Goal: Transaction & Acquisition: Purchase product/service

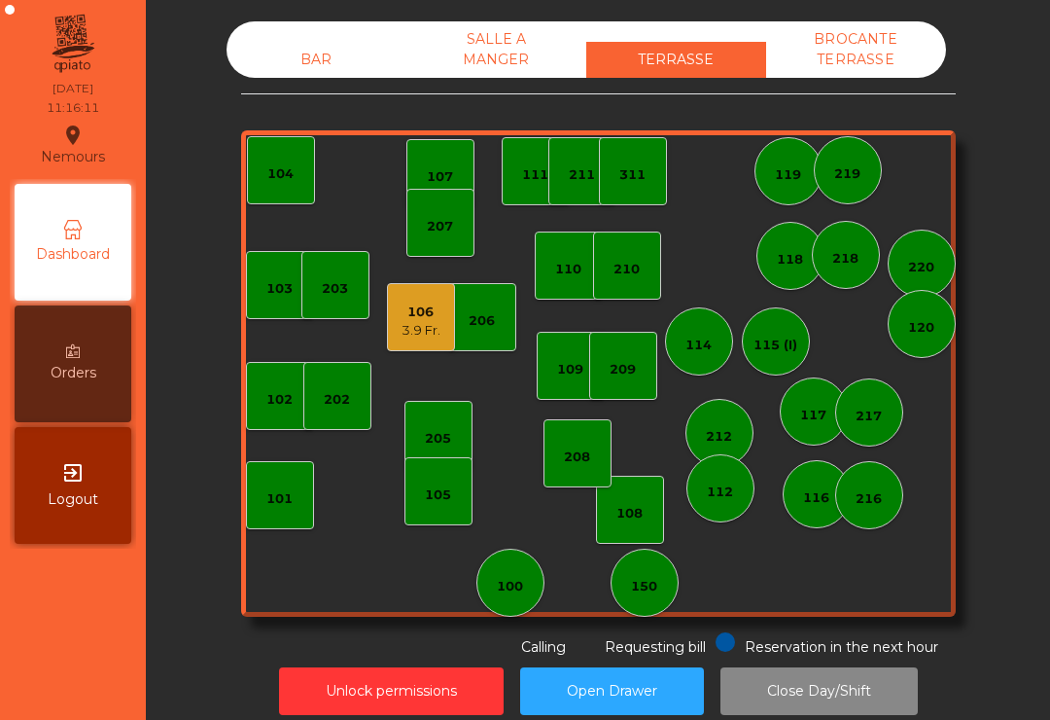
click at [462, 502] on div "105" at bounding box center [439, 491] width 68 height 68
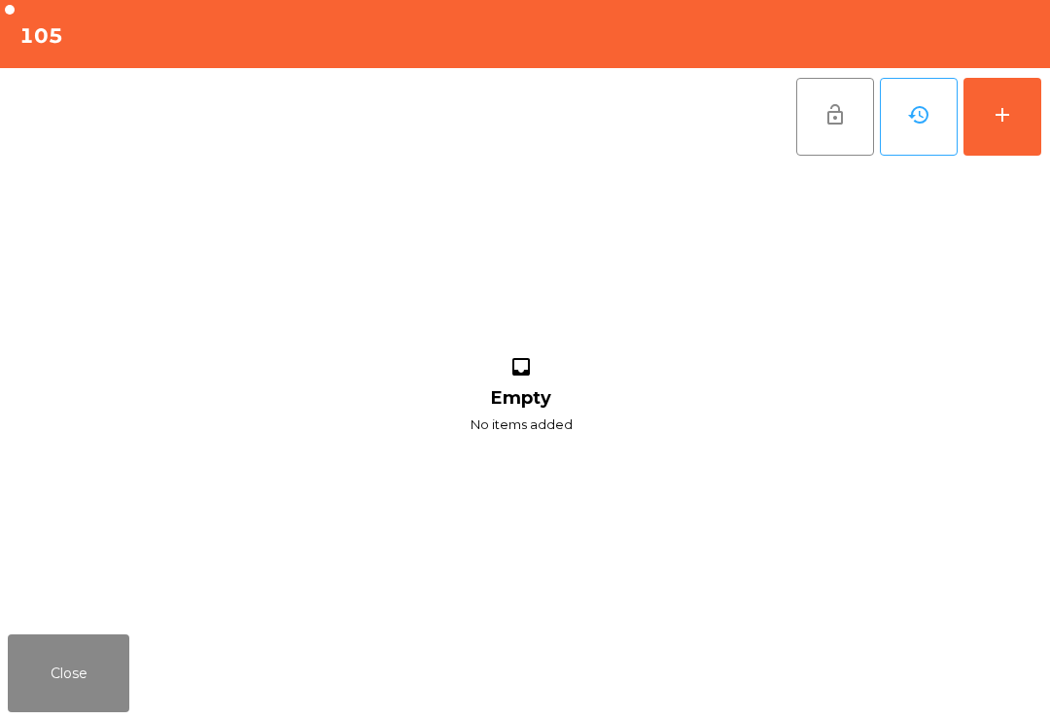
click at [1006, 137] on button "add" at bounding box center [1003, 117] width 78 height 78
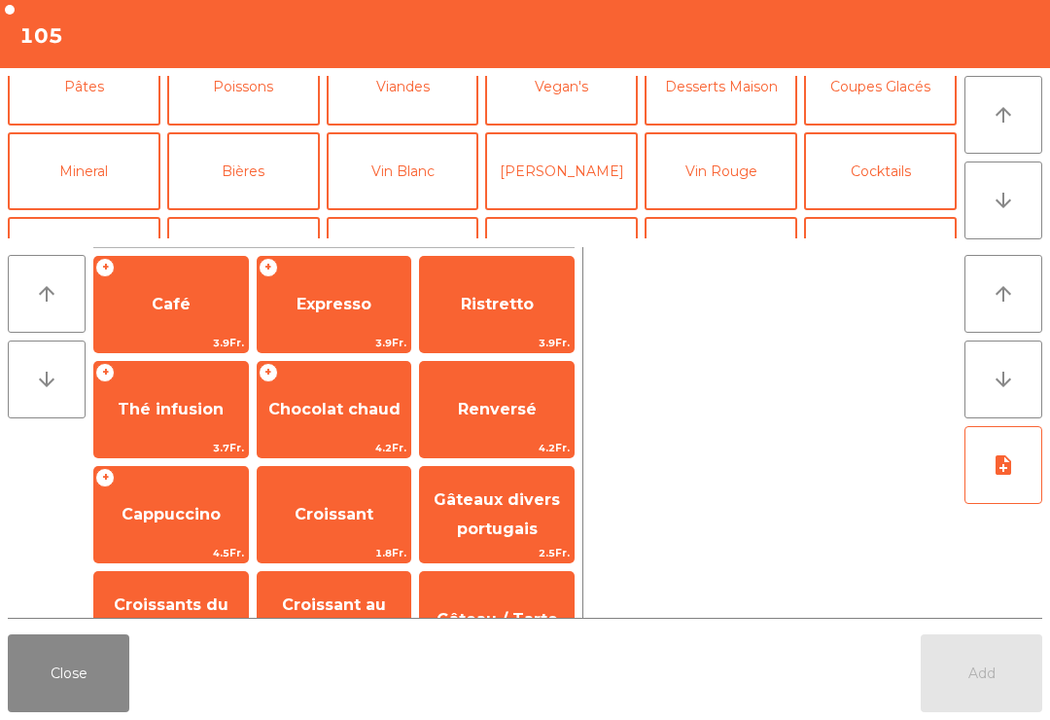
scroll to position [111, 0]
click at [88, 178] on button "Mineral" at bounding box center [84, 173] width 153 height 78
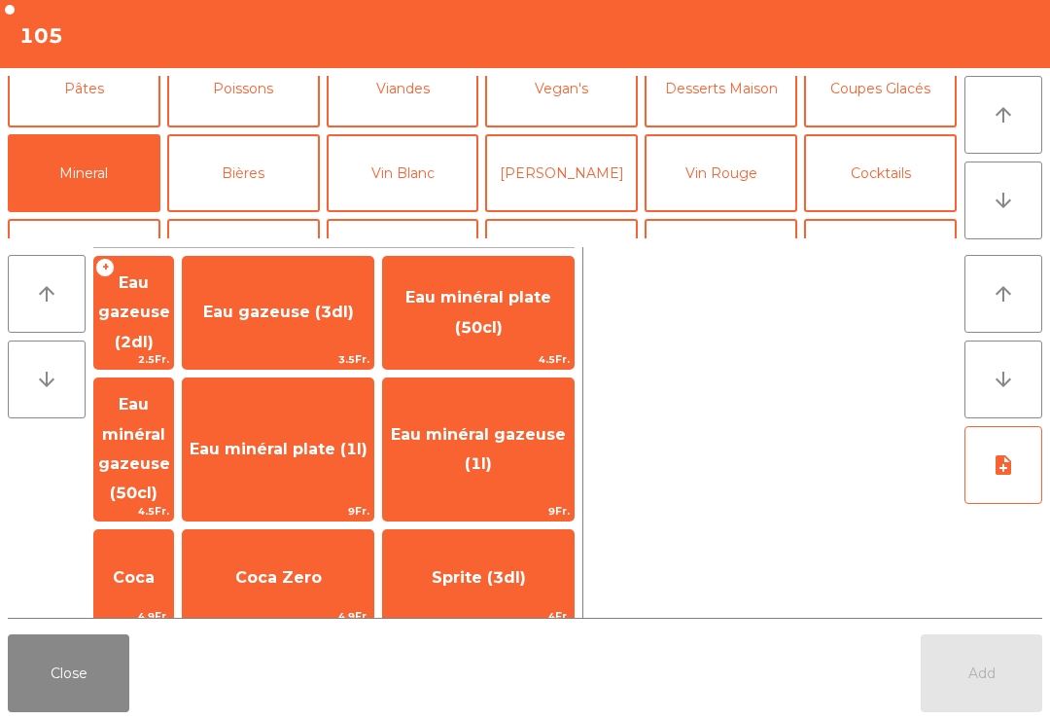
click at [173, 551] on span "Coca" at bounding box center [133, 577] width 79 height 53
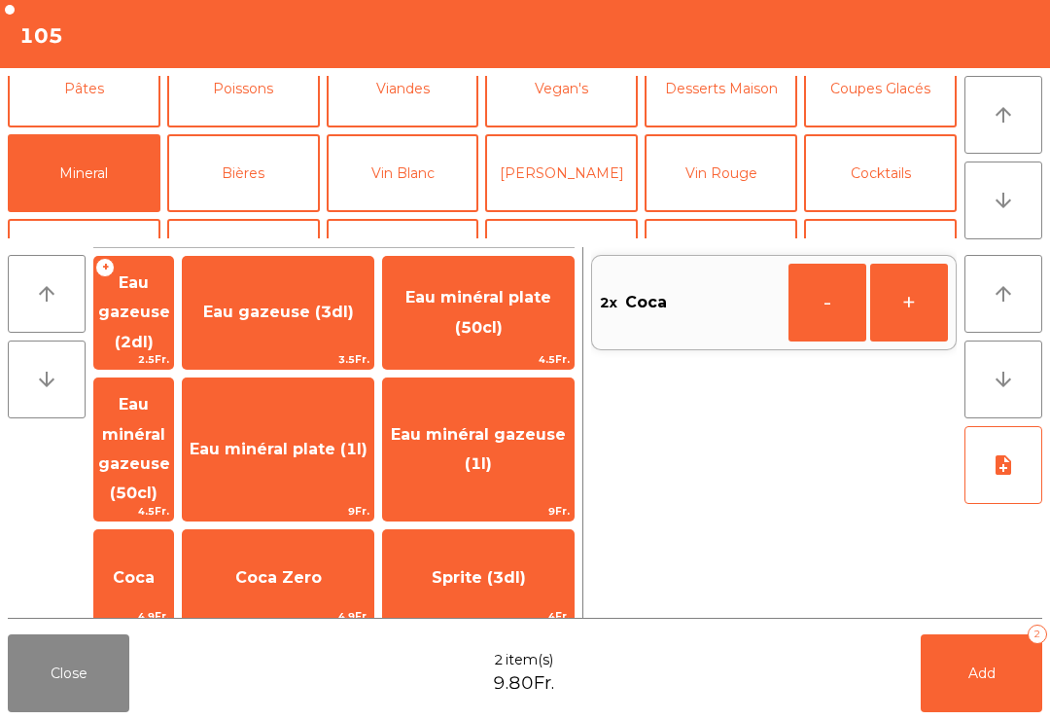
click at [993, 686] on button "Add 2" at bounding box center [982, 673] width 122 height 78
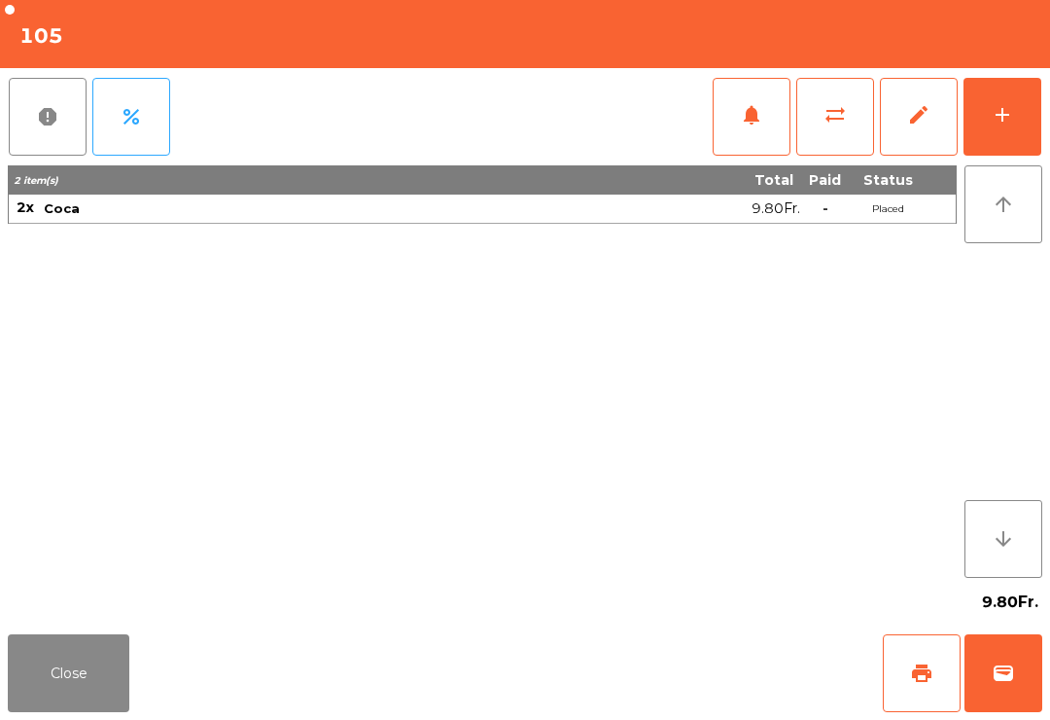
click at [50, 711] on button "Close" at bounding box center [69, 673] width 122 height 78
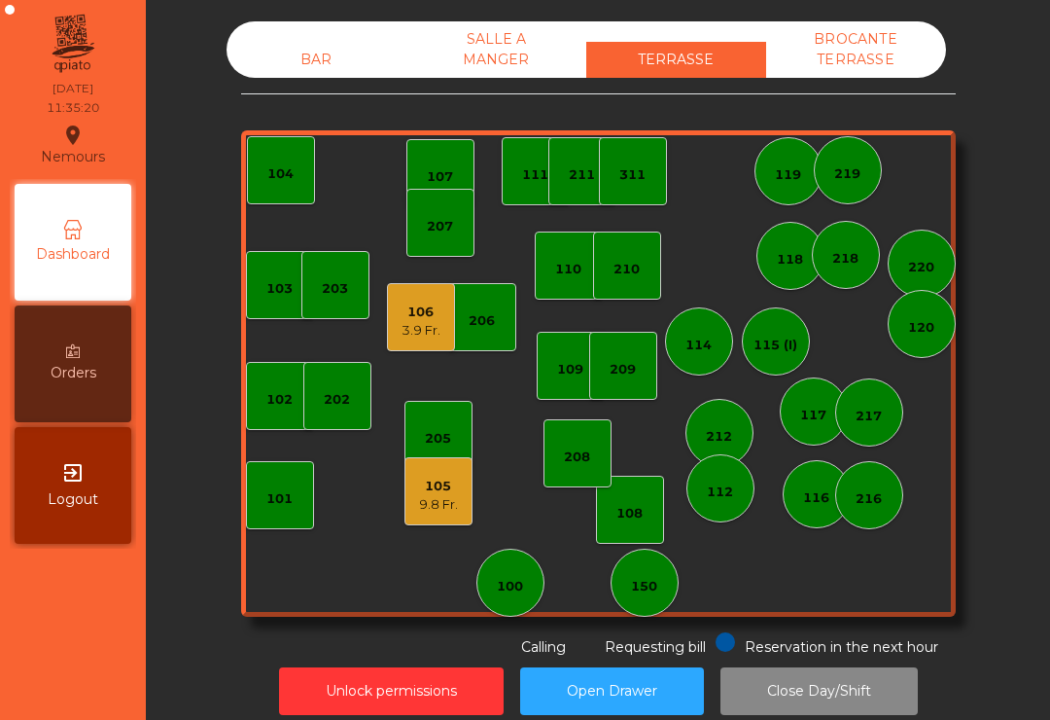
click at [660, 593] on div "150" at bounding box center [645, 582] width 68 height 68
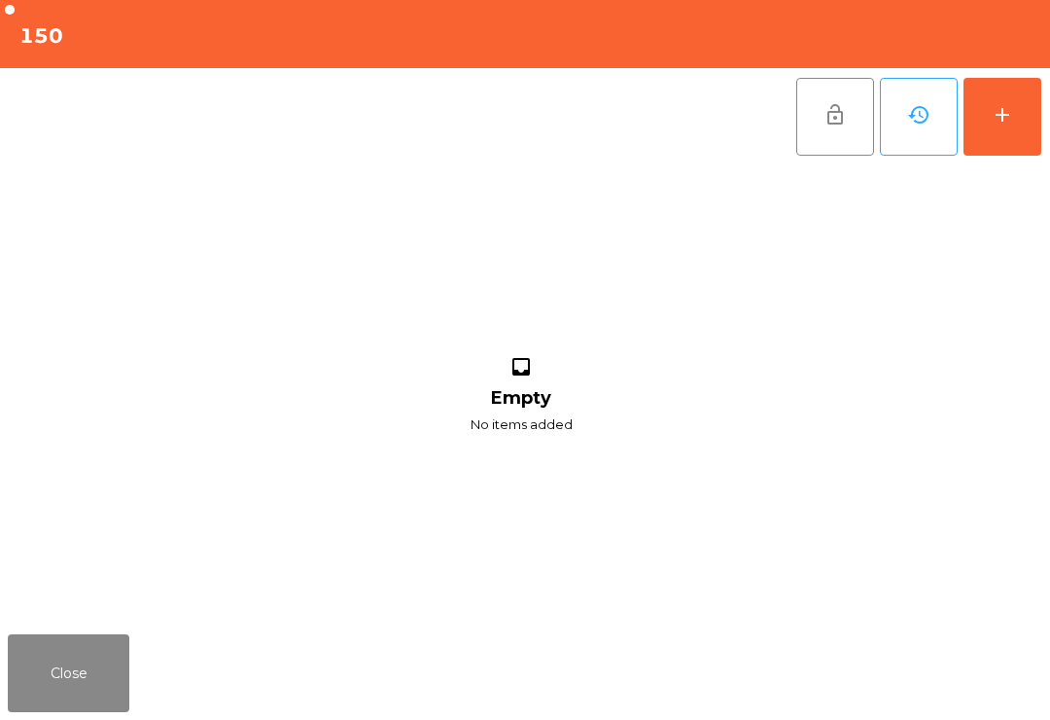
click at [1019, 103] on button "add" at bounding box center [1003, 117] width 78 height 78
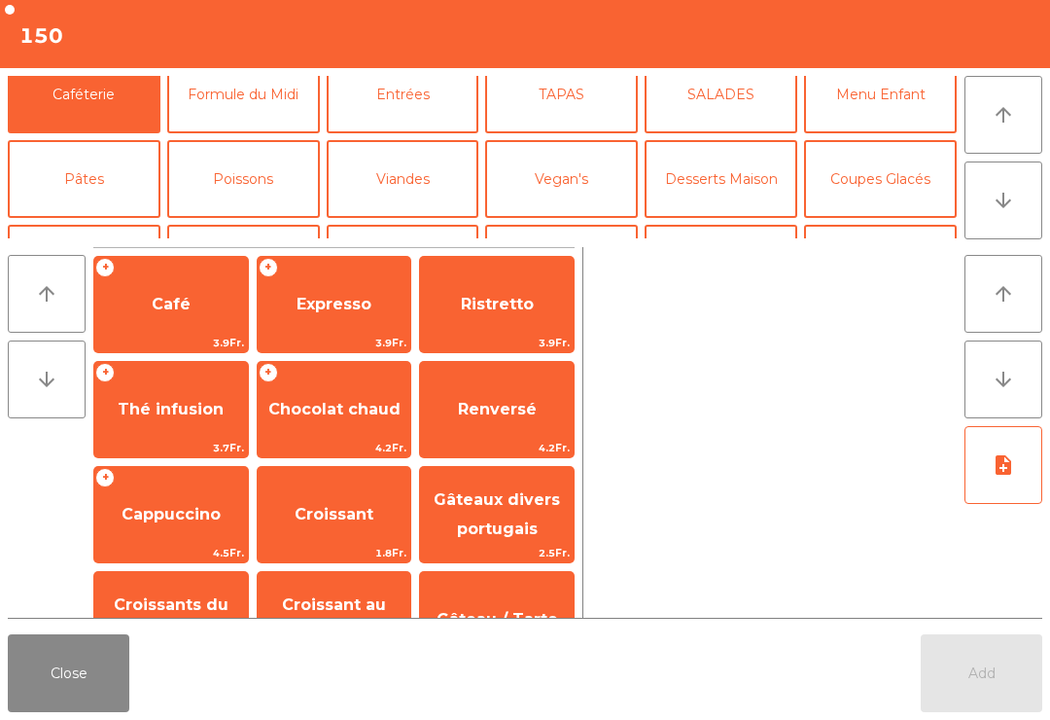
scroll to position [99, 0]
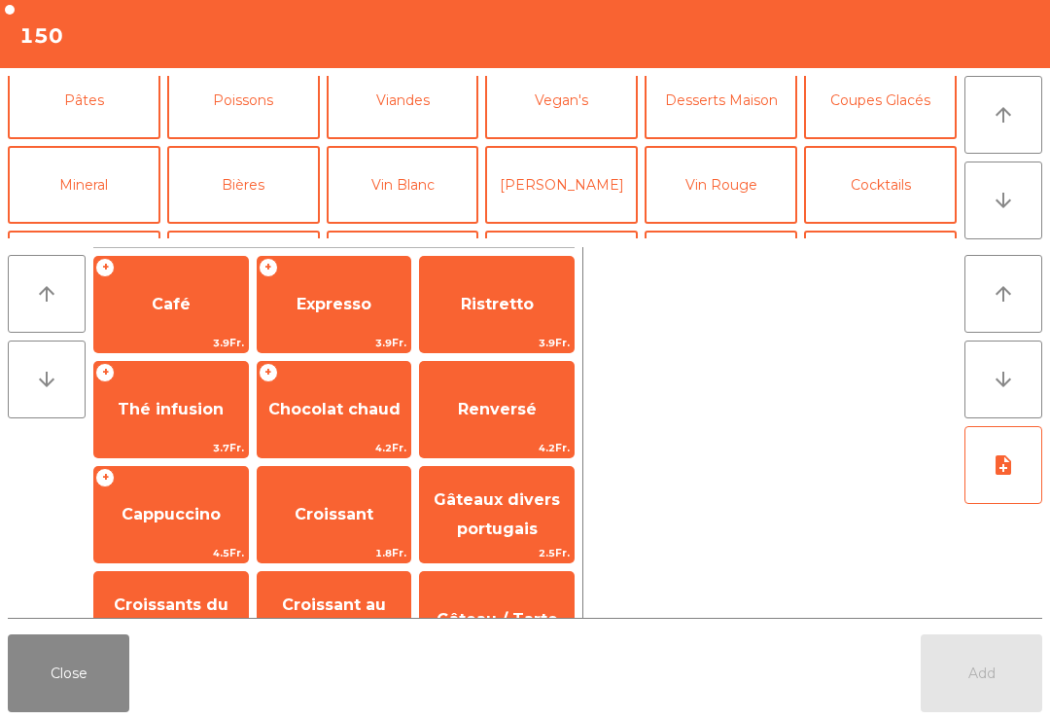
click at [85, 162] on button "Mineral" at bounding box center [84, 185] width 153 height 78
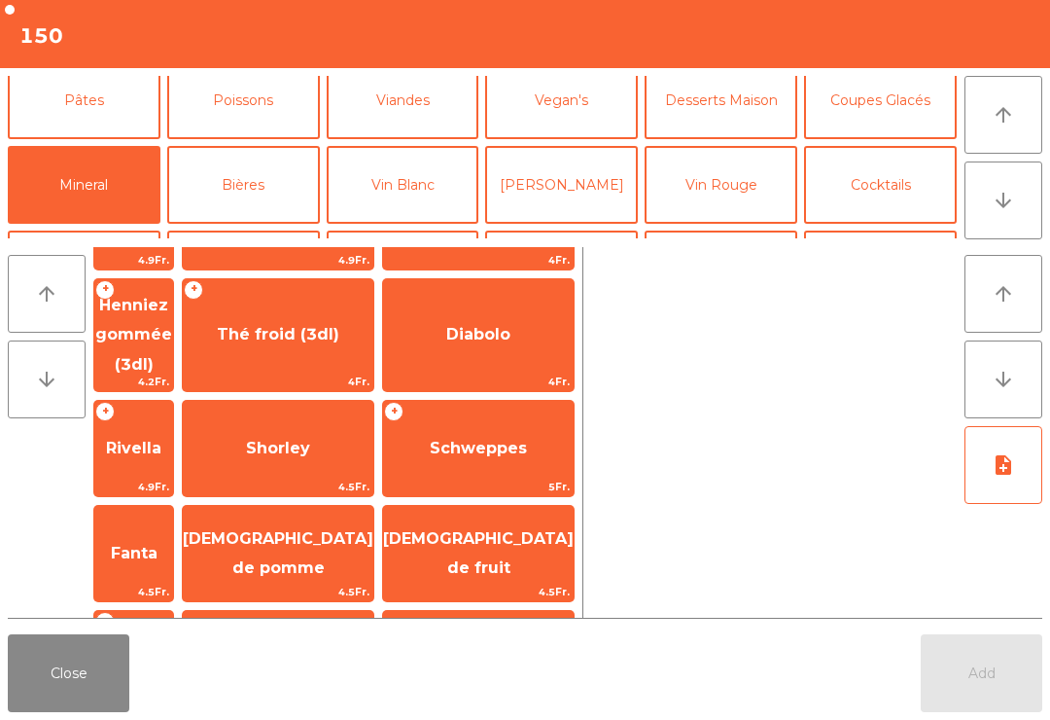
click at [173, 527] on span "Fanta" at bounding box center [133, 553] width 79 height 53
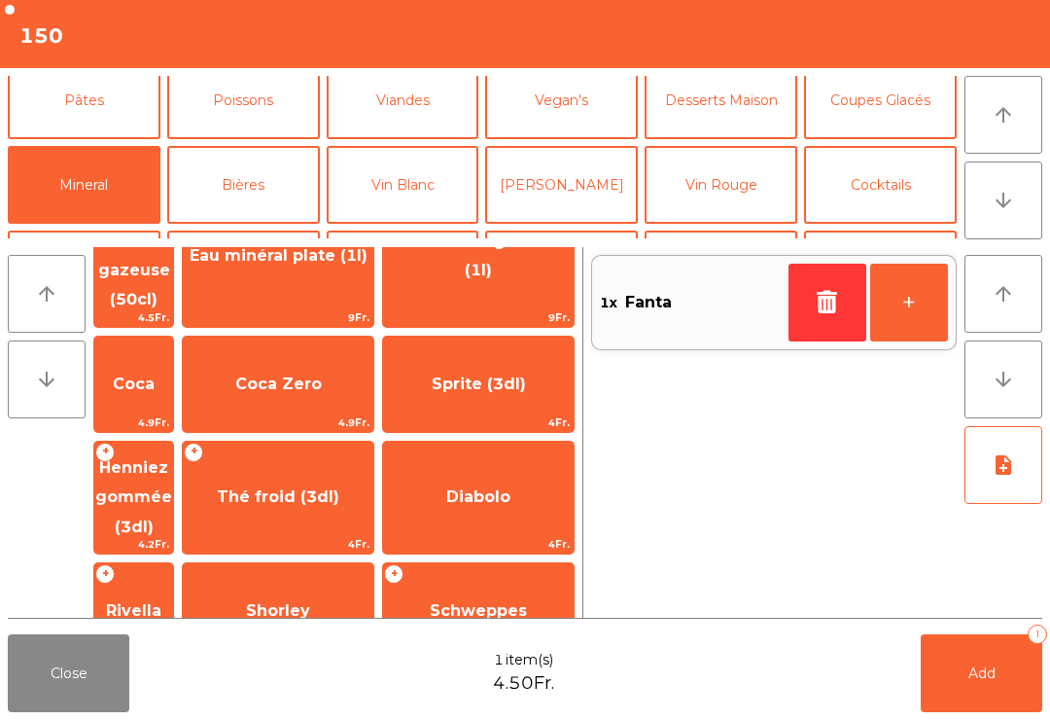
scroll to position [422, 0]
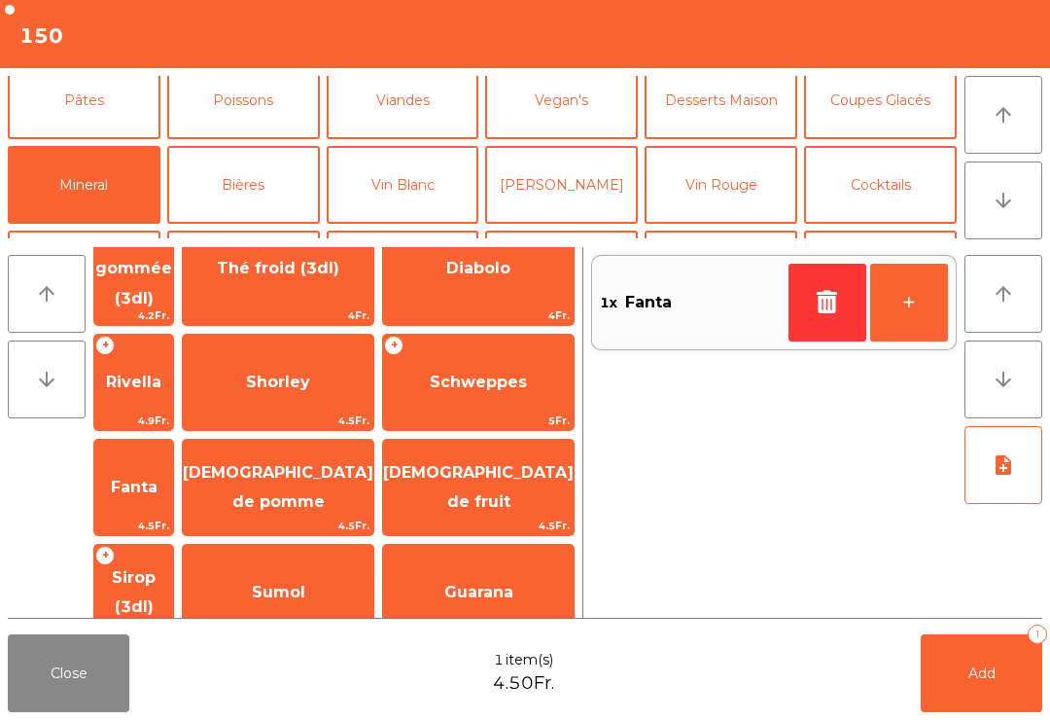
click at [496, 516] on span "4.5Fr." at bounding box center [478, 525] width 191 height 18
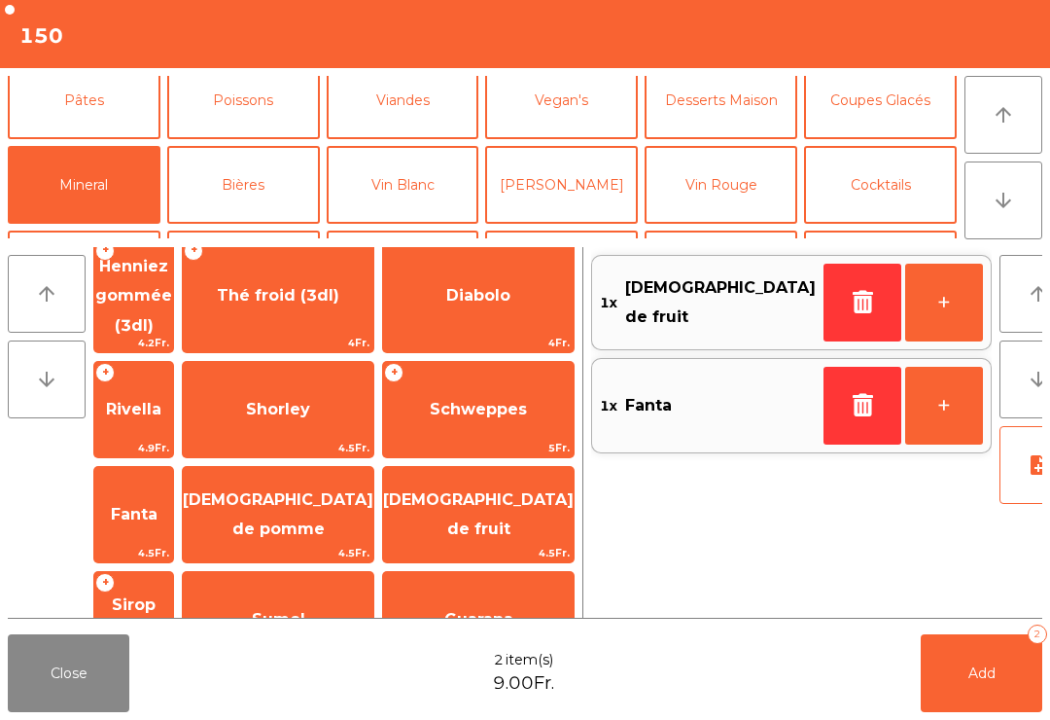
scroll to position [392, 0]
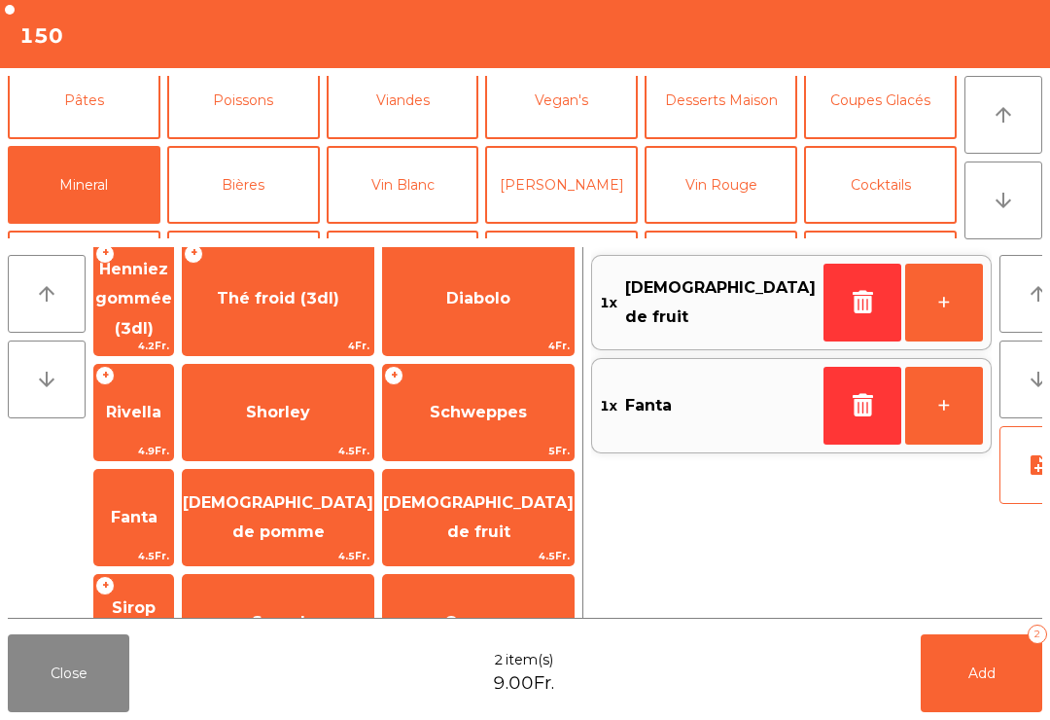
click at [173, 581] on span "Sirop (3dl)" at bounding box center [133, 622] width 79 height 83
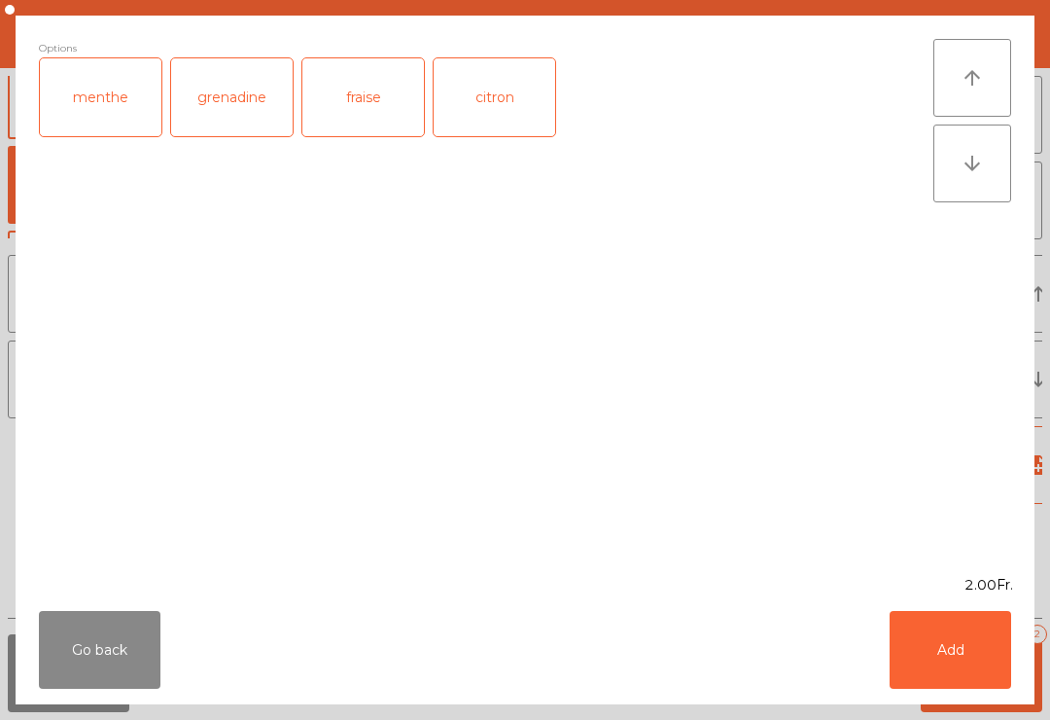
click at [67, 640] on button "Go back" at bounding box center [100, 650] width 122 height 78
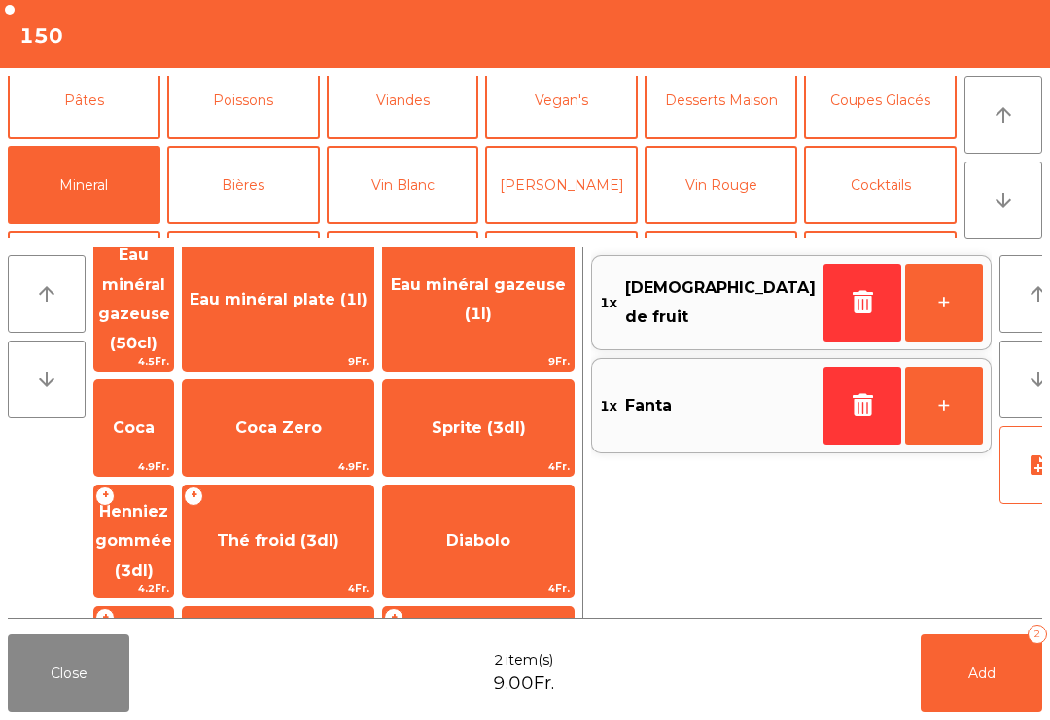
scroll to position [159, 0]
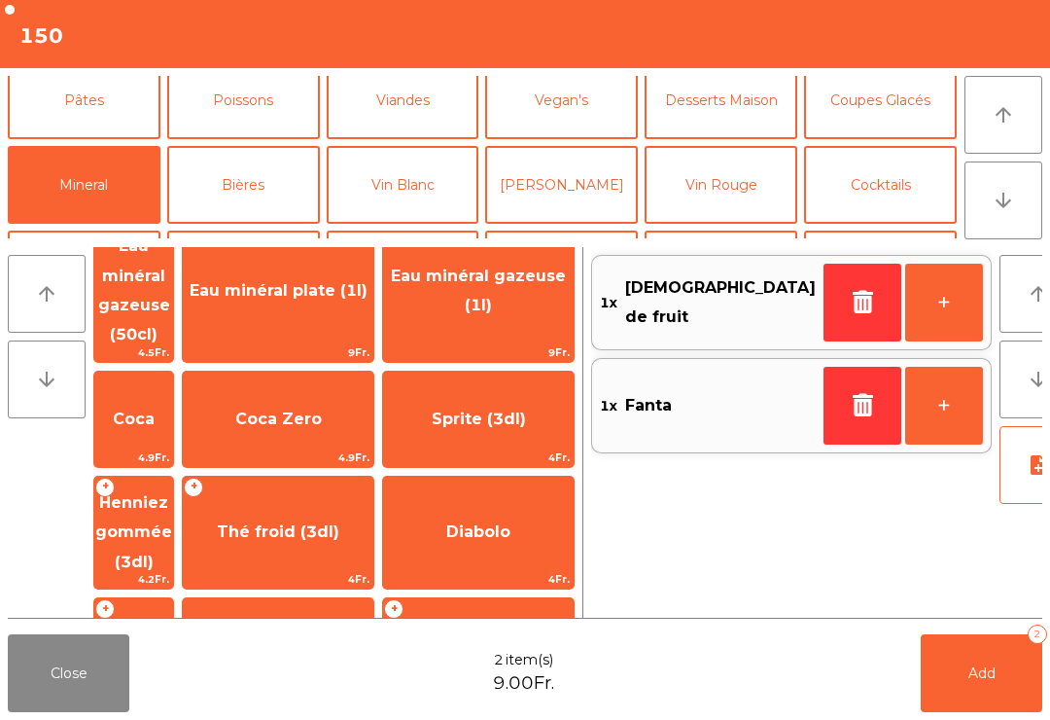
click at [510, 393] on span "Sprite (3dl)" at bounding box center [478, 419] width 191 height 53
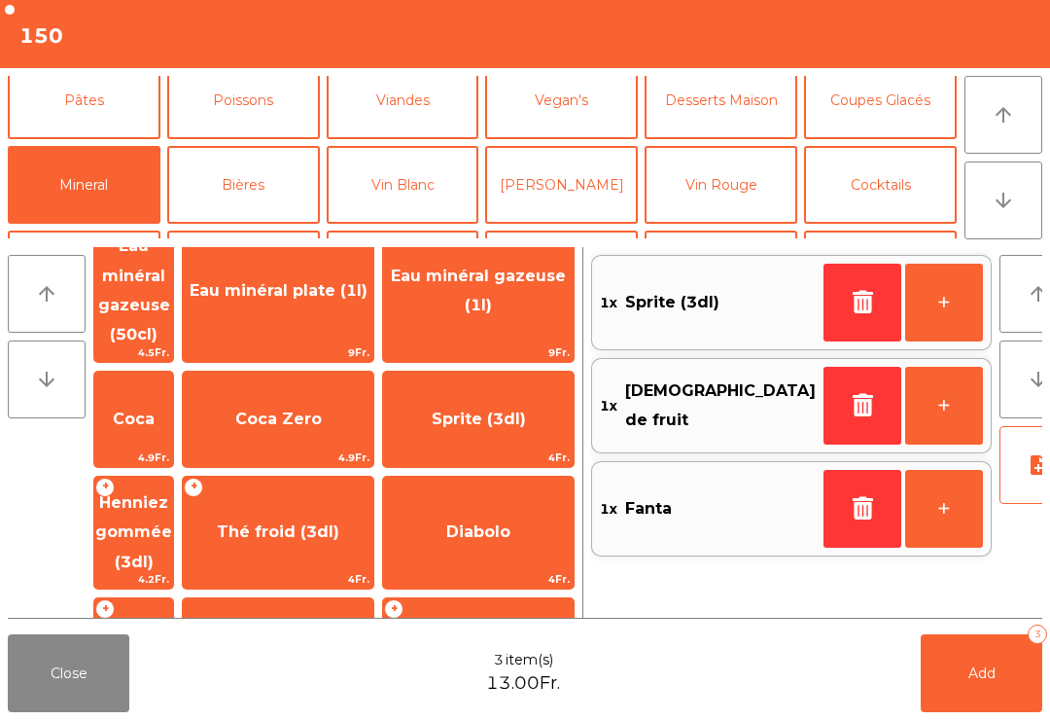
click at [987, 677] on span "Add" at bounding box center [982, 673] width 27 height 18
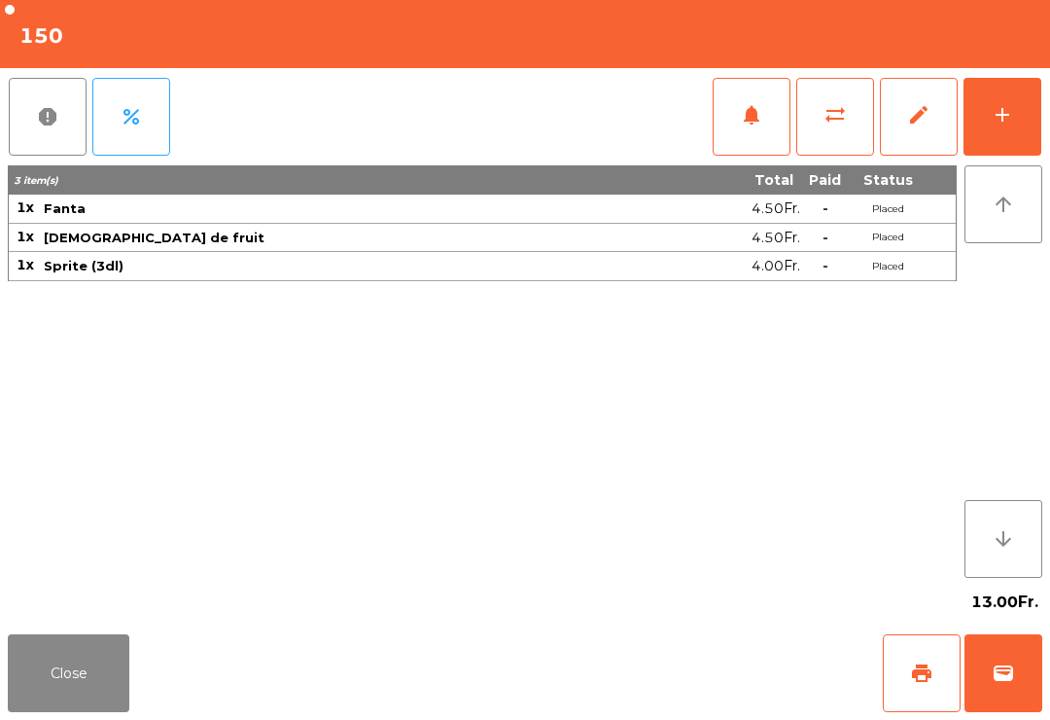
click at [91, 677] on button "Close" at bounding box center [69, 673] width 122 height 78
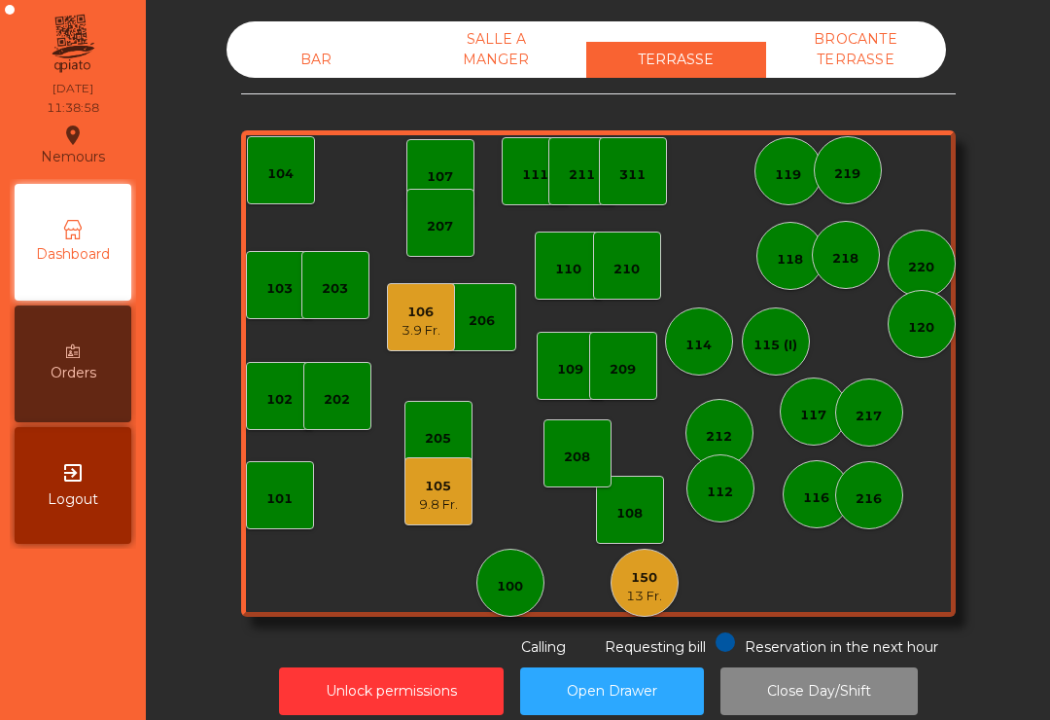
click at [423, 507] on div "9.8 Fr." at bounding box center [438, 504] width 39 height 19
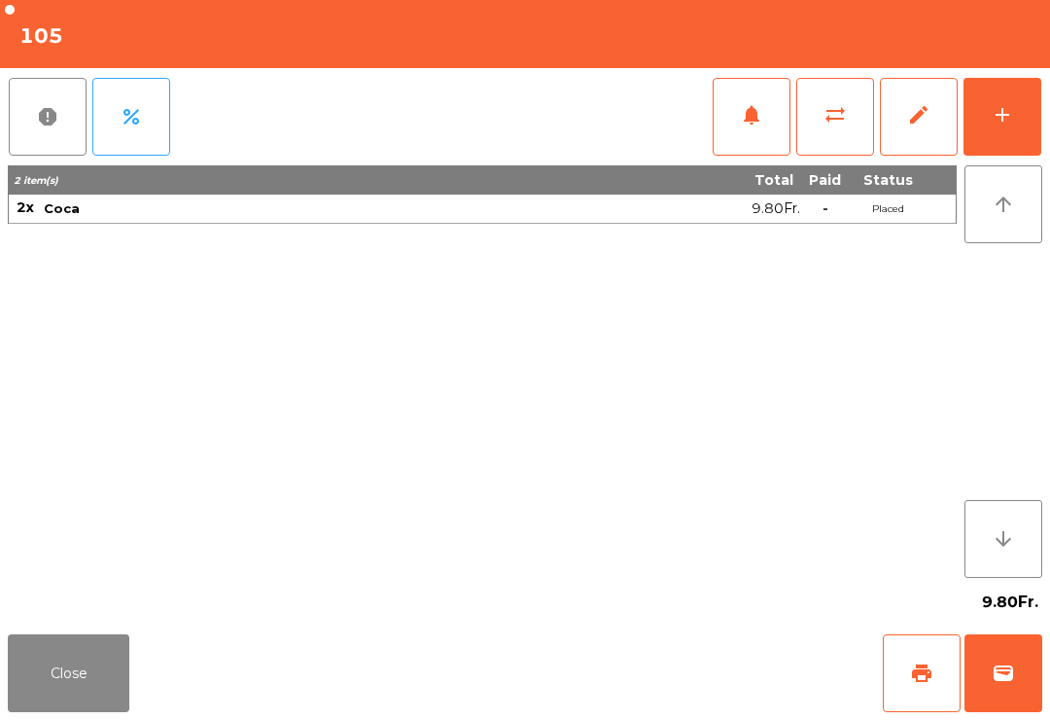
click at [974, 685] on button "wallet" at bounding box center [1004, 673] width 78 height 78
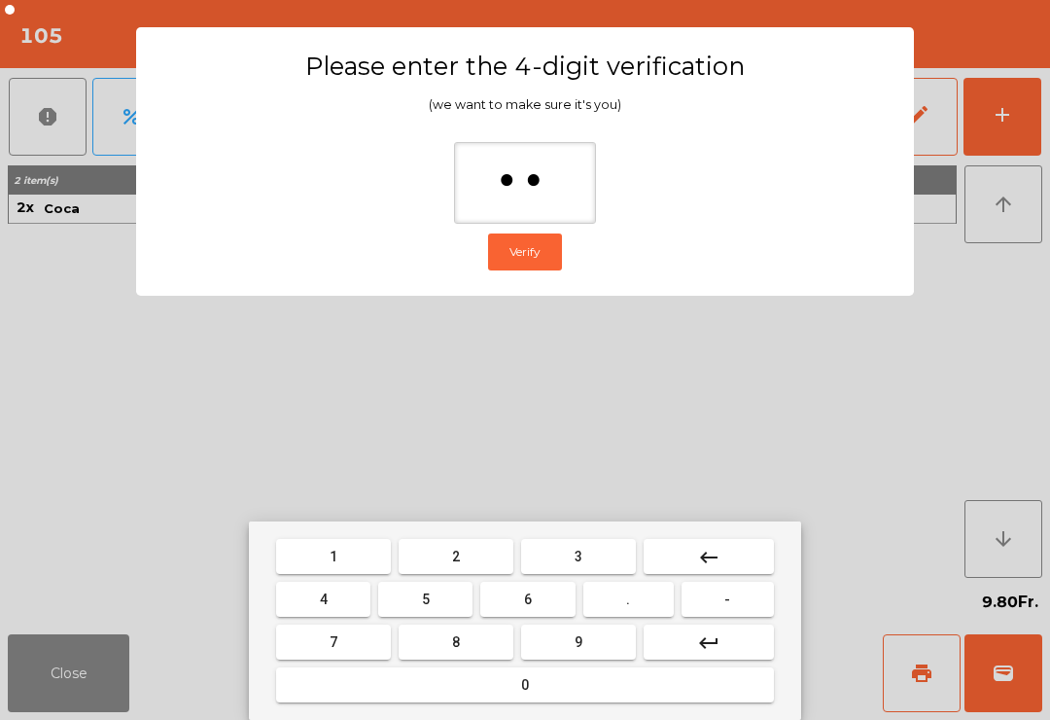
type input "***"
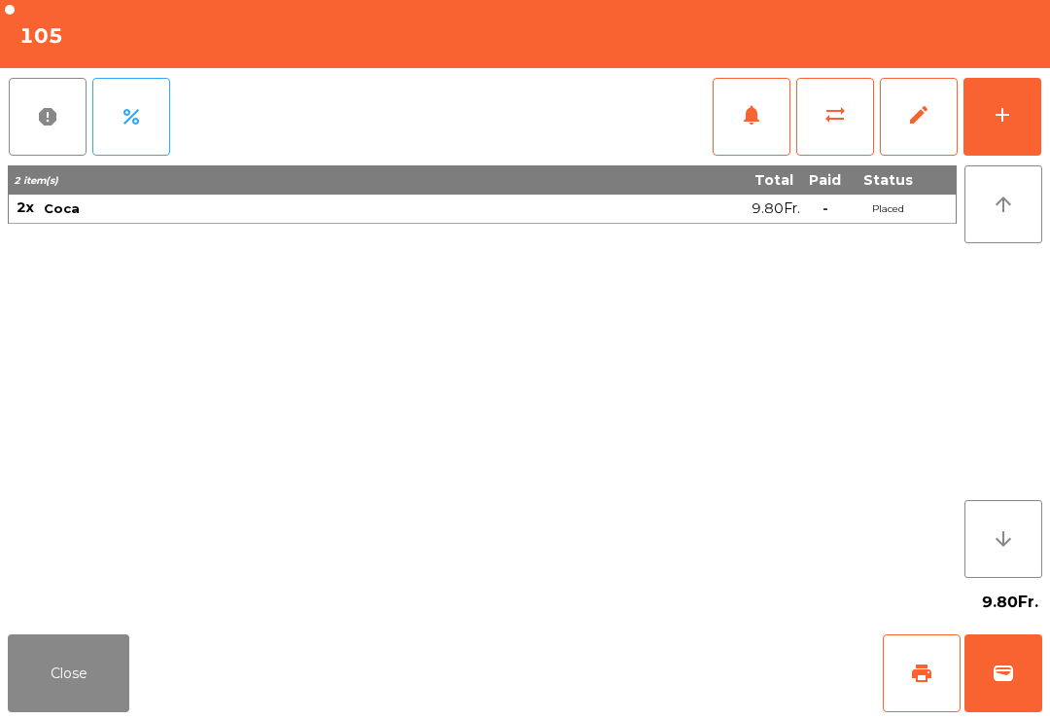
click at [673, 649] on div "Close print wallet" at bounding box center [525, 672] width 1050 height 93
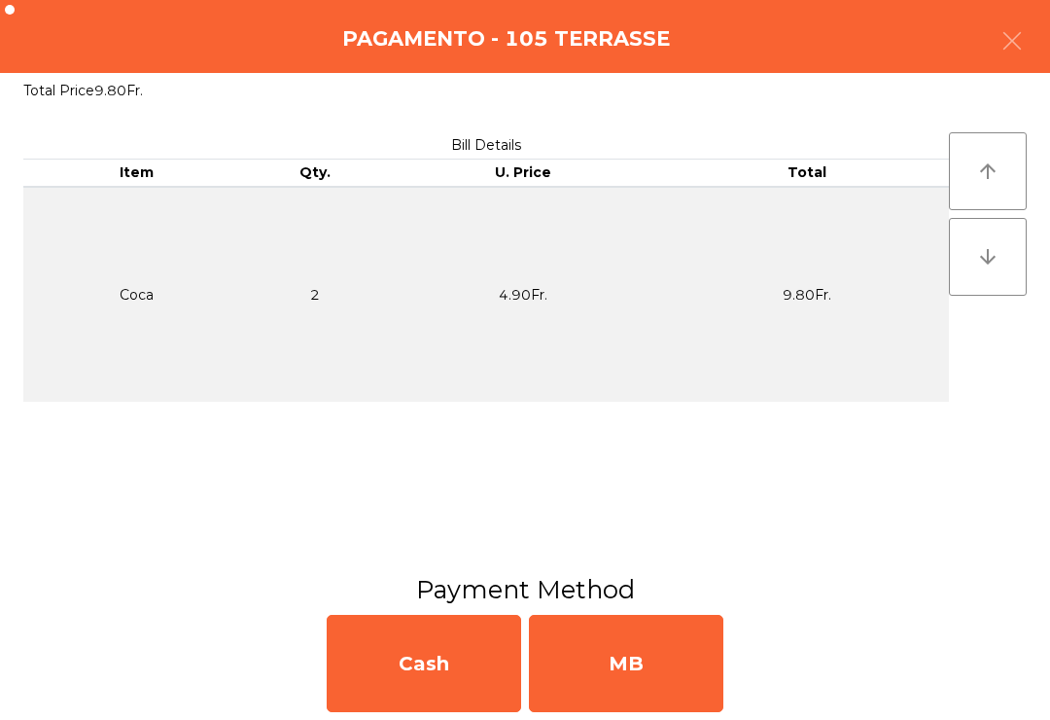
click at [646, 657] on div "MB" at bounding box center [626, 663] width 194 height 97
click at [637, 653] on div "No" at bounding box center [626, 663] width 194 height 97
click at [636, 653] on div "No" at bounding box center [626, 663] width 194 height 97
click at [634, 651] on div "No" at bounding box center [626, 663] width 194 height 97
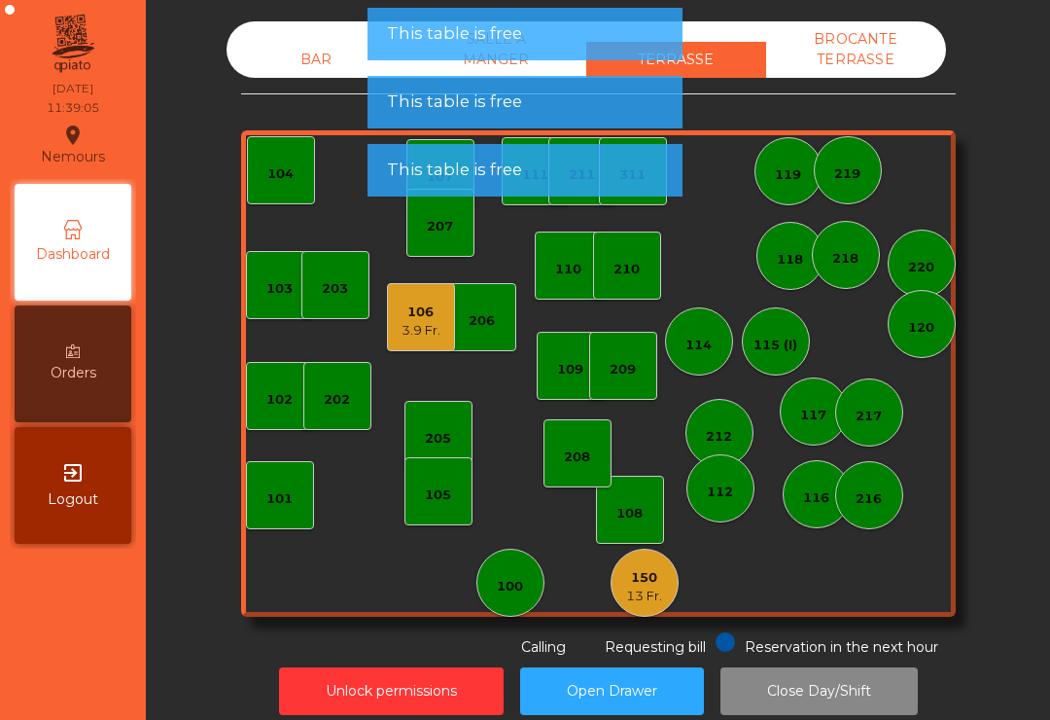
click at [920, 269] on div "220" at bounding box center [921, 267] width 26 height 19
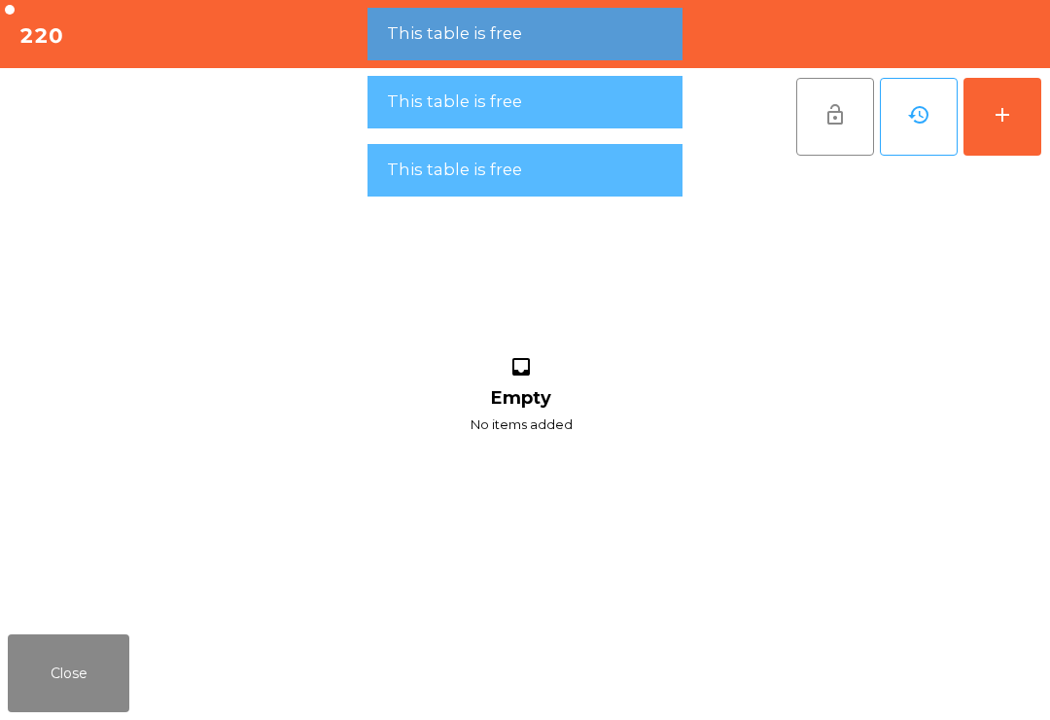
click at [1016, 122] on button "add" at bounding box center [1003, 117] width 78 height 78
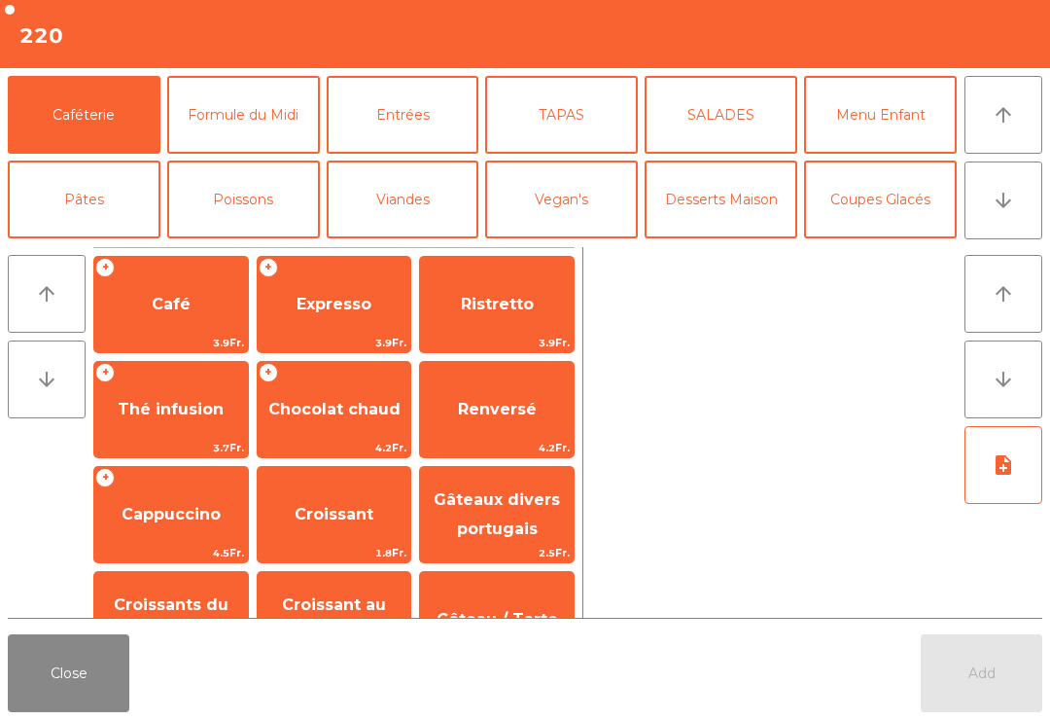
scroll to position [25, 0]
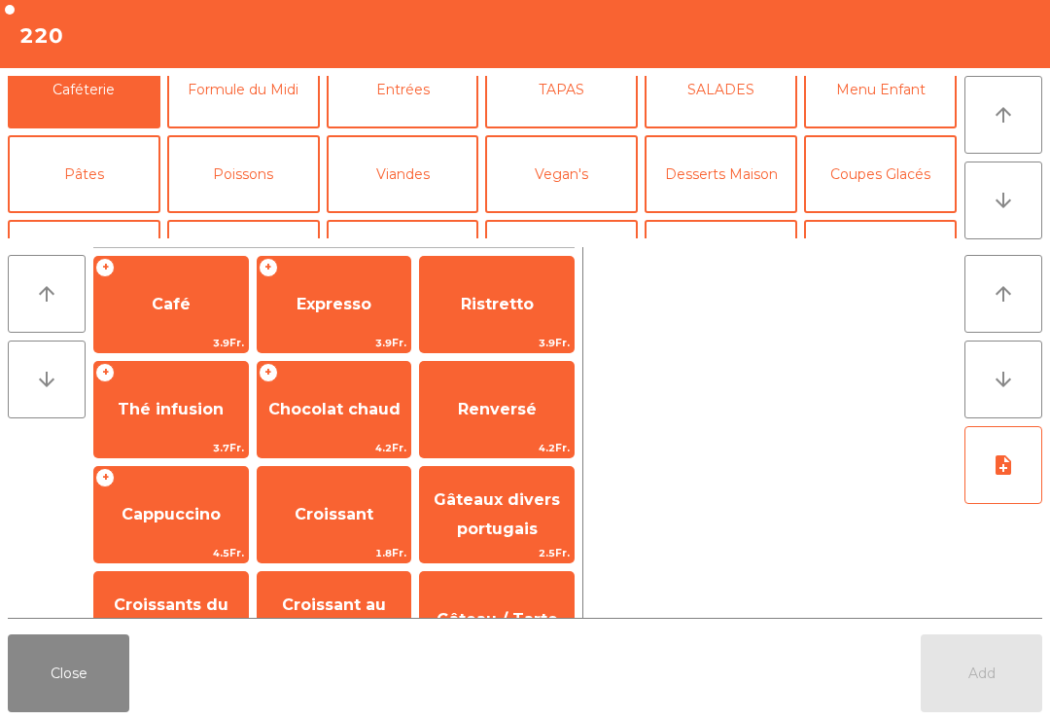
click at [87, 220] on button "Mineral" at bounding box center [84, 259] width 153 height 78
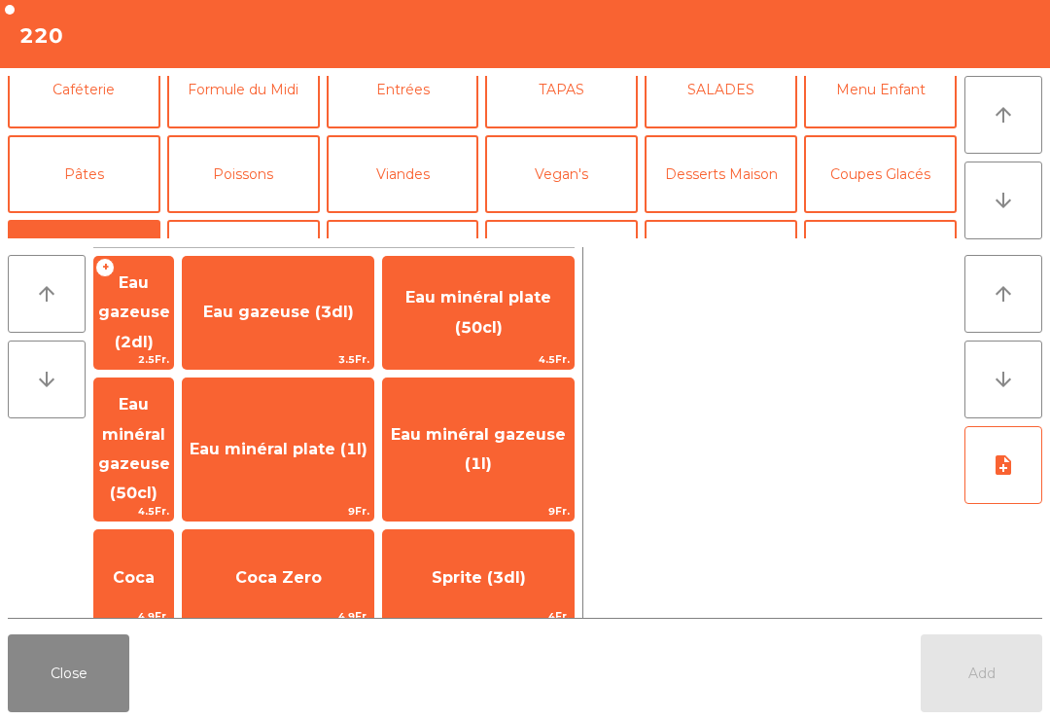
scroll to position [138, 0]
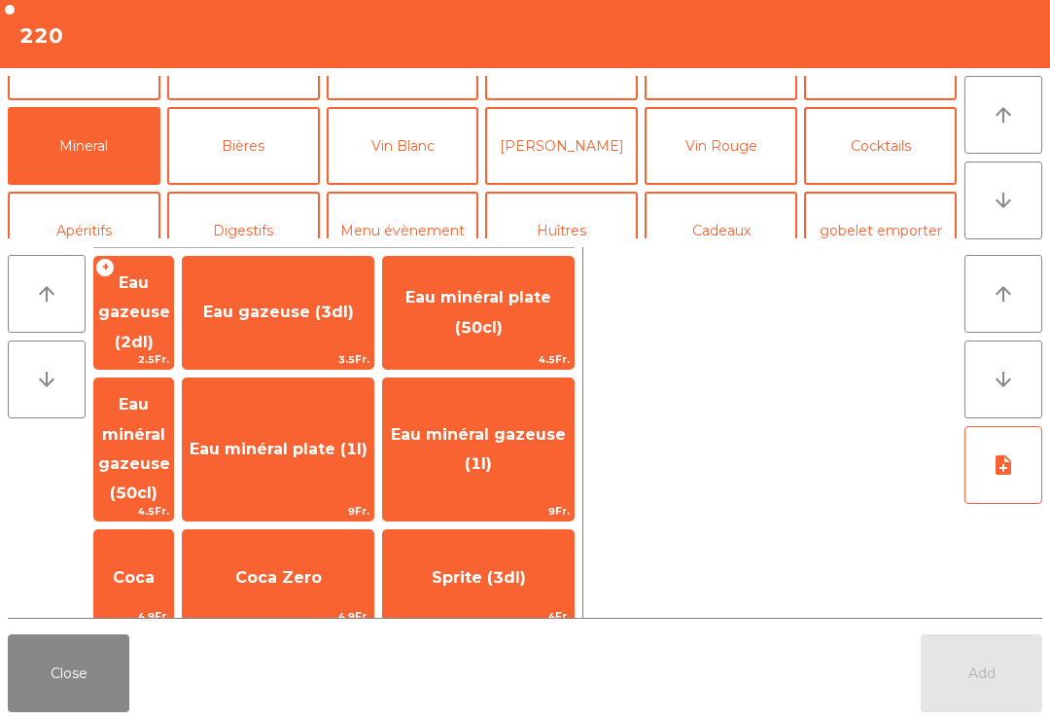
click at [171, 405] on span "Eau minéral gazeuse (50cl)" at bounding box center [133, 449] width 79 height 142
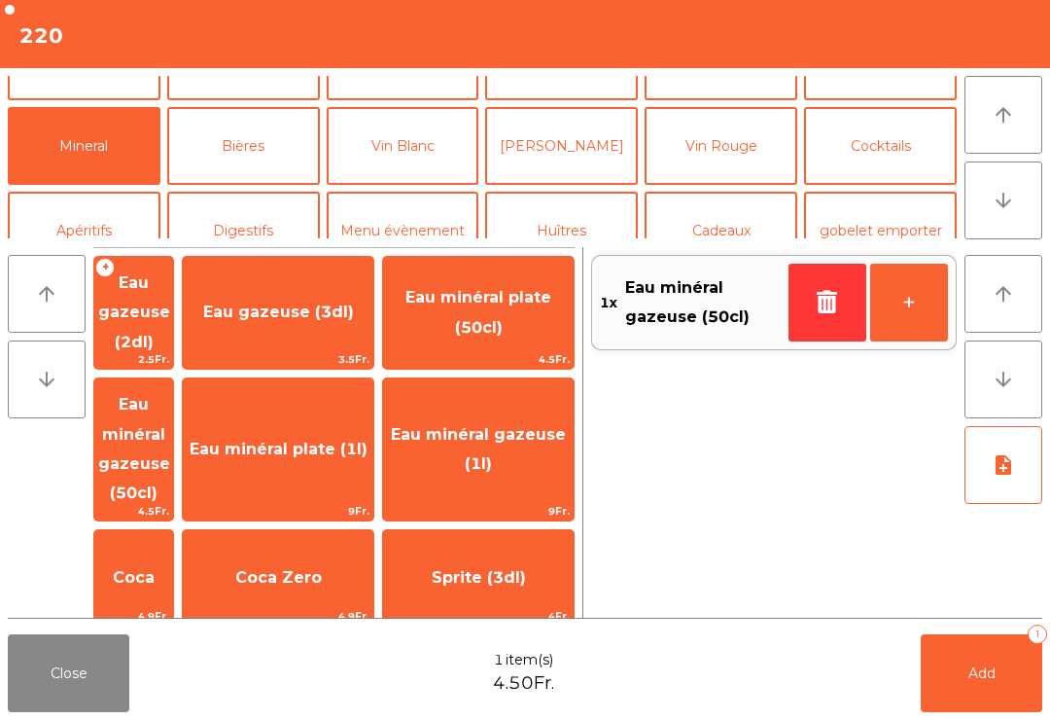
click at [974, 707] on button "Add 1" at bounding box center [982, 673] width 122 height 78
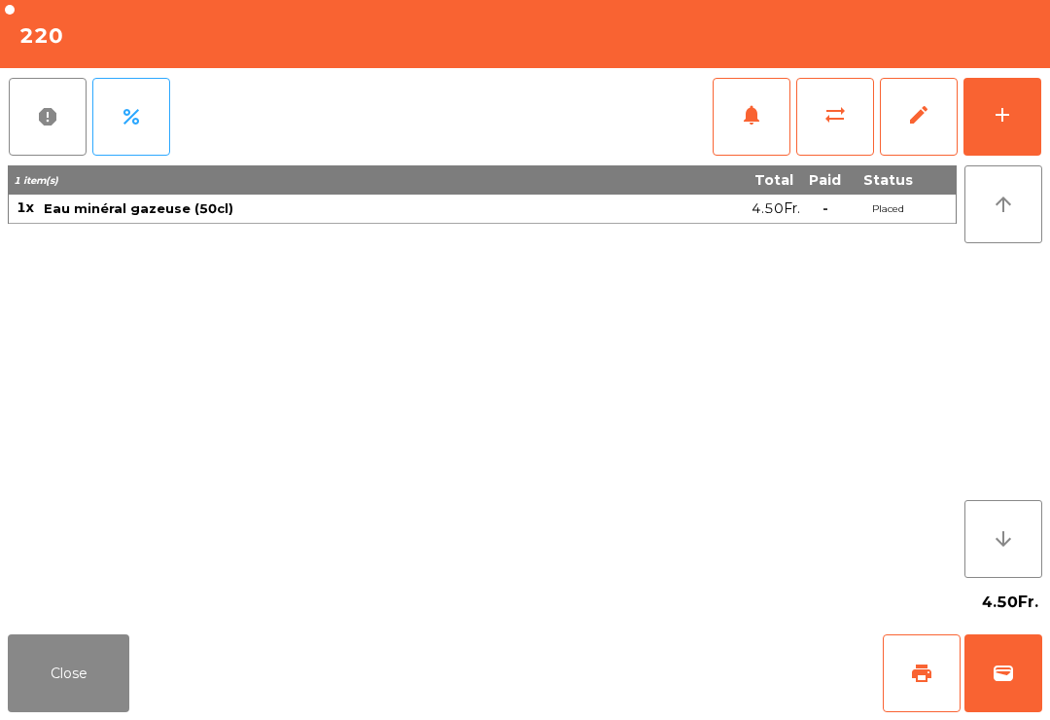
click at [68, 630] on div "Close print wallet" at bounding box center [525, 672] width 1050 height 93
click at [1033, 151] on button "add" at bounding box center [1003, 117] width 78 height 78
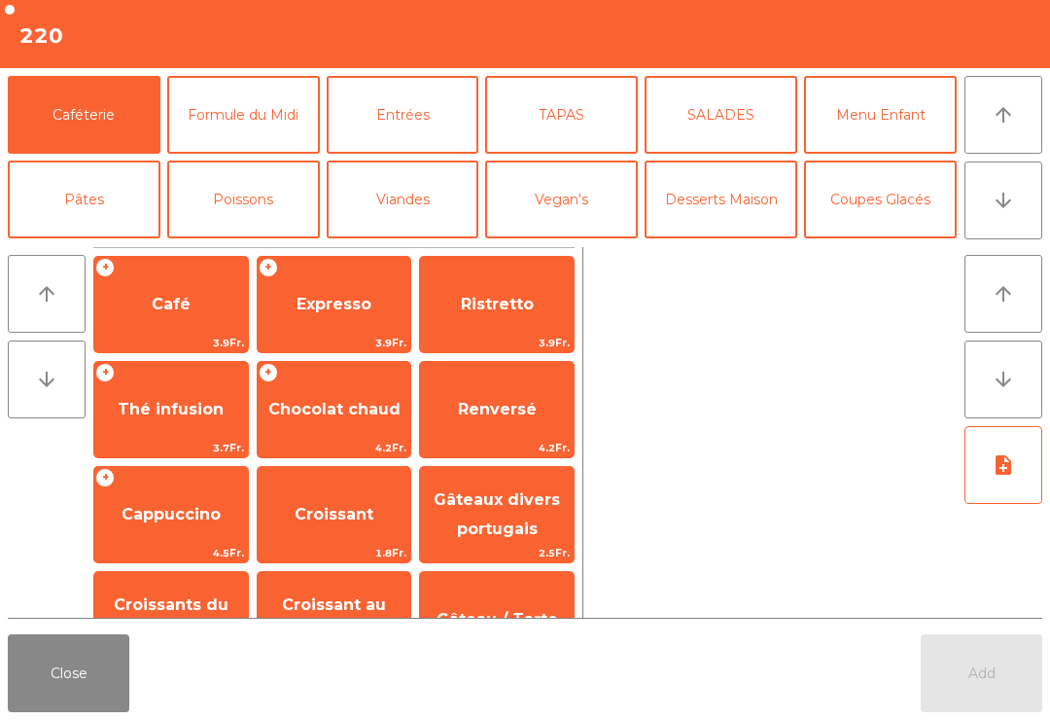
scroll to position [104, 0]
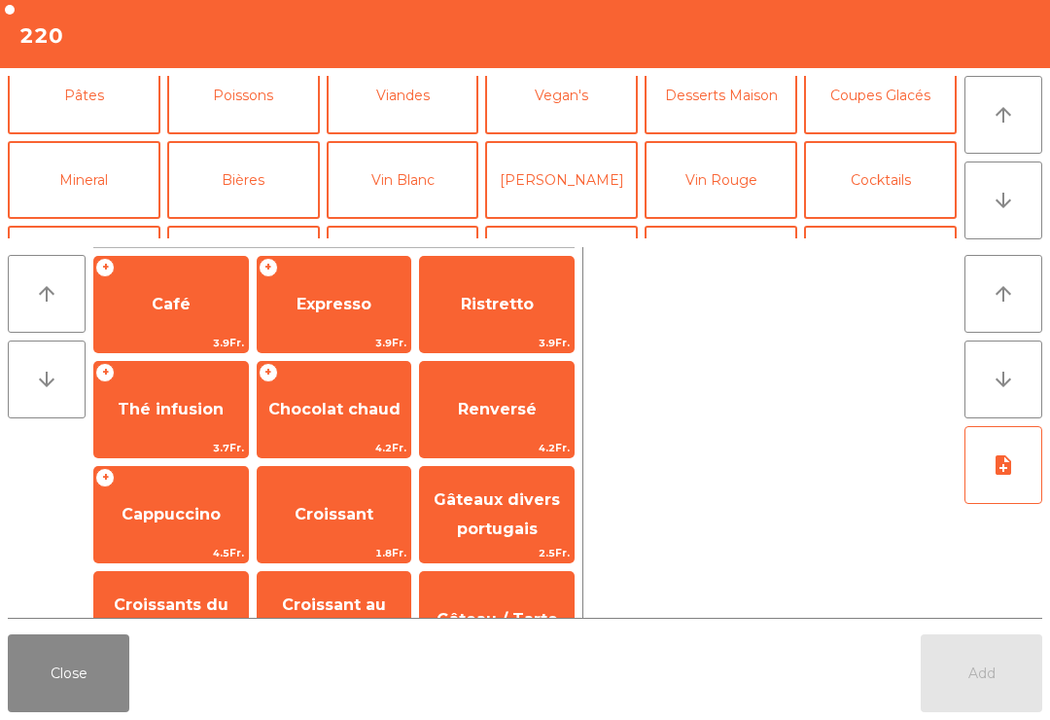
click at [414, 146] on button "Vin Blanc" at bounding box center [403, 180] width 153 height 78
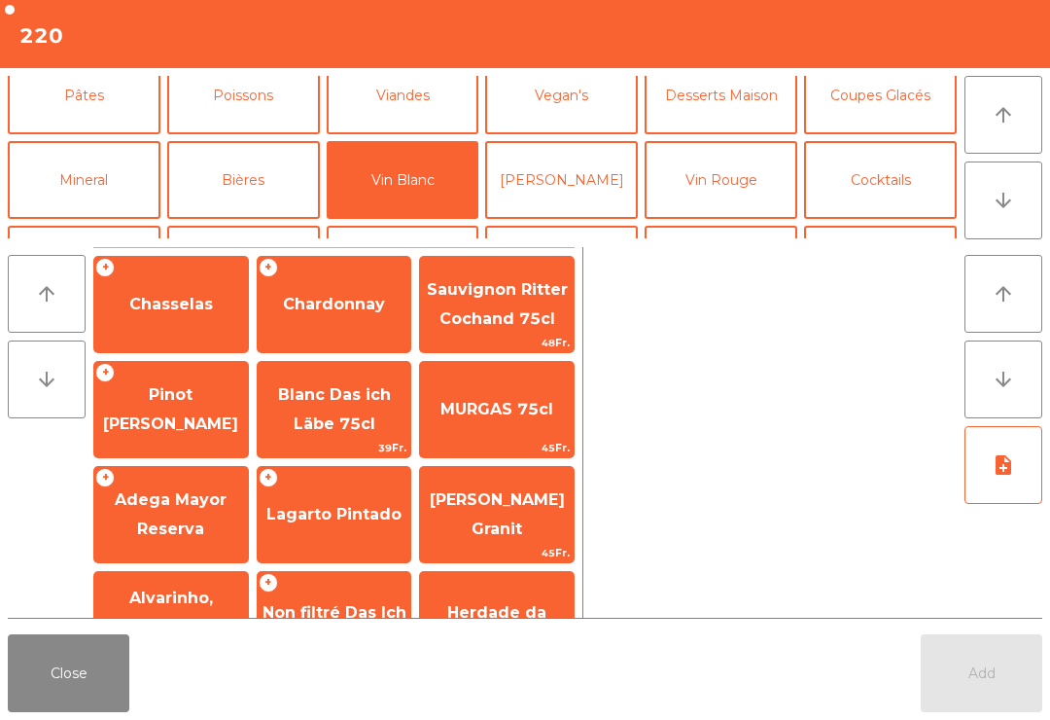
scroll to position [137, 0]
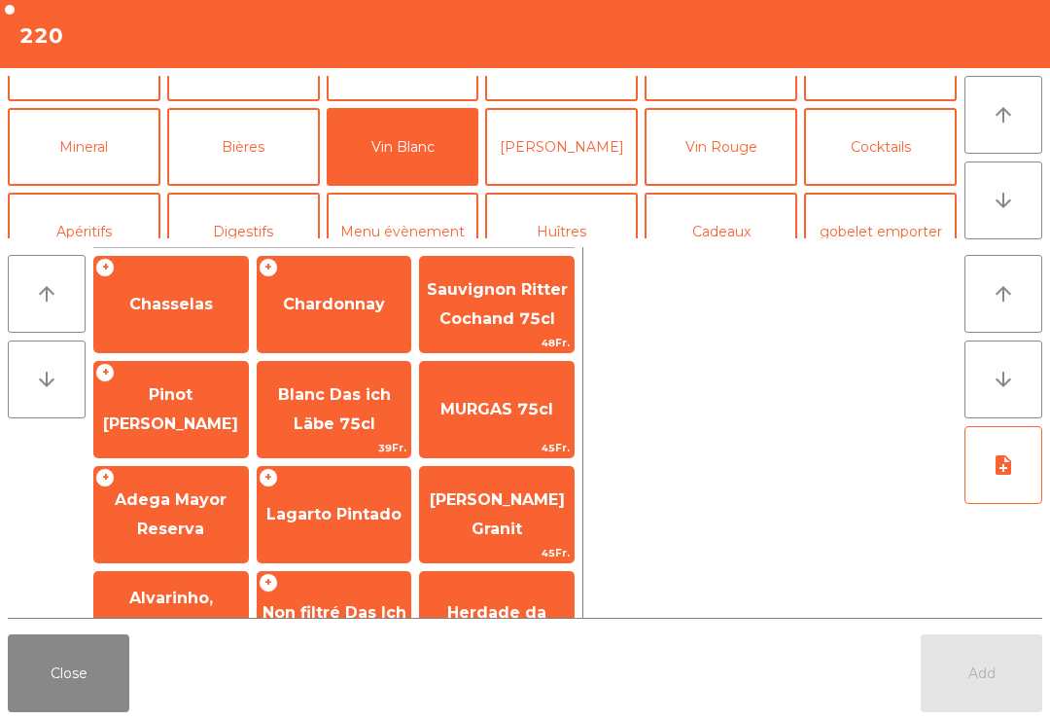
click at [183, 311] on span "Chasselas" at bounding box center [171, 304] width 84 height 18
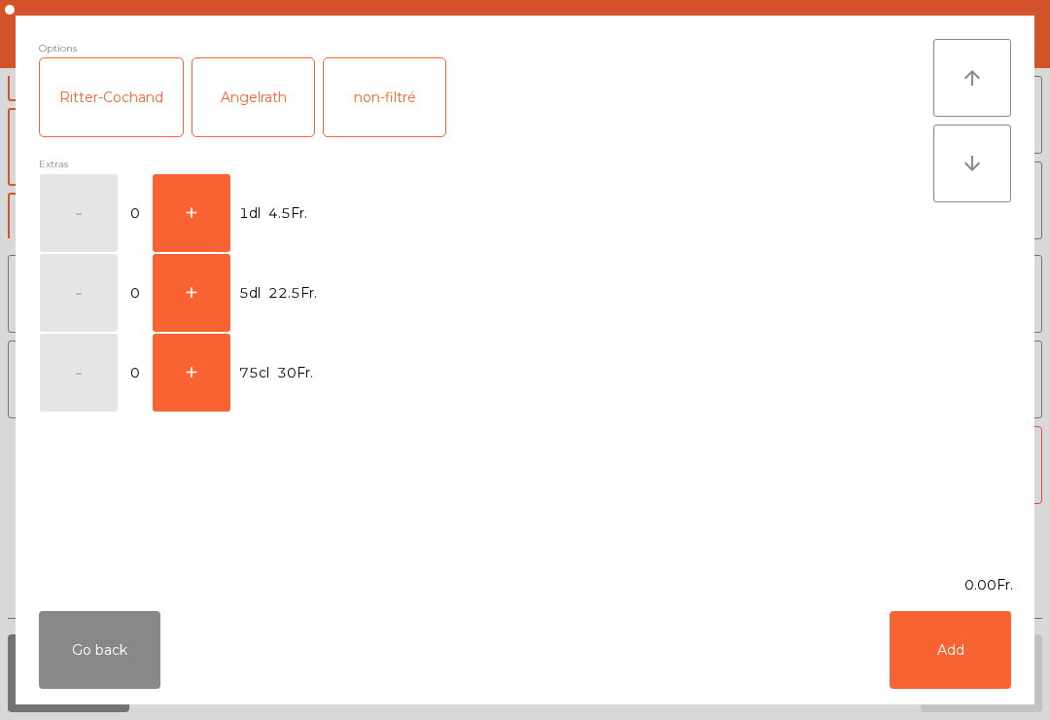
click at [191, 199] on button "+" at bounding box center [192, 213] width 78 height 78
click at [947, 658] on button "Add" at bounding box center [951, 650] width 122 height 78
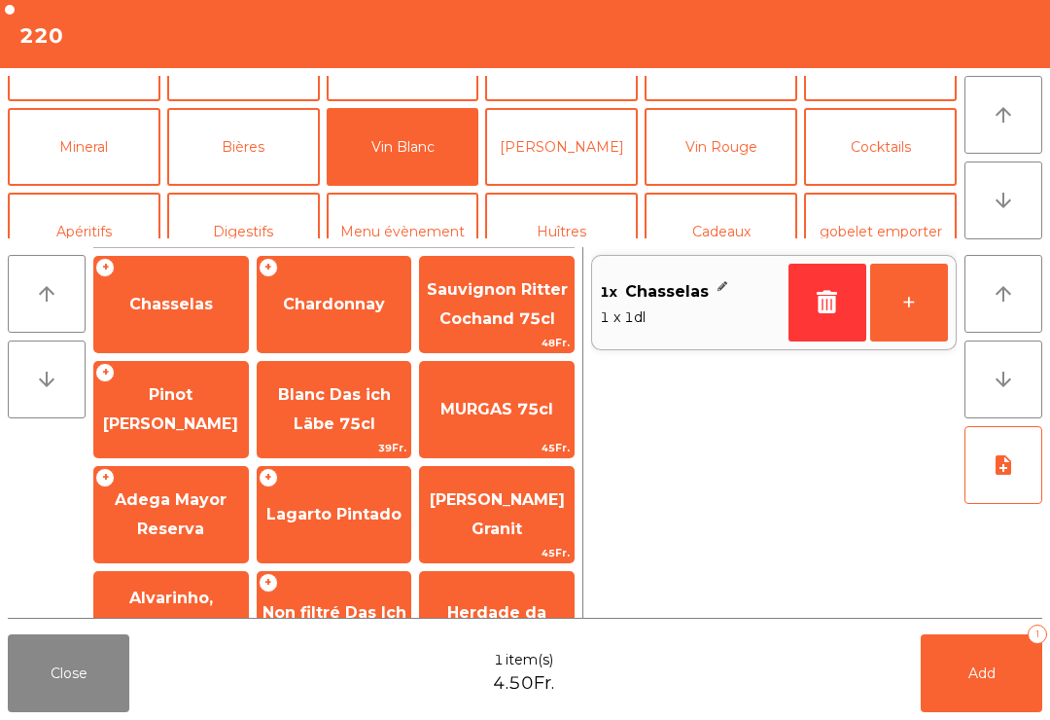
click at [1006, 667] on button "Add 1" at bounding box center [982, 673] width 122 height 78
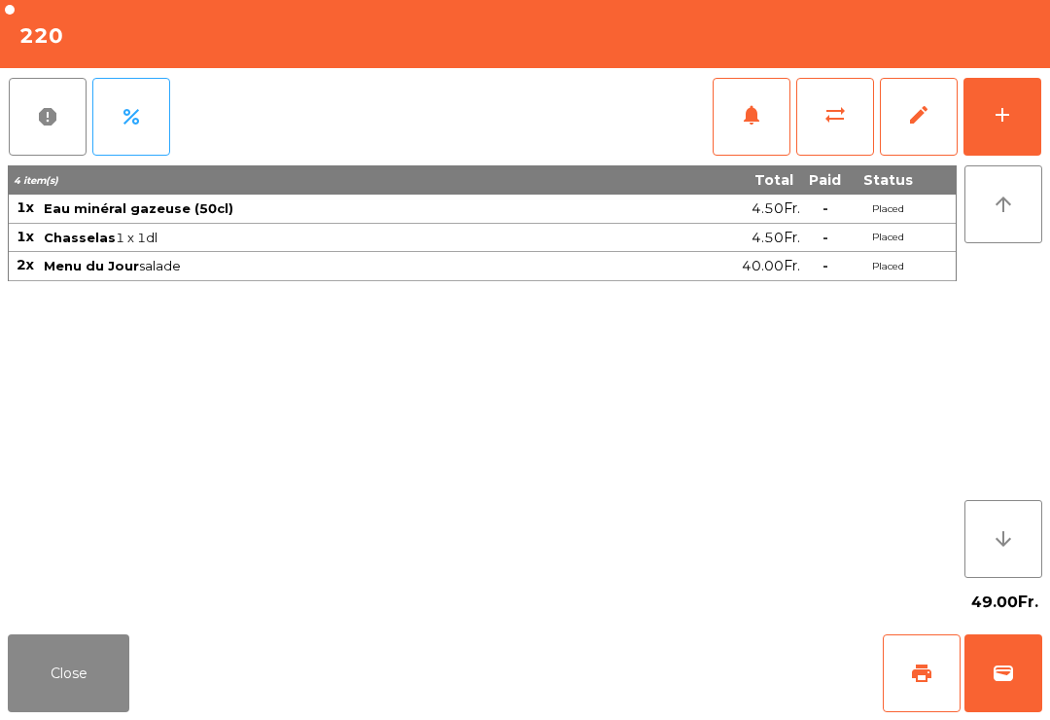
click at [46, 686] on button "Close" at bounding box center [69, 673] width 122 height 78
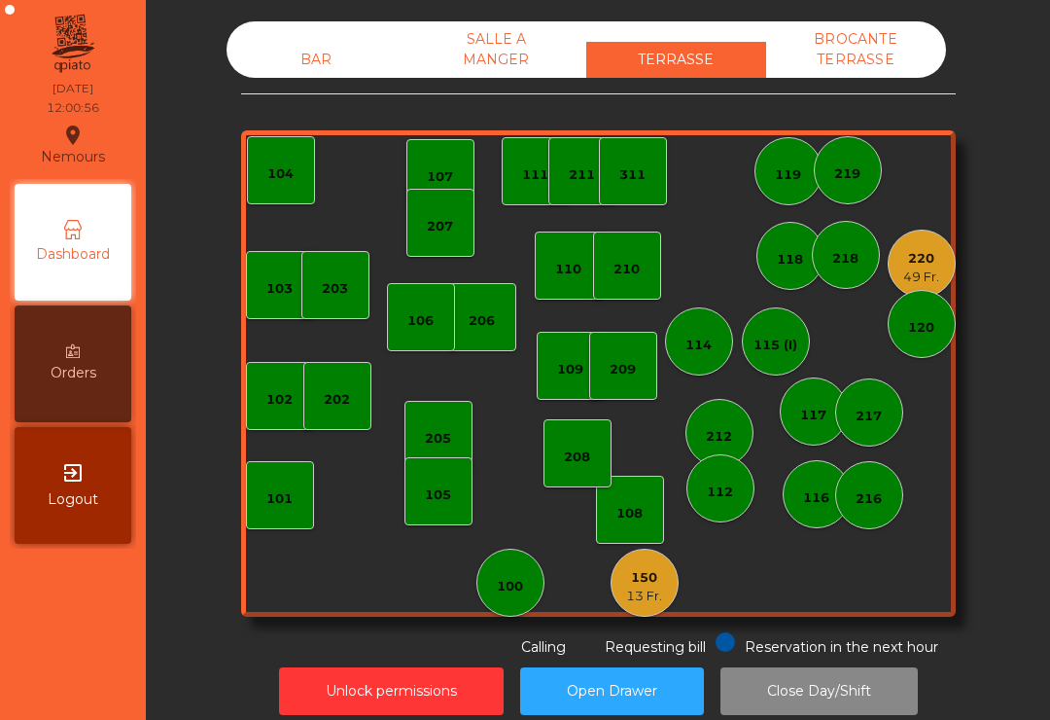
click at [283, 510] on div "101" at bounding box center [280, 495] width 68 height 68
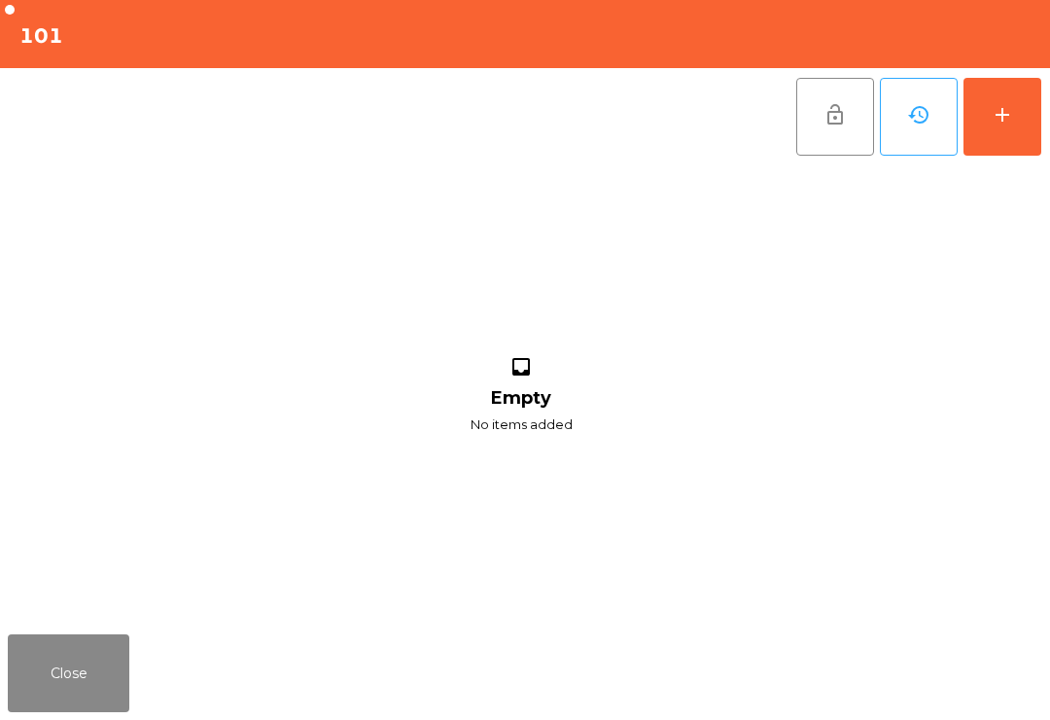
click at [1022, 109] on button "add" at bounding box center [1003, 117] width 78 height 78
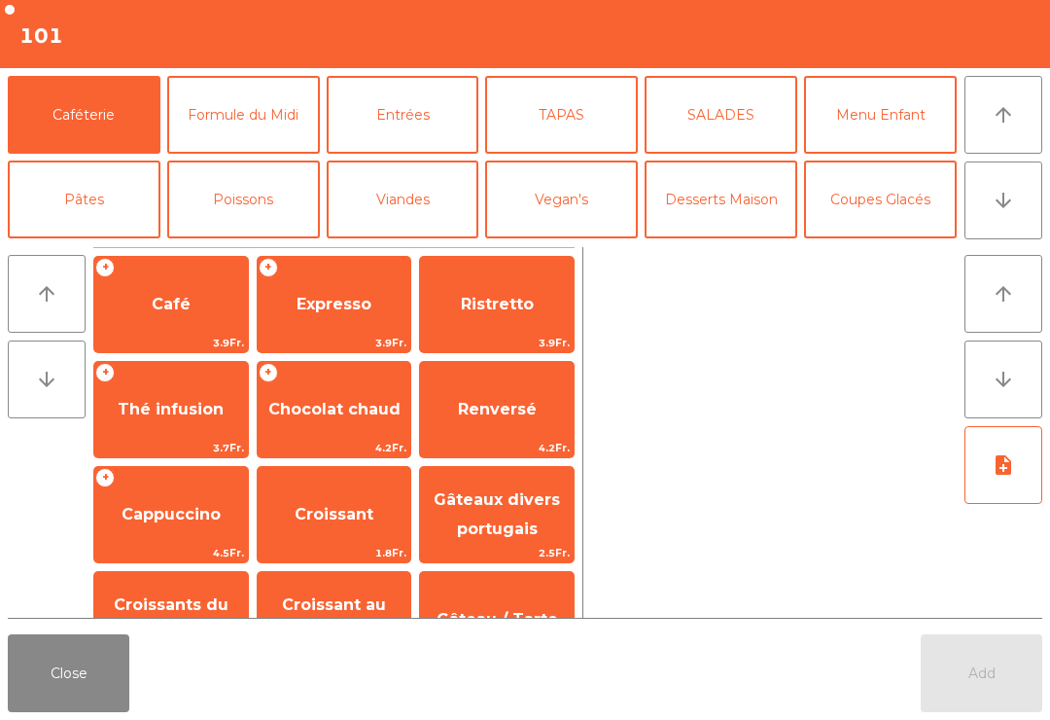
click at [1001, 198] on icon "arrow_downward" at bounding box center [1003, 200] width 23 height 23
click at [266, 245] on button "Bières" at bounding box center [243, 284] width 153 height 78
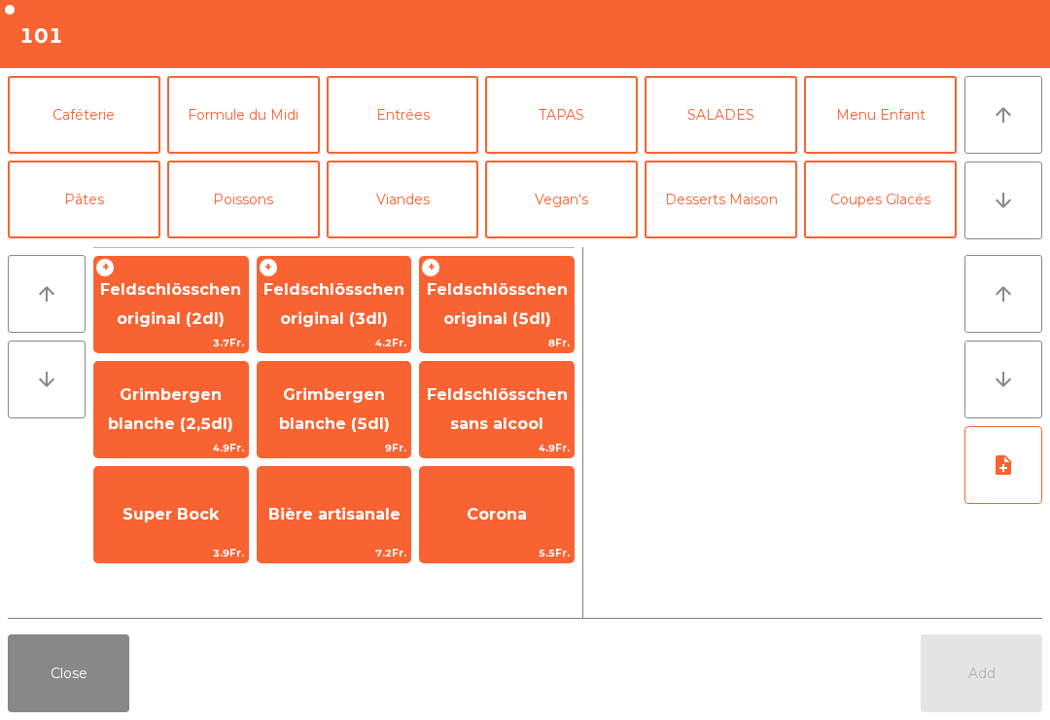
scroll to position [169, 0]
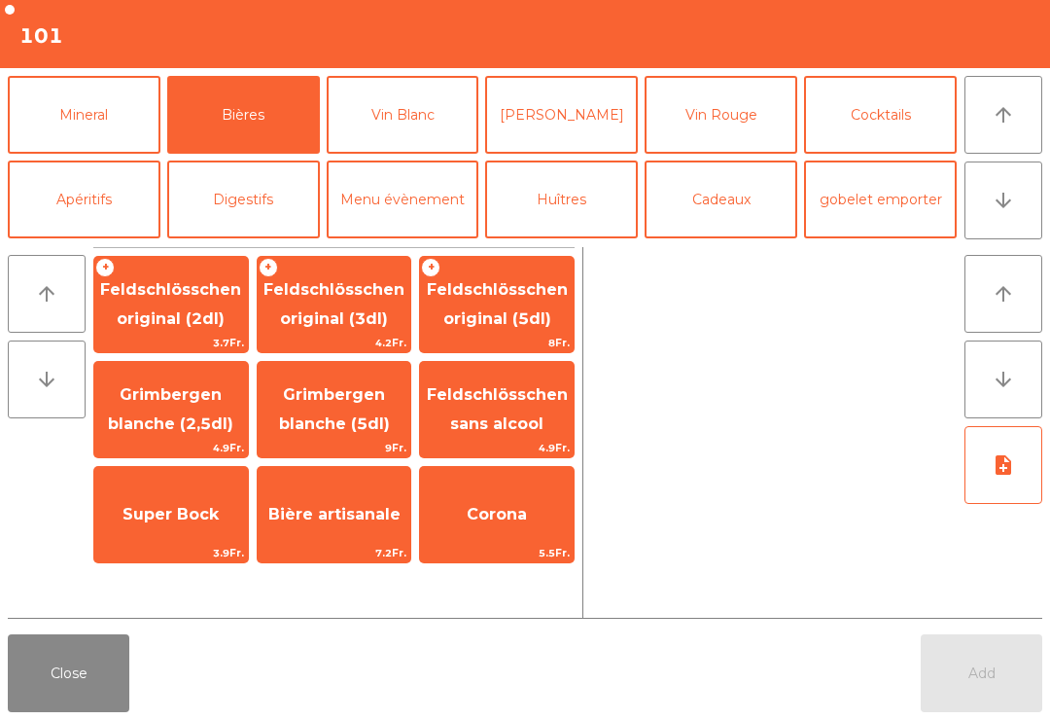
click at [326, 308] on span "Feldschlösschen original (3dl)" at bounding box center [334, 304] width 141 height 48
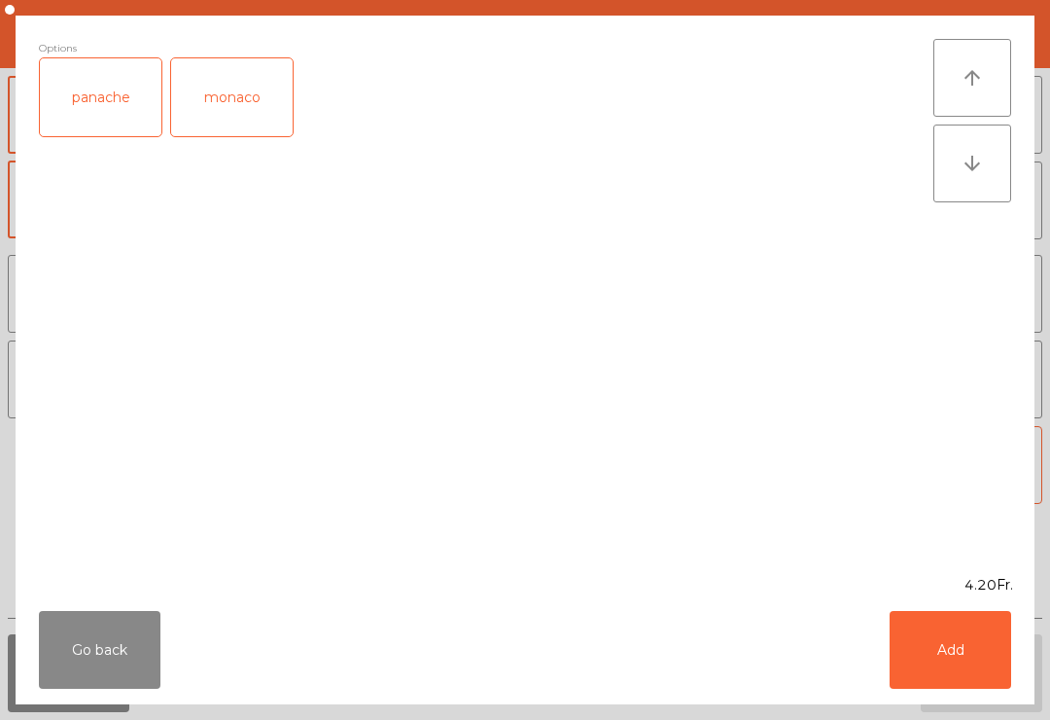
click at [938, 667] on button "Add" at bounding box center [951, 650] width 122 height 78
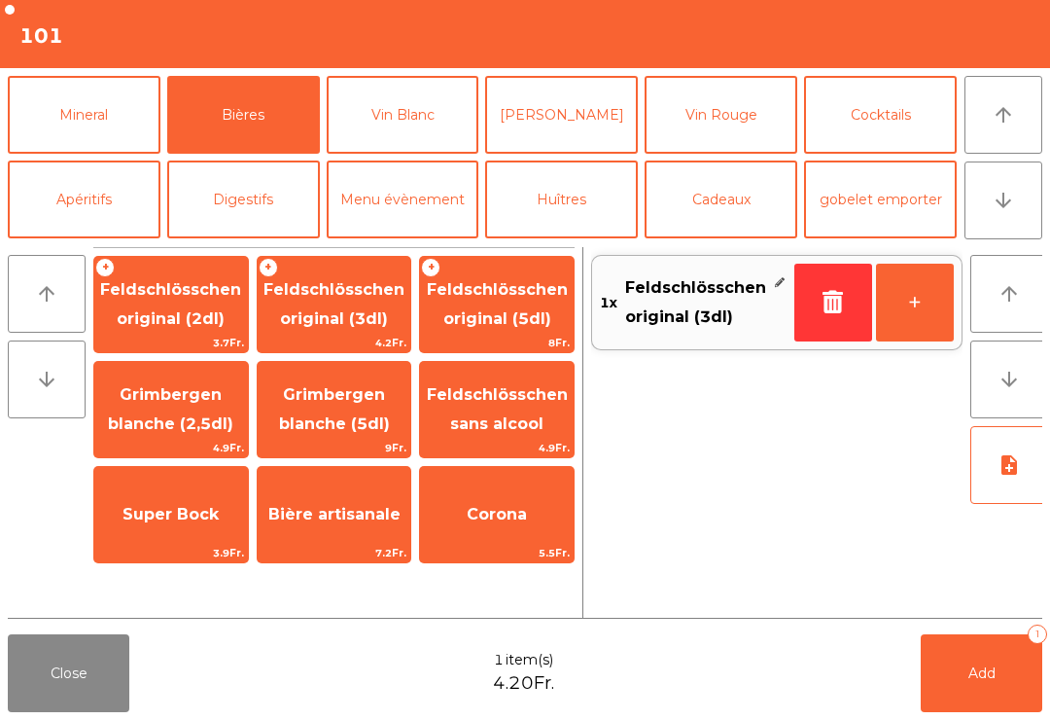
click at [394, 115] on button "Vin Blanc" at bounding box center [403, 115] width 153 height 78
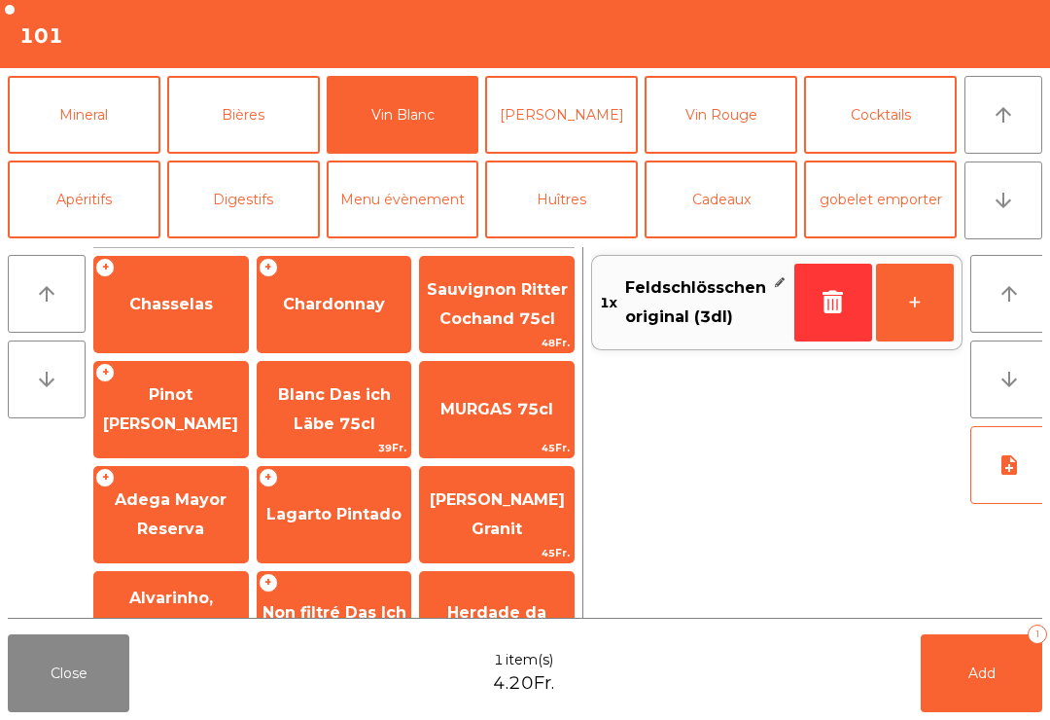
scroll to position [168, 0]
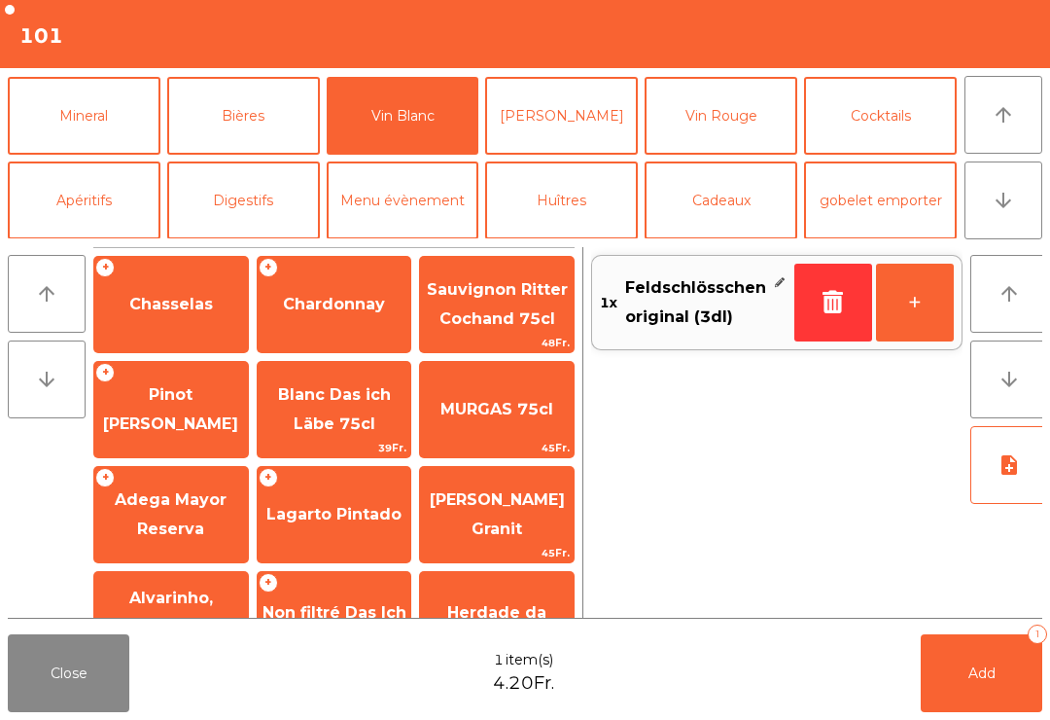
click at [341, 314] on span "Chardonnay" at bounding box center [335, 304] width 154 height 53
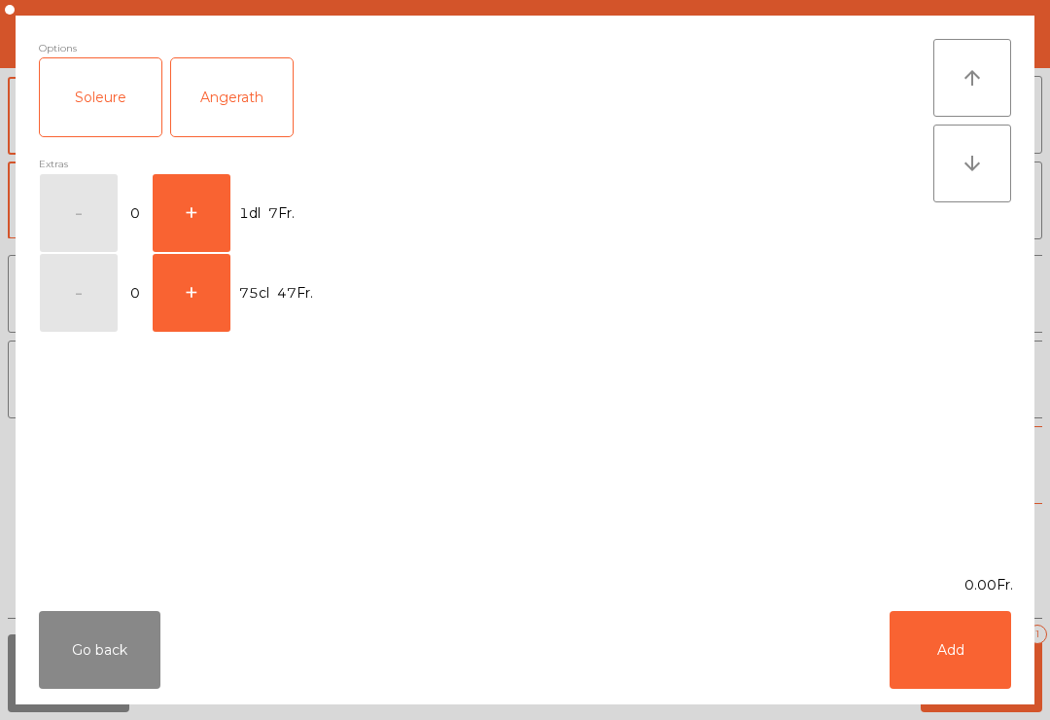
click at [153, 204] on button "+" at bounding box center [192, 213] width 78 height 78
click at [952, 662] on button "Add" at bounding box center [951, 650] width 122 height 78
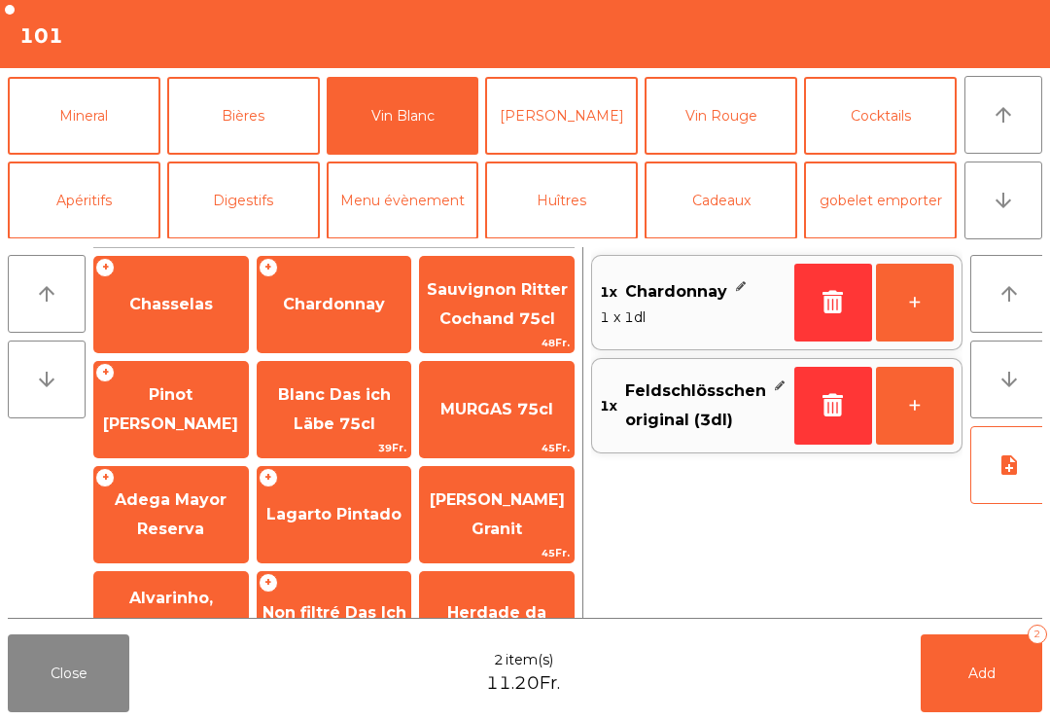
click at [102, 111] on button "Mineral" at bounding box center [84, 116] width 153 height 78
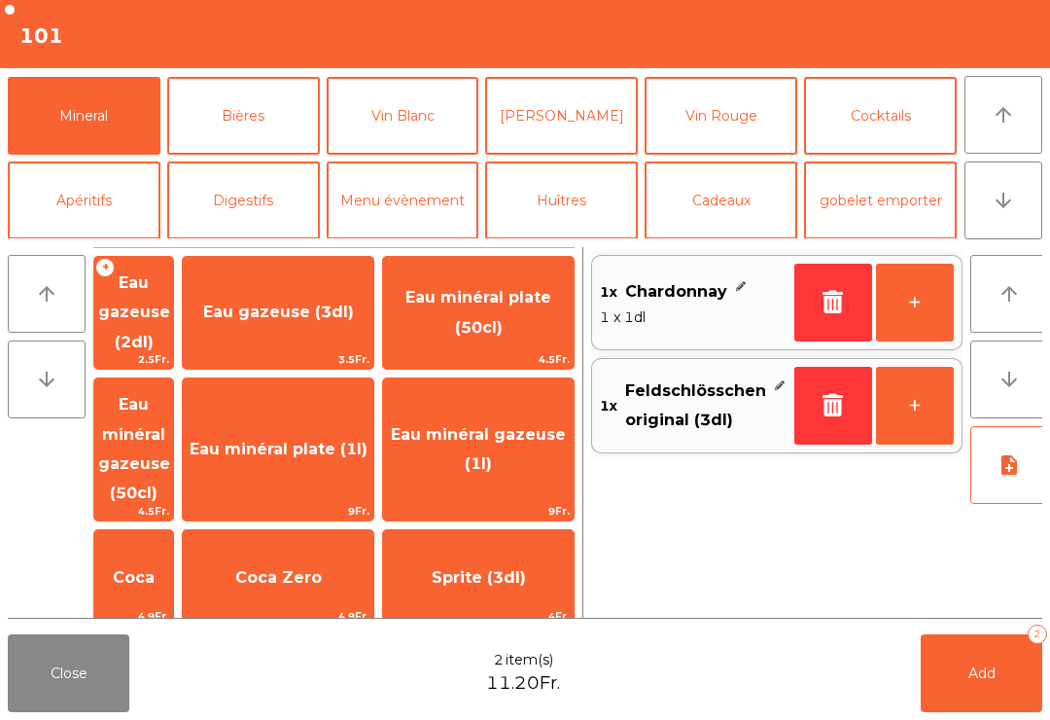
click at [172, 320] on span "Eau gazeuse (2dl)" at bounding box center [133, 313] width 79 height 112
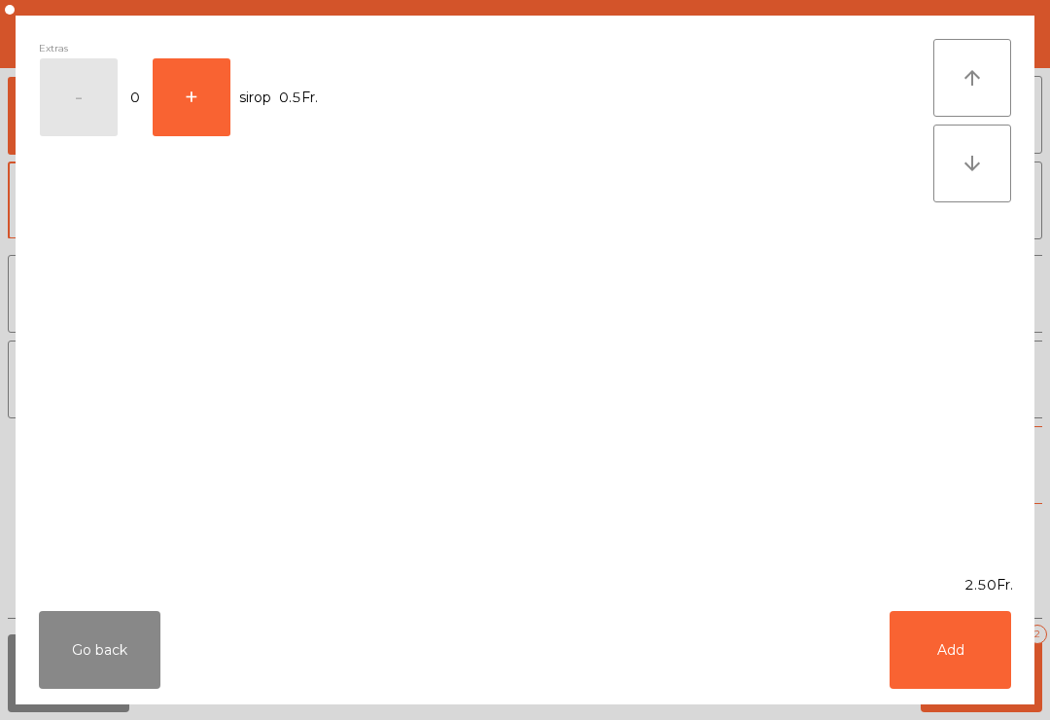
click at [947, 662] on button "Add" at bounding box center [951, 650] width 122 height 78
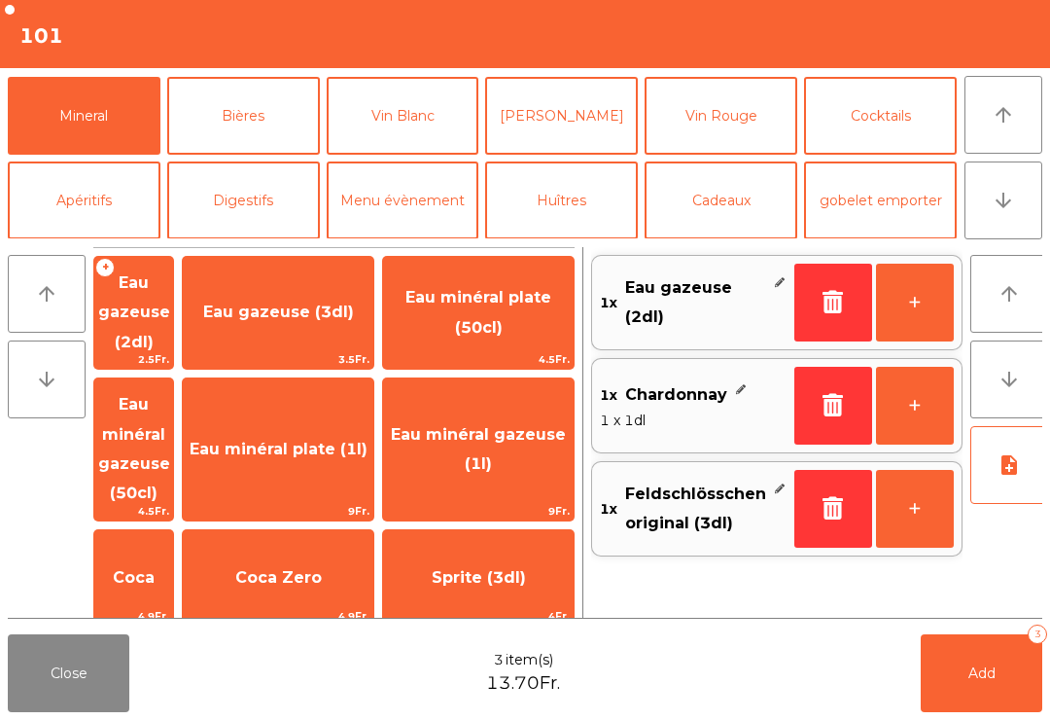
click at [946, 662] on button "Add 3" at bounding box center [982, 673] width 122 height 78
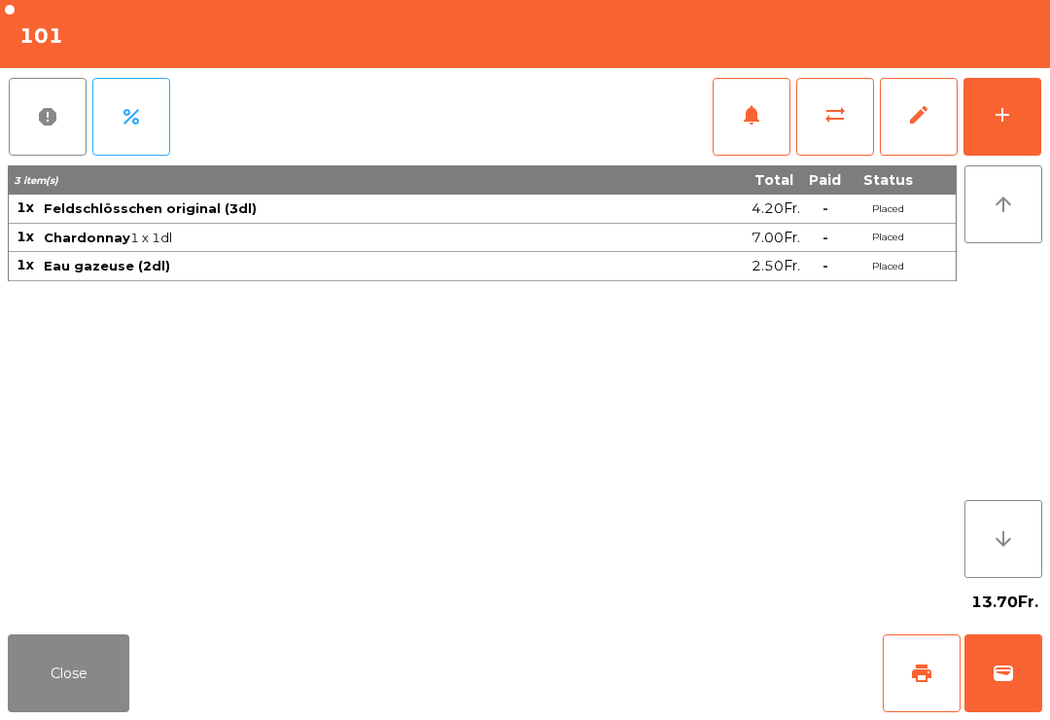
click at [77, 675] on button "Close" at bounding box center [69, 673] width 122 height 78
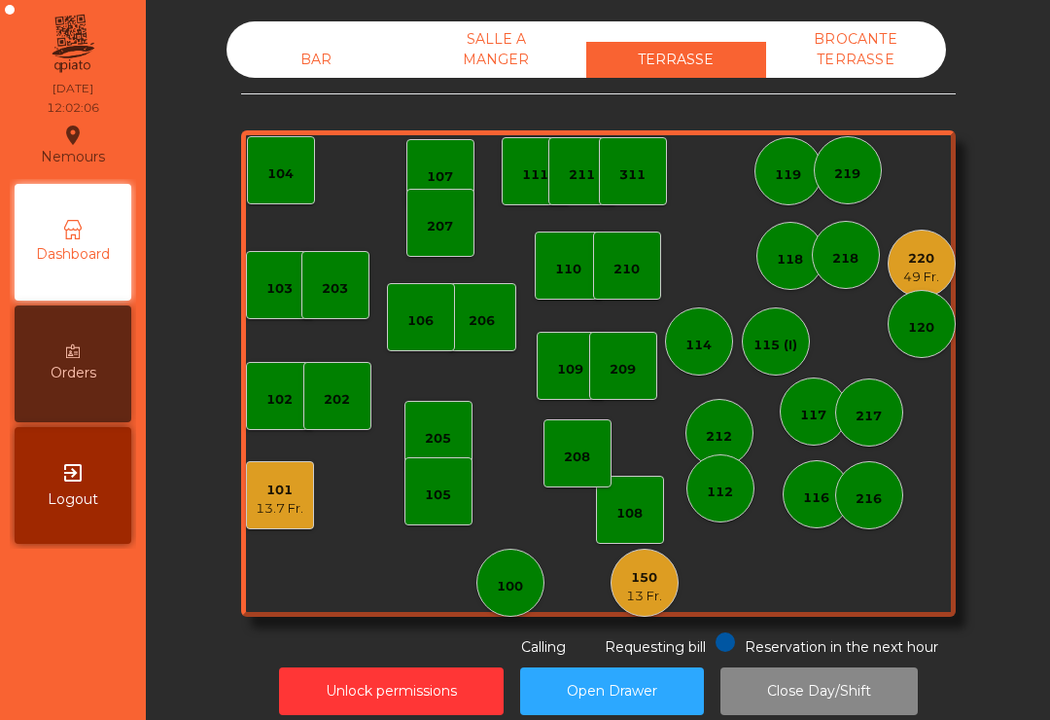
scroll to position [16, 0]
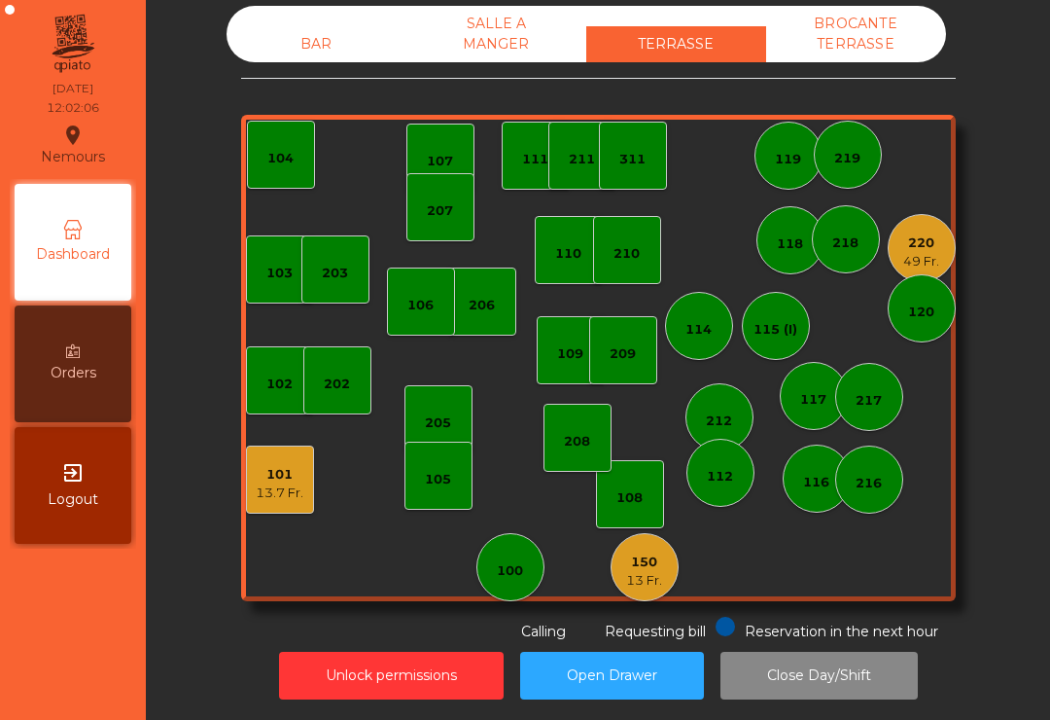
click at [780, 304] on div "115 (I)" at bounding box center [776, 326] width 68 height 68
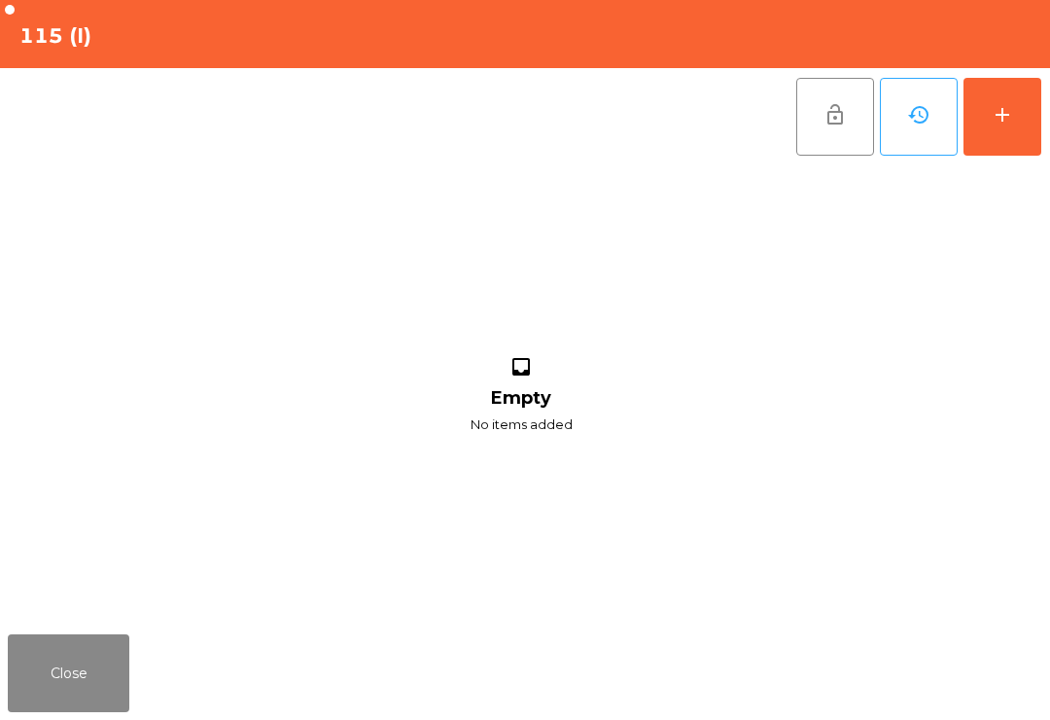
click at [1030, 145] on button "add" at bounding box center [1003, 117] width 78 height 78
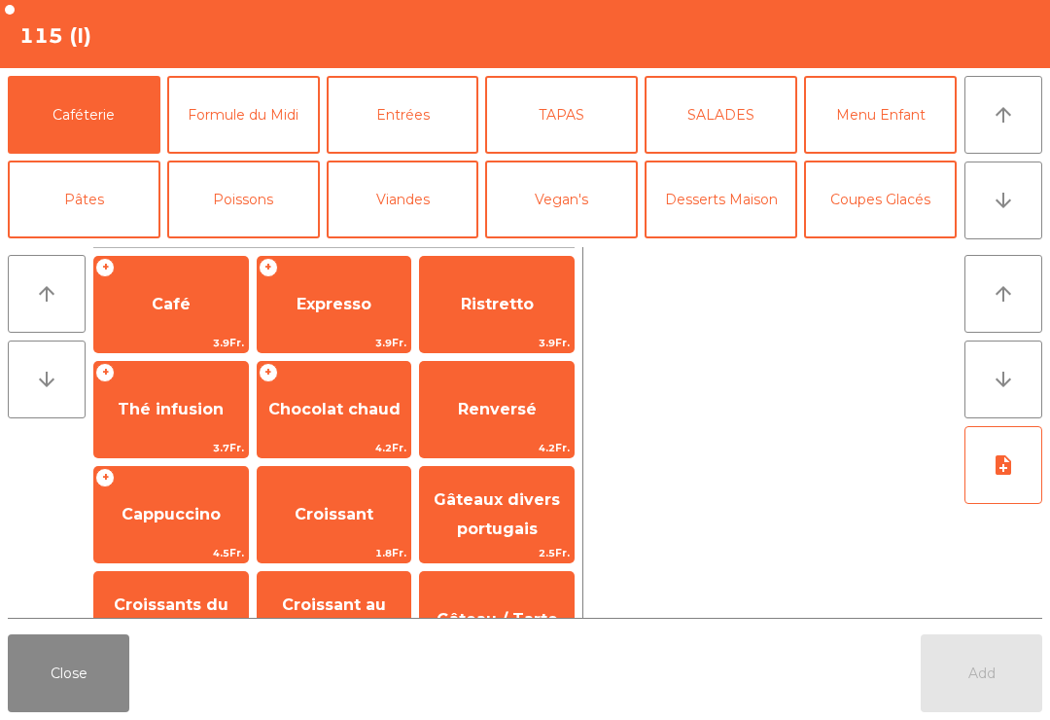
click at [267, 136] on button "Formule du Midi" at bounding box center [243, 115] width 153 height 78
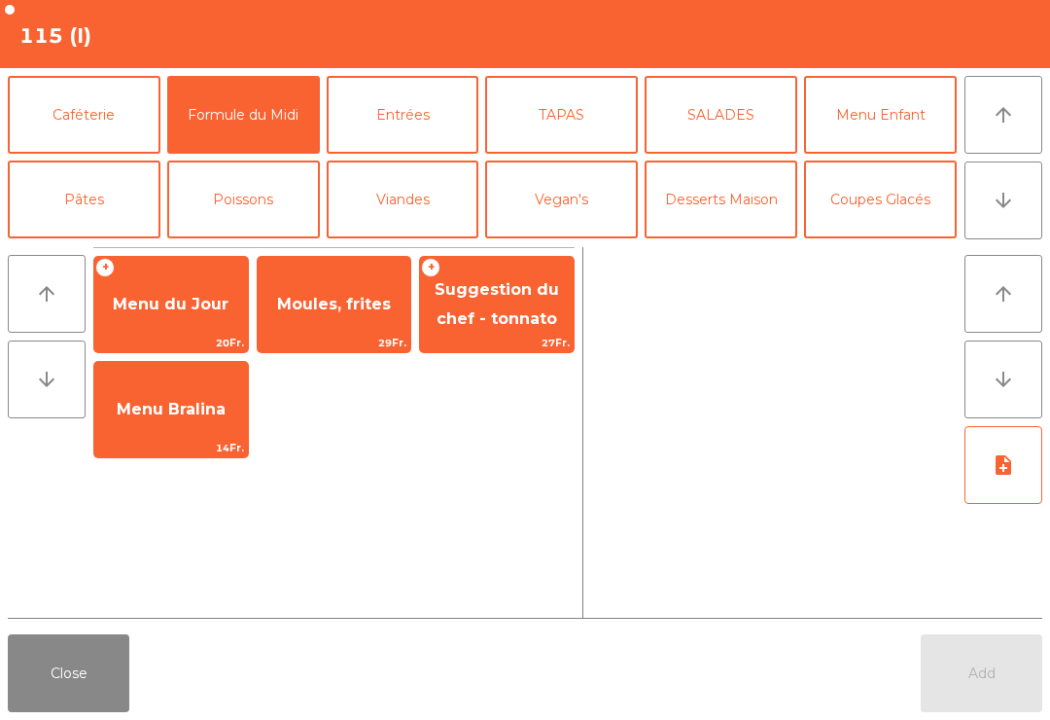
click at [182, 336] on span "20Fr." at bounding box center [171, 343] width 154 height 18
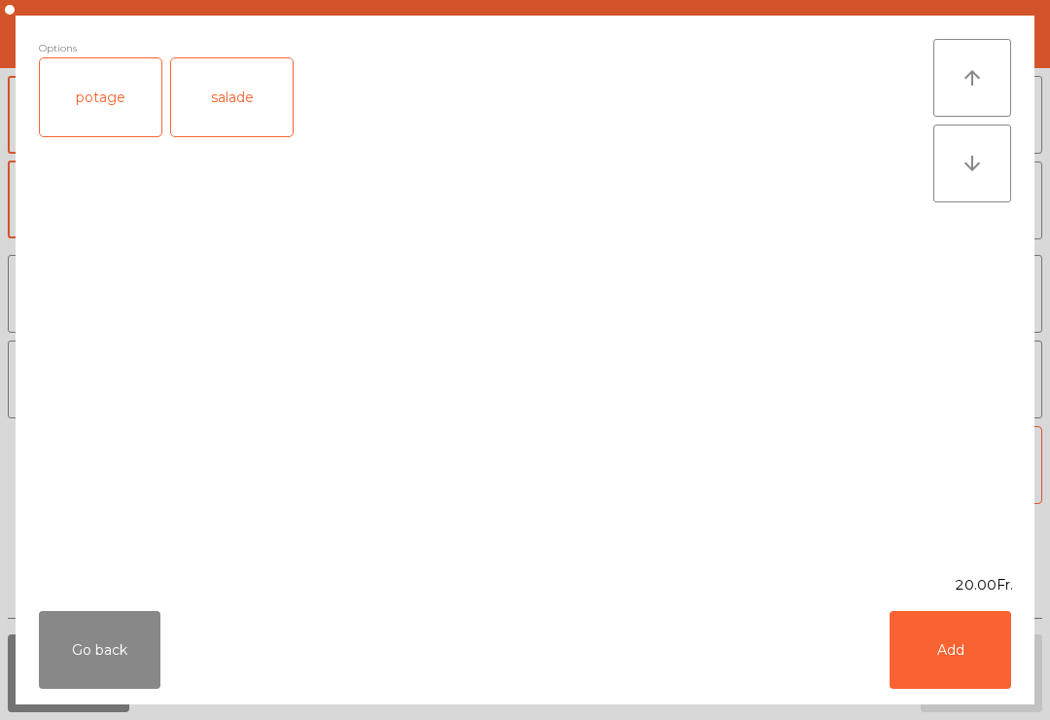
click at [251, 116] on div "salade" at bounding box center [232, 97] width 122 height 78
click at [934, 617] on button "Add" at bounding box center [951, 650] width 122 height 78
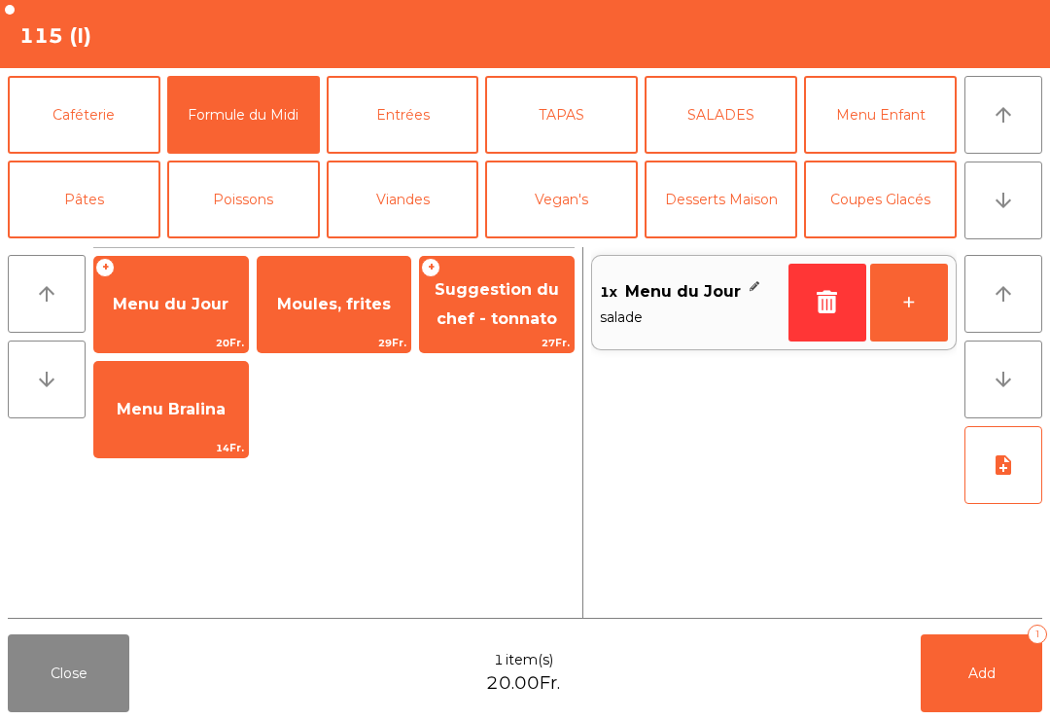
click at [259, 245] on button "Bières" at bounding box center [243, 284] width 153 height 78
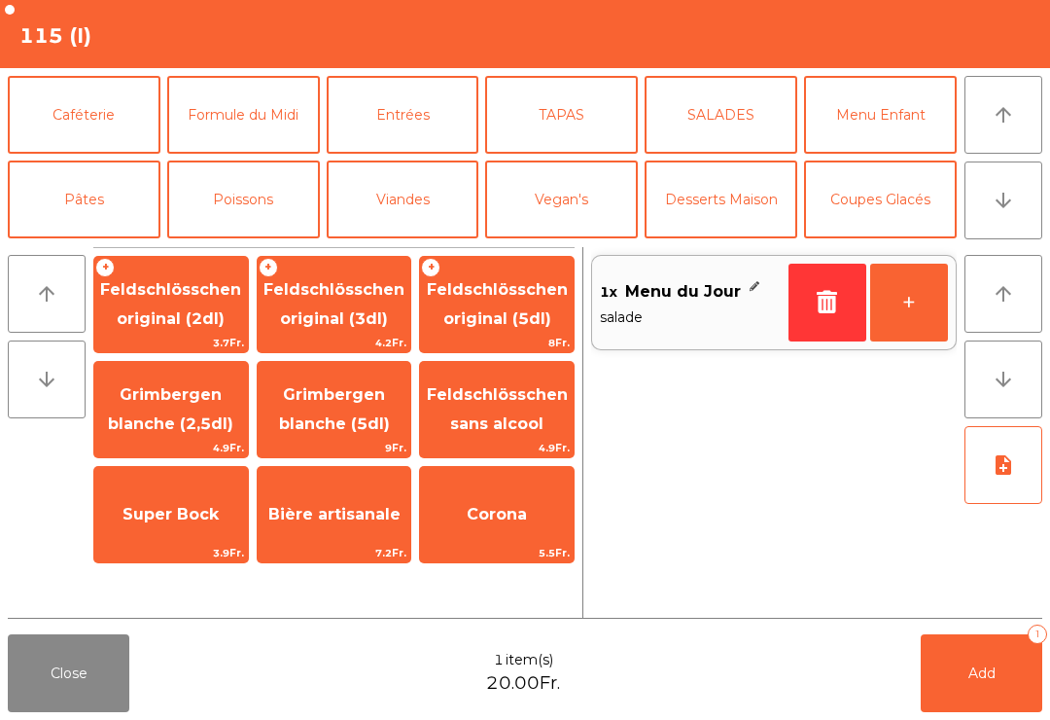
click at [109, 245] on button "Mineral" at bounding box center [84, 284] width 153 height 78
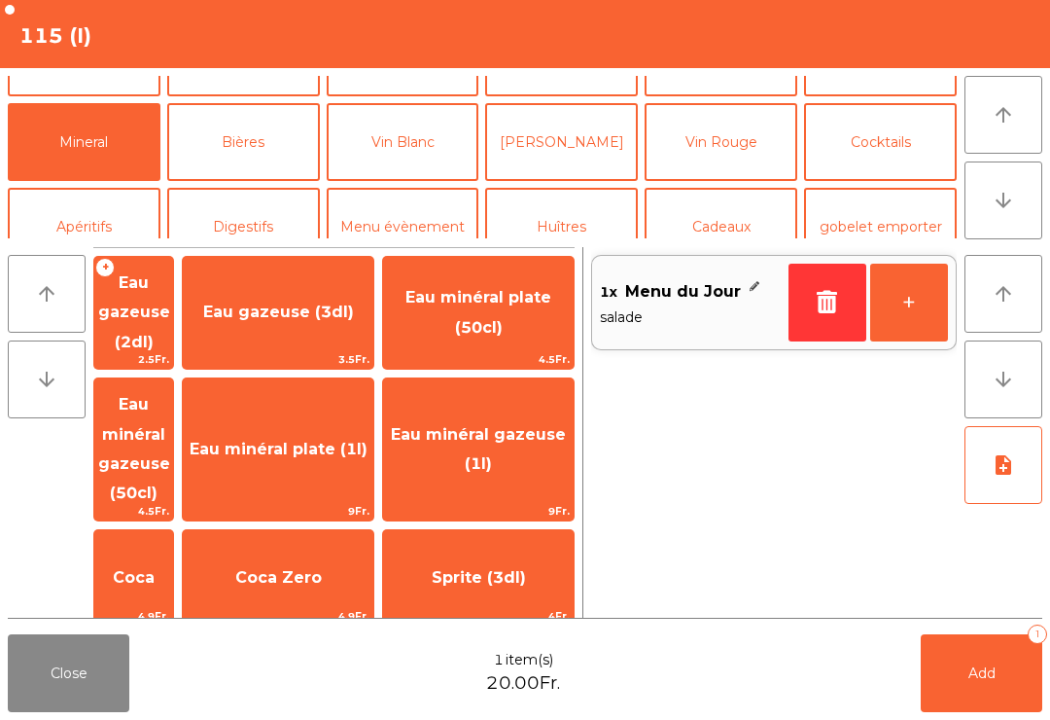
click at [173, 551] on span "Coca" at bounding box center [133, 577] width 79 height 53
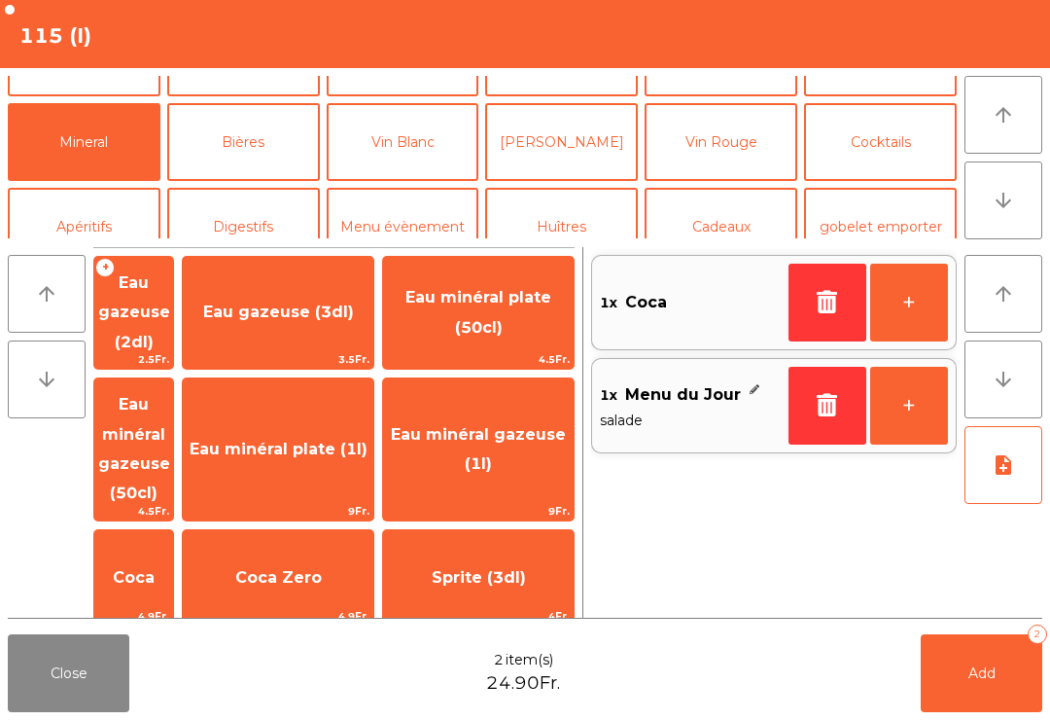
click at [1004, 661] on button "Add 2" at bounding box center [982, 673] width 122 height 78
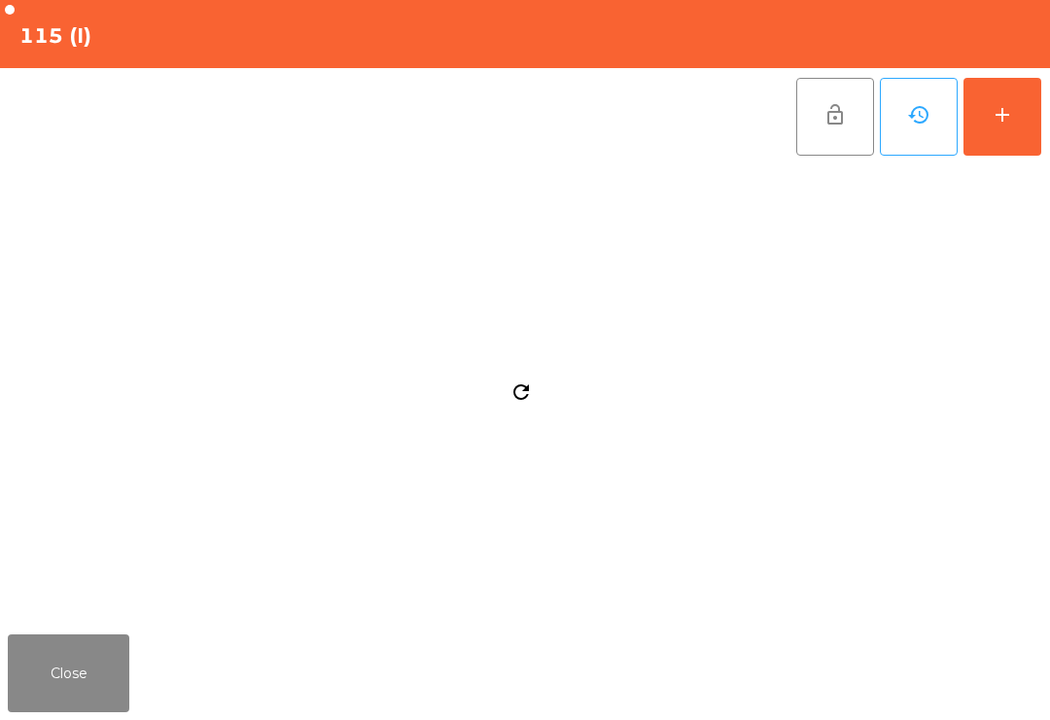
click at [83, 701] on button "Close" at bounding box center [69, 673] width 122 height 78
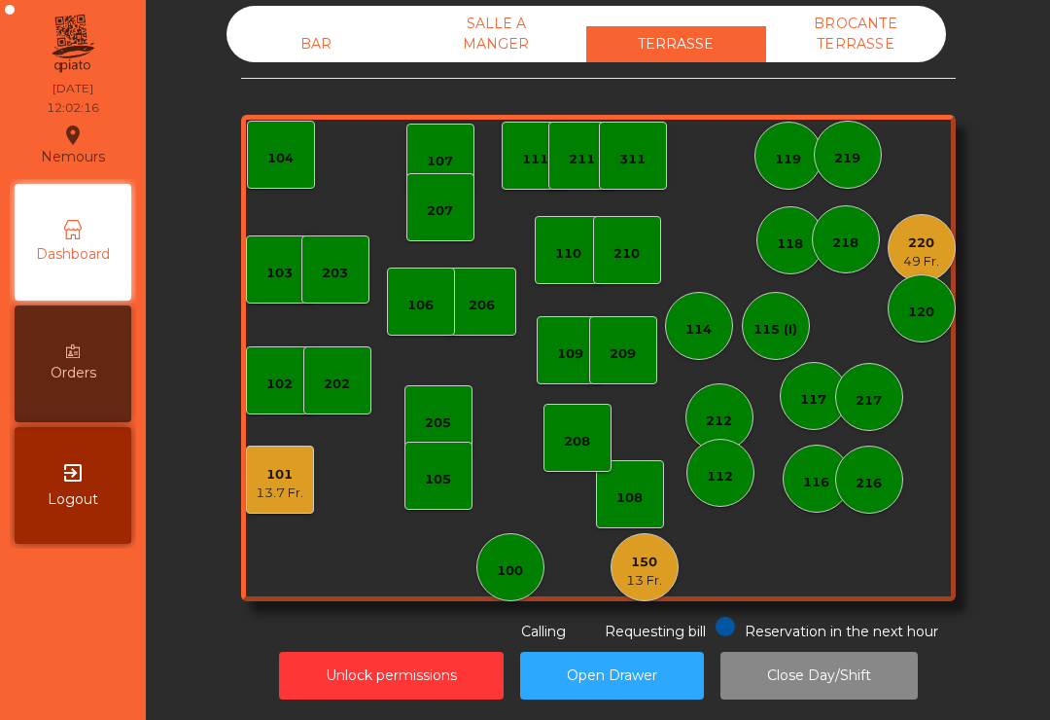
click at [800, 420] on div "117" at bounding box center [814, 396] width 68 height 68
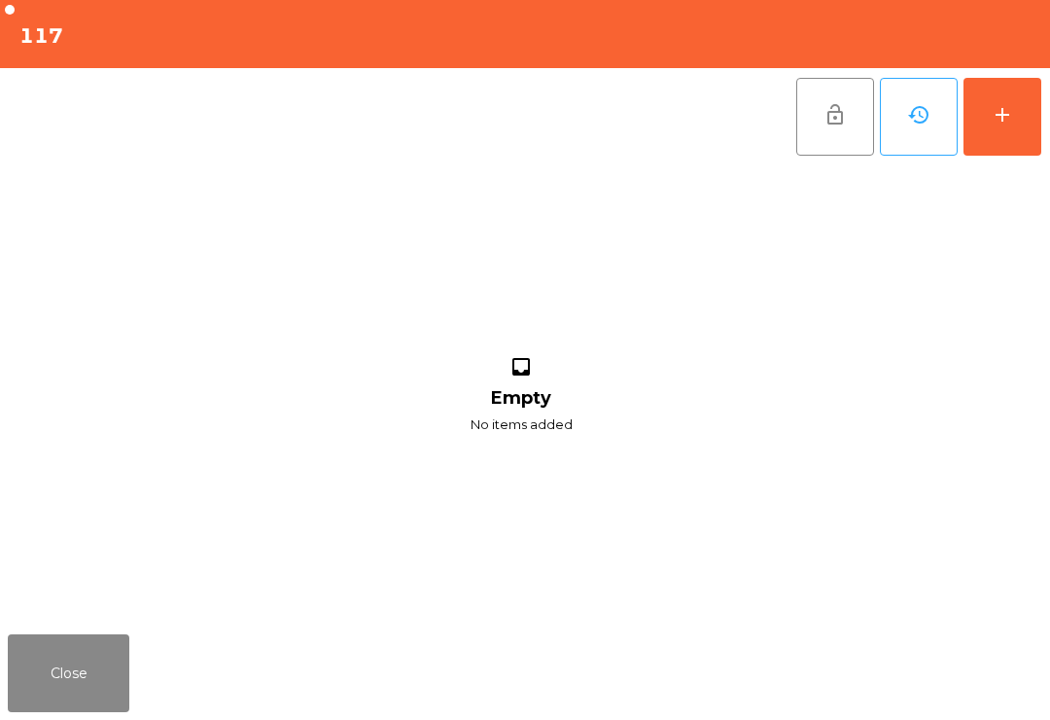
click at [1007, 135] on button "add" at bounding box center [1003, 117] width 78 height 78
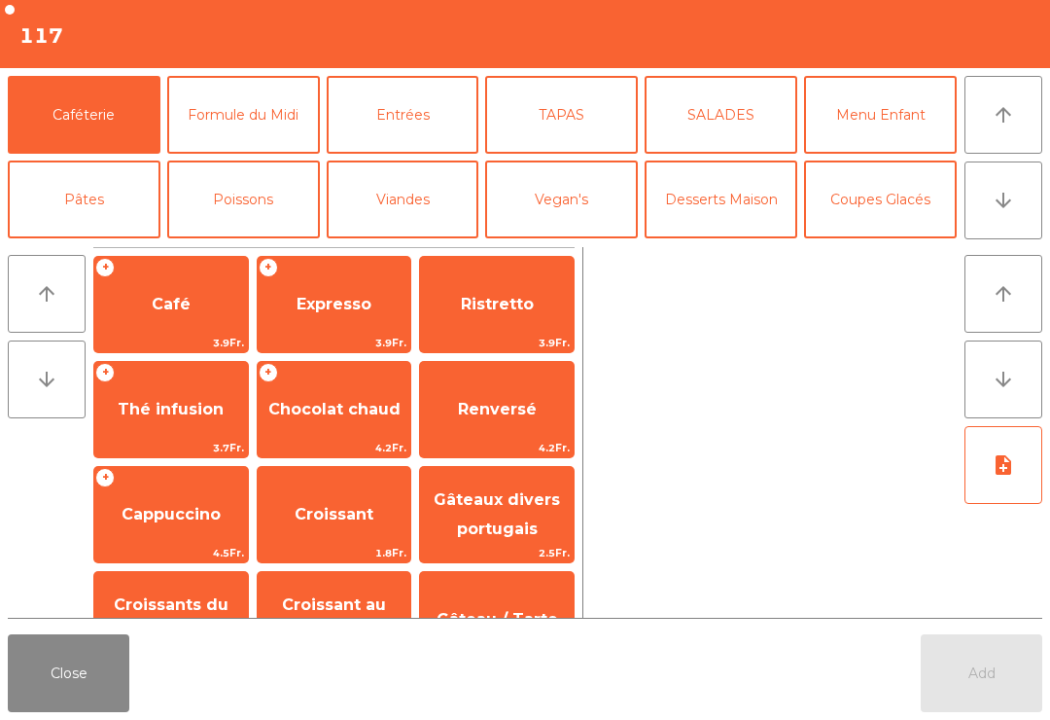
scroll to position [135, 0]
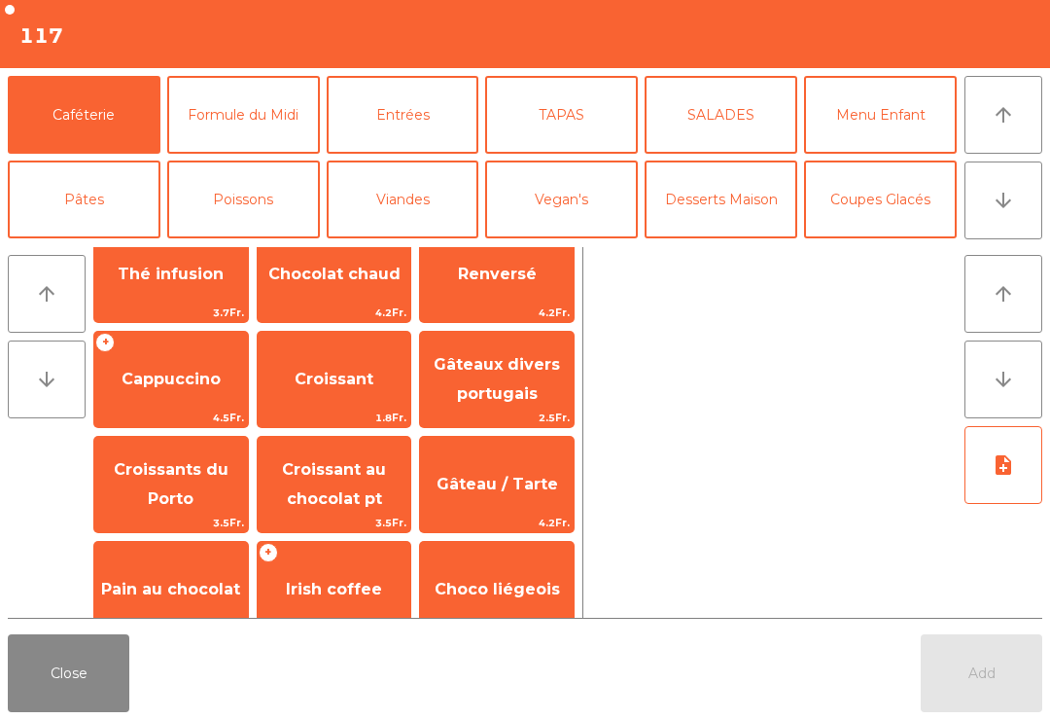
click at [247, 245] on button "Bières" at bounding box center [243, 284] width 153 height 78
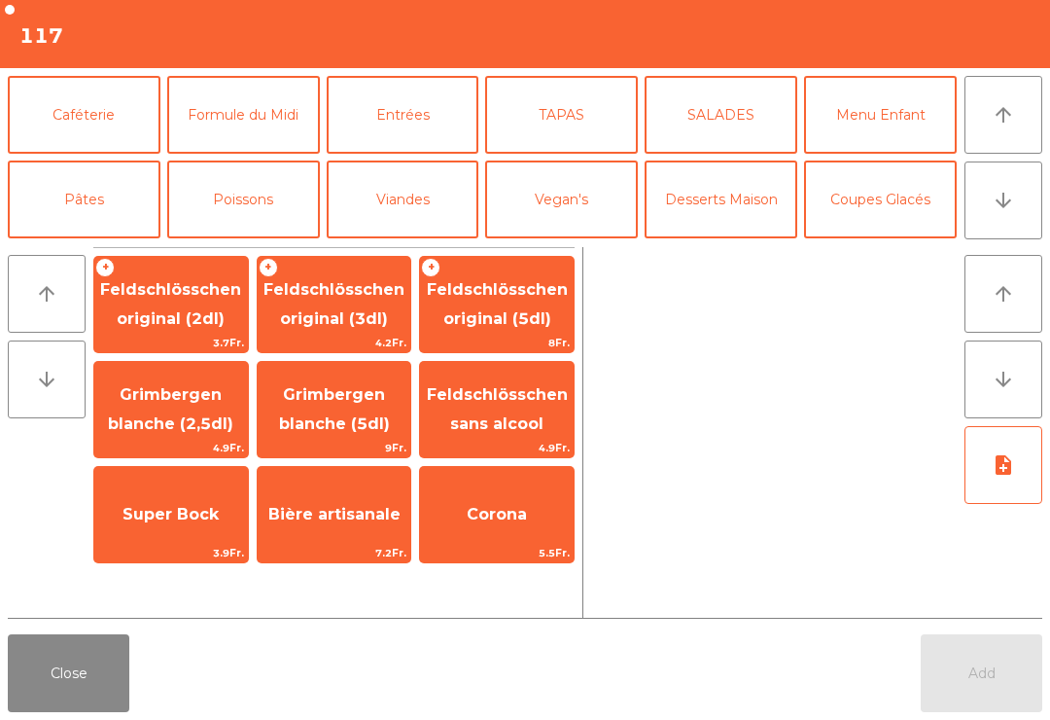
scroll to position [104, 0]
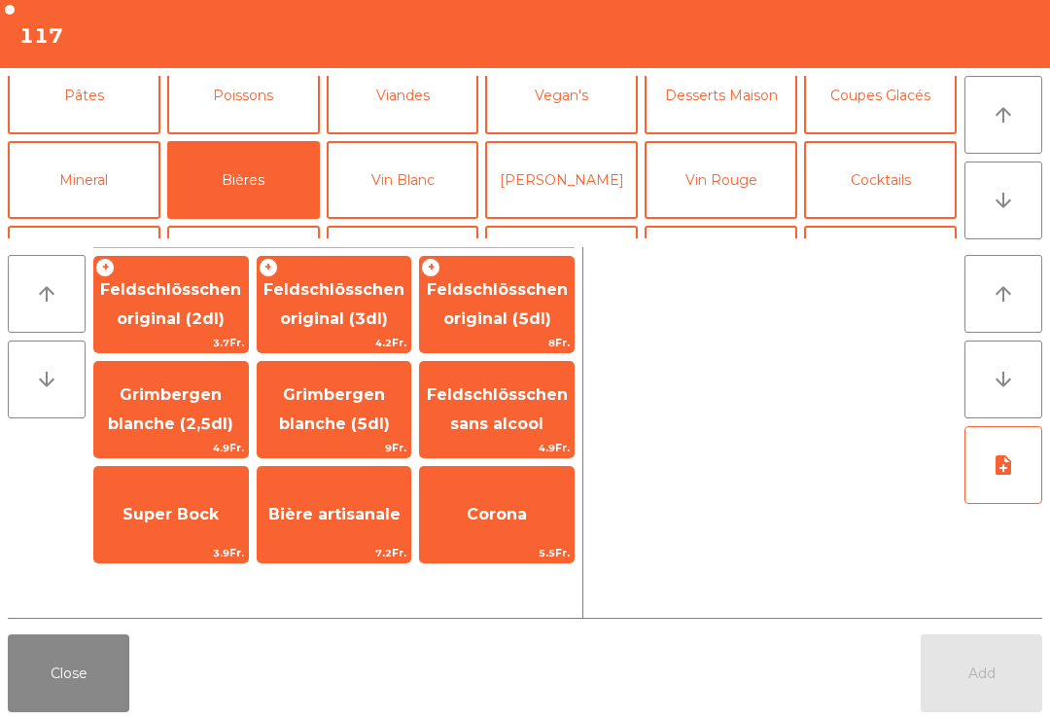
click at [377, 329] on span "Feldschlösschen original (3dl)" at bounding box center [335, 305] width 154 height 83
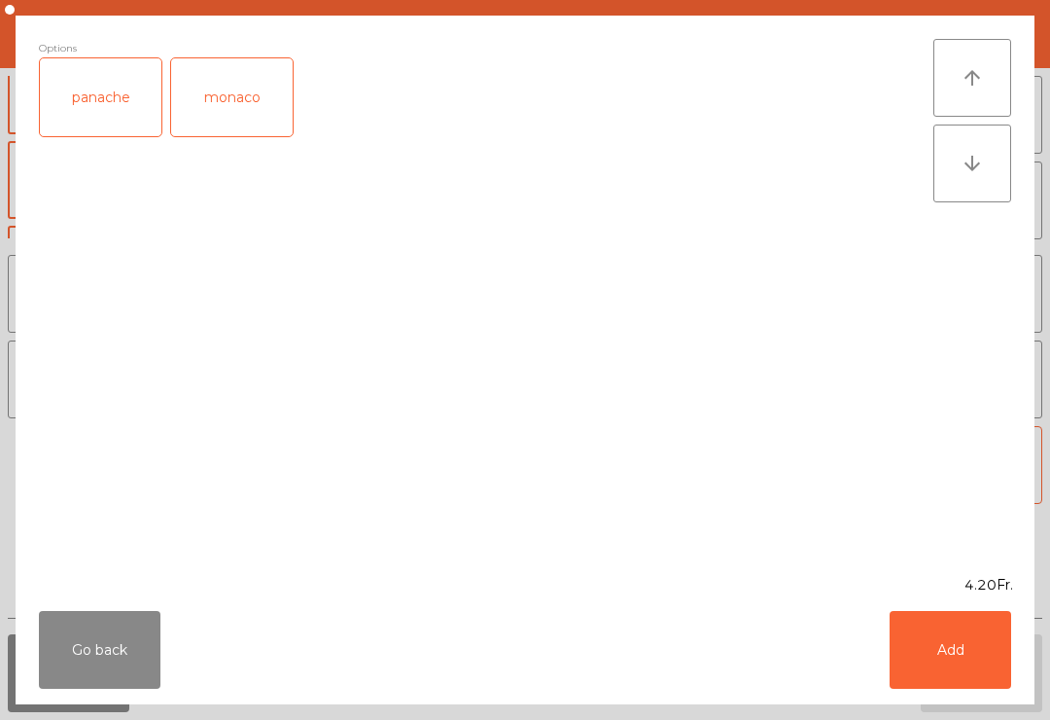
click at [116, 88] on div "panache" at bounding box center [101, 97] width 122 height 78
click at [991, 668] on button "Add" at bounding box center [951, 650] width 122 height 78
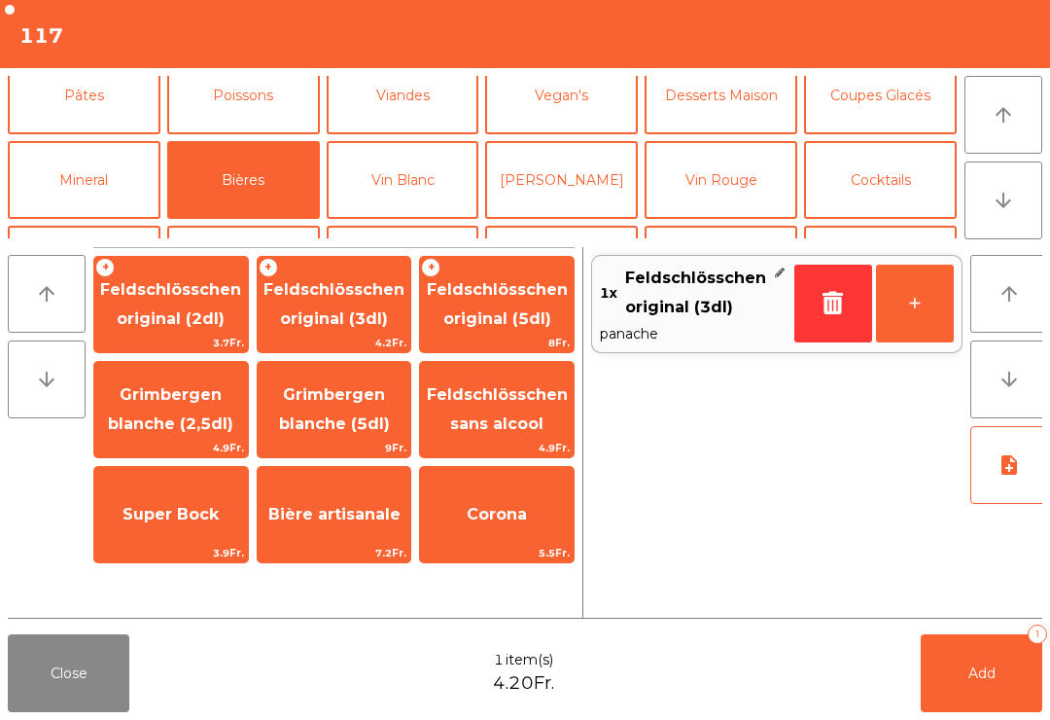
click at [991, 667] on span "Add" at bounding box center [982, 673] width 27 height 18
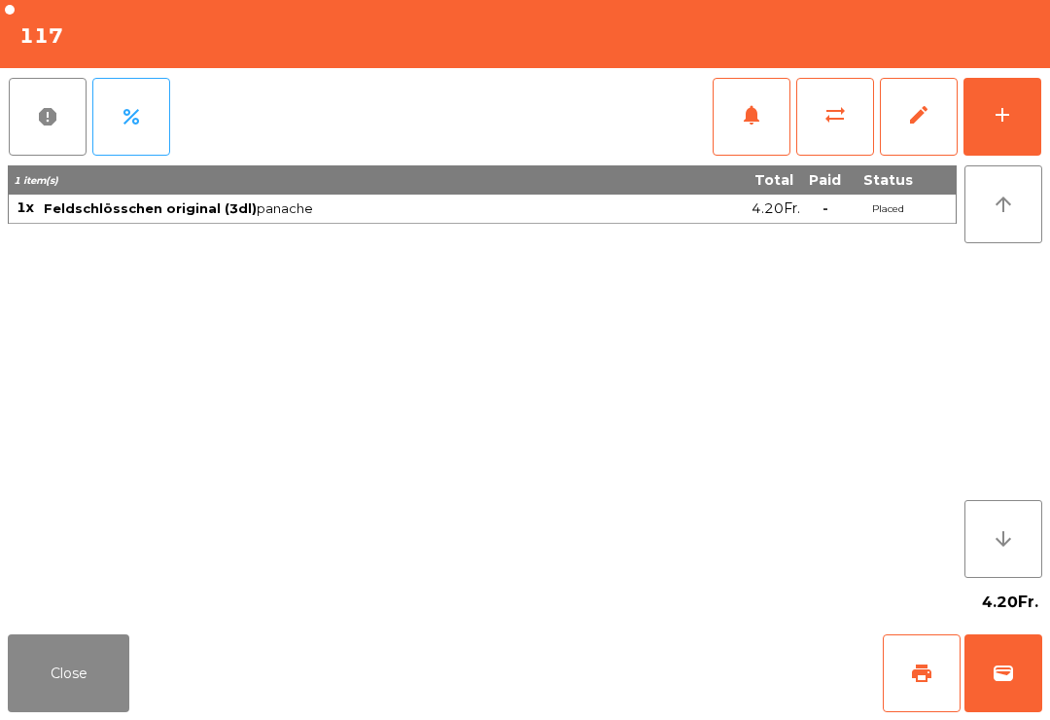
click at [39, 657] on button "Close" at bounding box center [69, 673] width 122 height 78
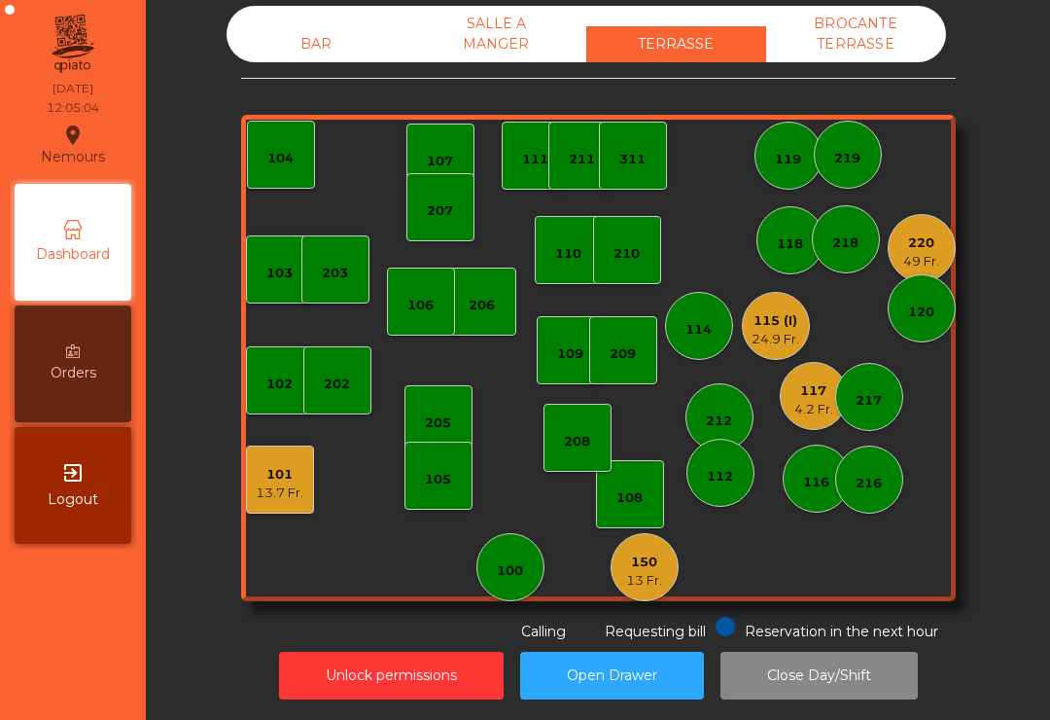
click at [919, 259] on div "49 Fr." at bounding box center [921, 261] width 36 height 19
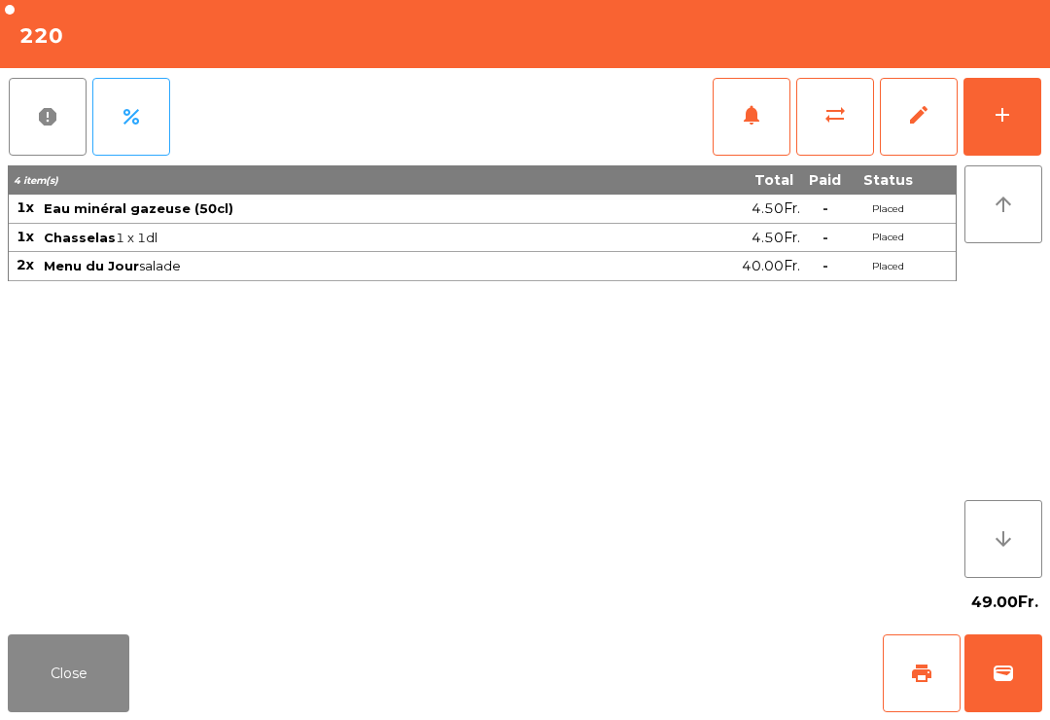
click at [744, 152] on button "notifications" at bounding box center [752, 117] width 78 height 78
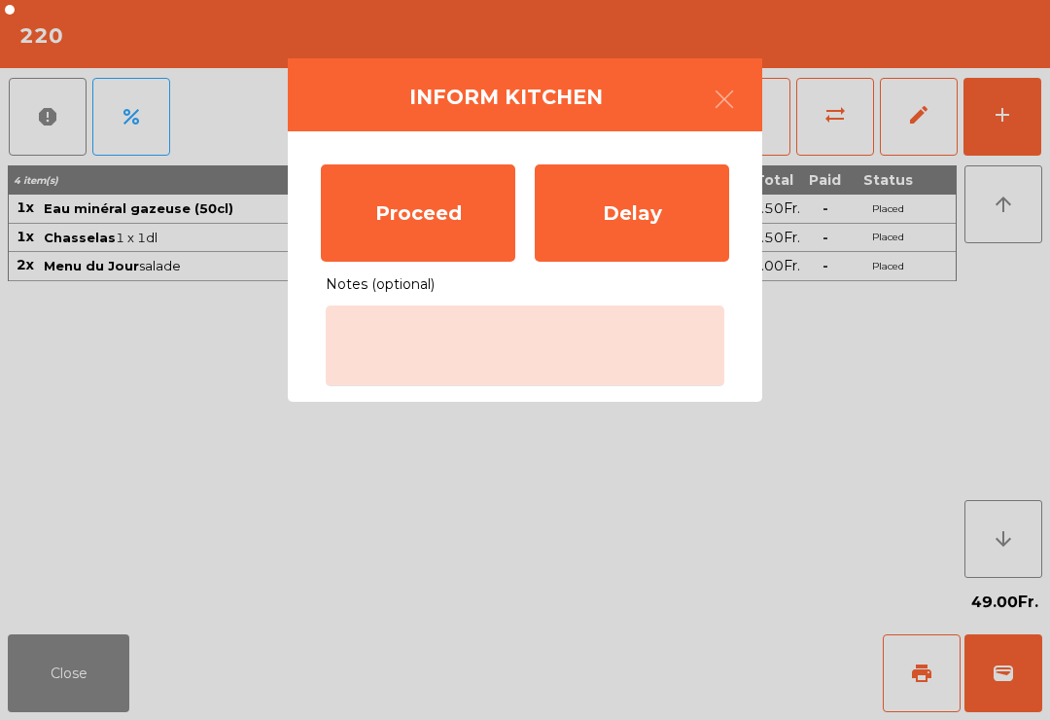
click at [429, 213] on div "Proceed" at bounding box center [418, 212] width 194 height 97
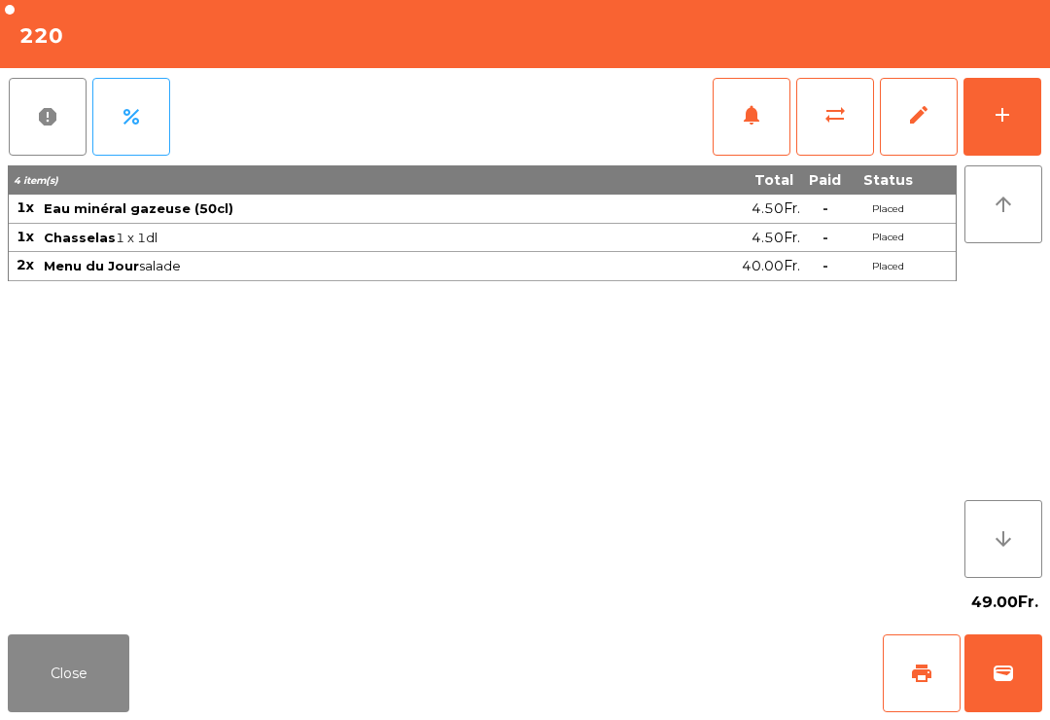
click at [70, 678] on button "Close" at bounding box center [69, 673] width 122 height 78
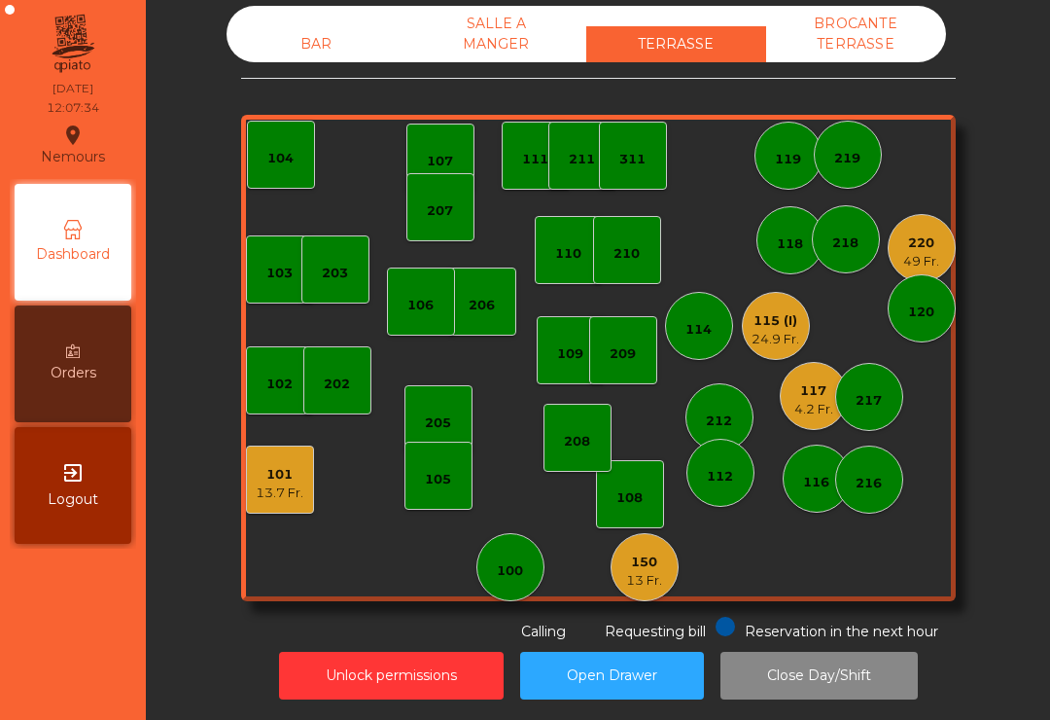
click at [422, 412] on div "205" at bounding box center [439, 419] width 68 height 68
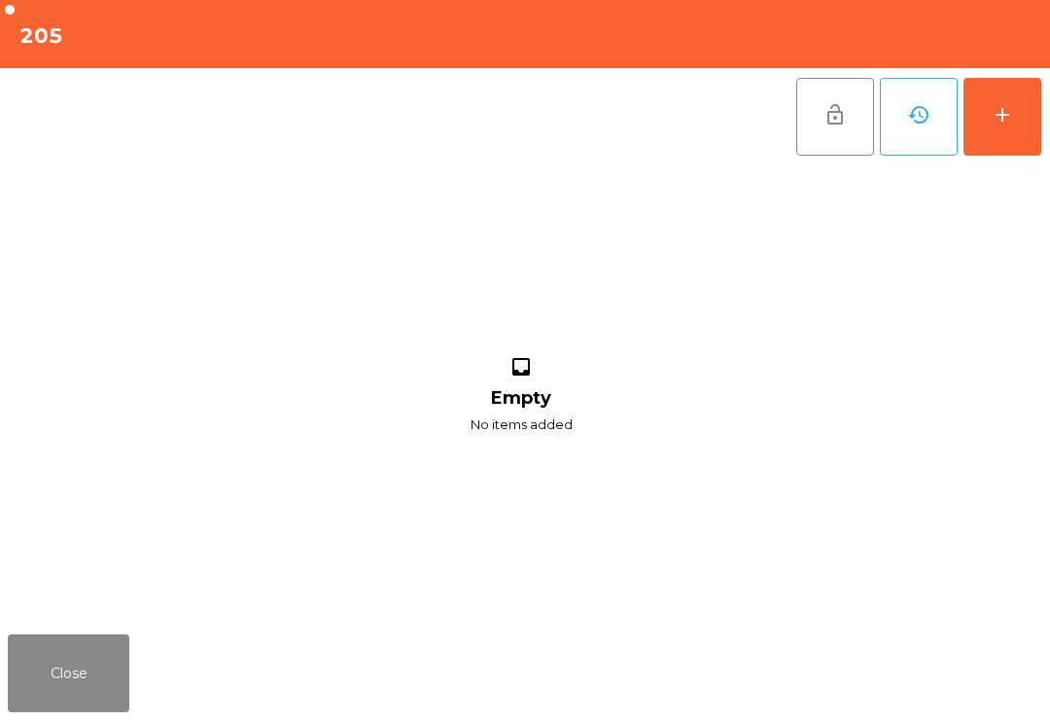
click at [1004, 137] on button "add" at bounding box center [1003, 117] width 78 height 78
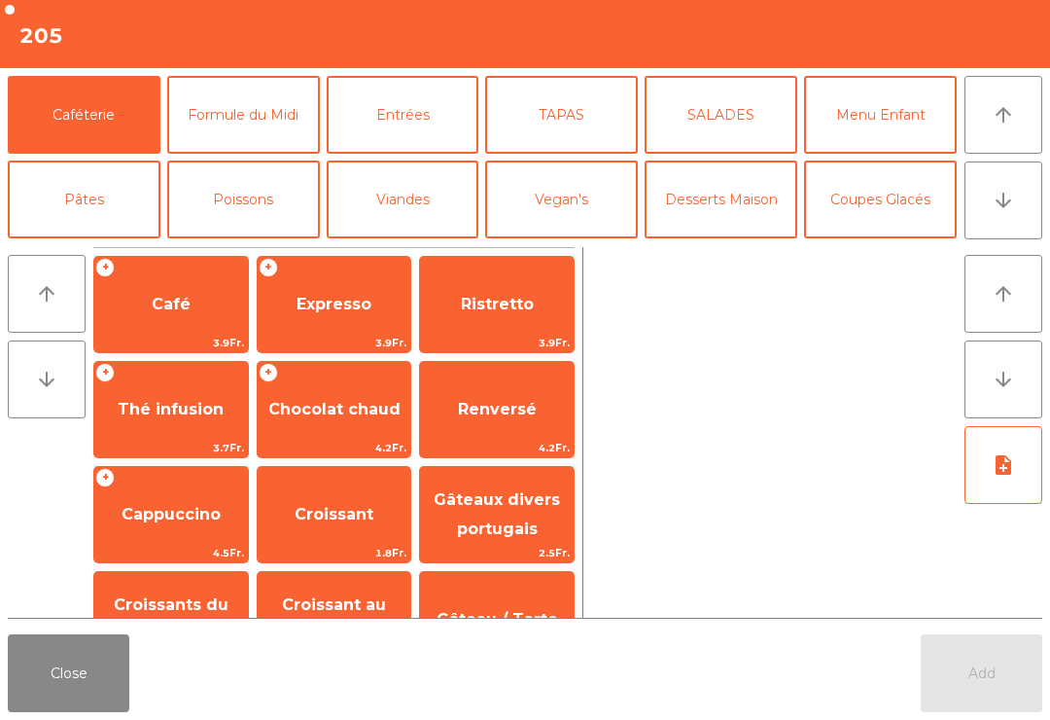
scroll to position [18, 0]
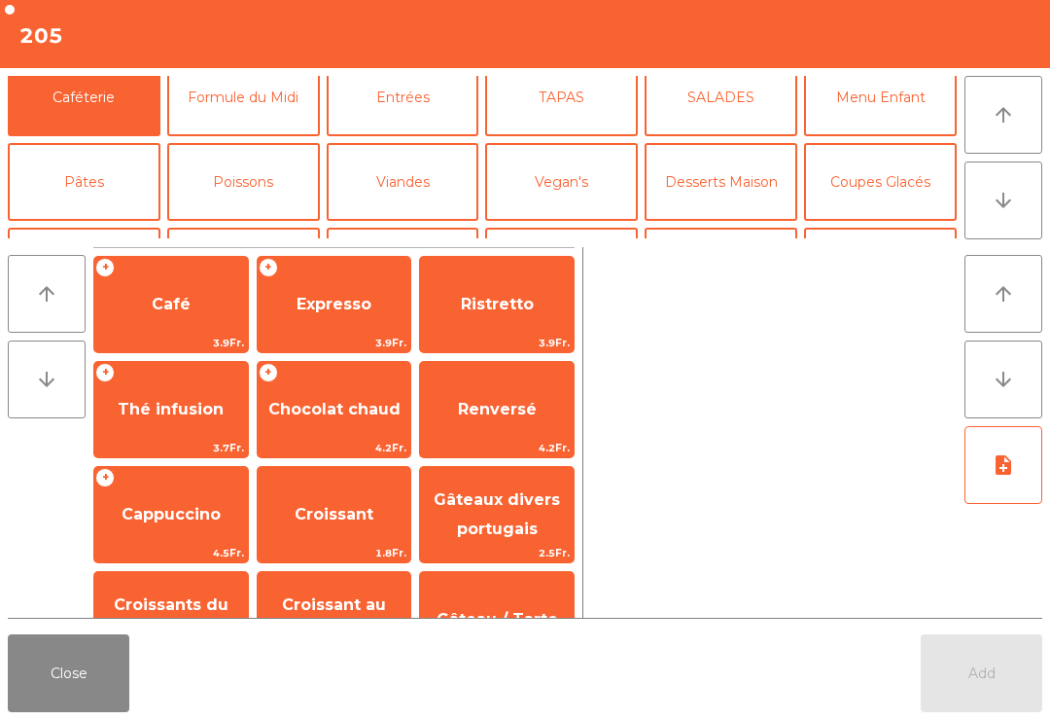
click at [195, 523] on span "Cappuccino" at bounding box center [171, 514] width 99 height 18
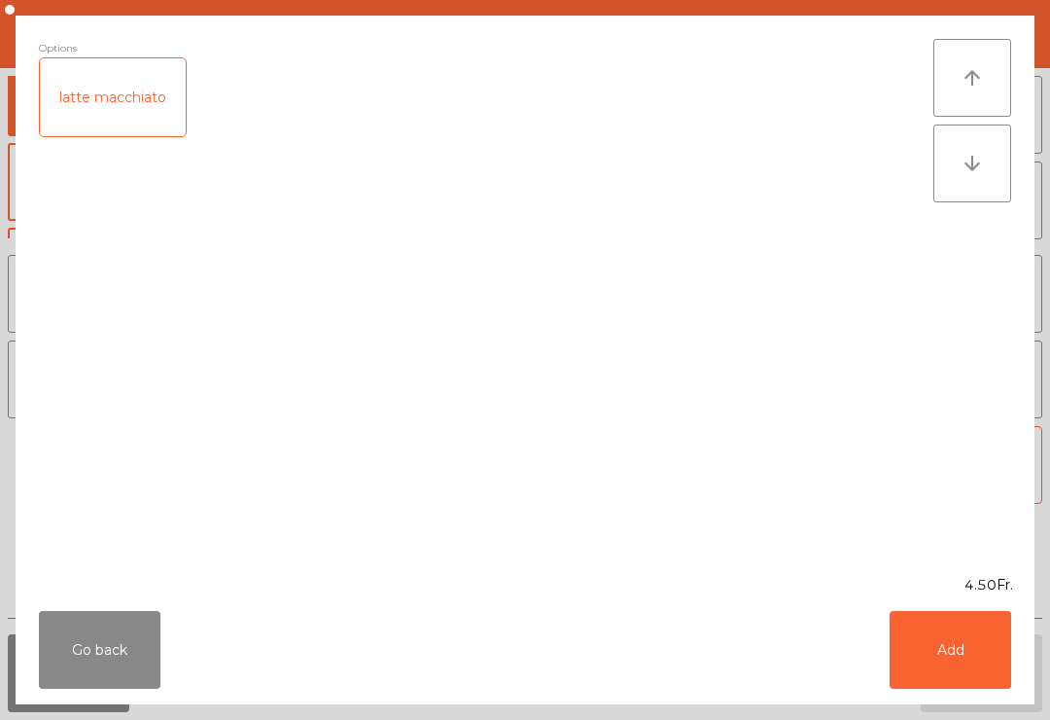
click at [951, 634] on button "Add" at bounding box center [951, 650] width 122 height 78
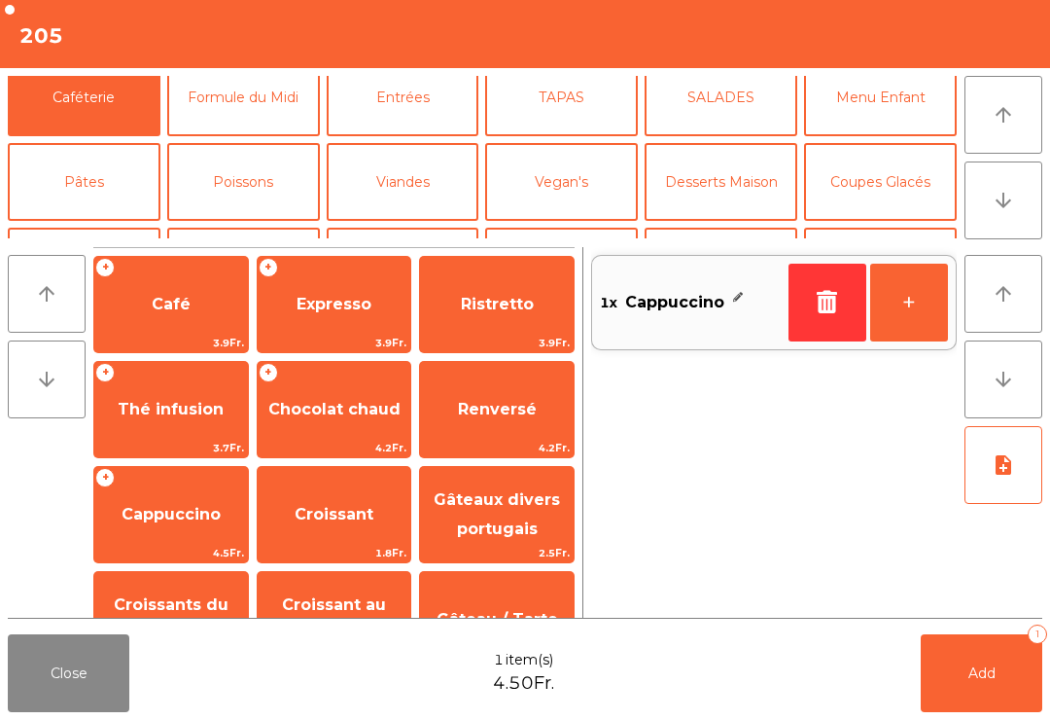
click at [911, 323] on button "+" at bounding box center [909, 303] width 78 height 78
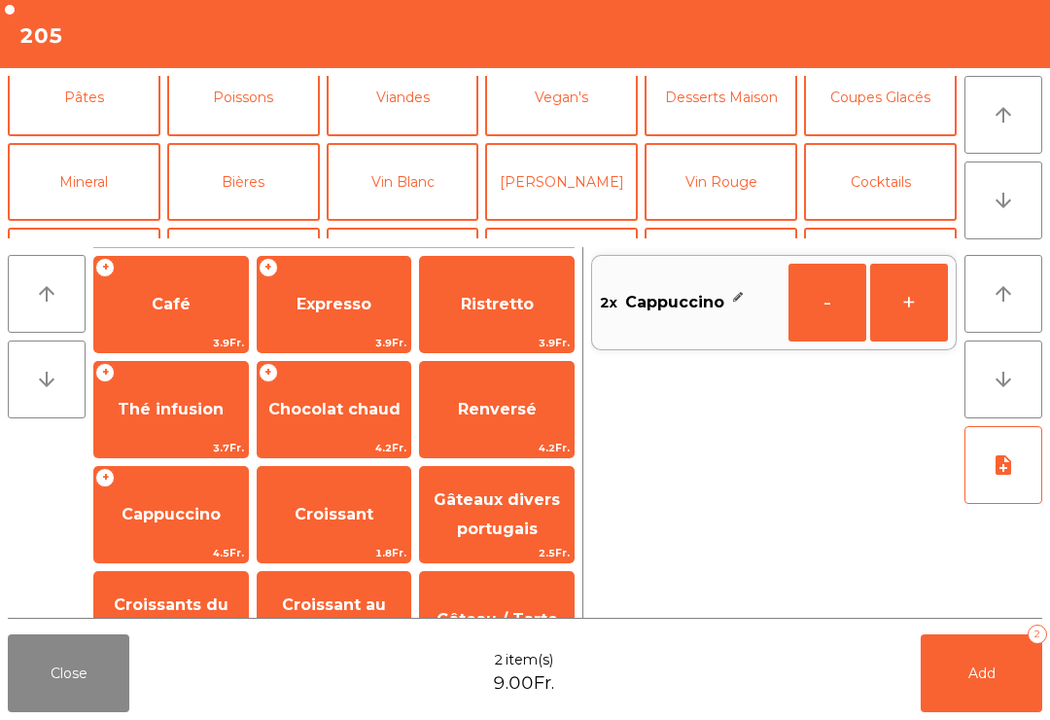
click at [92, 173] on button "Mineral" at bounding box center [84, 182] width 153 height 78
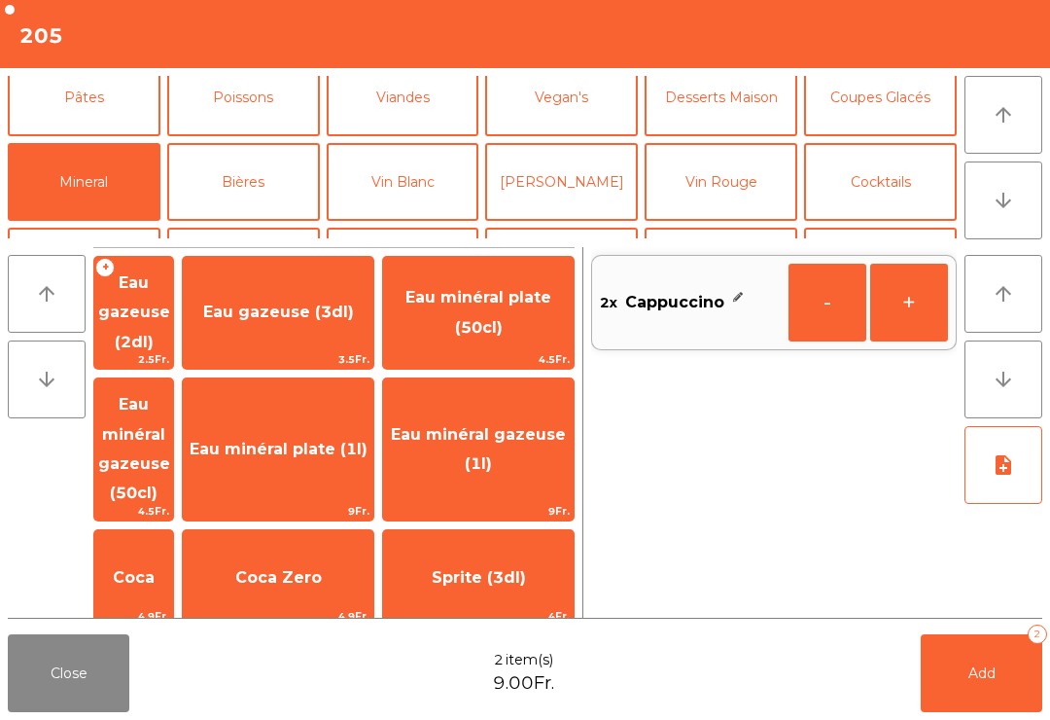
click at [173, 635] on span "Henniez gommée (3dl)" at bounding box center [133, 691] width 79 height 112
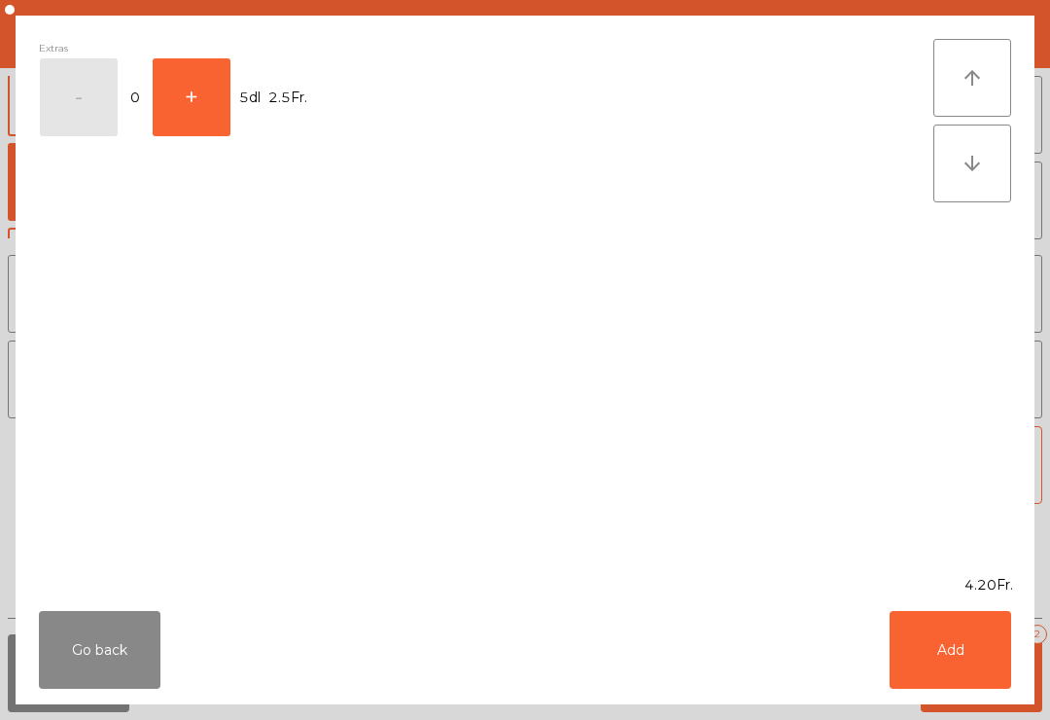
click at [930, 647] on button "Add" at bounding box center [951, 650] width 122 height 78
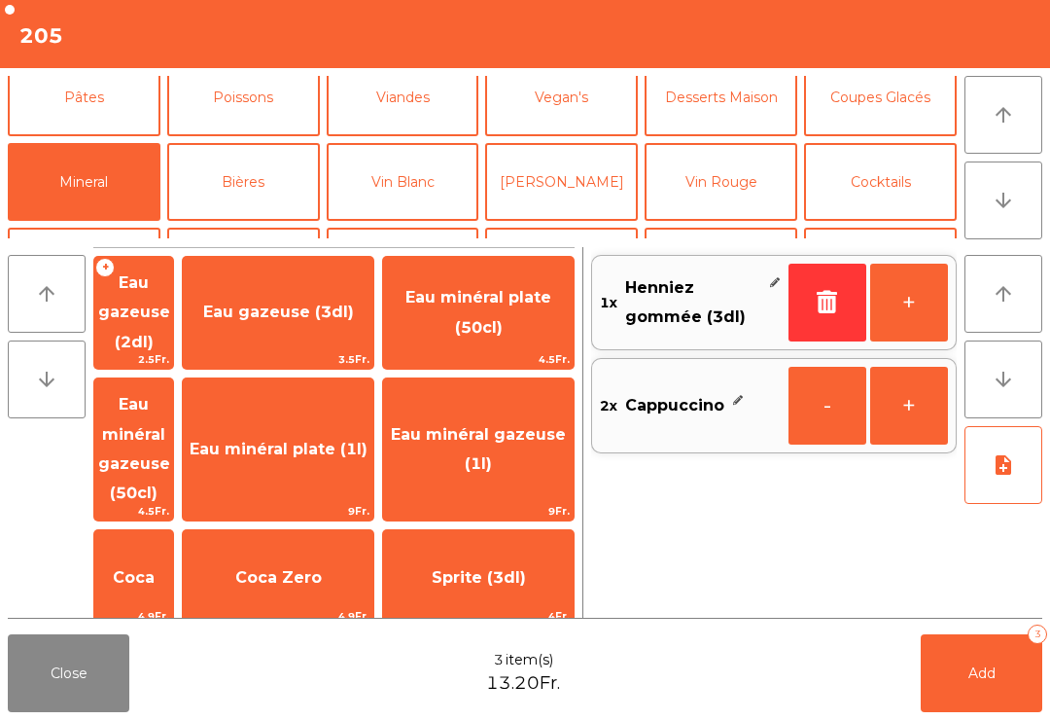
click at [967, 674] on button "Add 3" at bounding box center [982, 673] width 122 height 78
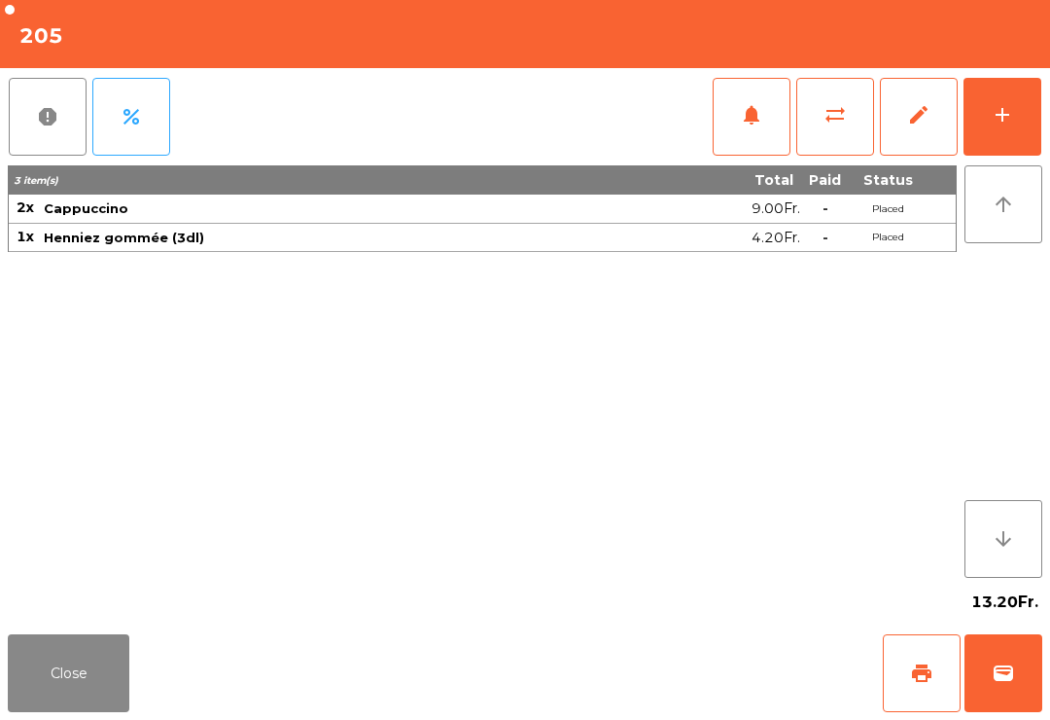
click at [97, 673] on button "Close" at bounding box center [69, 673] width 122 height 78
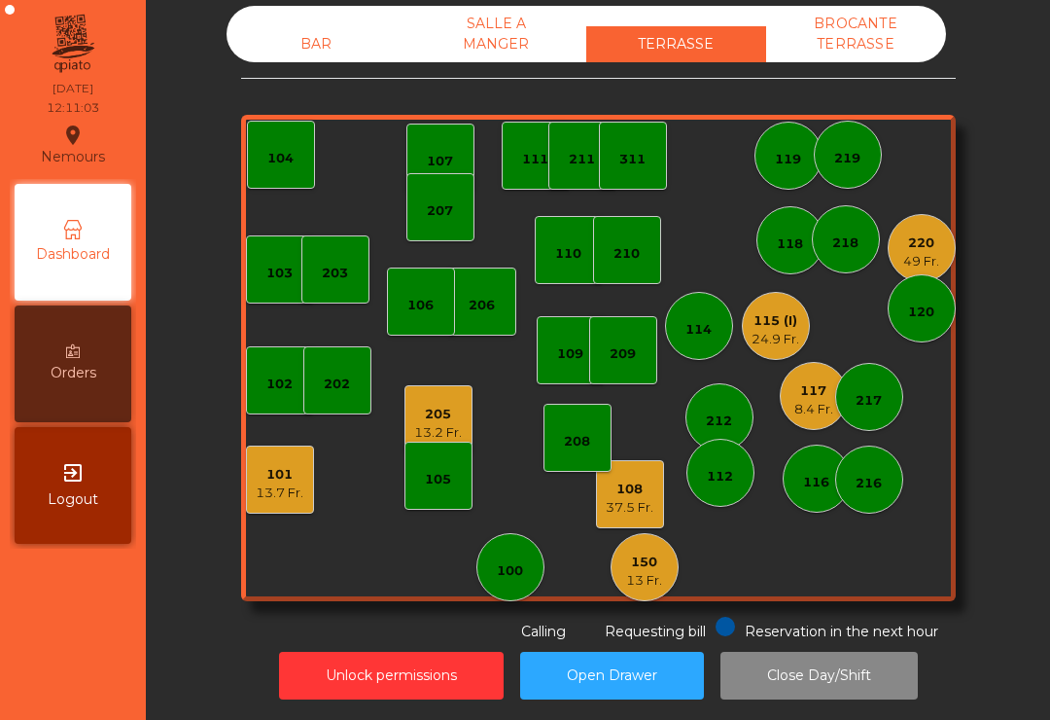
click at [818, 388] on div "117" at bounding box center [813, 390] width 39 height 19
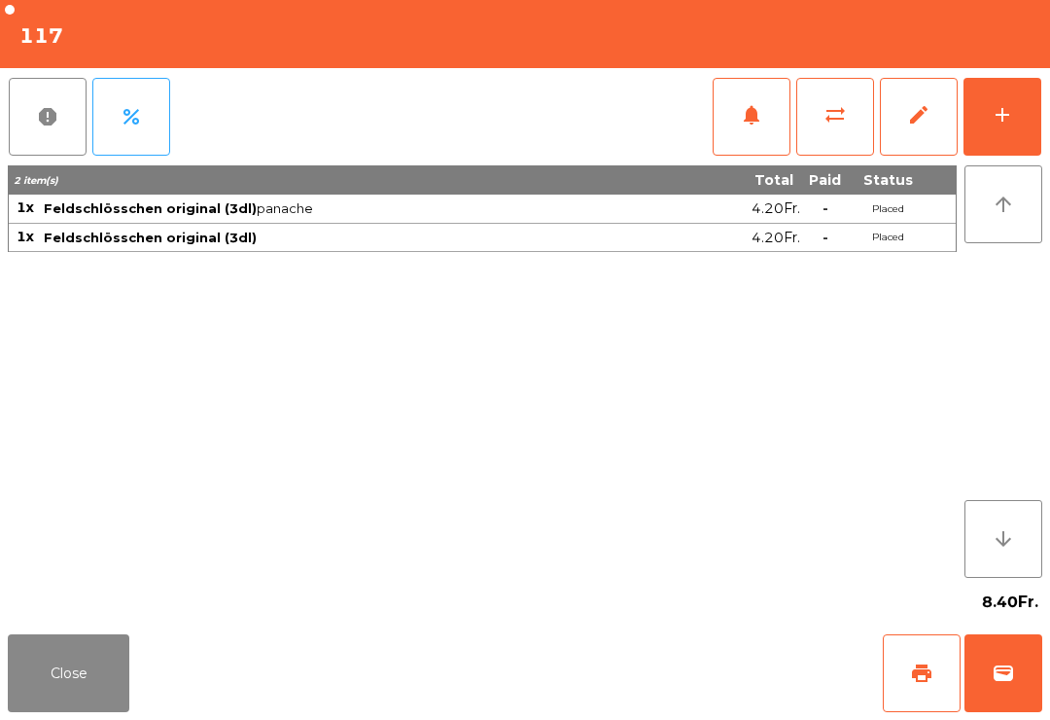
click at [1017, 114] on button "add" at bounding box center [1003, 117] width 78 height 78
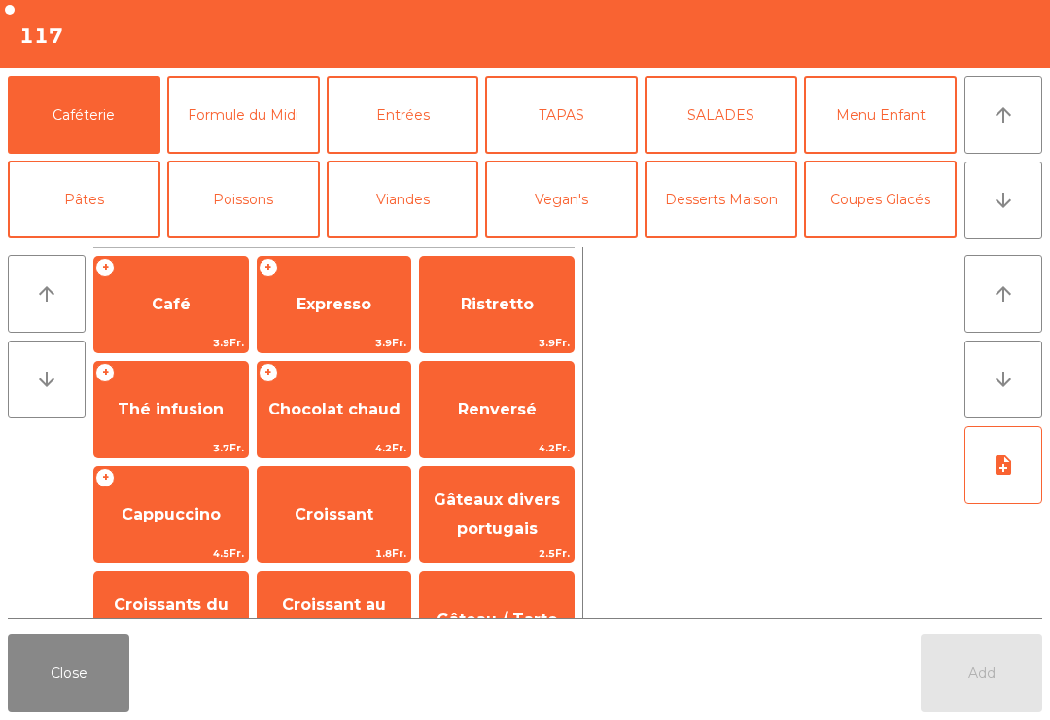
click at [243, 113] on button "Formule du Midi" at bounding box center [243, 115] width 153 height 78
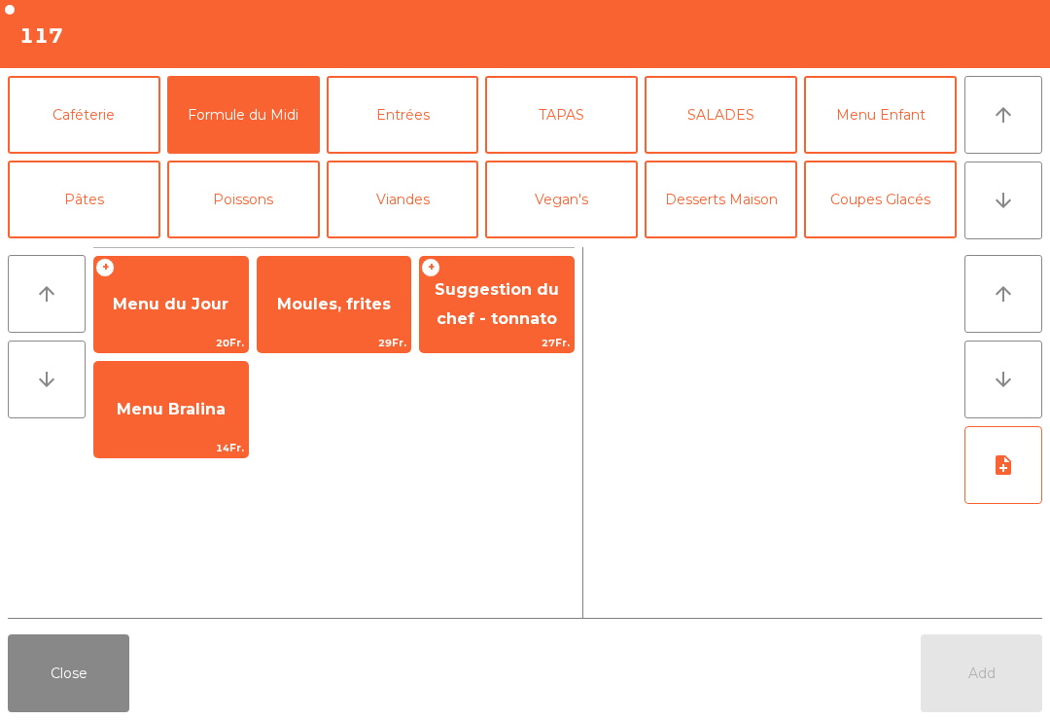
click at [160, 303] on span "Menu du Jour" at bounding box center [171, 304] width 116 height 18
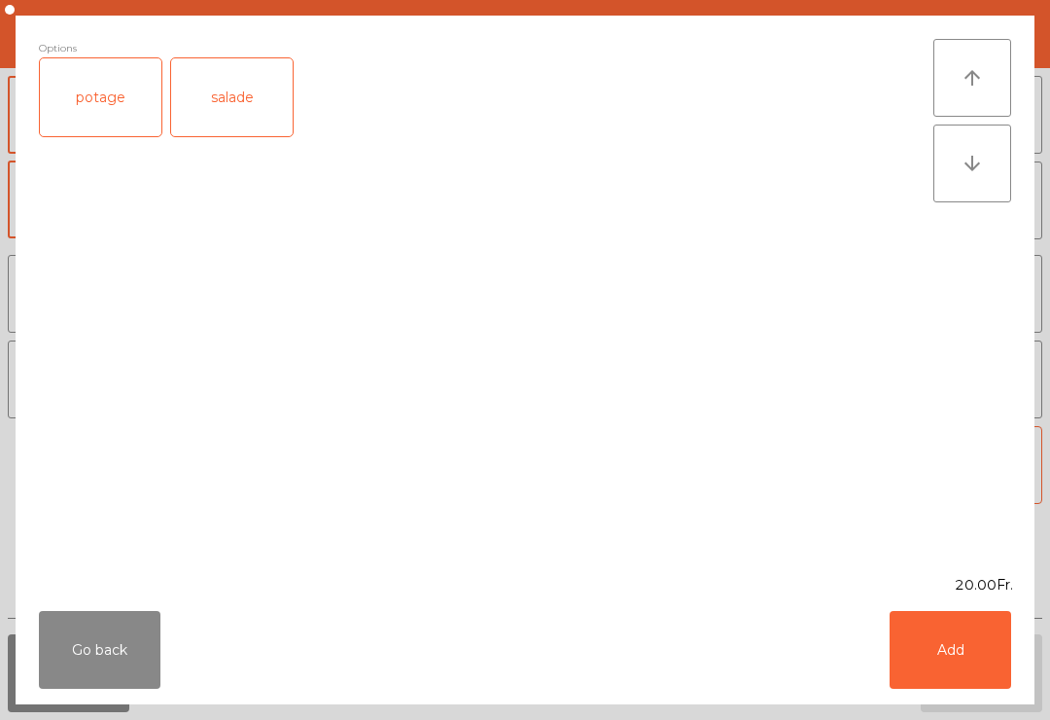
click at [250, 92] on div "salade" at bounding box center [232, 97] width 122 height 78
click at [954, 634] on button "Add" at bounding box center [951, 650] width 122 height 78
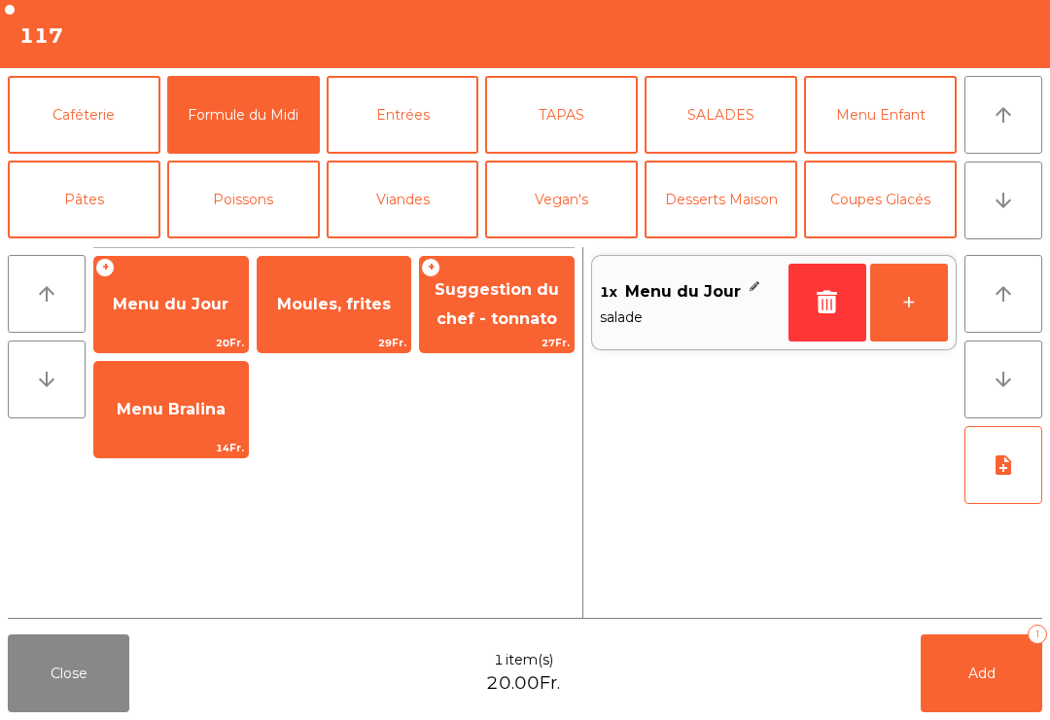
click at [919, 308] on button "+" at bounding box center [909, 303] width 78 height 78
click at [982, 677] on span "Add" at bounding box center [982, 673] width 27 height 18
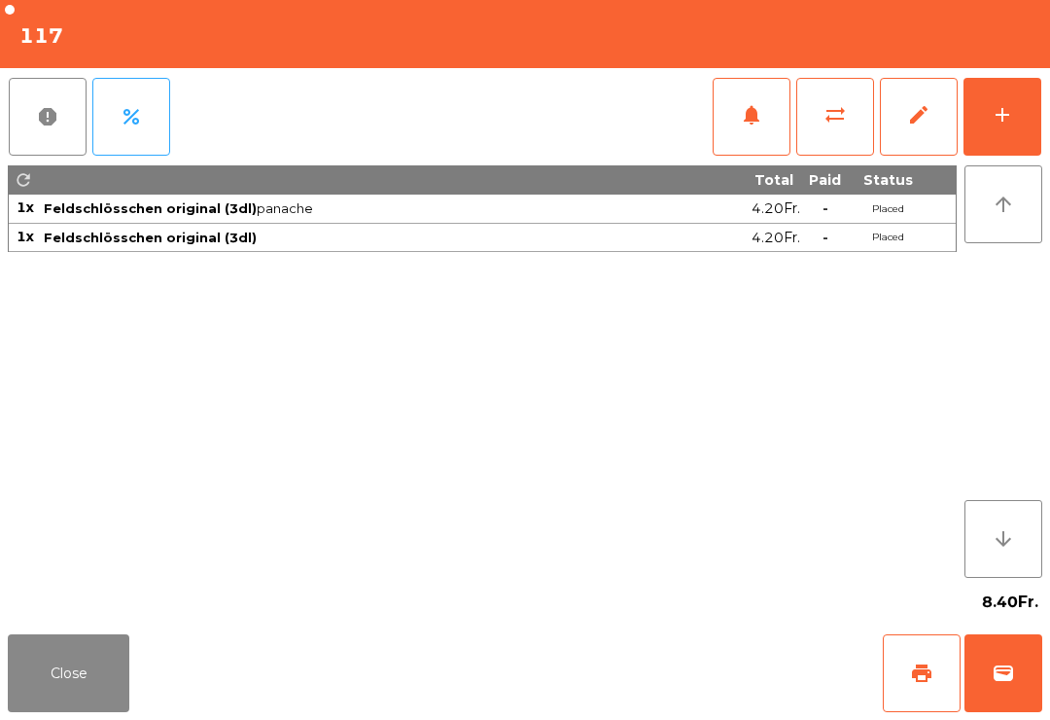
click at [124, 707] on button "Close" at bounding box center [69, 673] width 122 height 78
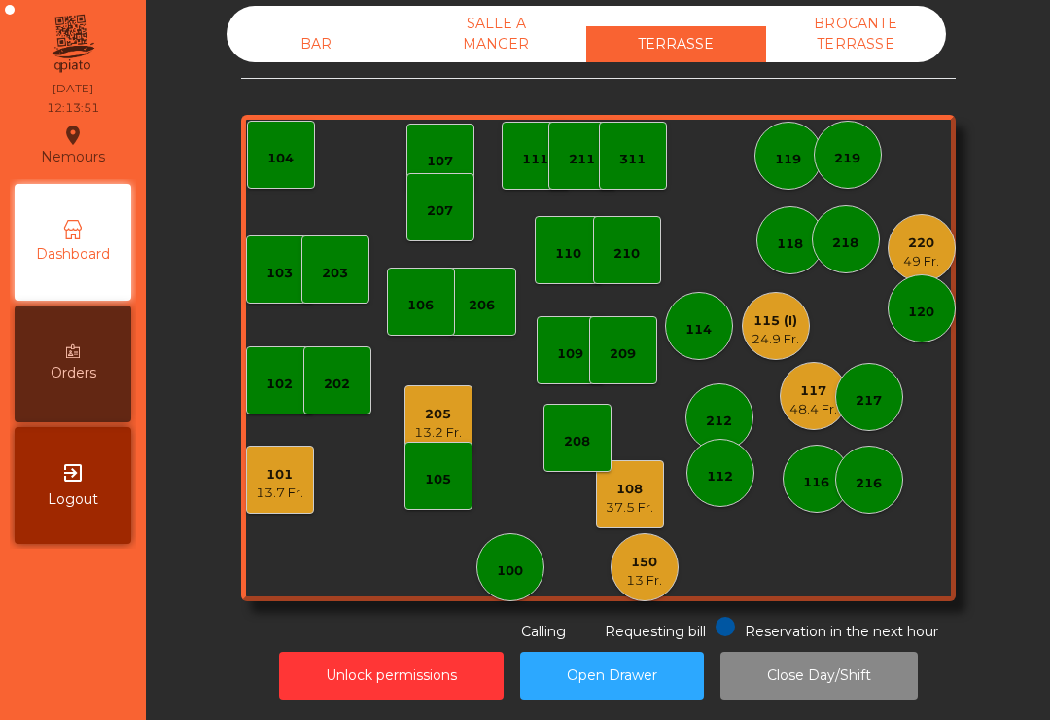
click at [618, 509] on div "37.5 Fr." at bounding box center [630, 507] width 48 height 19
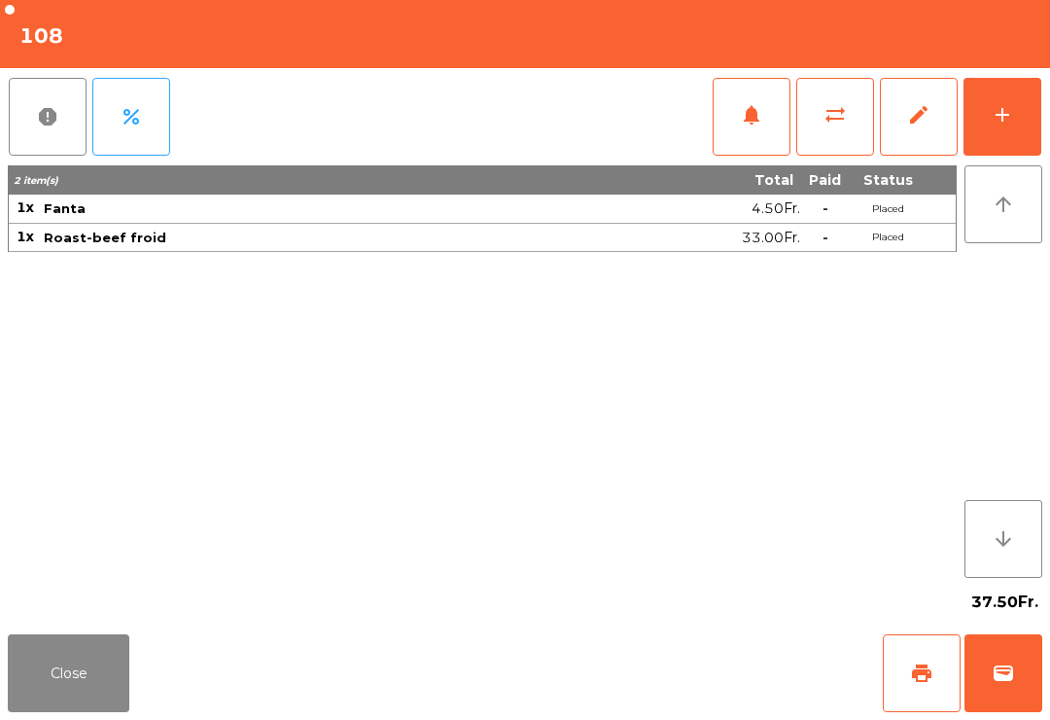
click at [84, 649] on button "Close" at bounding box center [69, 673] width 122 height 78
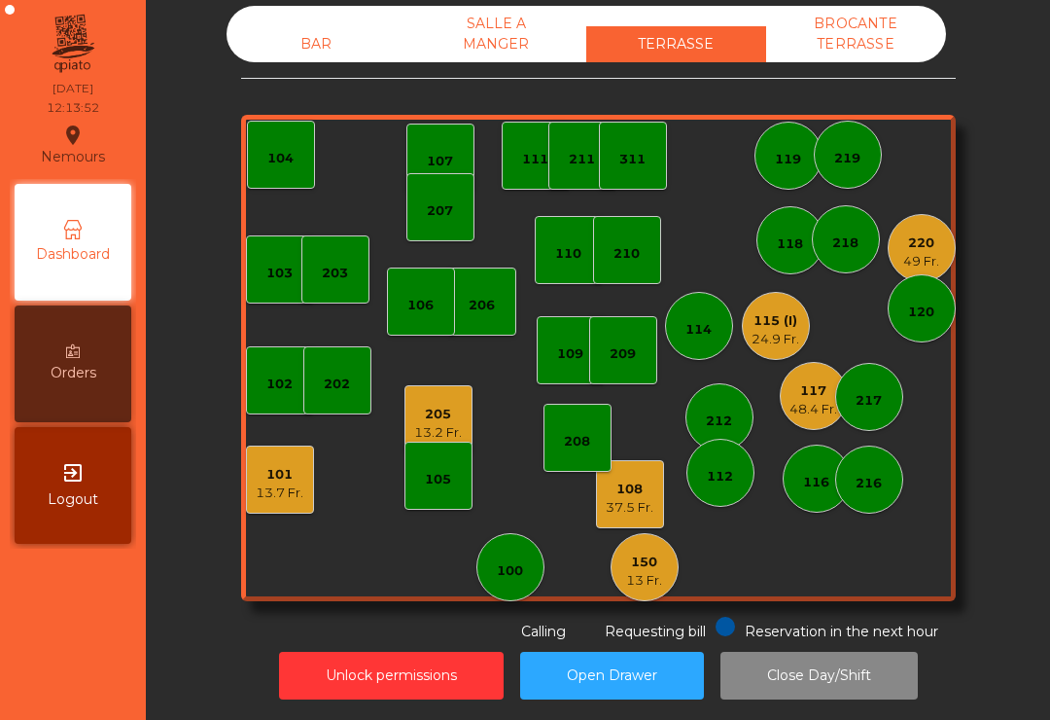
click at [653, 582] on div "13 Fr." at bounding box center [644, 580] width 36 height 19
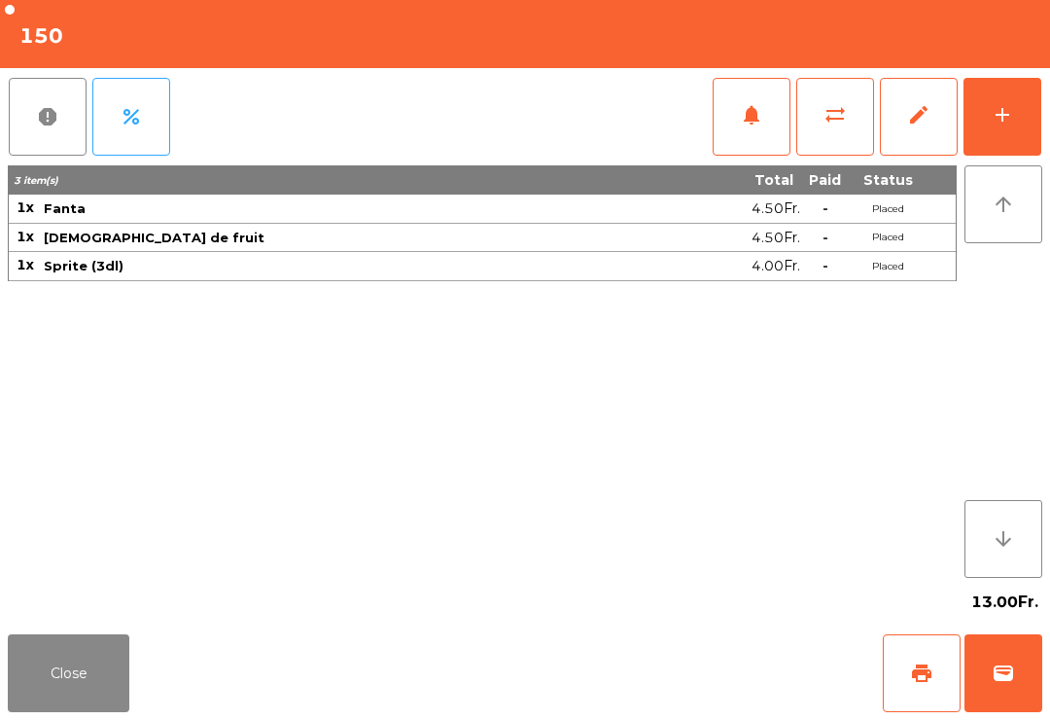
click at [1040, 677] on button "wallet" at bounding box center [1004, 673] width 78 height 78
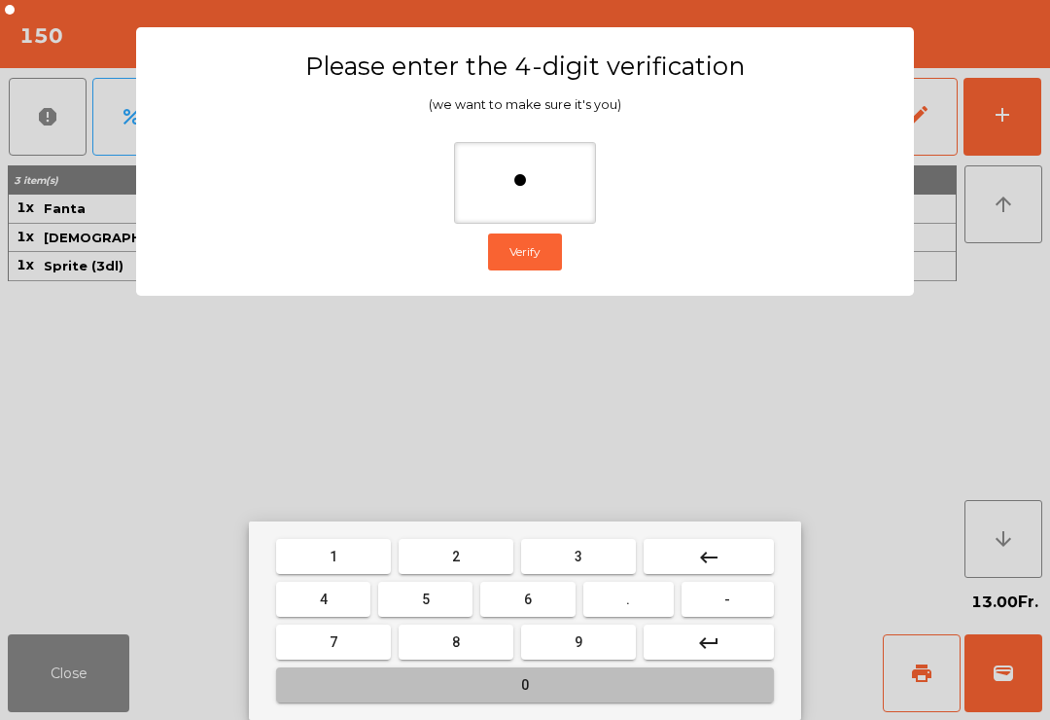
type input "**"
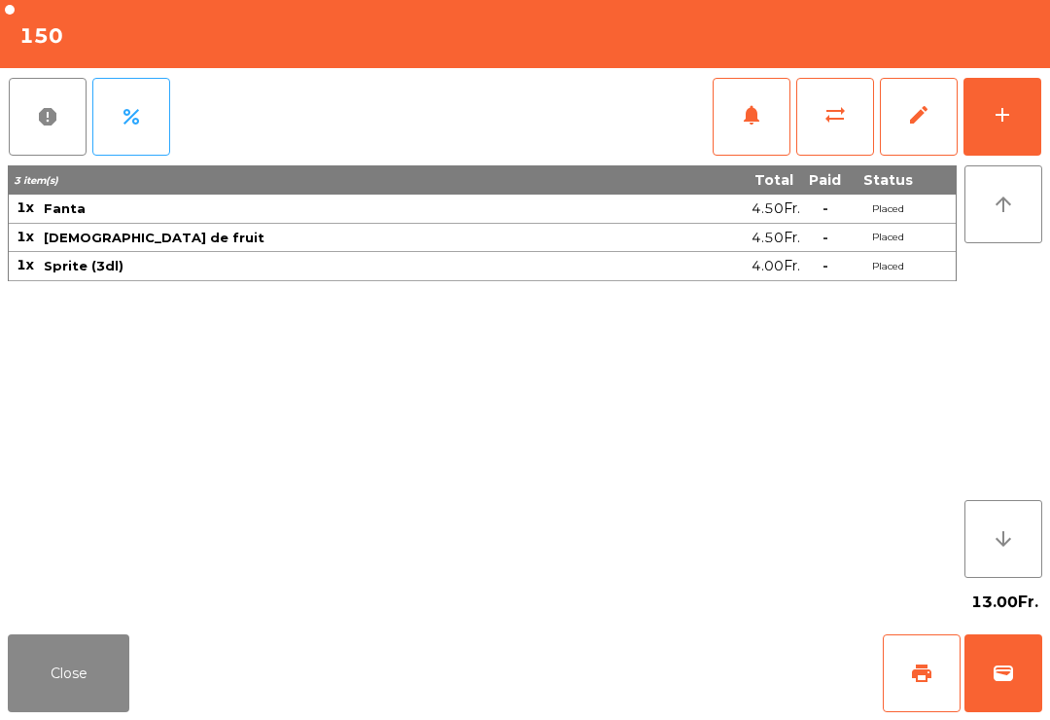
click at [720, 649] on div "Close print wallet" at bounding box center [525, 672] width 1050 height 93
click at [684, 653] on div "Close print wallet" at bounding box center [525, 672] width 1050 height 93
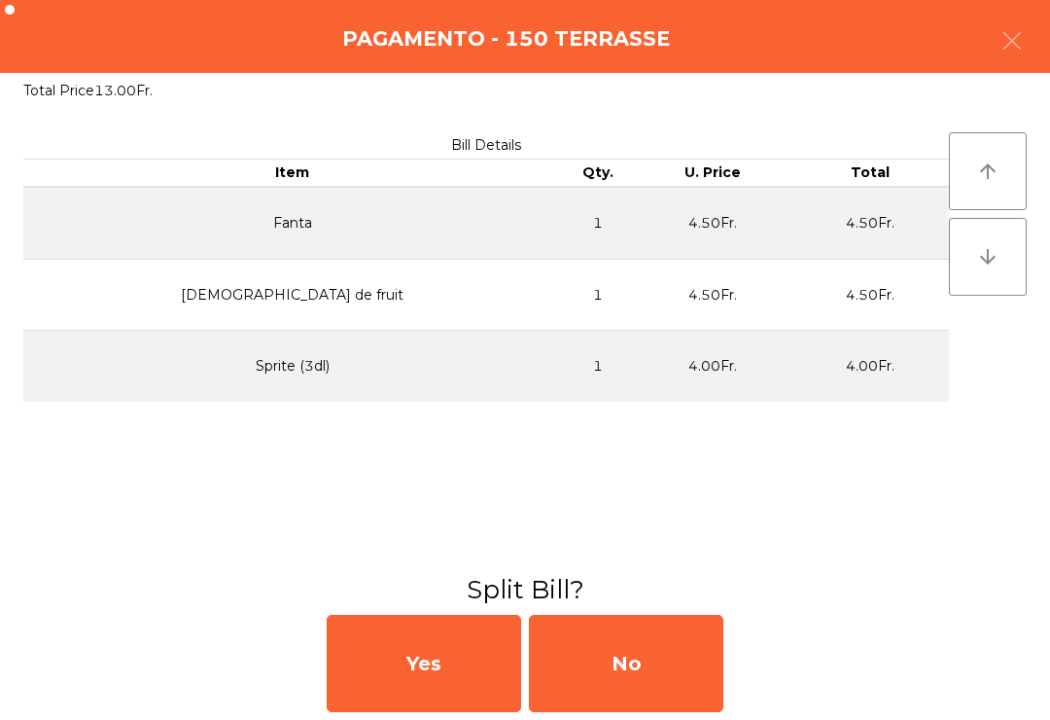
click at [684, 653] on div "No" at bounding box center [626, 663] width 194 height 97
click at [682, 649] on div "MB" at bounding box center [626, 663] width 194 height 97
click at [657, 643] on div "No" at bounding box center [626, 663] width 194 height 97
click at [656, 642] on div "No" at bounding box center [626, 663] width 194 height 97
click at [664, 650] on div "No" at bounding box center [626, 663] width 194 height 97
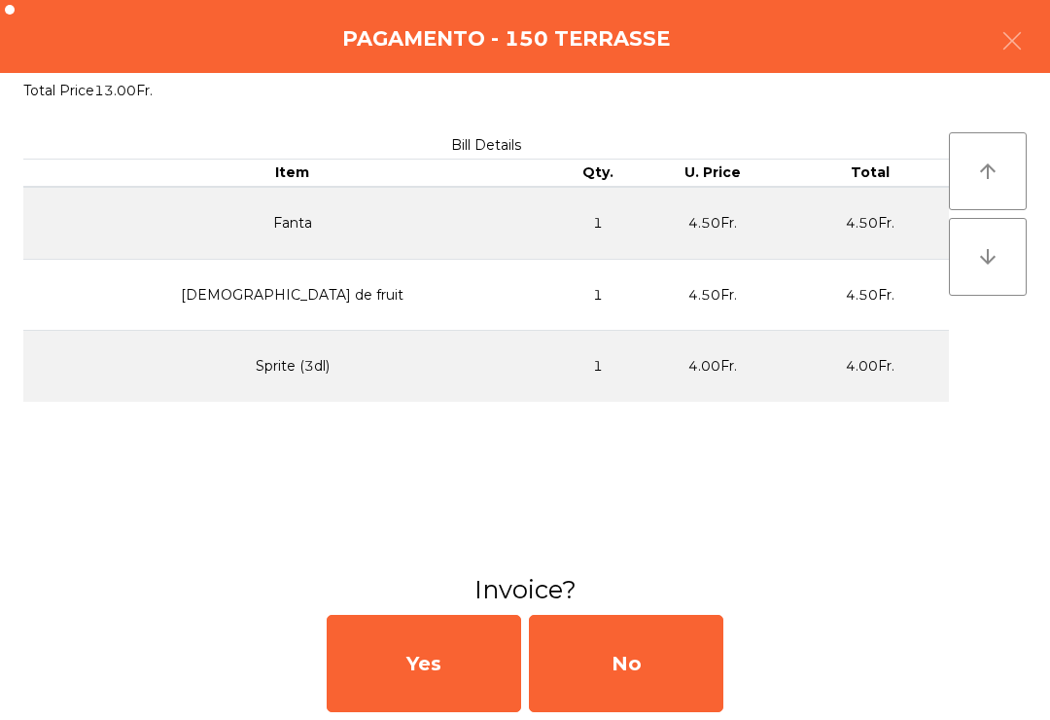
click at [664, 650] on div "No" at bounding box center [626, 663] width 194 height 97
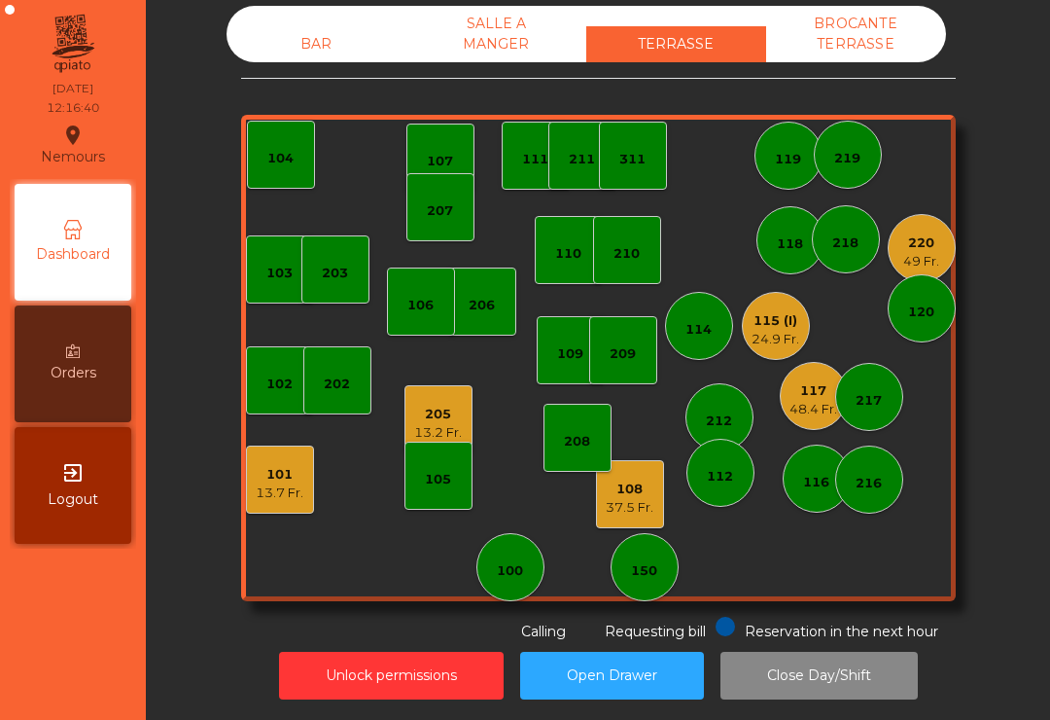
click at [764, 334] on div "24.9 Fr." at bounding box center [776, 339] width 48 height 19
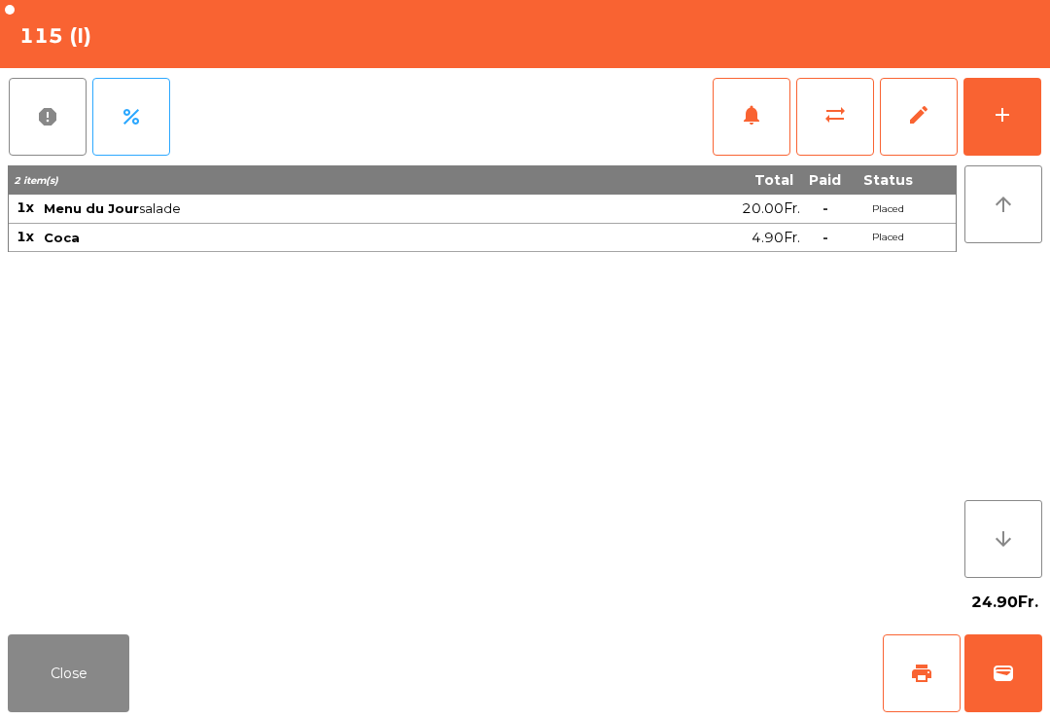
click at [754, 119] on span "notifications" at bounding box center [751, 114] width 23 height 23
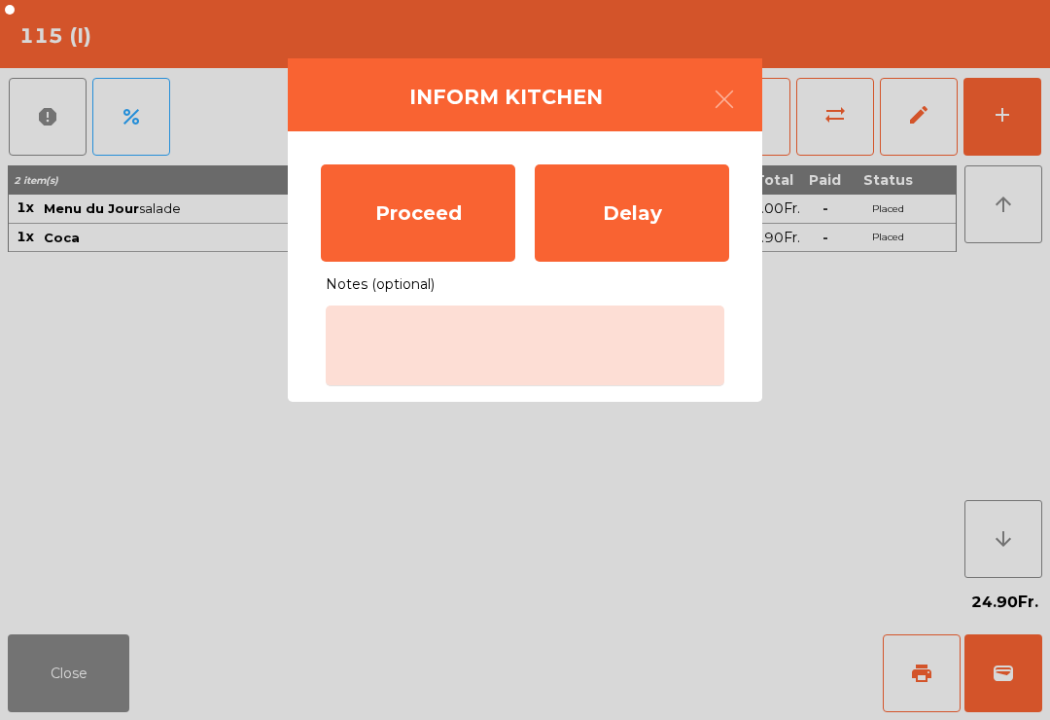
click at [409, 237] on div "Proceed" at bounding box center [418, 212] width 194 height 97
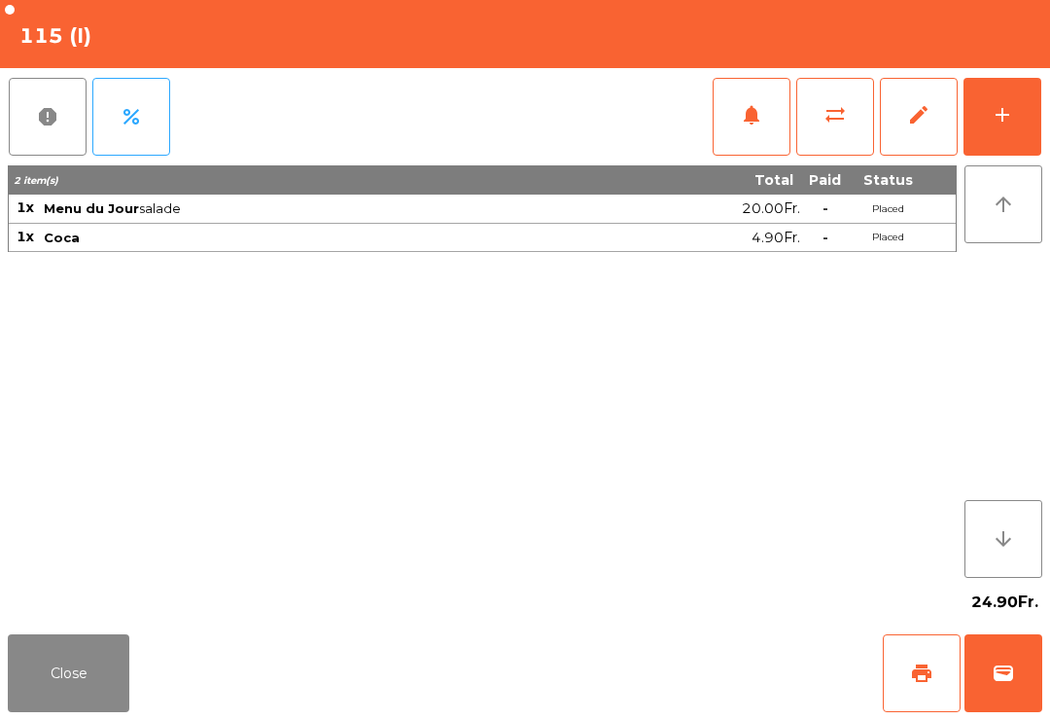
click at [29, 654] on button "Close" at bounding box center [69, 673] width 122 height 78
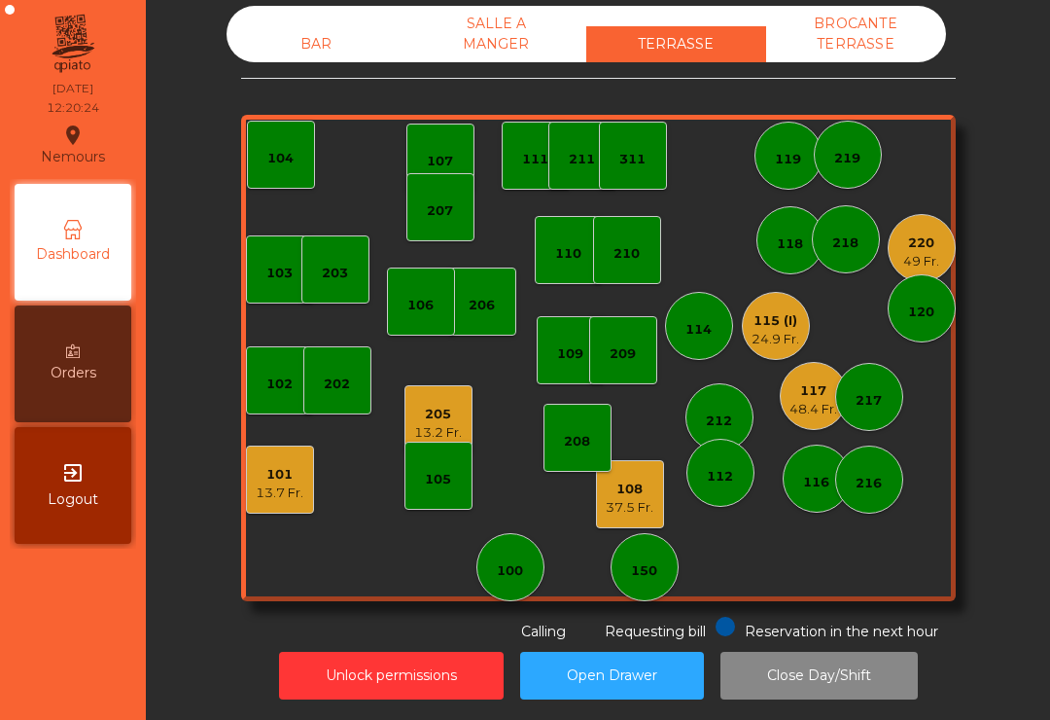
click at [837, 144] on div "219" at bounding box center [847, 154] width 26 height 27
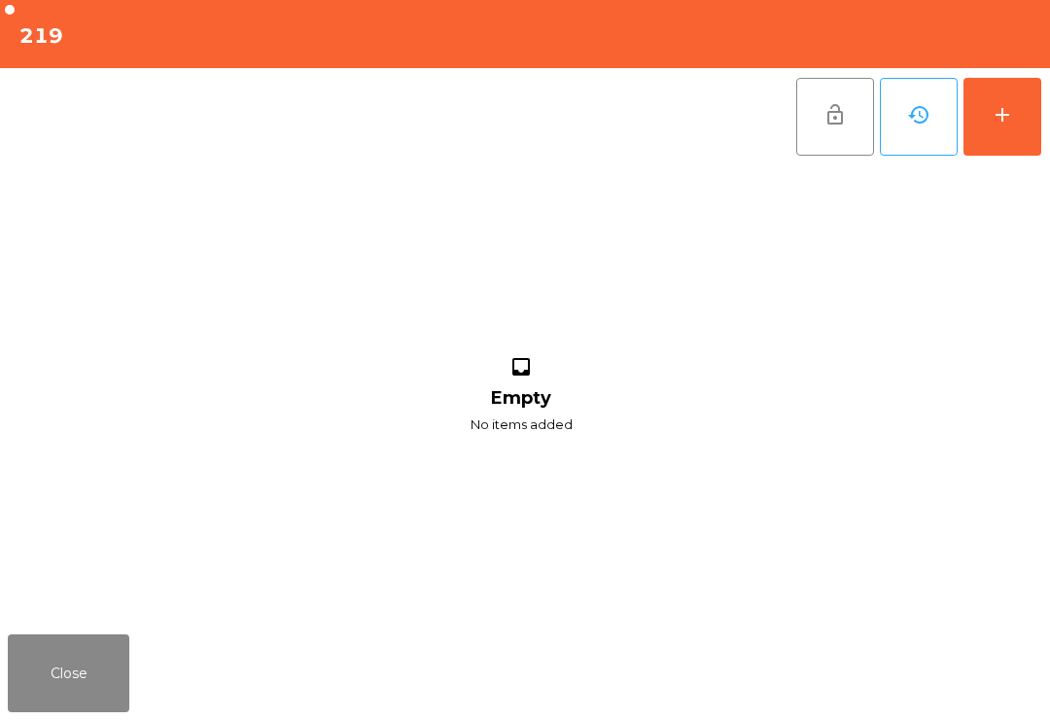
click at [1011, 134] on button "add" at bounding box center [1003, 117] width 78 height 78
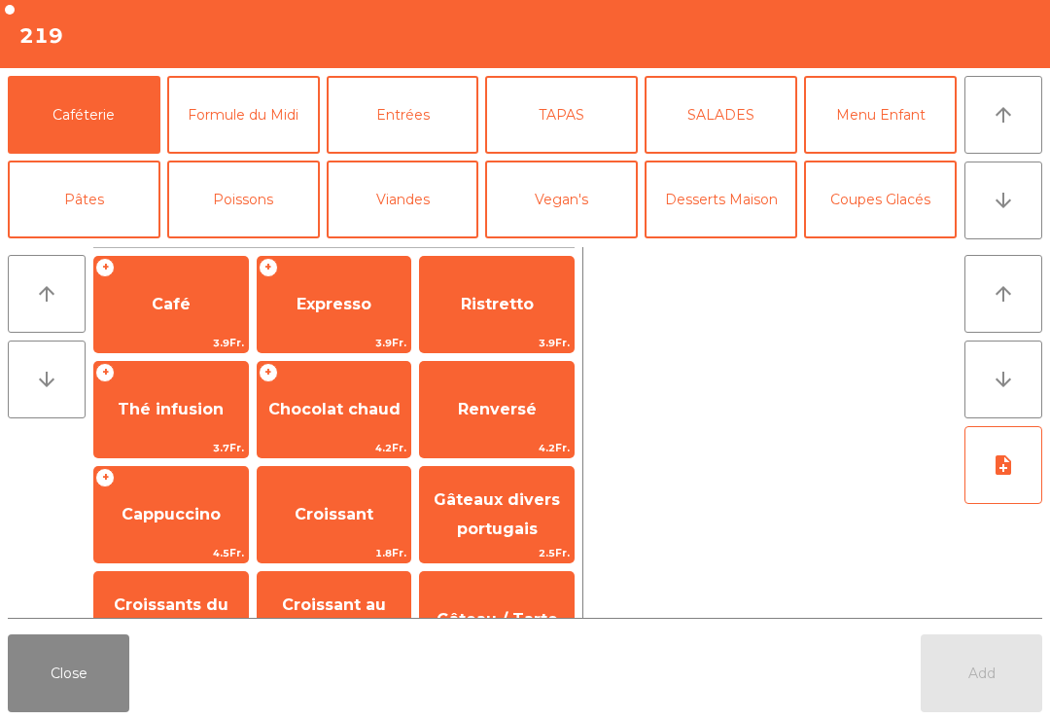
scroll to position [88, 0]
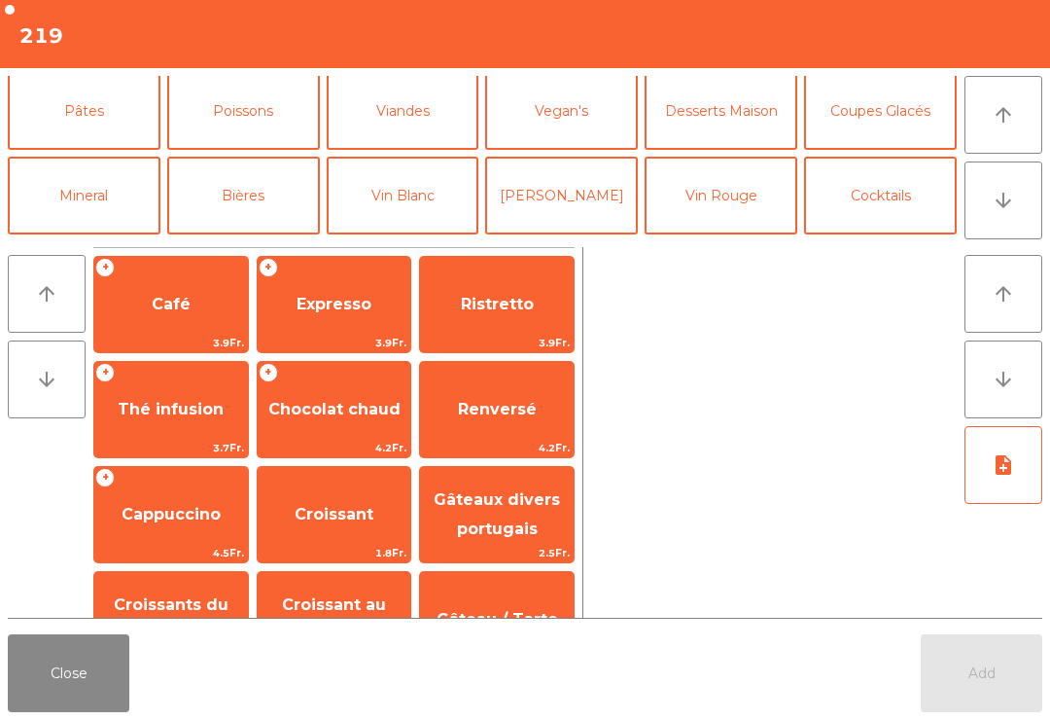
click at [558, 204] on button "[PERSON_NAME]" at bounding box center [561, 196] width 153 height 78
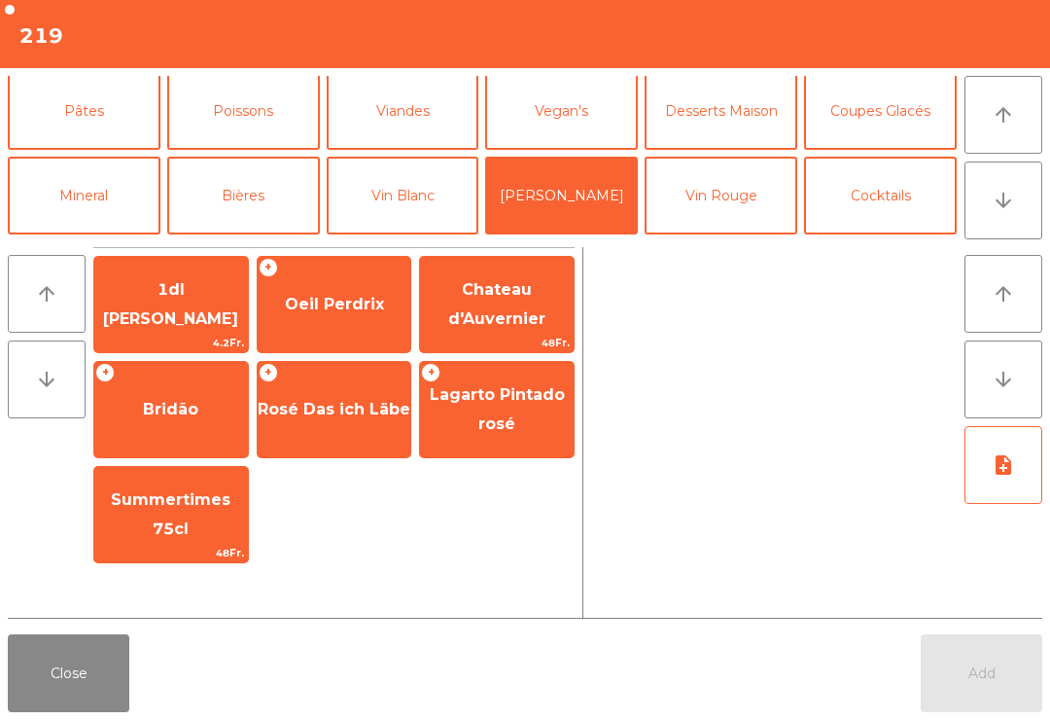
click at [191, 324] on span "1dl [PERSON_NAME]" at bounding box center [171, 305] width 154 height 83
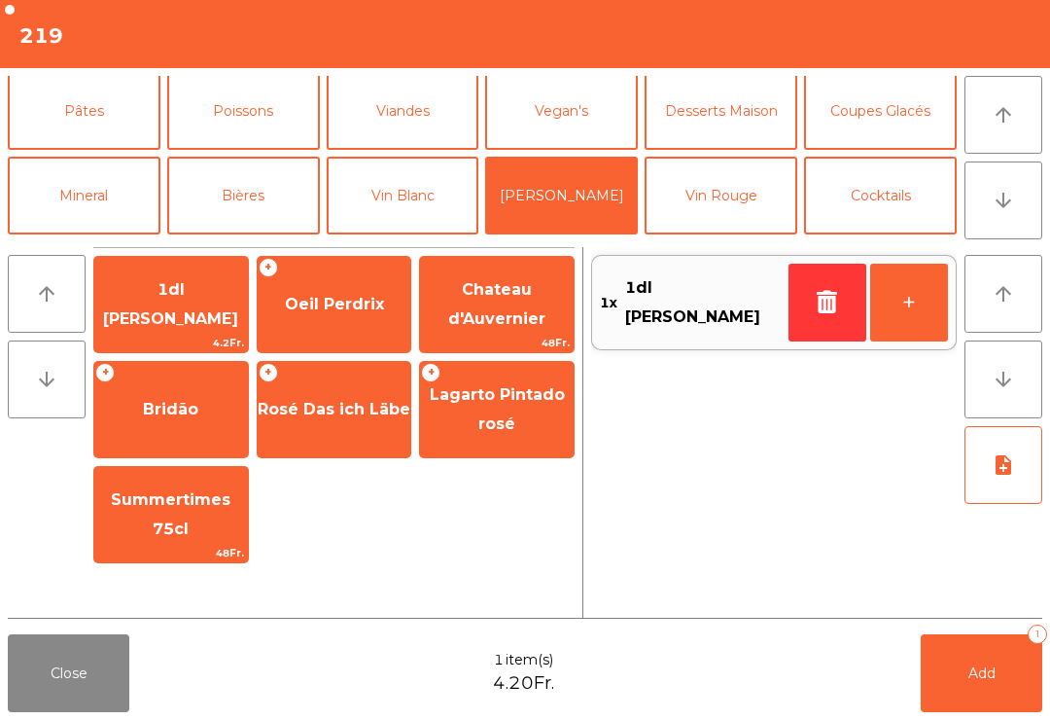
click at [184, 315] on span "1dl [PERSON_NAME]" at bounding box center [171, 305] width 154 height 83
click at [259, 65] on button "Formule du Midi" at bounding box center [243, 26] width 153 height 78
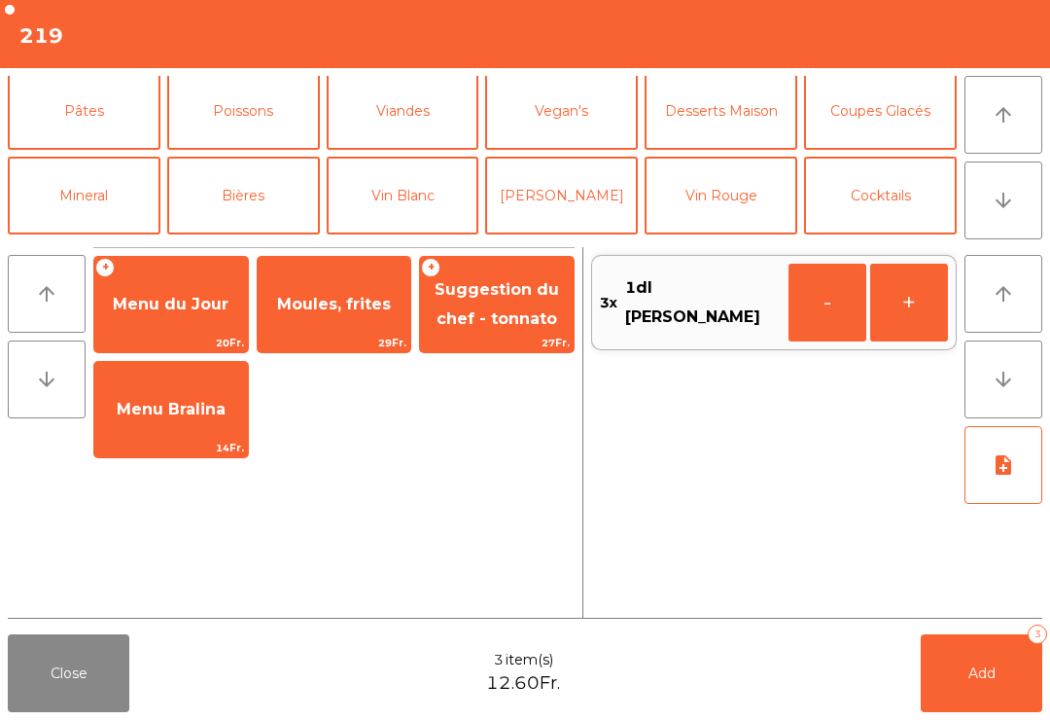
click at [180, 309] on span "Menu du Jour" at bounding box center [171, 304] width 116 height 18
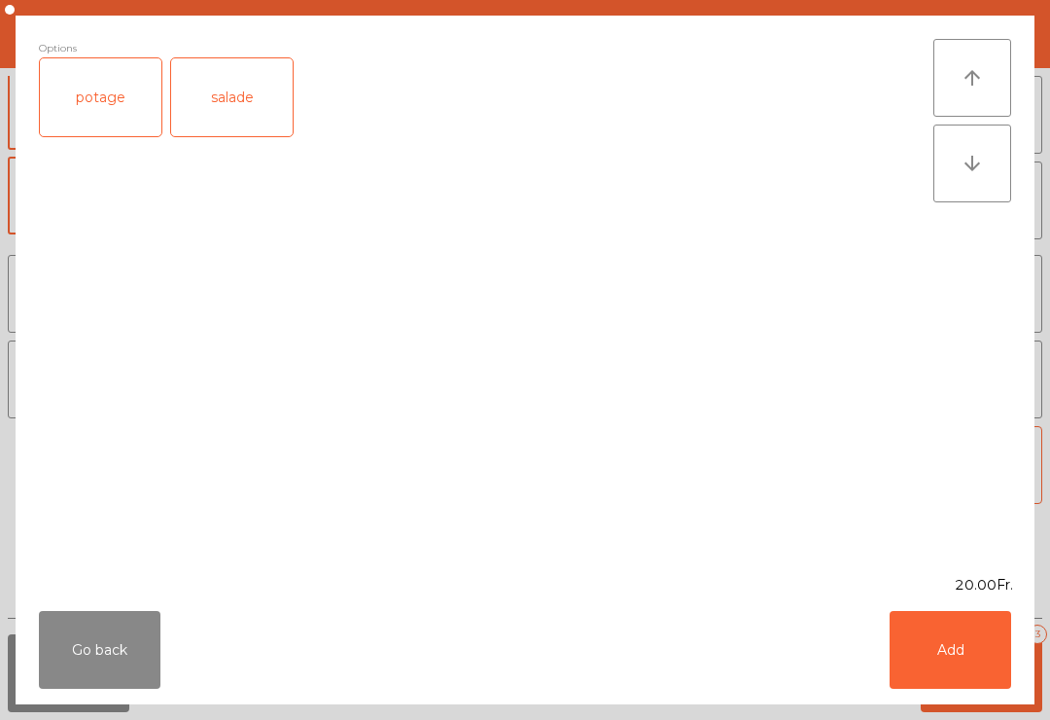
scroll to position [0, 0]
click at [251, 102] on div "salade" at bounding box center [232, 97] width 122 height 78
click at [941, 652] on button "Add" at bounding box center [951, 650] width 122 height 78
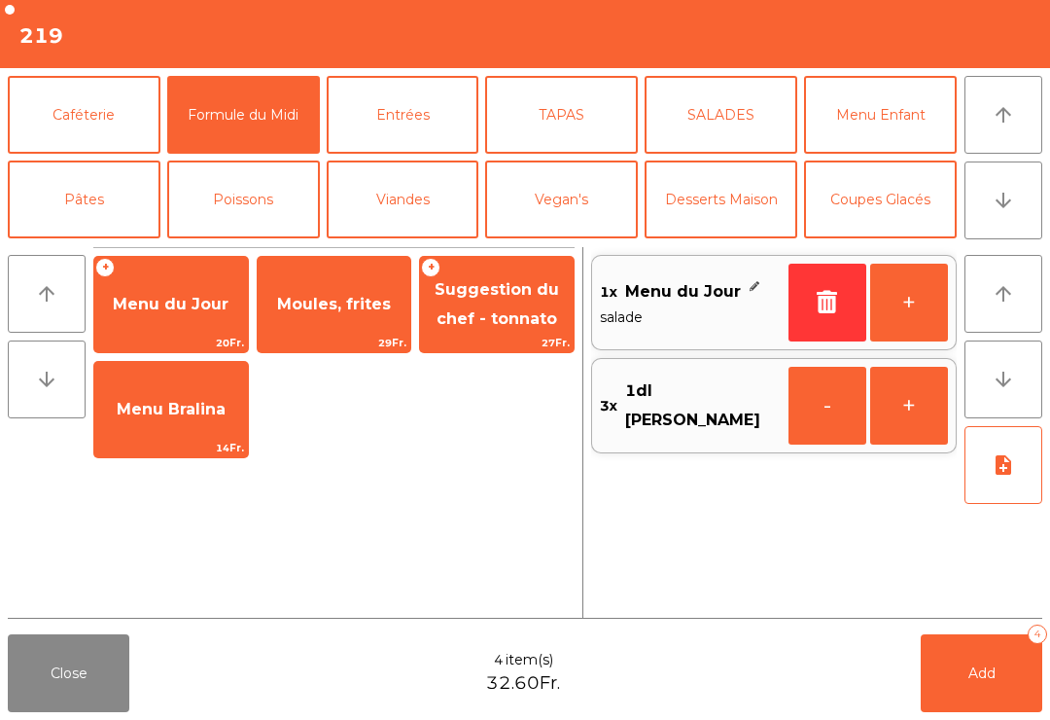
click at [924, 308] on button "+" at bounding box center [909, 303] width 78 height 78
click at [1012, 483] on button "note_add" at bounding box center [1004, 465] width 78 height 78
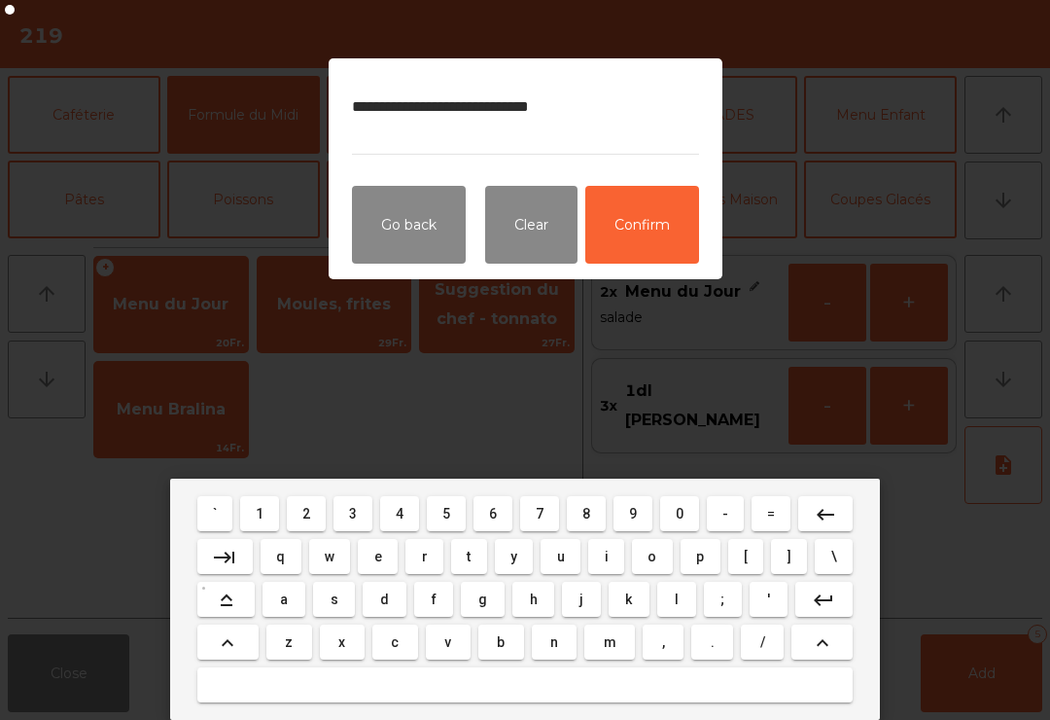
type textarea "**********"
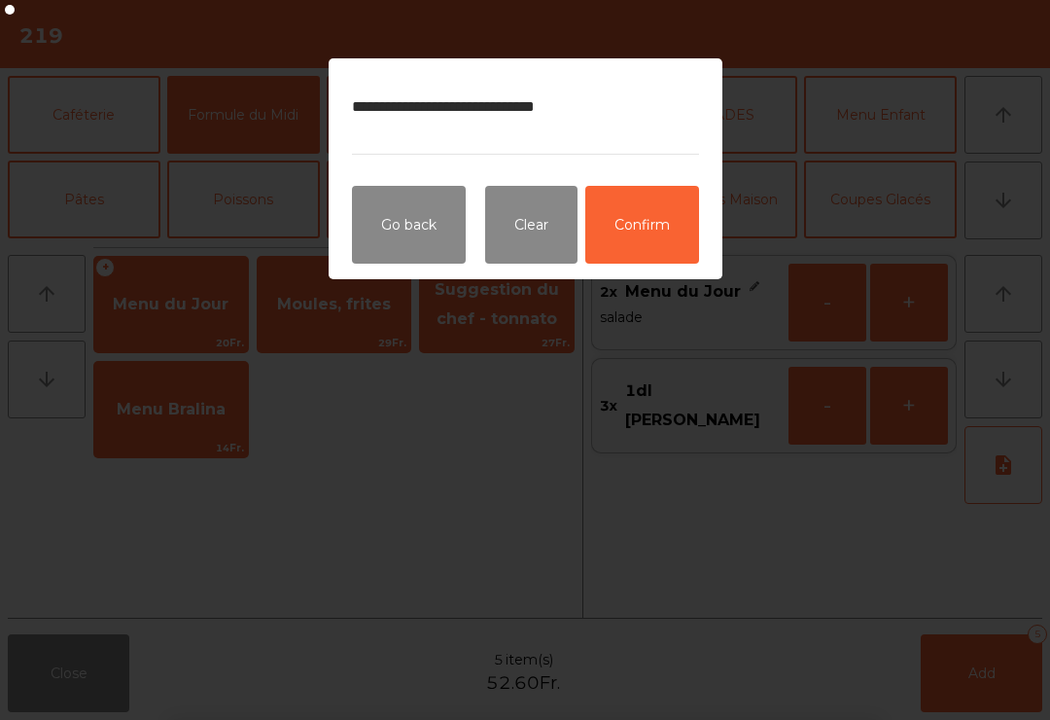
click at [639, 231] on button "Confirm" at bounding box center [642, 225] width 114 height 78
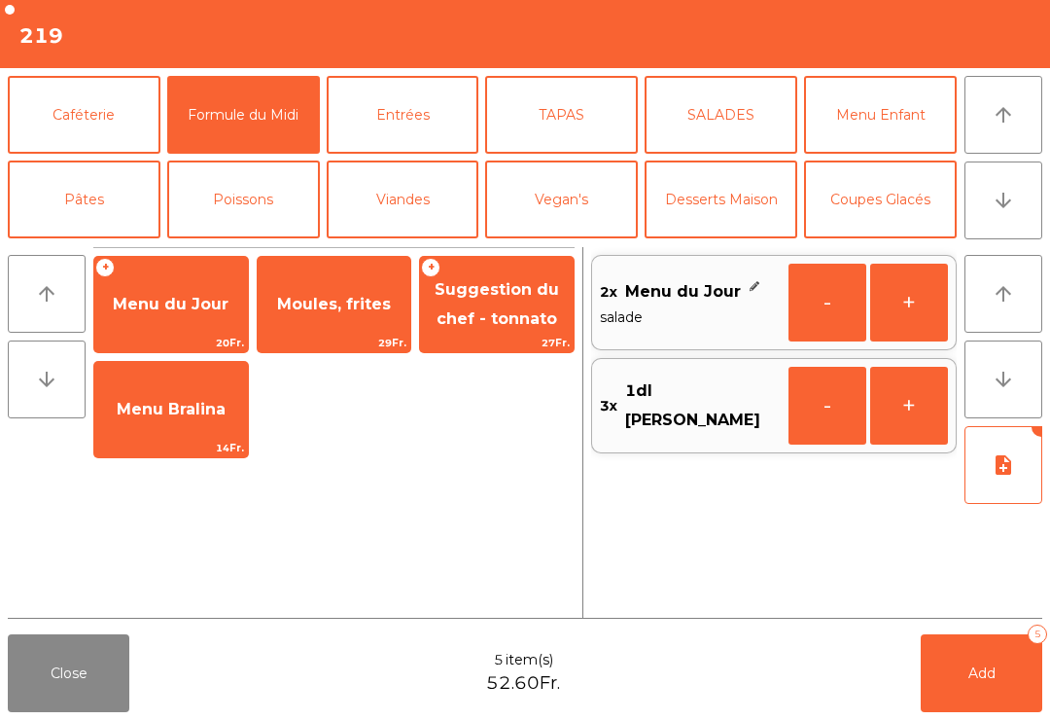
click at [995, 697] on button "Add 5" at bounding box center [982, 673] width 122 height 78
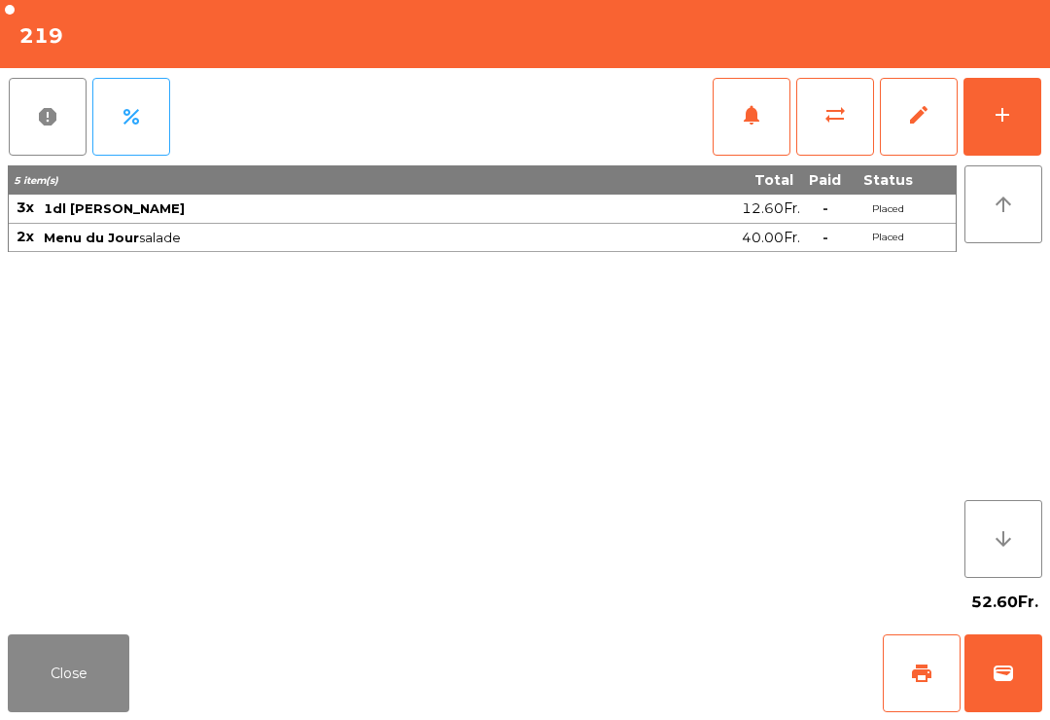
click at [65, 624] on div "52.60Fr." at bounding box center [525, 602] width 1035 height 49
click at [106, 711] on button "Close" at bounding box center [69, 673] width 122 height 78
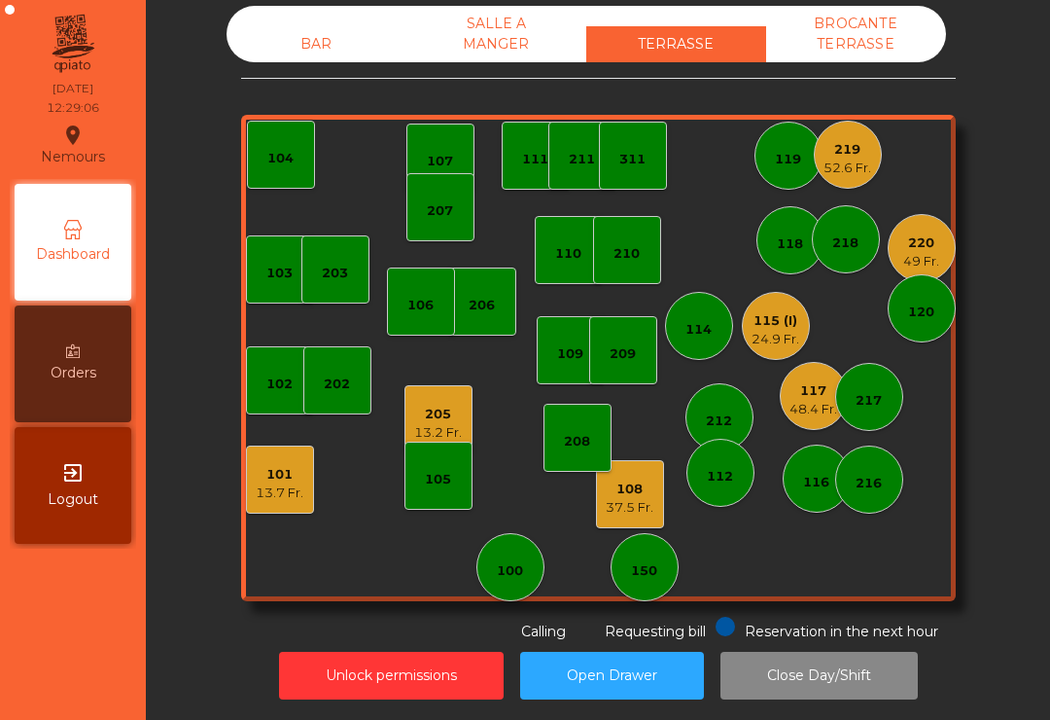
click at [438, 420] on div "205" at bounding box center [438, 414] width 48 height 19
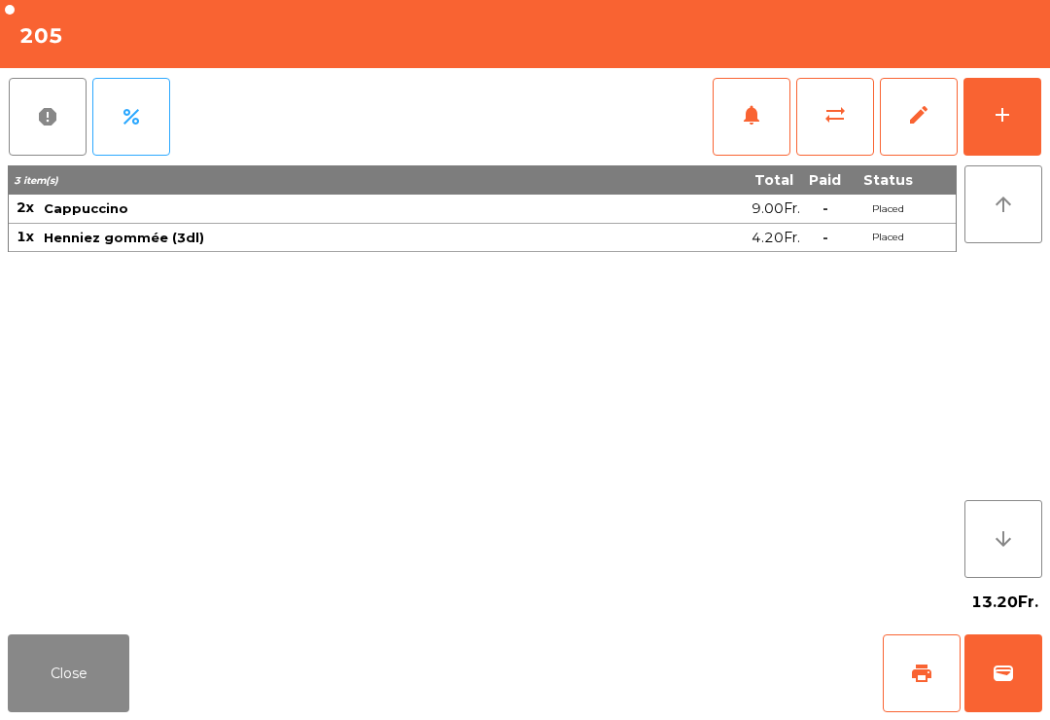
click at [911, 659] on button "print" at bounding box center [922, 673] width 78 height 78
click at [108, 618] on div "13.20Fr." at bounding box center [525, 602] width 1035 height 49
click at [116, 668] on button "Close" at bounding box center [69, 673] width 122 height 78
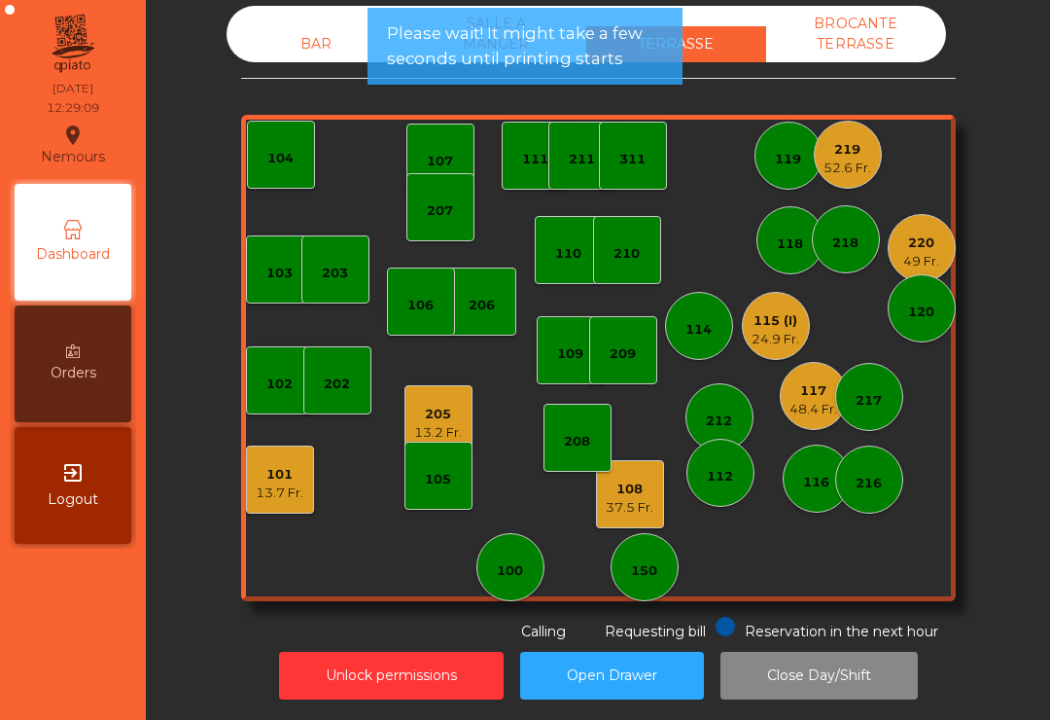
click at [823, 409] on div "48.4 Fr." at bounding box center [814, 409] width 48 height 19
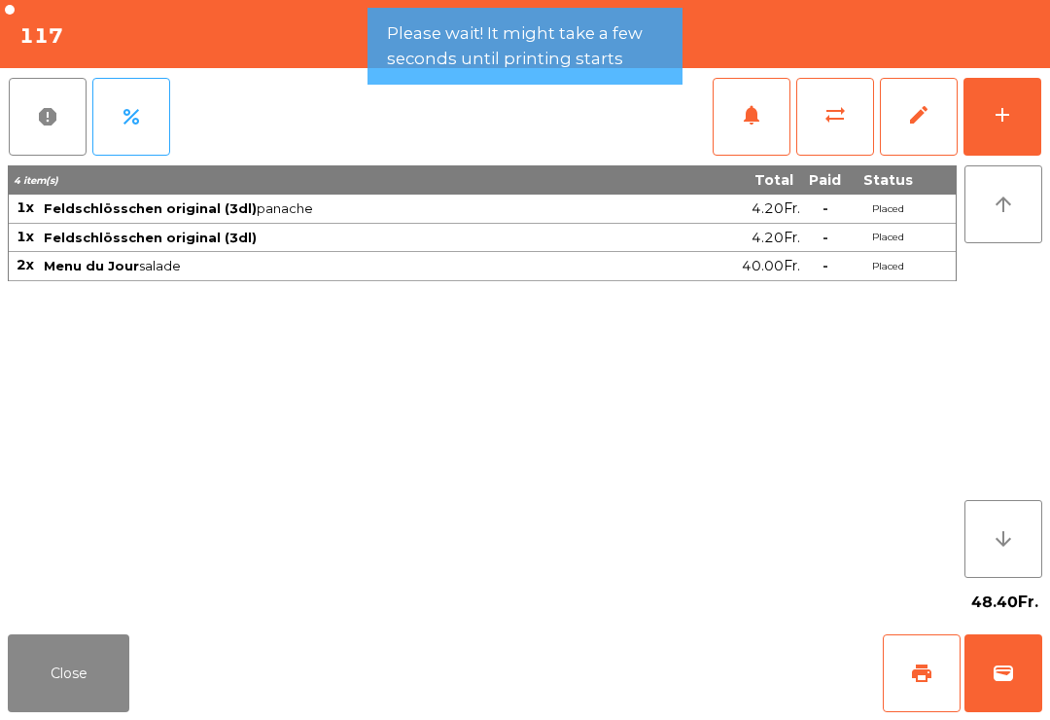
click at [755, 147] on button "notifications" at bounding box center [752, 117] width 78 height 78
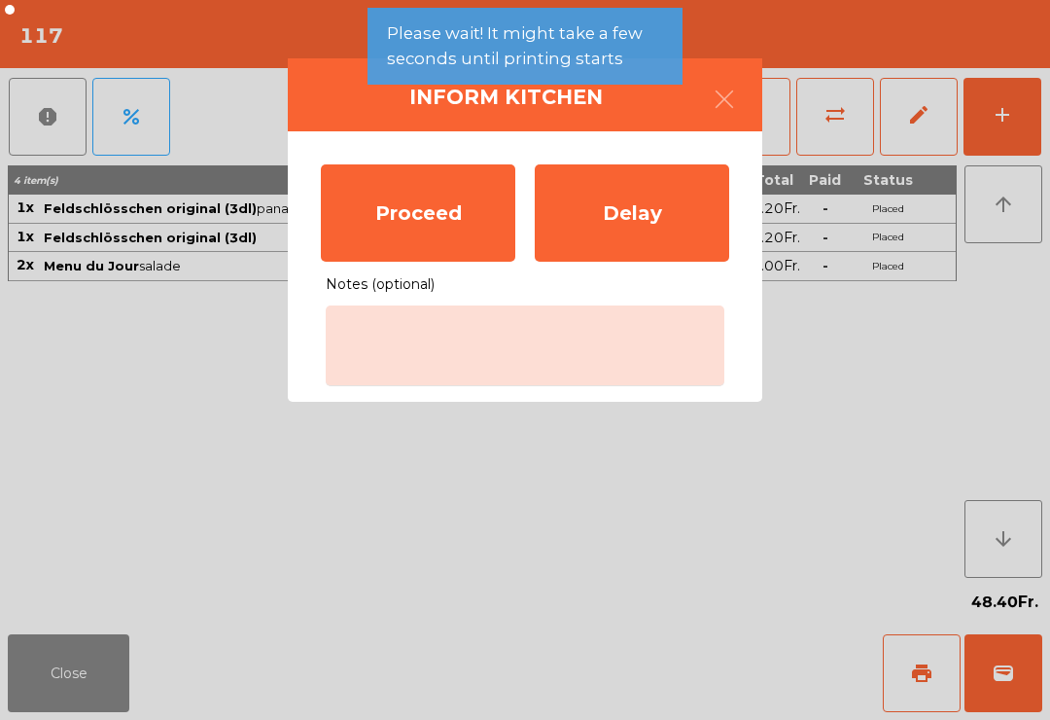
click at [427, 214] on div "Proceed" at bounding box center [418, 212] width 194 height 97
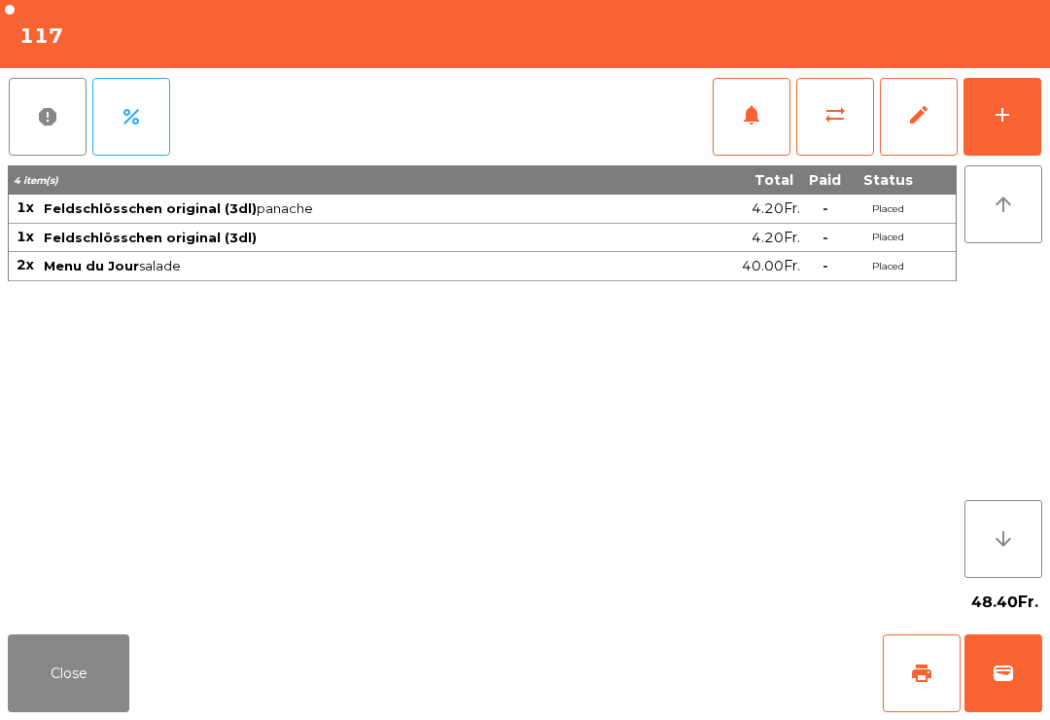
click at [86, 672] on button "Close" at bounding box center [69, 673] width 122 height 78
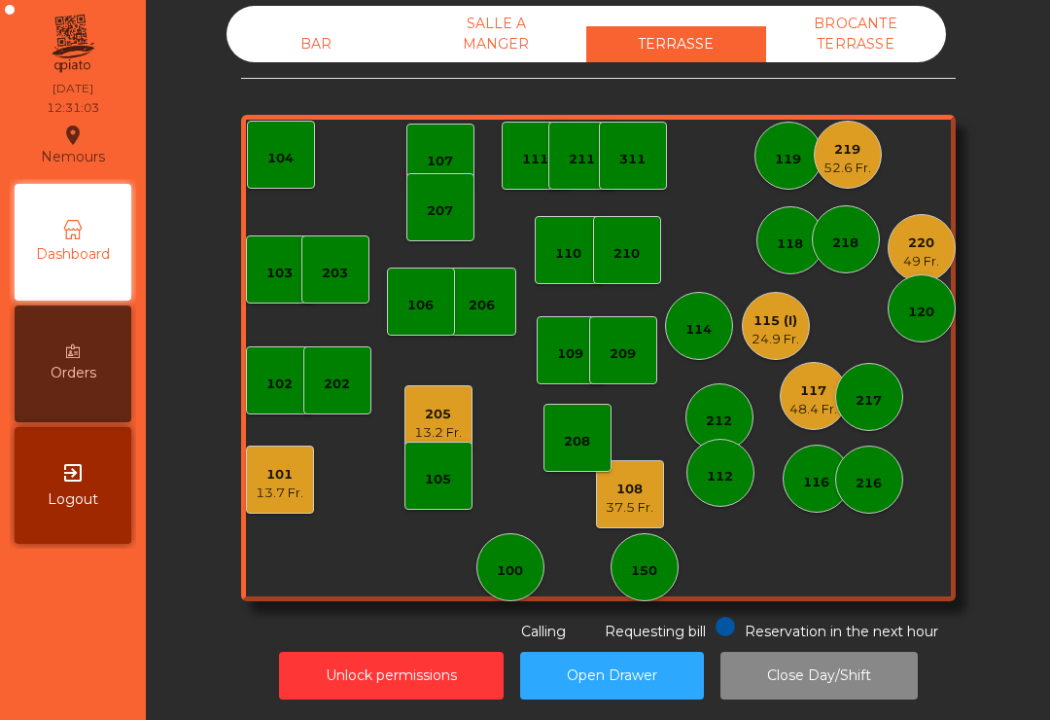
click at [809, 472] on div "116" at bounding box center [816, 478] width 26 height 27
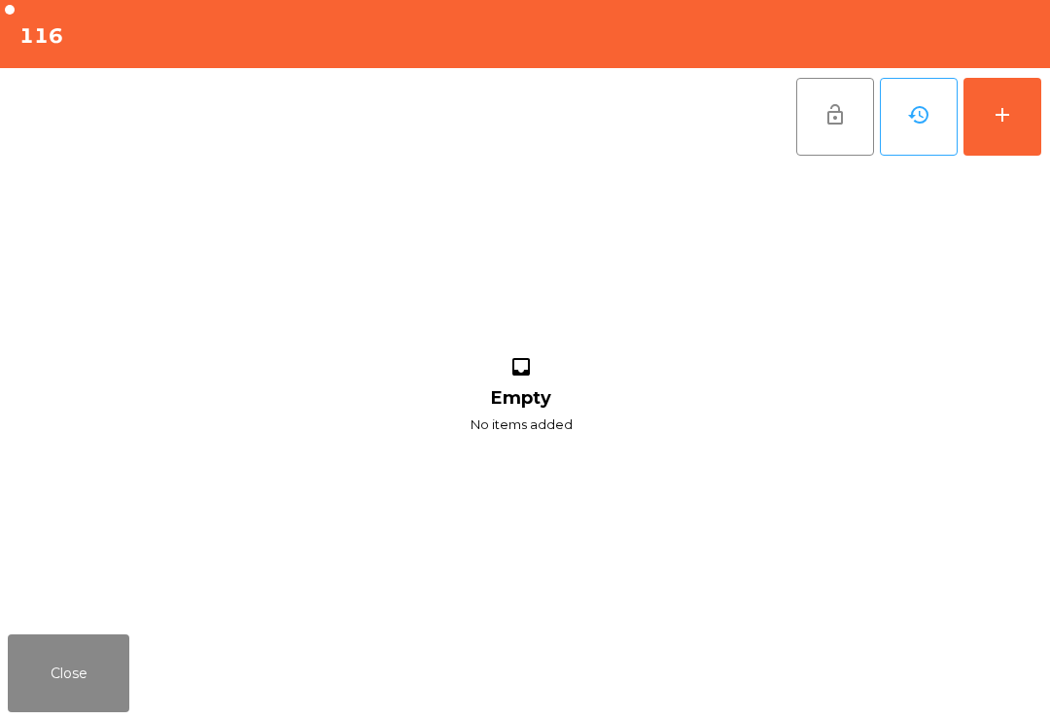
click at [1000, 108] on div "add" at bounding box center [1002, 114] width 23 height 23
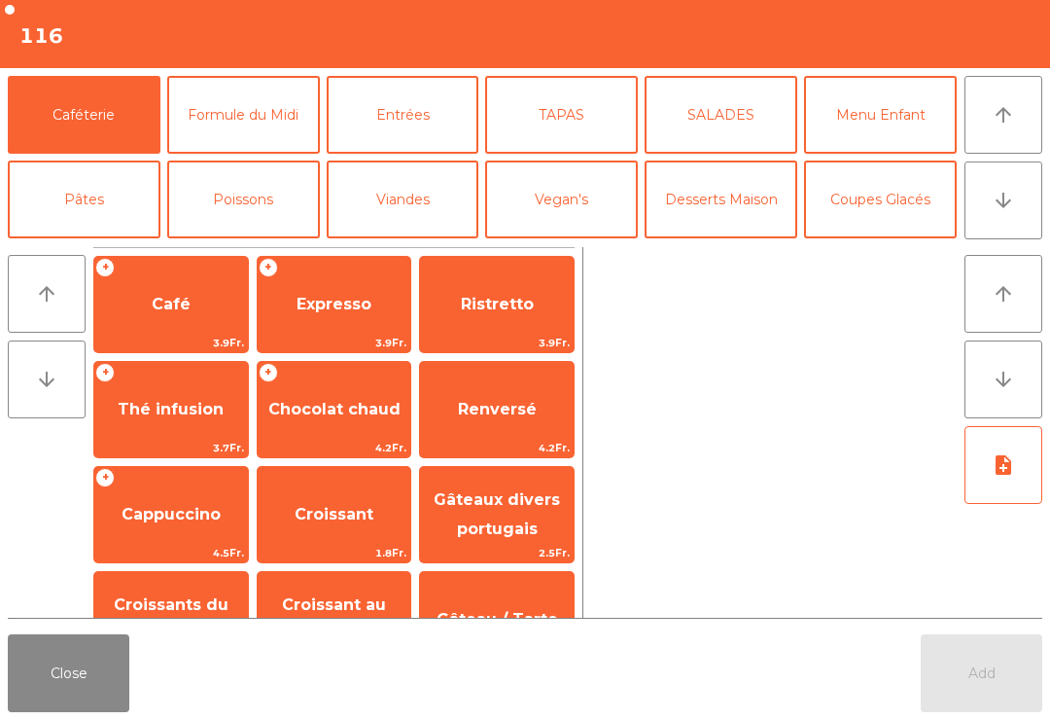
click at [89, 245] on button "Mineral" at bounding box center [84, 284] width 153 height 78
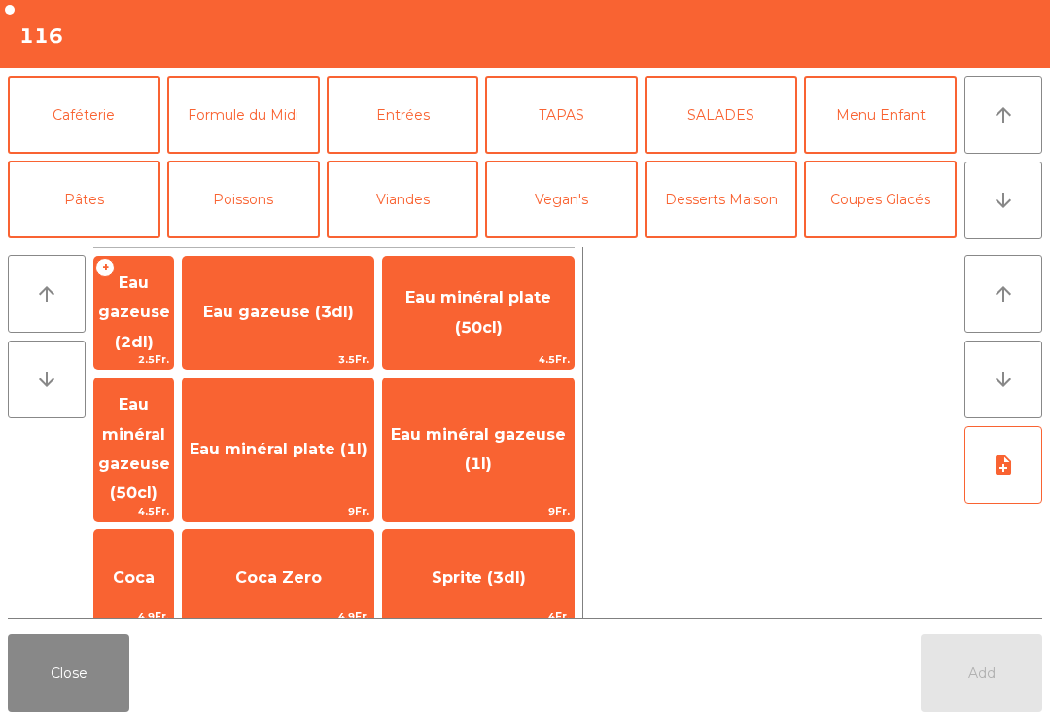
click at [546, 317] on span "Eau minéral plate (50cl)" at bounding box center [478, 312] width 191 height 83
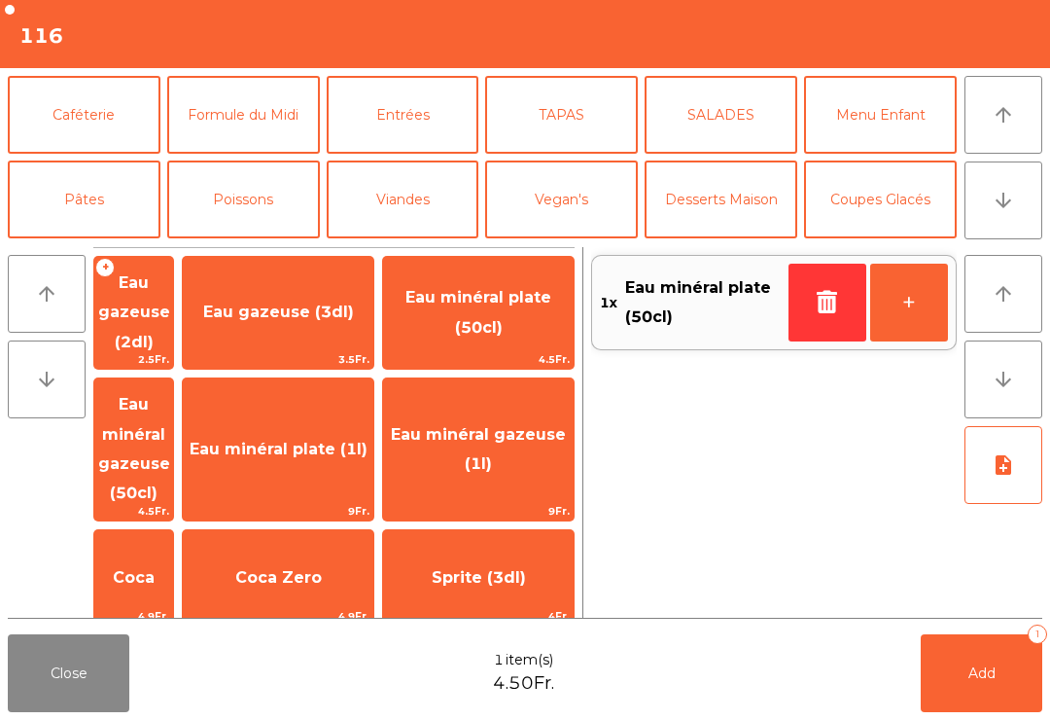
scroll to position [121, 0]
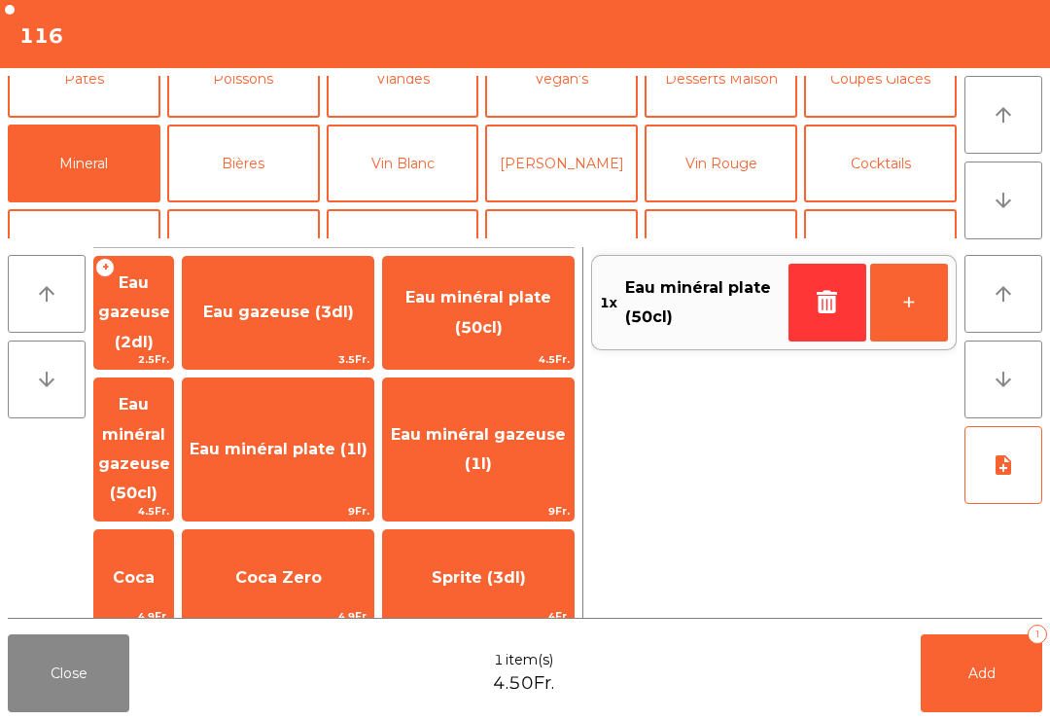
click at [343, 551] on span "Coca Zero" at bounding box center [278, 577] width 191 height 53
click at [322, 568] on span "Coca Zero" at bounding box center [278, 577] width 87 height 18
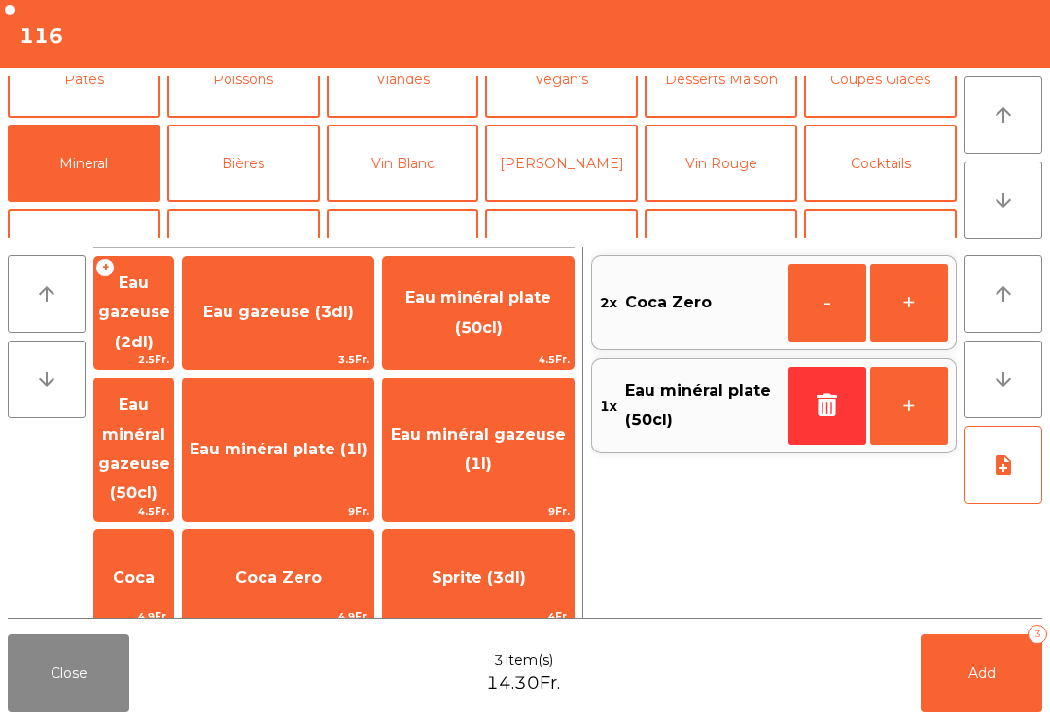
click at [974, 677] on span "Add" at bounding box center [982, 673] width 27 height 18
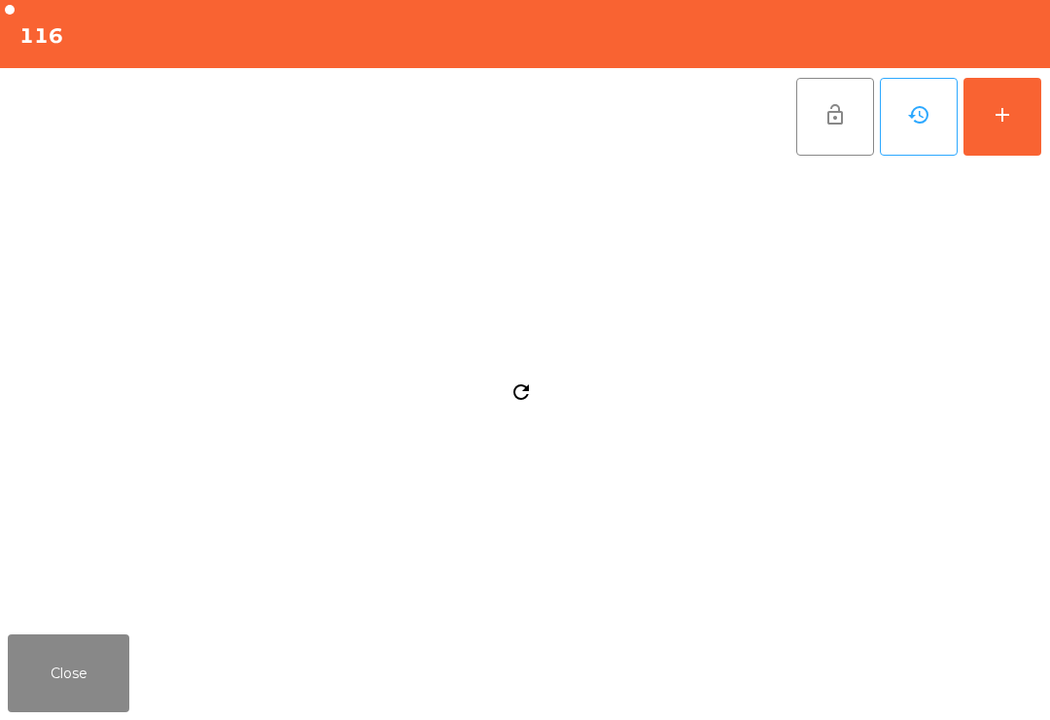
click at [57, 660] on button "Close" at bounding box center [69, 673] width 122 height 78
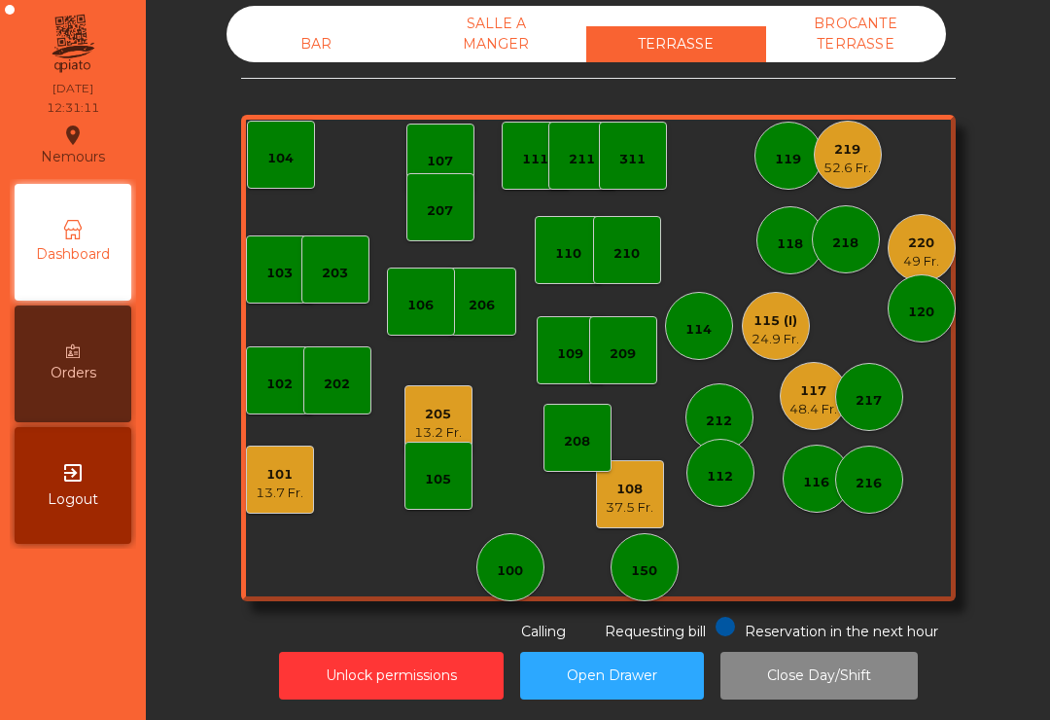
click at [432, 416] on div "205" at bounding box center [438, 414] width 48 height 19
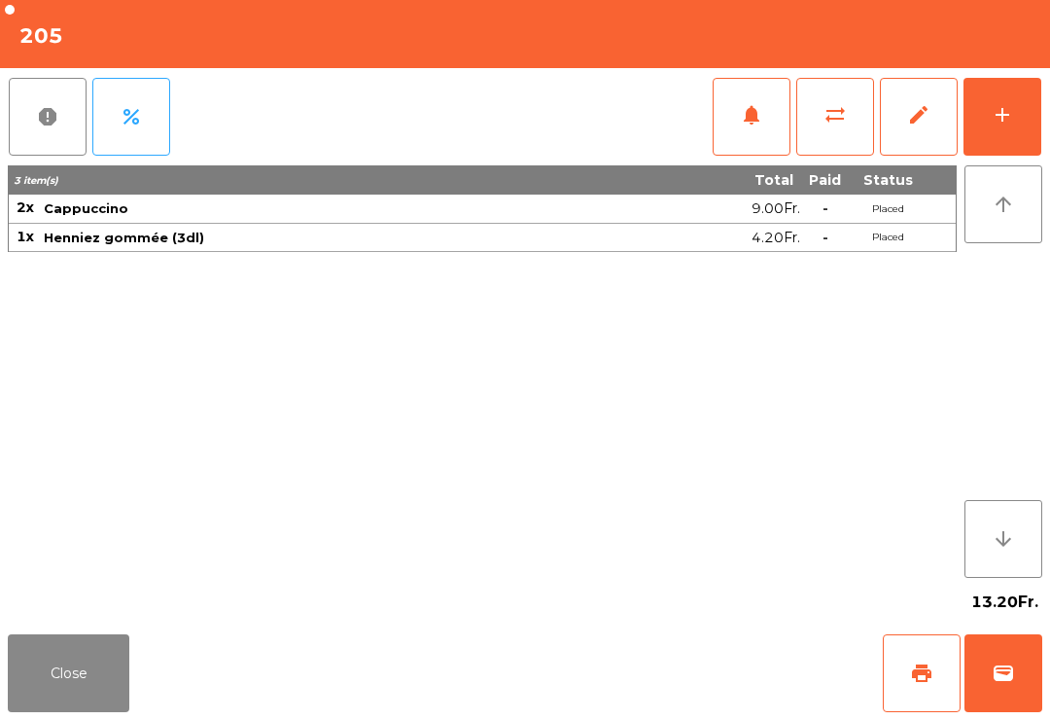
click at [1007, 663] on span "wallet" at bounding box center [1003, 672] width 23 height 23
click at [682, 706] on div "Close print wallet" at bounding box center [525, 672] width 1050 height 93
click at [682, 705] on div "Close print wallet" at bounding box center [525, 672] width 1050 height 93
click at [692, 705] on div "Close print wallet" at bounding box center [525, 672] width 1050 height 93
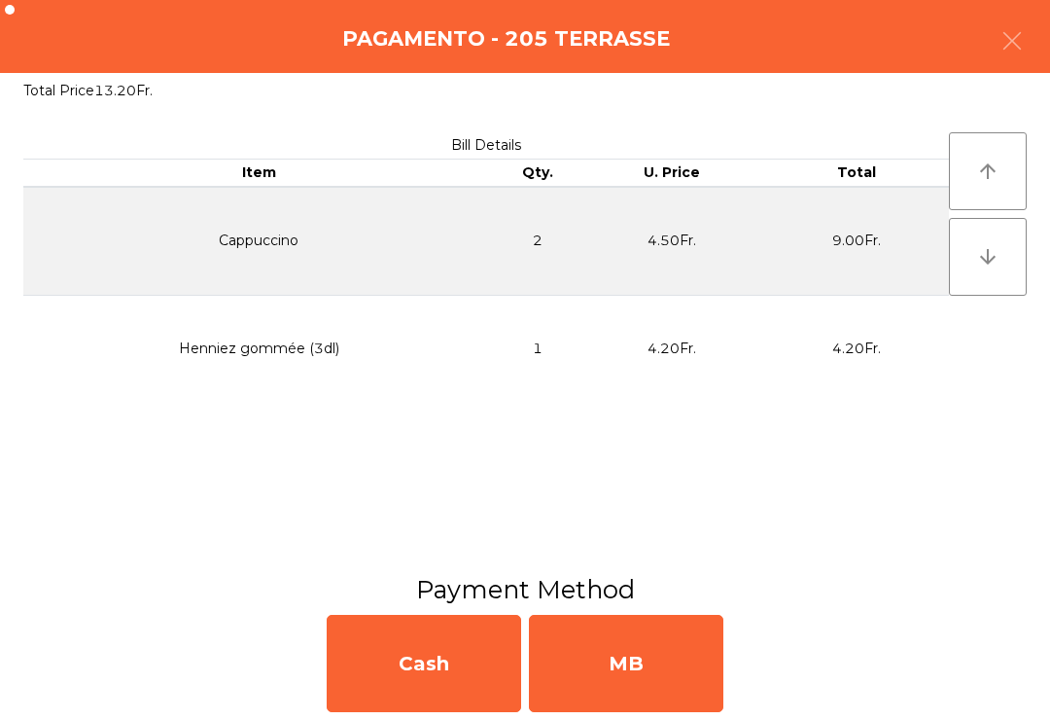
click at [697, 636] on div "MB" at bounding box center [626, 663] width 194 height 97
click at [658, 646] on div "No" at bounding box center [626, 663] width 194 height 97
click at [658, 645] on div "No" at bounding box center [626, 663] width 194 height 97
click at [662, 680] on div "No" at bounding box center [626, 663] width 194 height 97
click at [655, 674] on div "No" at bounding box center [626, 663] width 194 height 97
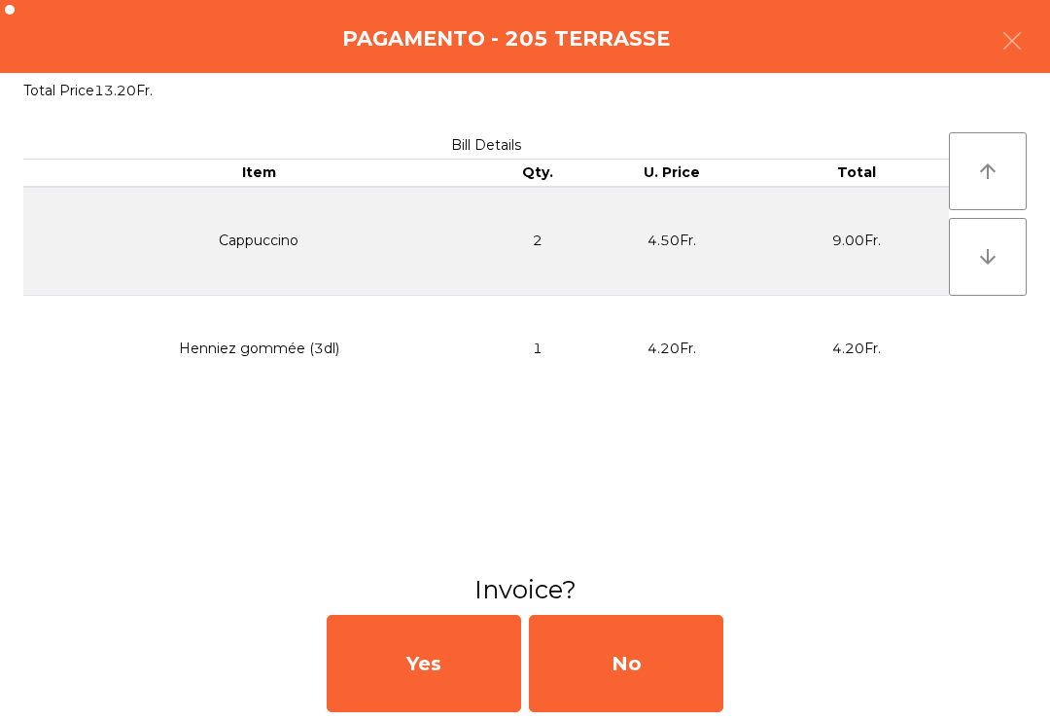
click at [654, 670] on div "No" at bounding box center [626, 663] width 194 height 97
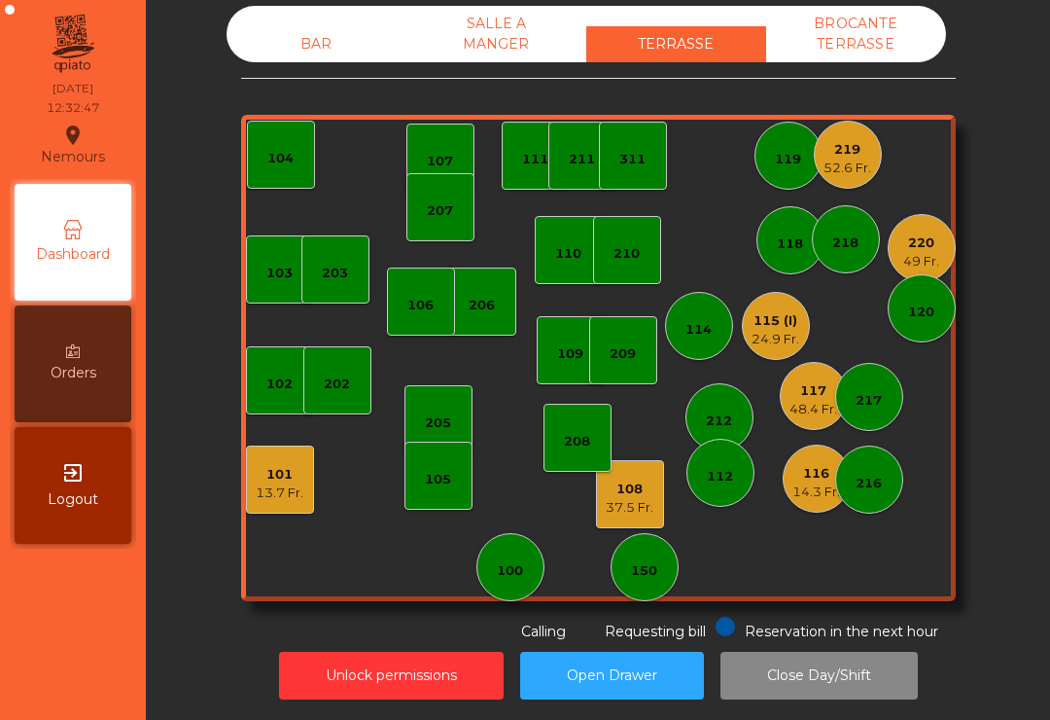
click at [299, 478] on div "101" at bounding box center [280, 474] width 48 height 19
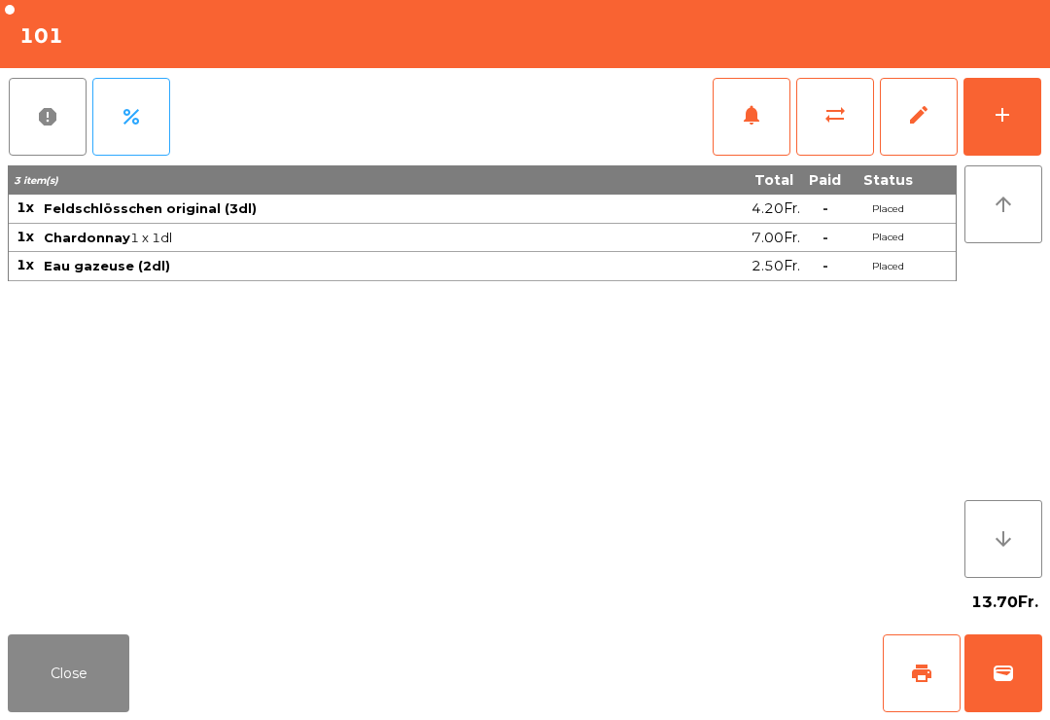
click at [915, 673] on span "print" at bounding box center [921, 672] width 23 height 23
click at [28, 680] on button "Close" at bounding box center [69, 673] width 122 height 78
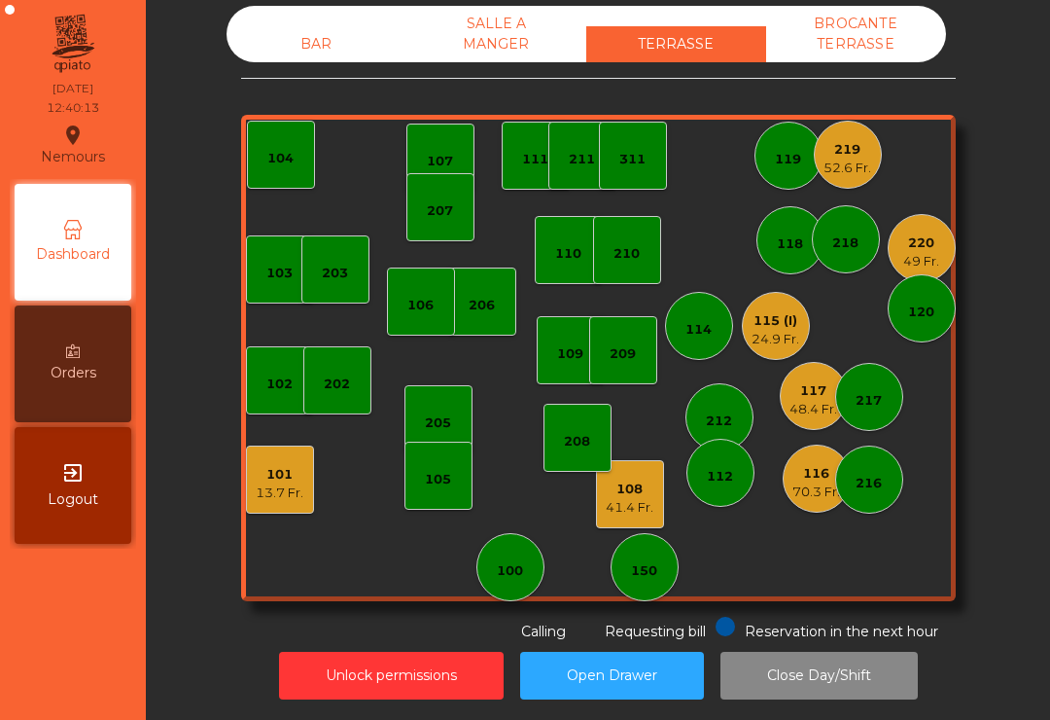
click at [844, 163] on div "52.6 Fr." at bounding box center [848, 168] width 48 height 19
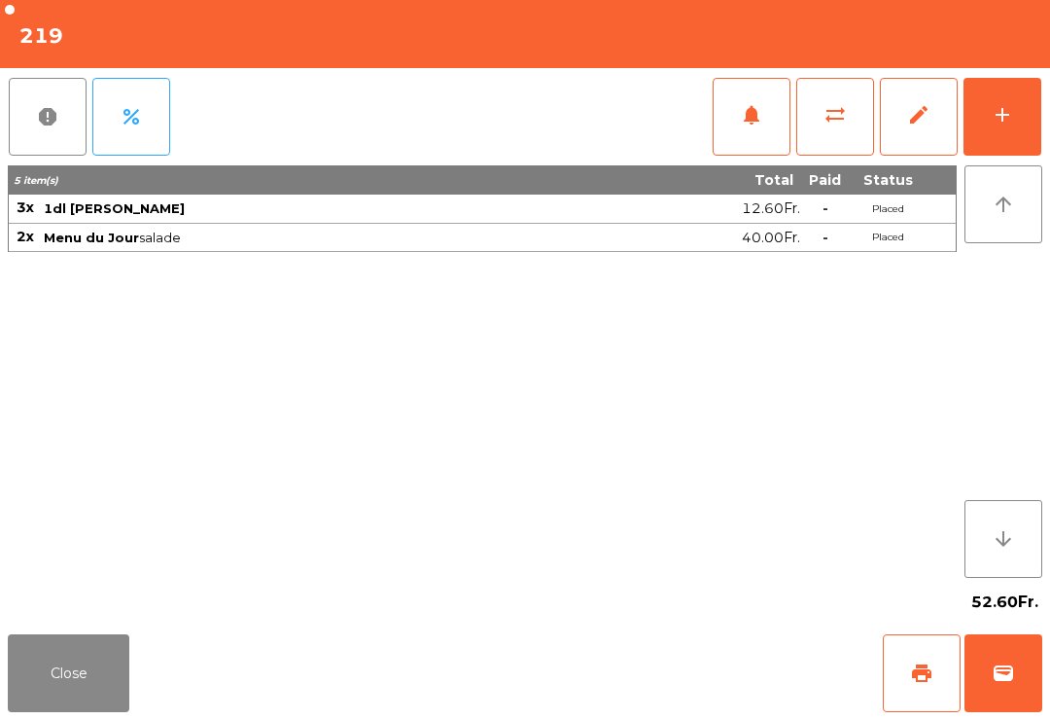
click at [754, 125] on span "notifications" at bounding box center [751, 114] width 23 height 23
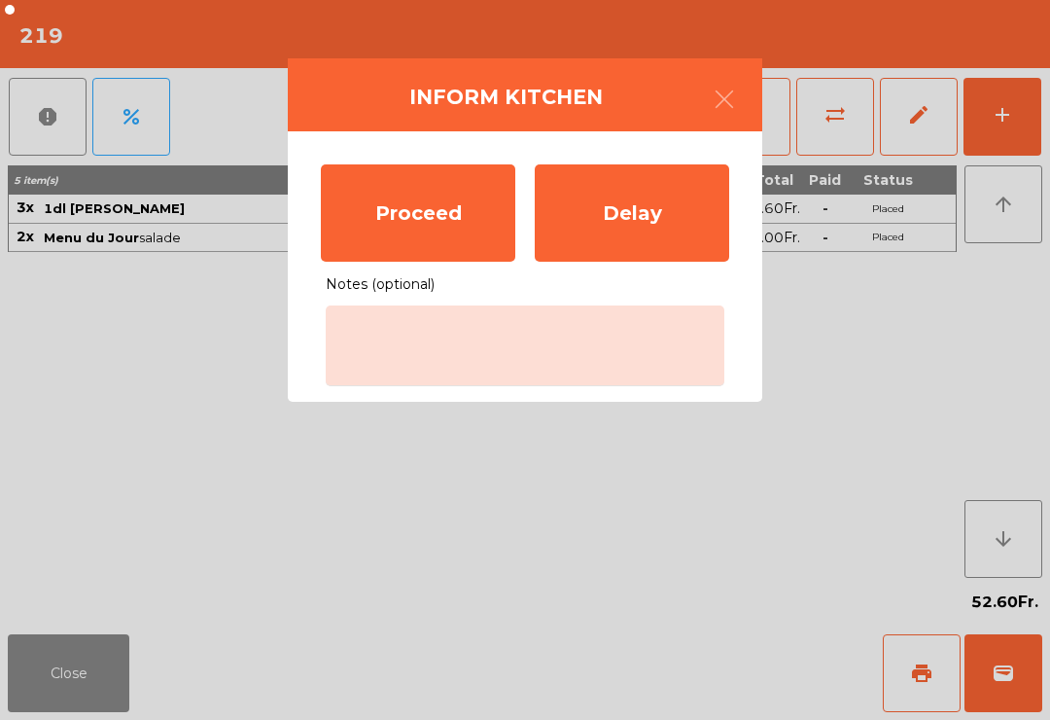
click at [433, 222] on div "Proceed" at bounding box center [418, 212] width 194 height 97
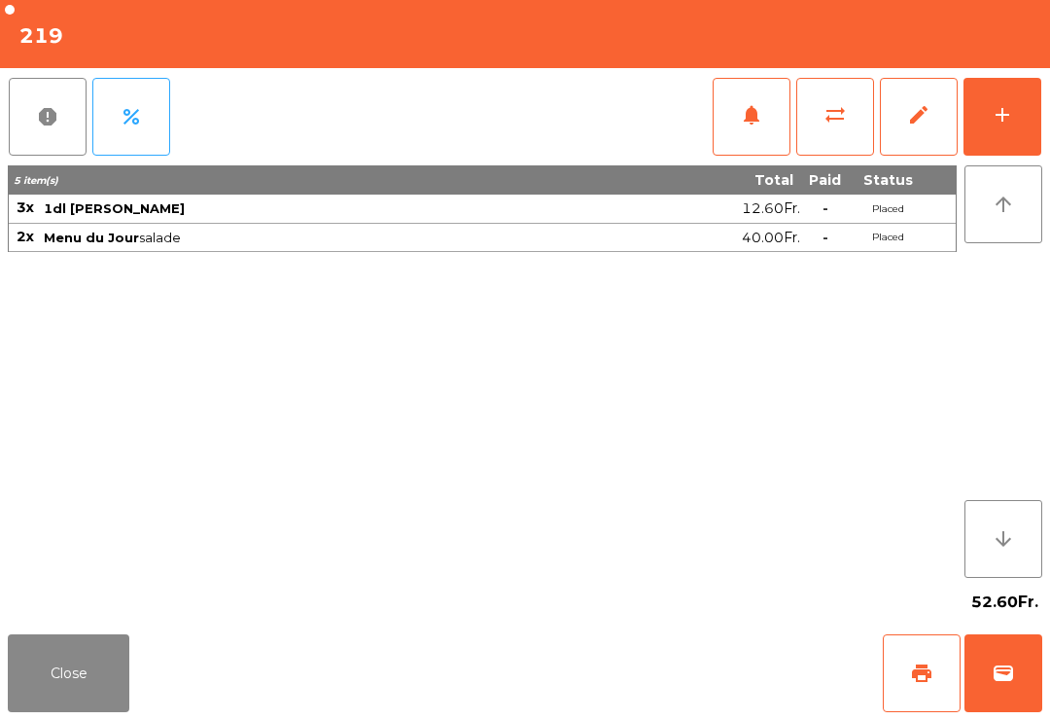
click at [71, 669] on button "Close" at bounding box center [69, 673] width 122 height 78
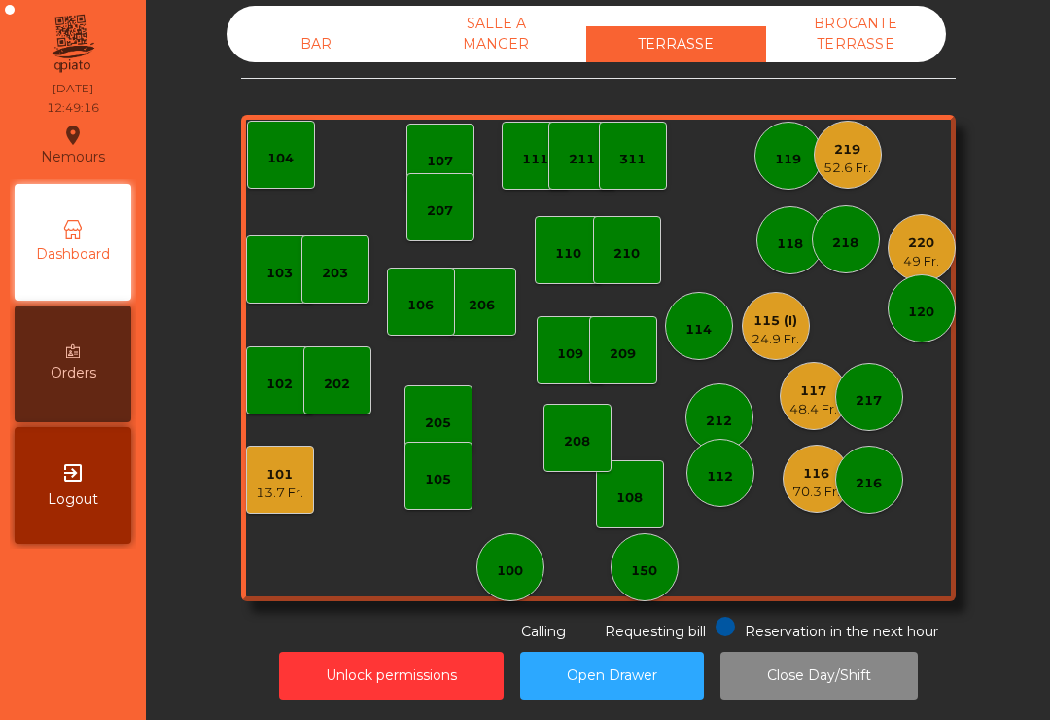
click at [925, 247] on div "220" at bounding box center [921, 242] width 36 height 19
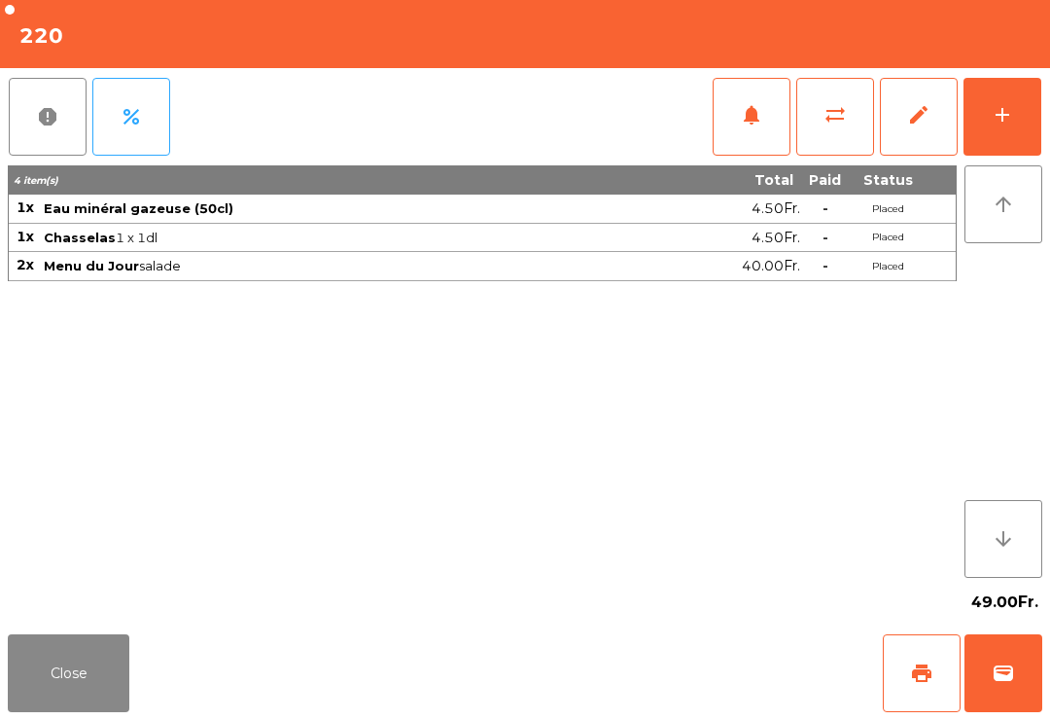
click at [1038, 110] on button "add" at bounding box center [1003, 117] width 78 height 78
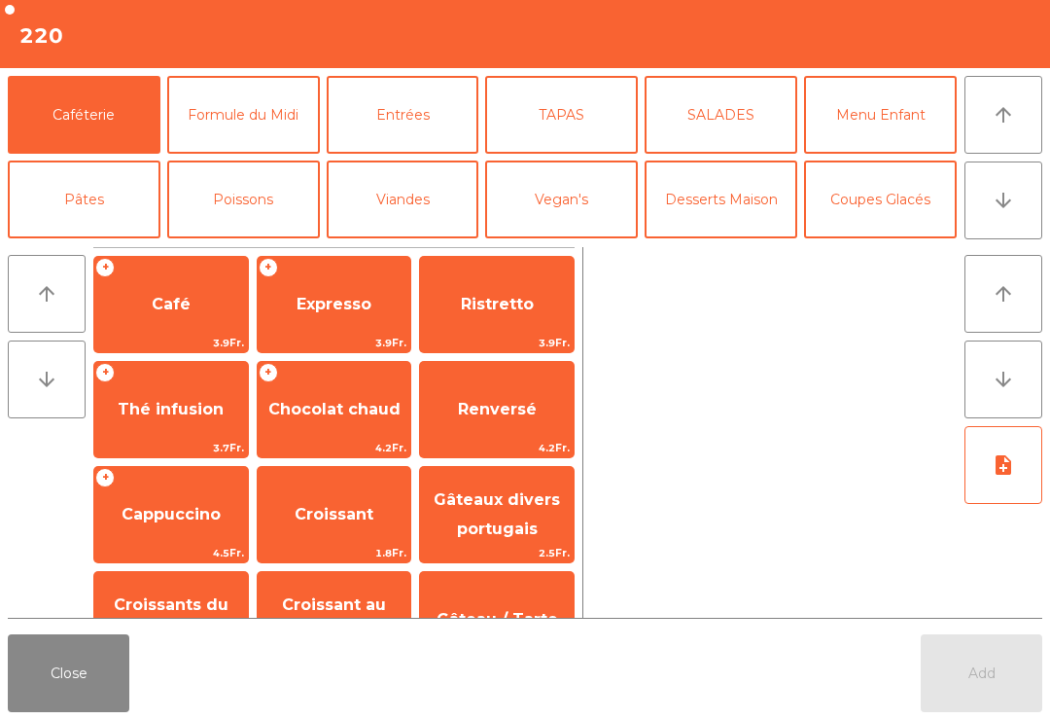
click at [713, 218] on button "Desserts Maison" at bounding box center [721, 199] width 153 height 78
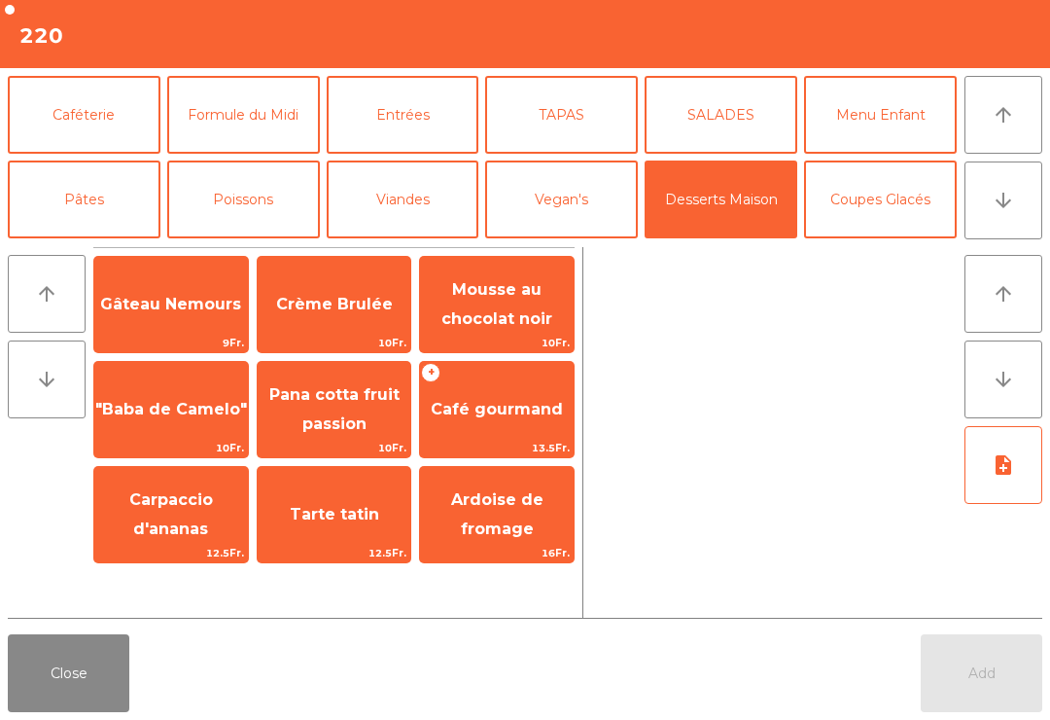
click at [517, 371] on div "+ Café gourmand 13.5Fr." at bounding box center [497, 409] width 156 height 97
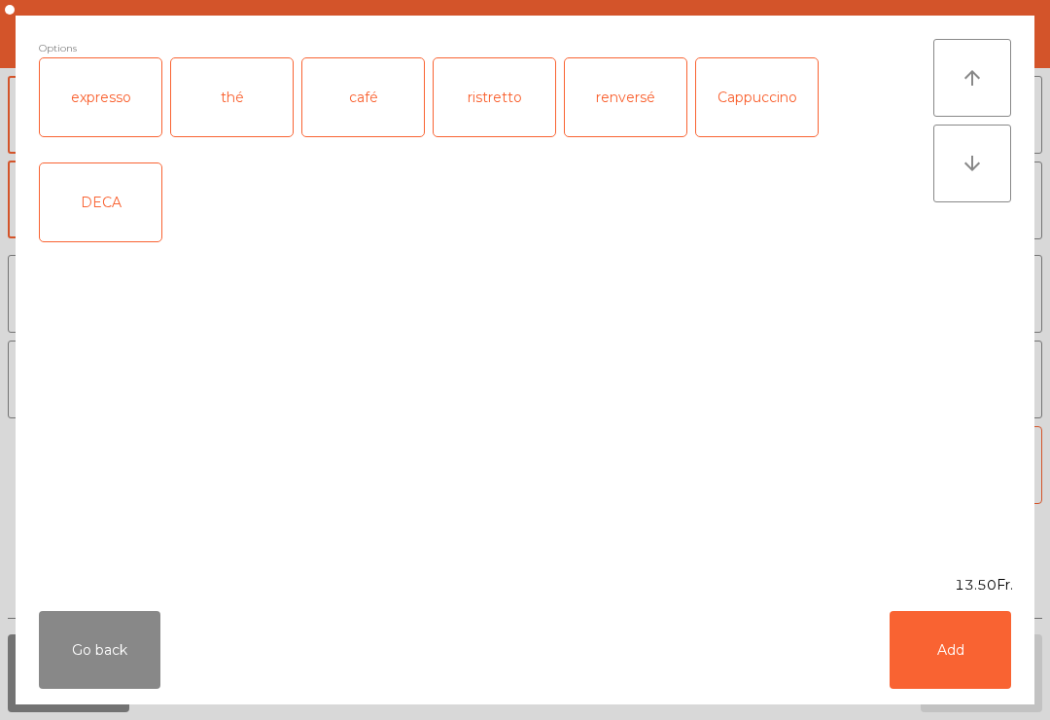
click at [123, 107] on div "expresso" at bounding box center [101, 97] width 122 height 78
click at [974, 675] on button "Add" at bounding box center [951, 650] width 122 height 78
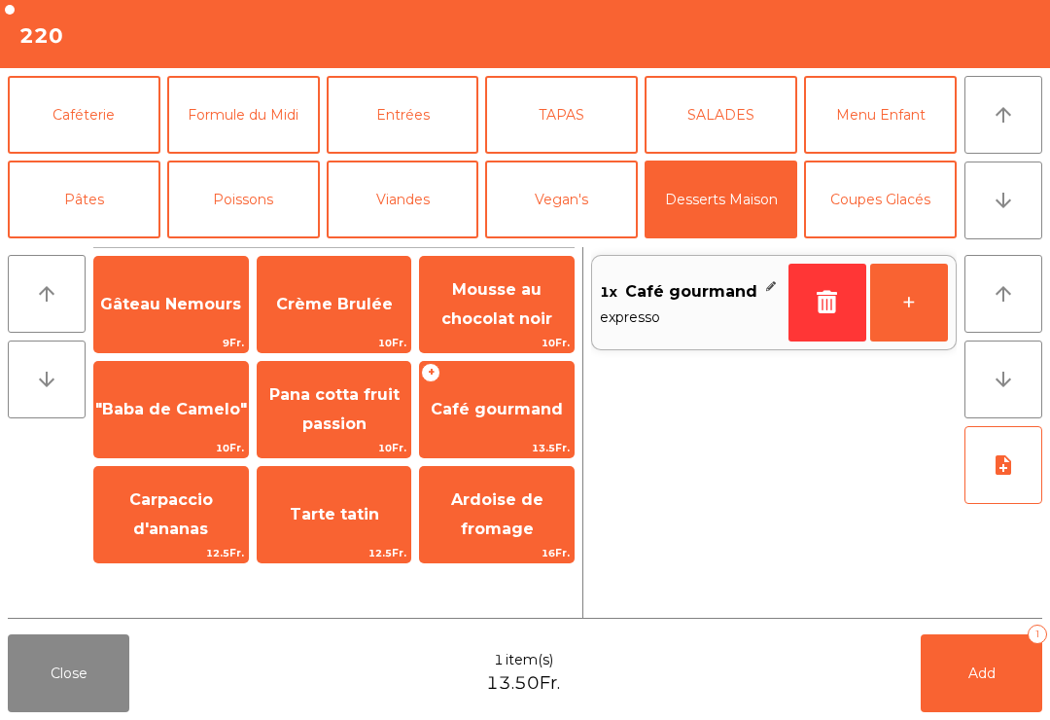
click at [178, 537] on span "Carpaccio d'ananas" at bounding box center [171, 514] width 84 height 48
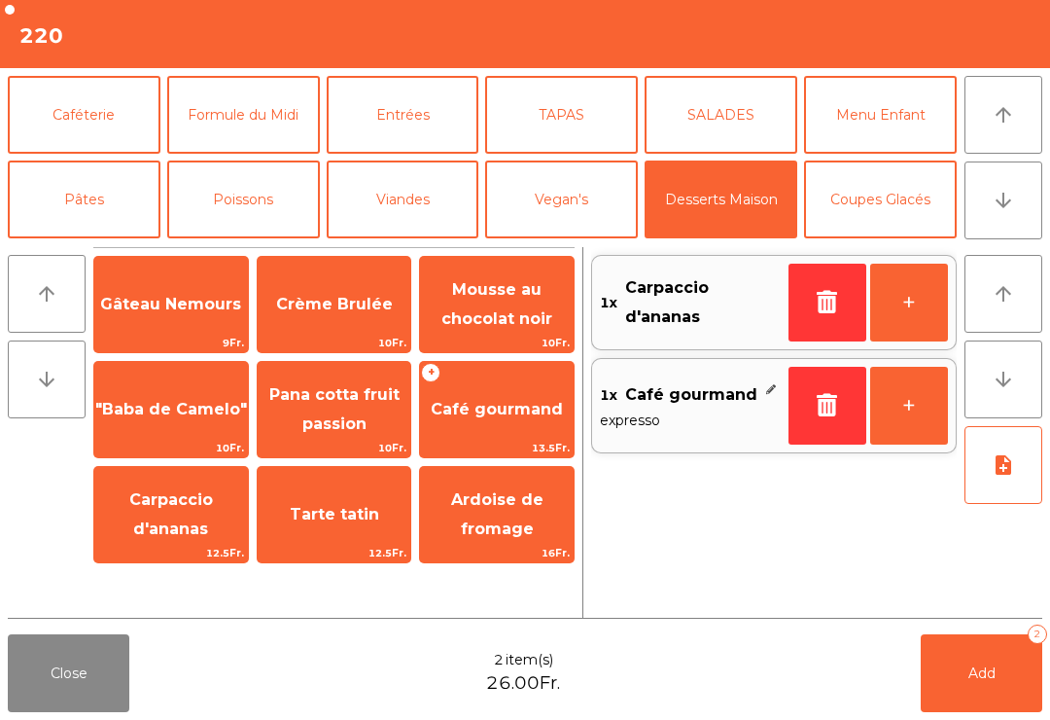
click at [946, 711] on button "Add 2" at bounding box center [982, 673] width 122 height 78
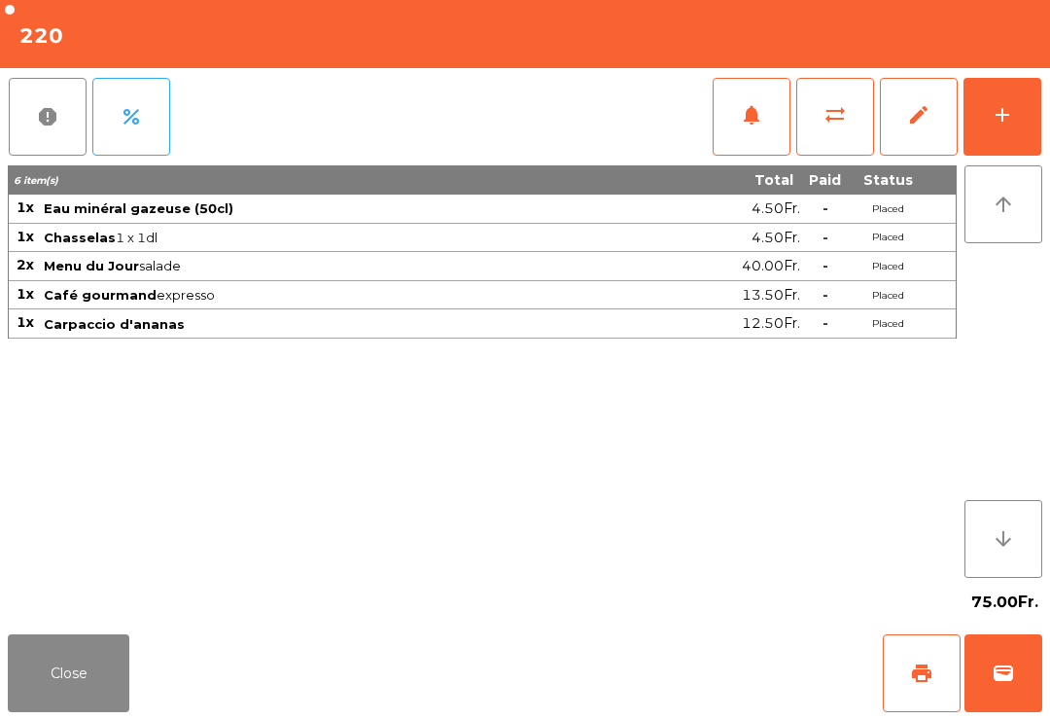
click at [76, 679] on button "Close" at bounding box center [69, 673] width 122 height 78
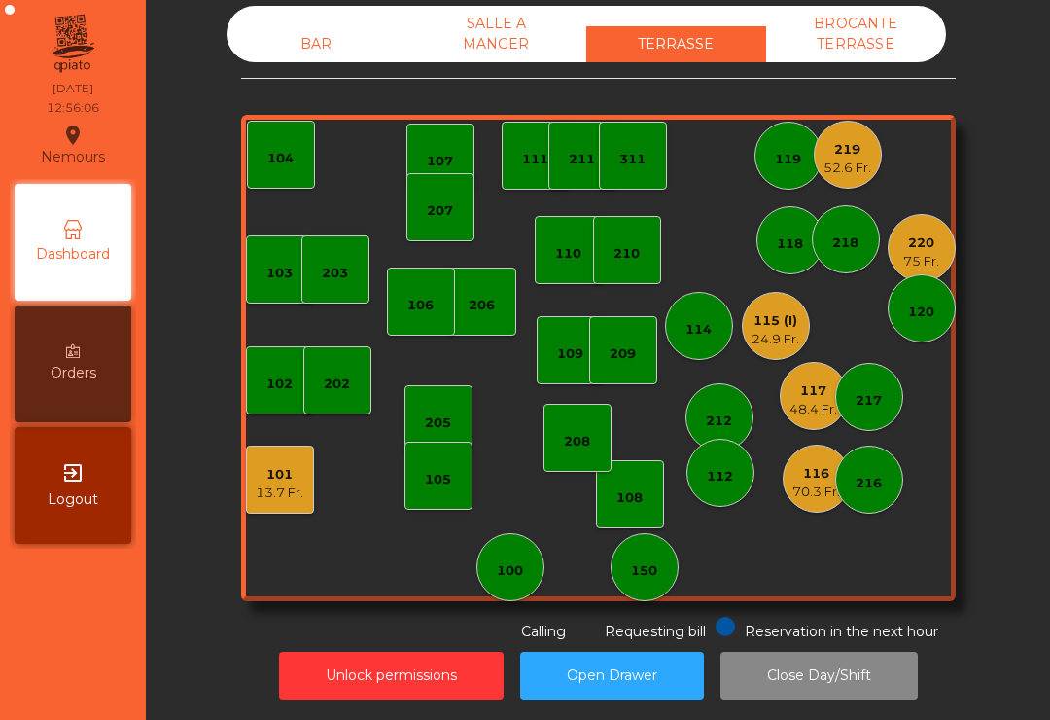
click at [290, 56] on div "BAR" at bounding box center [317, 44] width 180 height 36
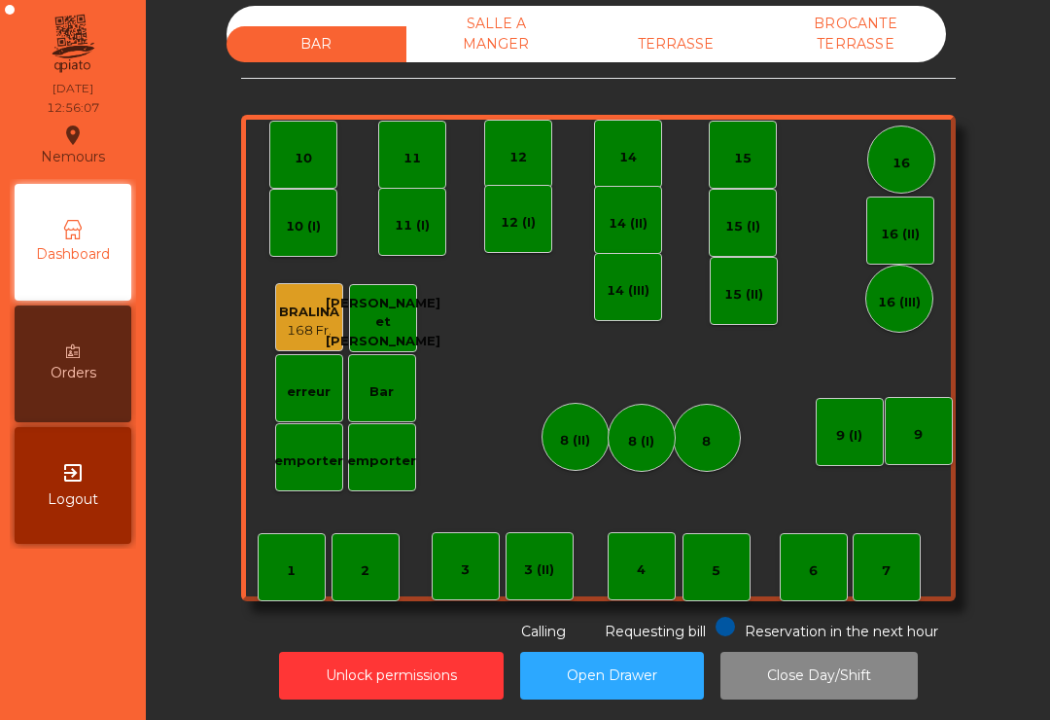
click at [824, 580] on div "6" at bounding box center [814, 567] width 68 height 68
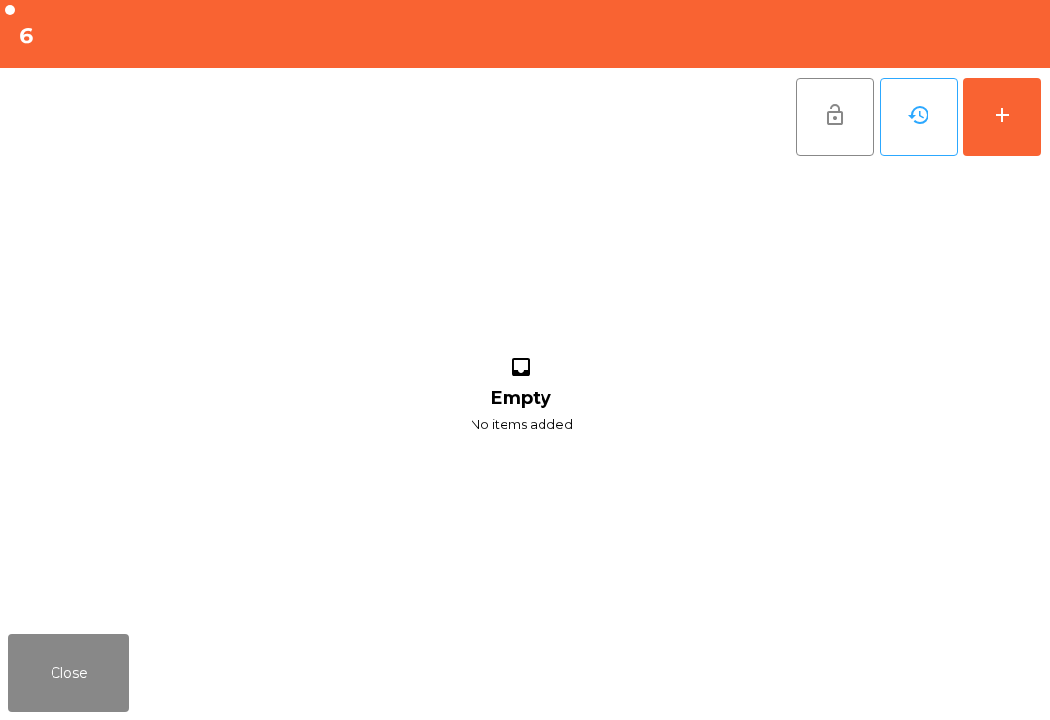
click at [1029, 124] on button "add" at bounding box center [1003, 117] width 78 height 78
click at [1019, 148] on button "add" at bounding box center [1003, 117] width 78 height 78
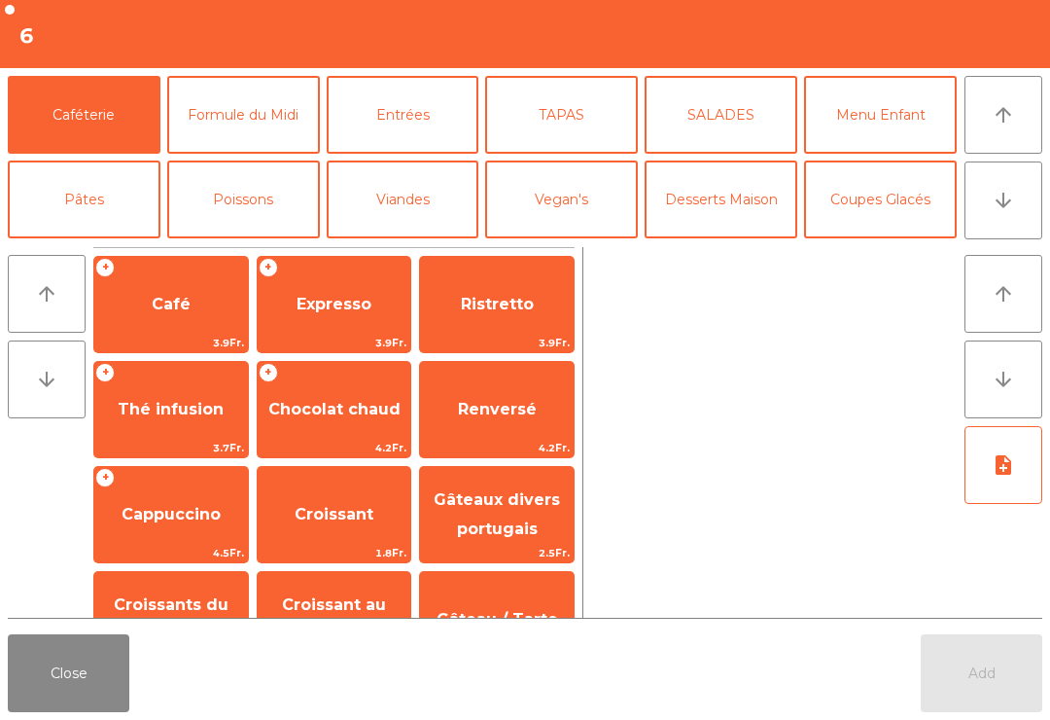
click at [1033, 226] on button "arrow_downward" at bounding box center [1004, 200] width 78 height 78
click at [74, 105] on button "Caféterie" at bounding box center [84, 115] width 153 height 78
click at [71, 212] on button "Pâtes" at bounding box center [84, 199] width 153 height 78
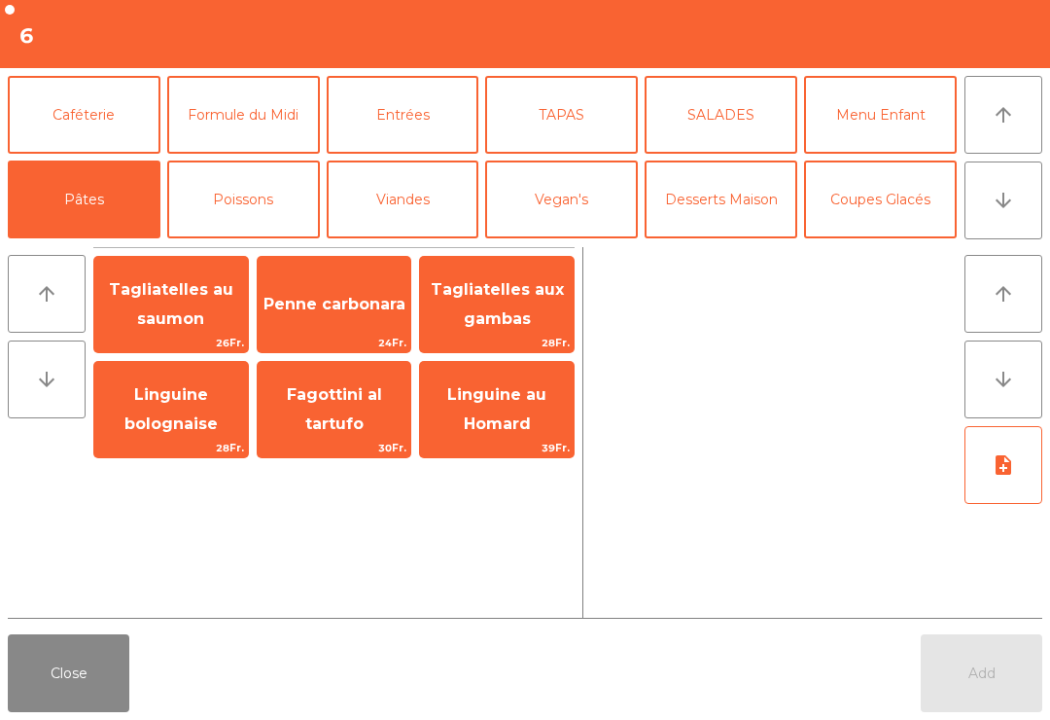
click at [1009, 196] on icon "arrow_downward" at bounding box center [1003, 200] width 23 height 23
click at [55, 245] on button "Mineral" at bounding box center [84, 284] width 153 height 78
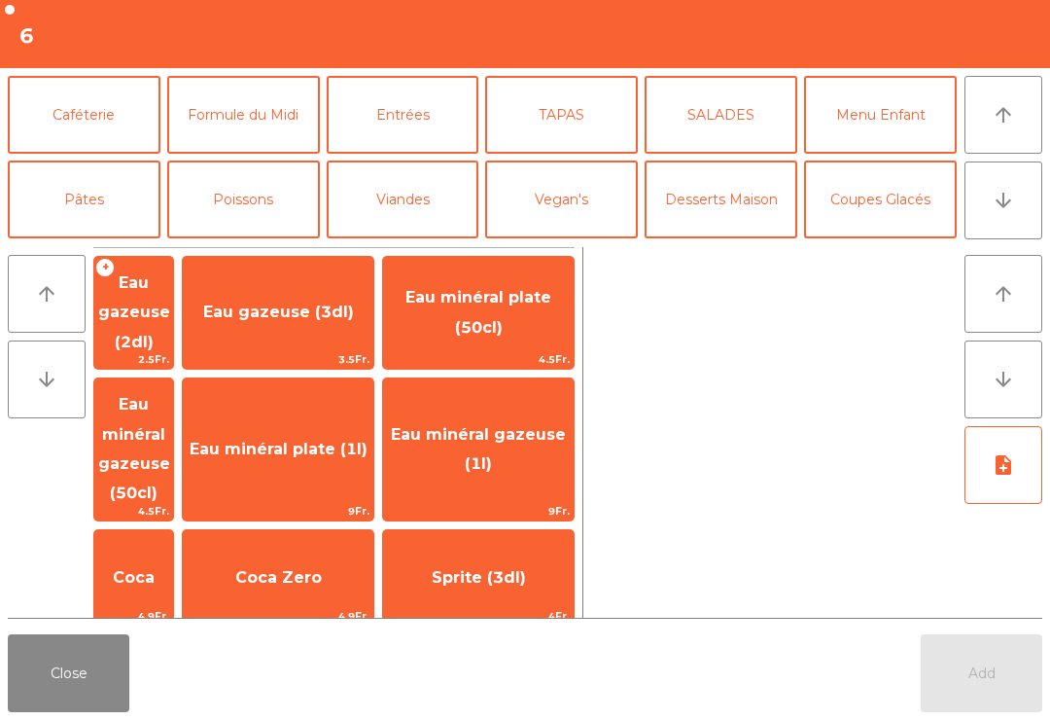
click at [320, 440] on span "Eau minéral plate (1l)" at bounding box center [279, 449] width 178 height 18
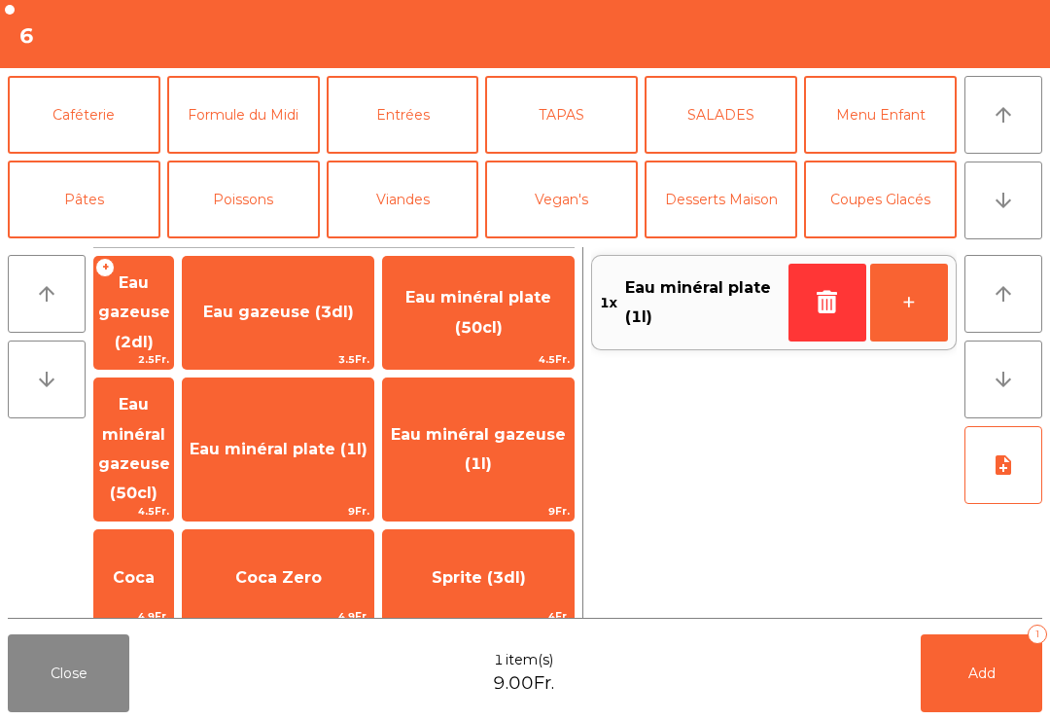
click at [840, 289] on button "button" at bounding box center [828, 303] width 78 height 78
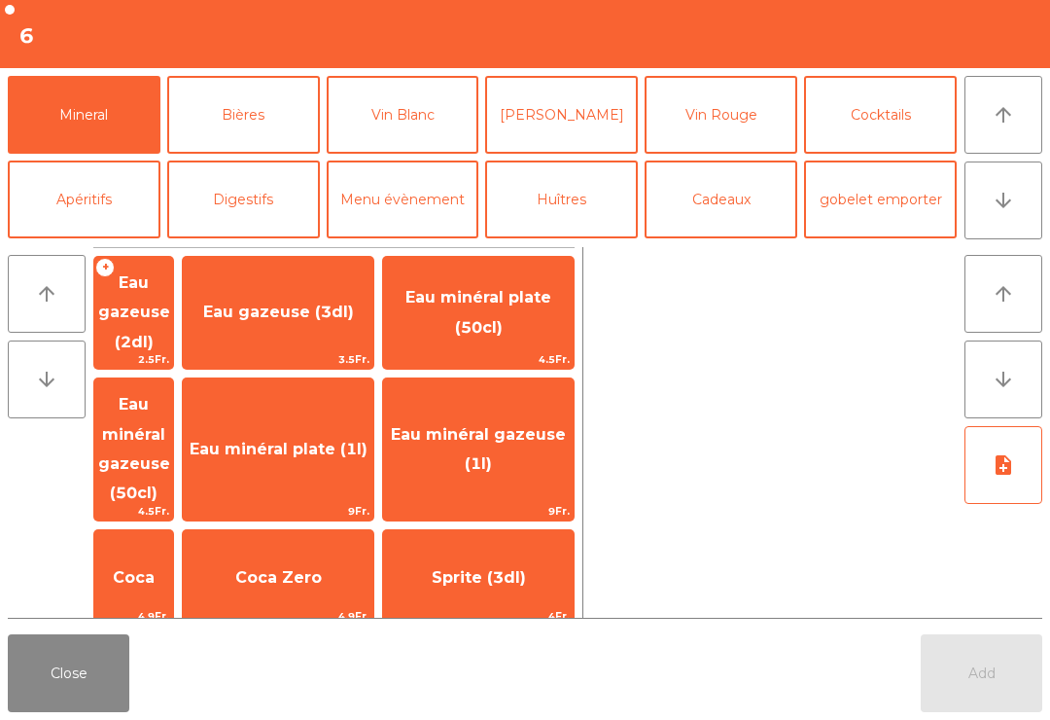
click at [468, 425] on span "Eau minéral gazeuse (1l)" at bounding box center [478, 449] width 175 height 48
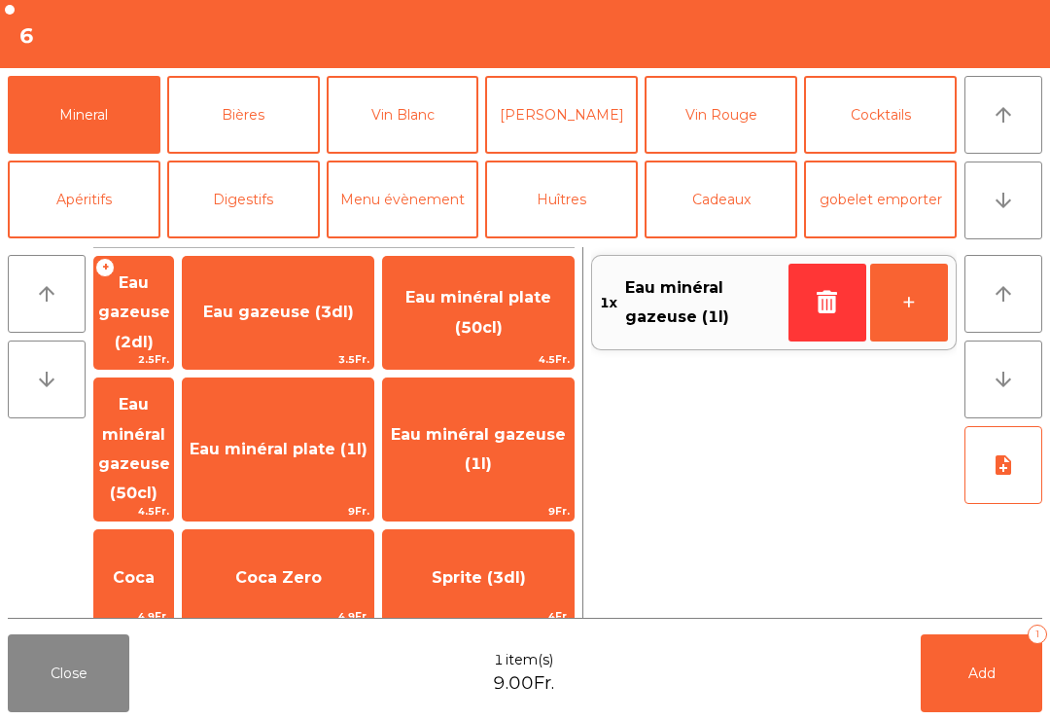
click at [217, 123] on button "Bières" at bounding box center [243, 115] width 153 height 78
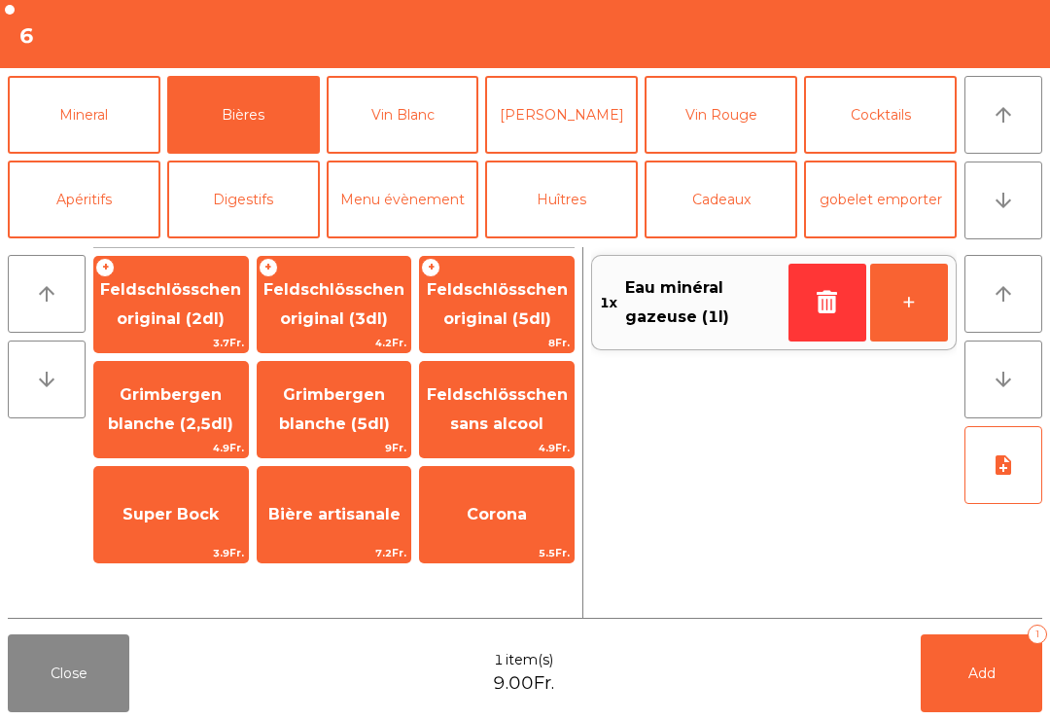
click at [310, 319] on span "Feldschlösschen original (3dl)" at bounding box center [334, 304] width 141 height 48
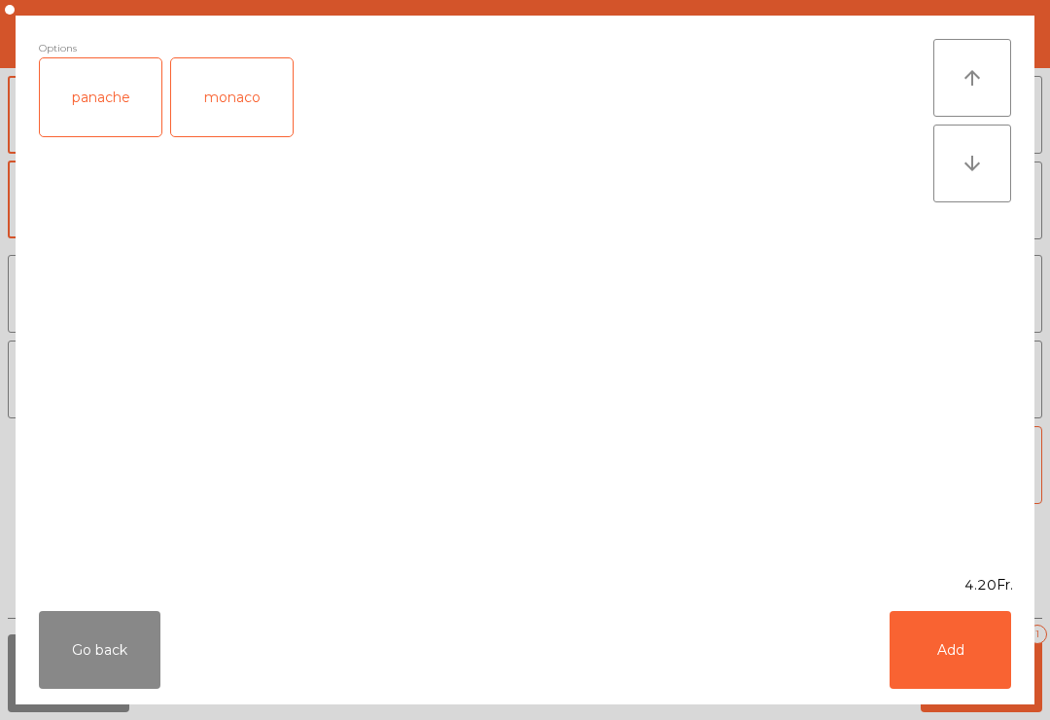
click at [87, 109] on div "panache" at bounding box center [101, 97] width 122 height 78
click at [944, 662] on button "Add" at bounding box center [951, 650] width 122 height 78
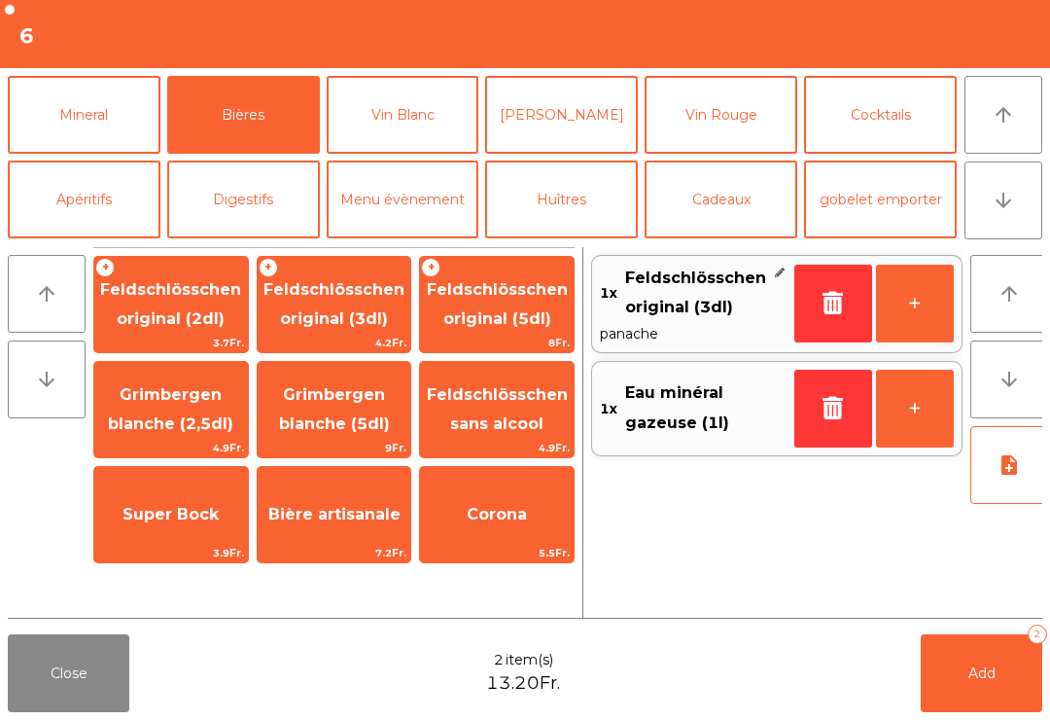
click at [1005, 104] on icon "arrow_upward" at bounding box center [1003, 114] width 23 height 23
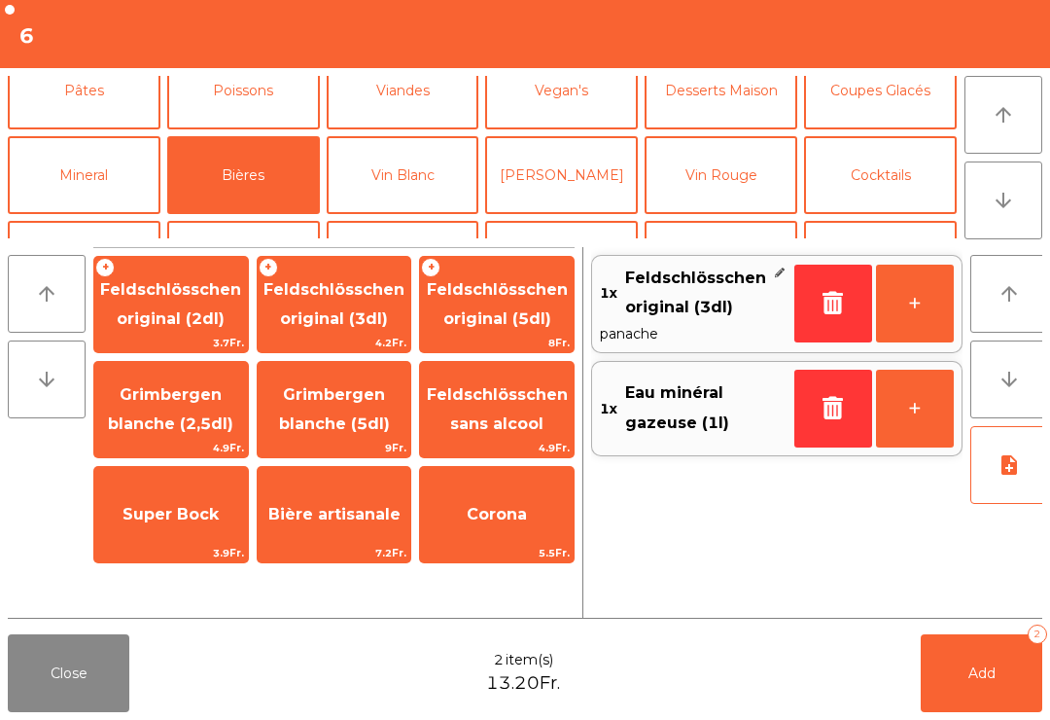
click at [231, 45] on button "Formule du Midi" at bounding box center [243, 6] width 153 height 78
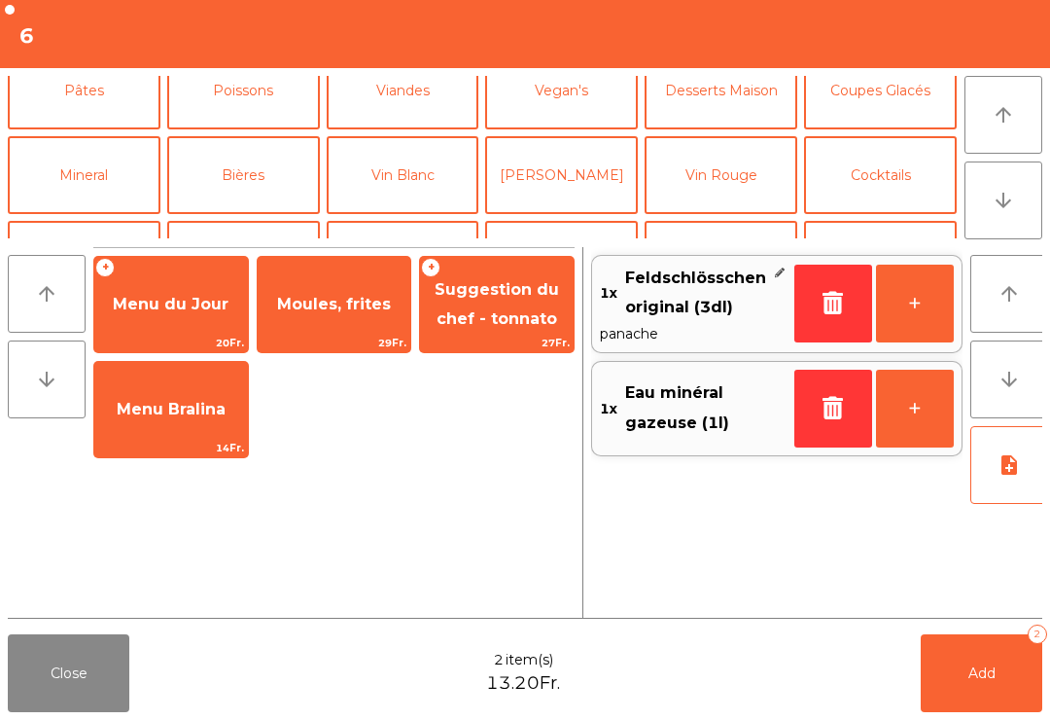
click at [142, 329] on span "Menu du Jour" at bounding box center [171, 304] width 154 height 53
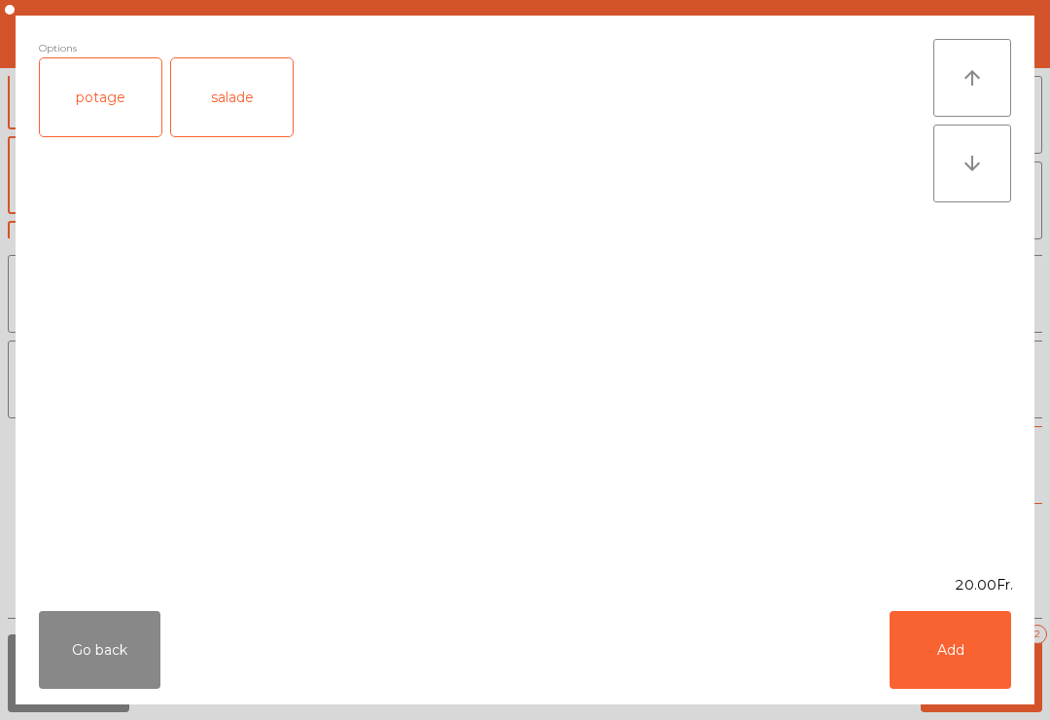
click at [216, 109] on div "salade" at bounding box center [232, 97] width 122 height 78
click at [962, 655] on button "Add" at bounding box center [951, 650] width 122 height 78
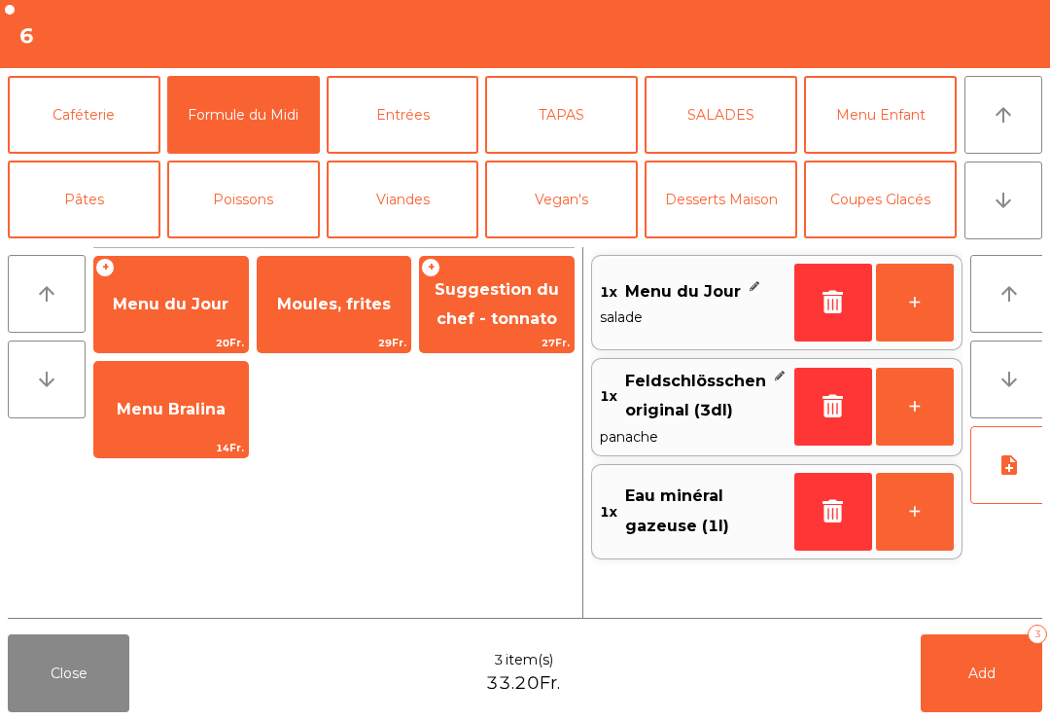
click at [906, 310] on button "+" at bounding box center [915, 303] width 78 height 78
click at [1020, 474] on button "note_add" at bounding box center [1009, 465] width 78 height 78
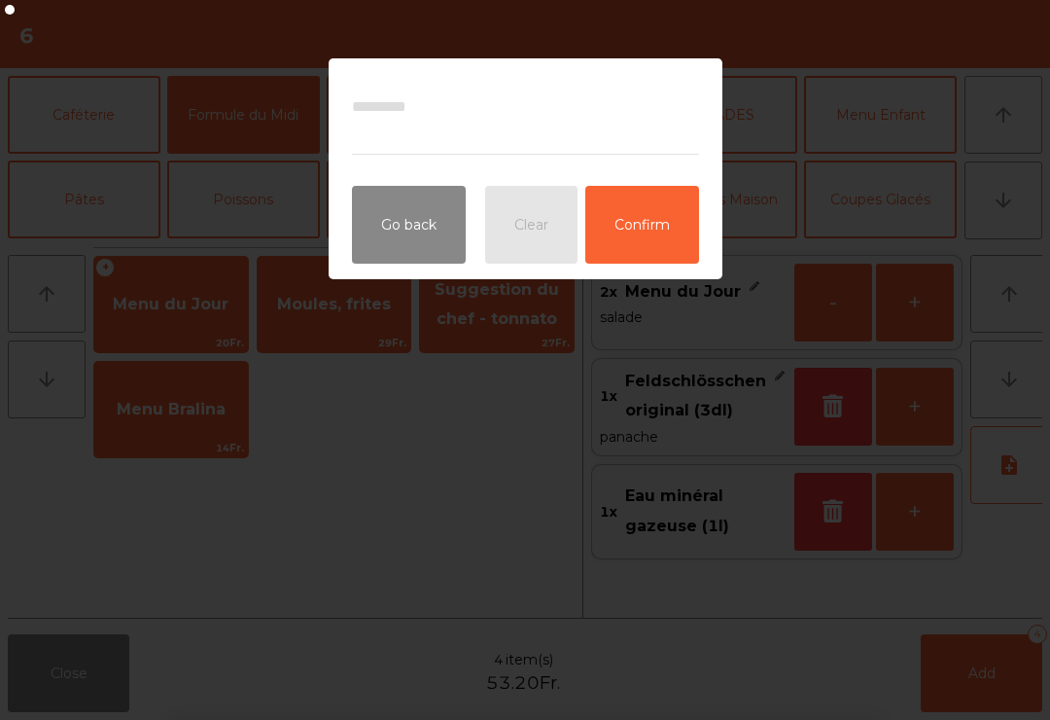
click at [996, 241] on ngb-modal-window "Go back Clear Confirm" at bounding box center [525, 360] width 1050 height 720
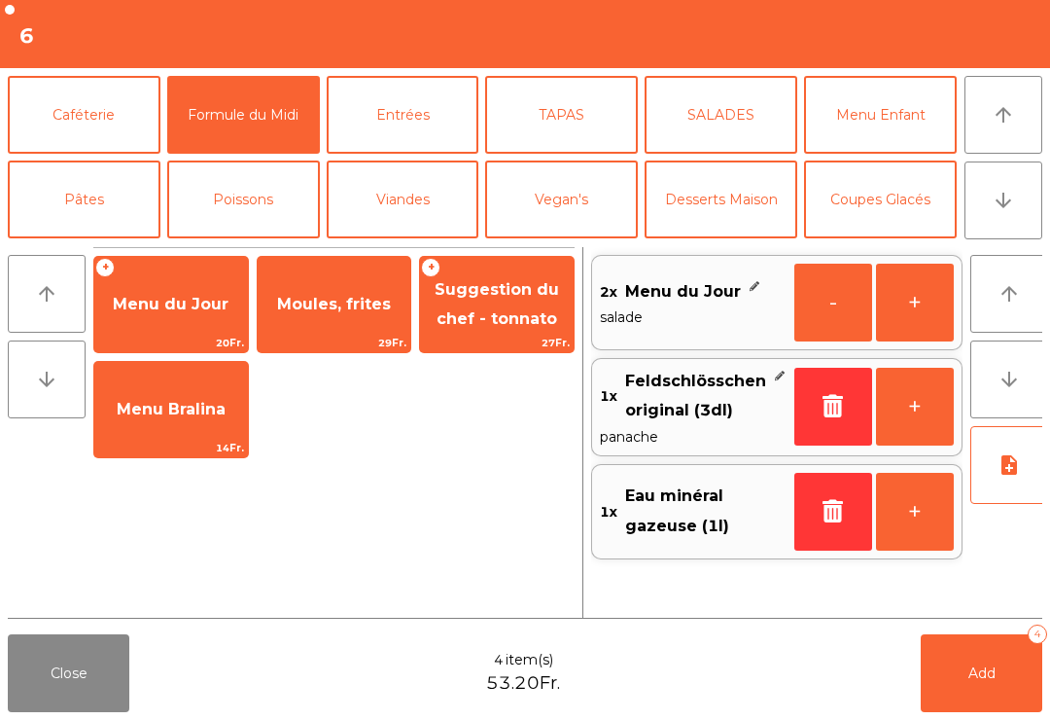
click at [147, 308] on span "Menu du Jour" at bounding box center [171, 304] width 116 height 18
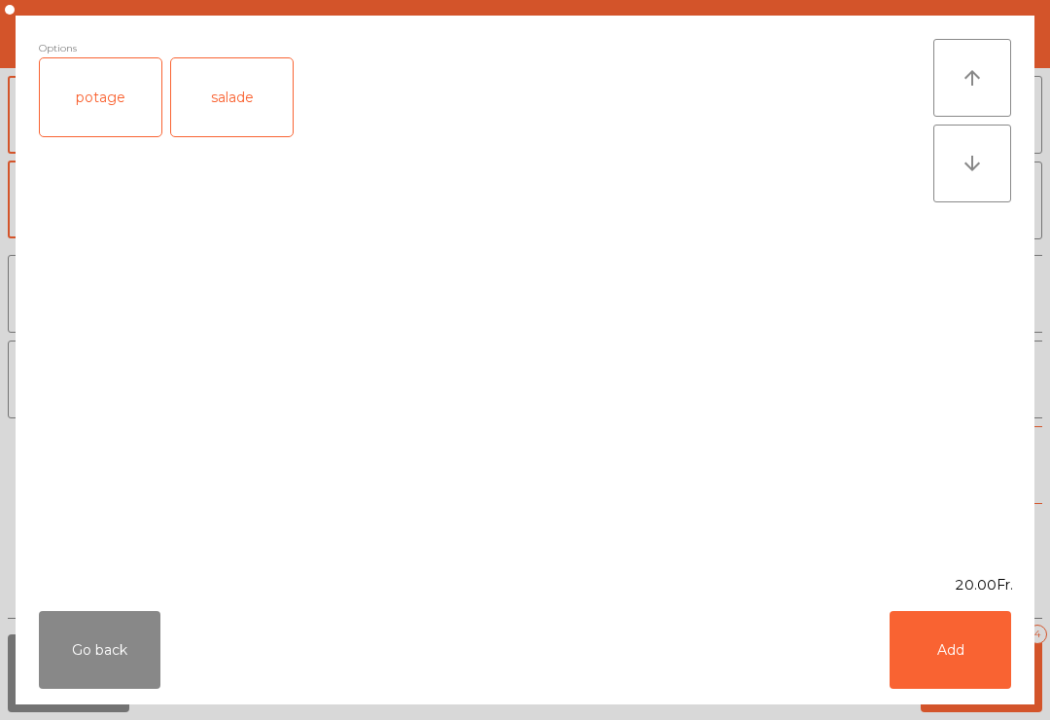
click at [967, 648] on button "Add" at bounding box center [951, 650] width 122 height 78
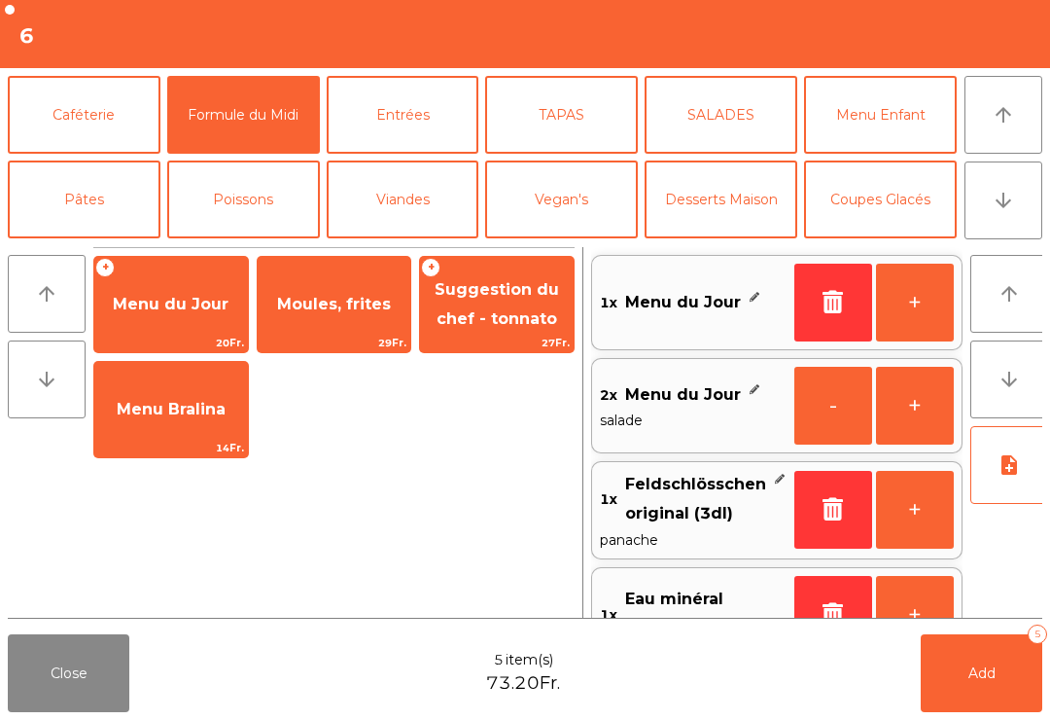
click at [1004, 472] on icon "note_add" at bounding box center [1009, 464] width 23 height 23
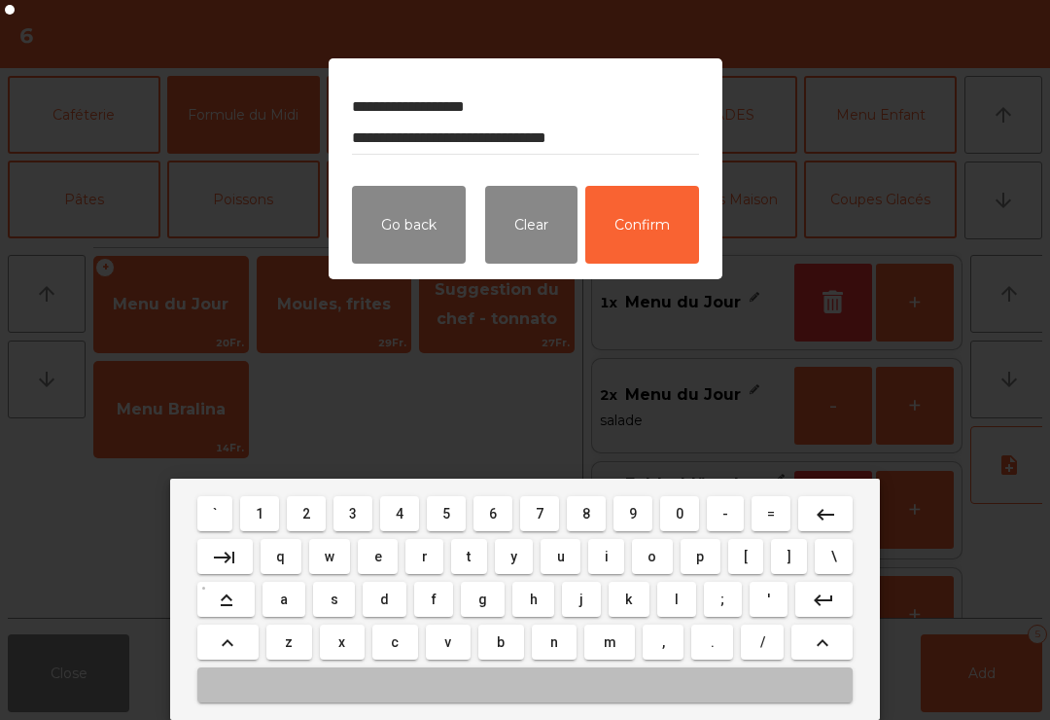
type textarea "**********"
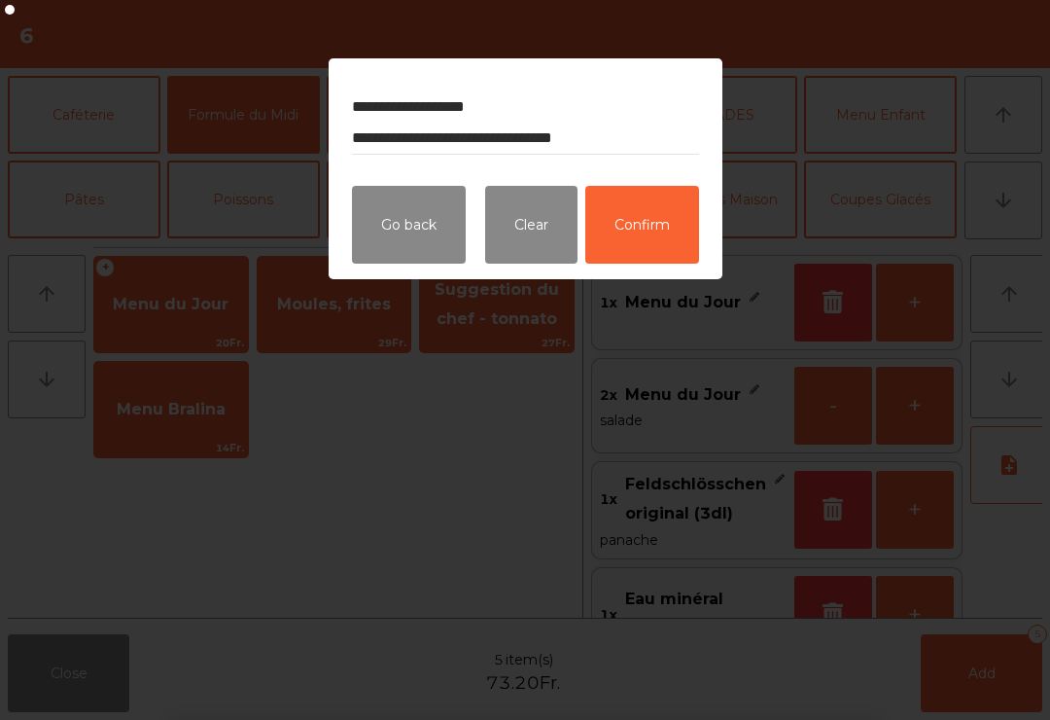
click at [641, 234] on button "Confirm" at bounding box center [642, 225] width 114 height 78
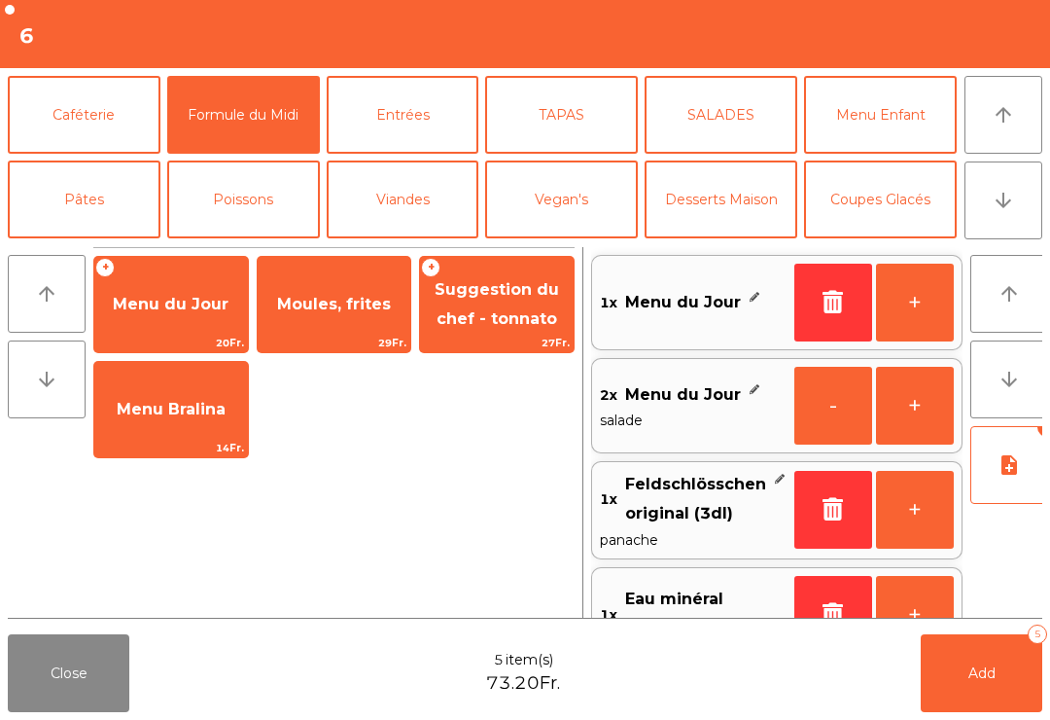
click at [986, 688] on button "Add 5" at bounding box center [982, 673] width 122 height 78
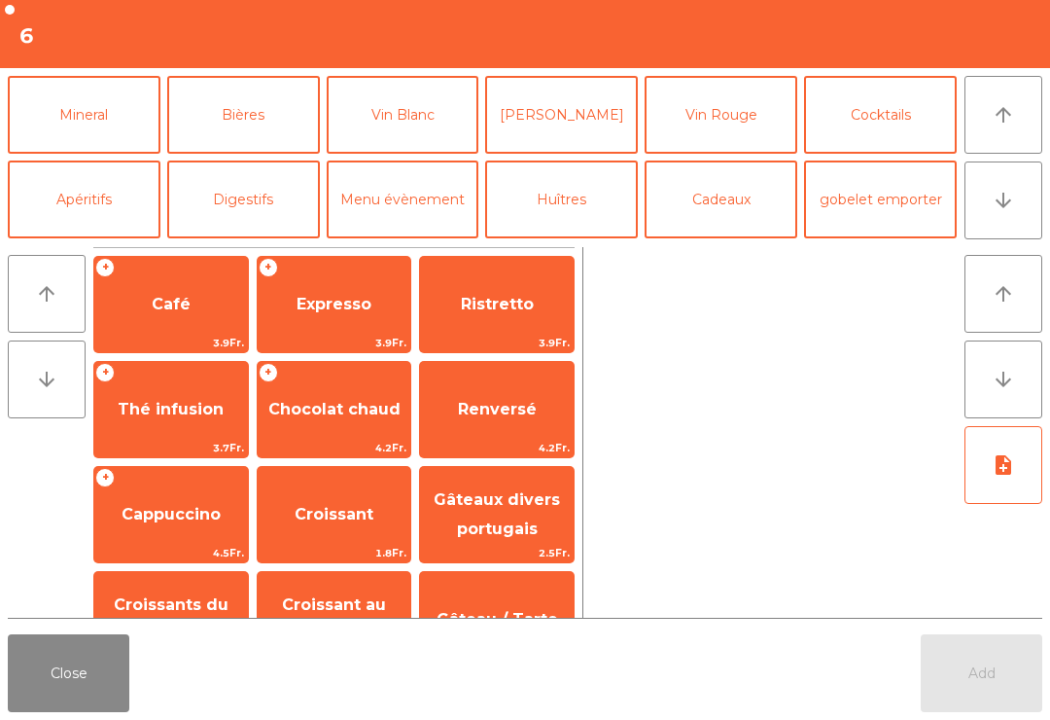
click at [102, 670] on button "Close" at bounding box center [69, 673] width 122 height 78
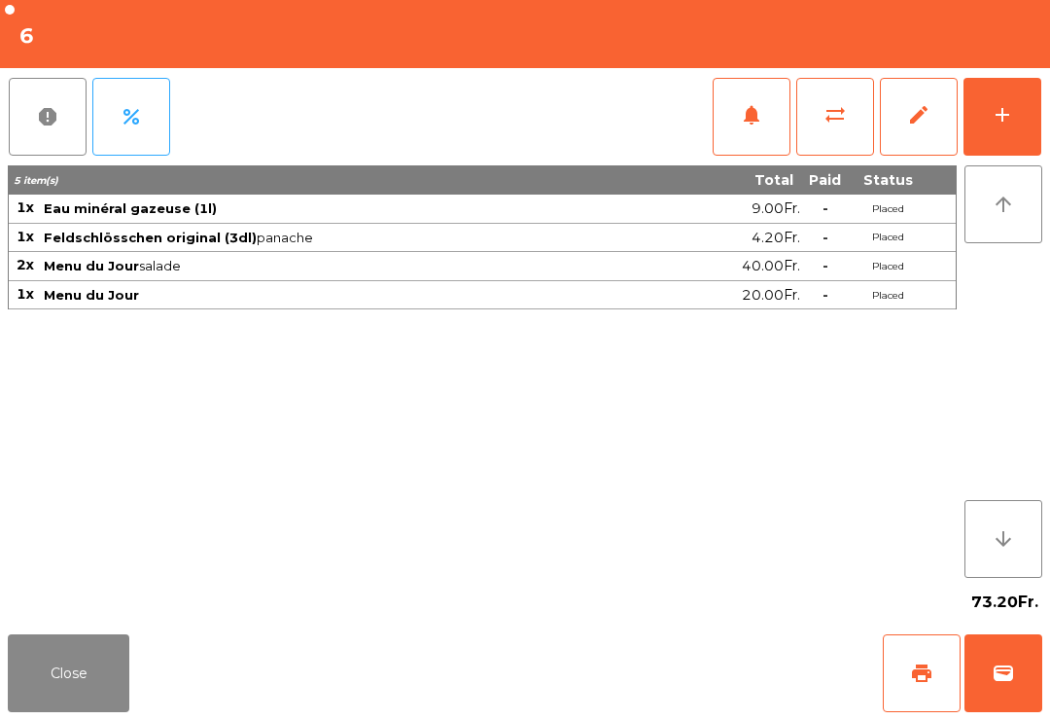
click at [84, 696] on button "Close" at bounding box center [69, 673] width 122 height 78
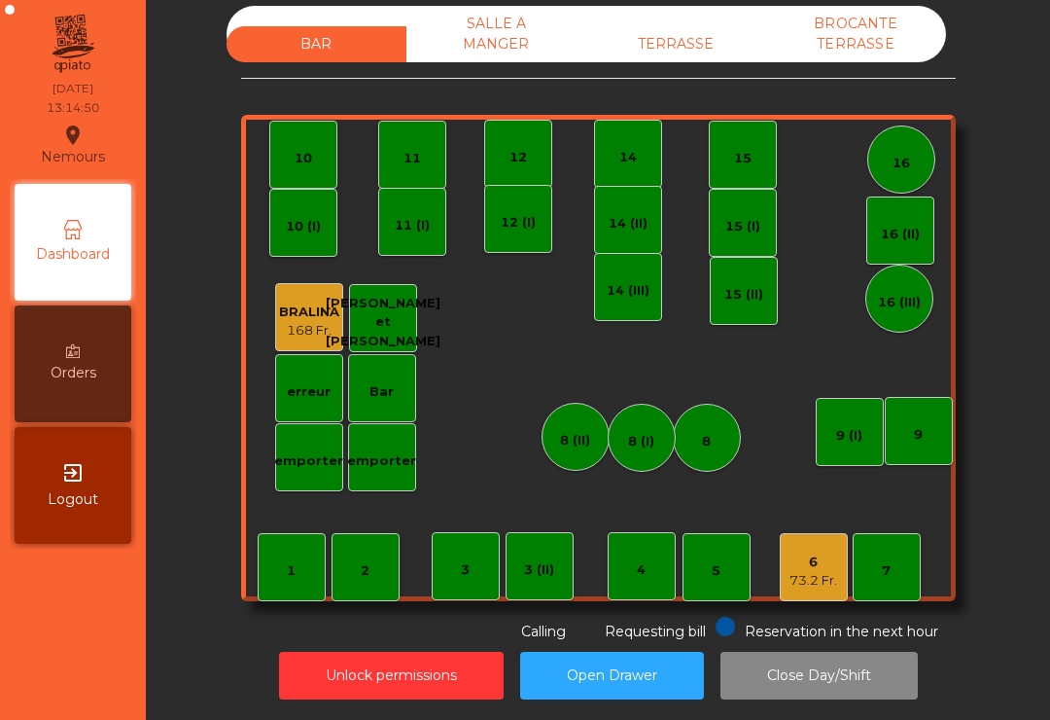
click at [818, 561] on div "6" at bounding box center [814, 561] width 48 height 19
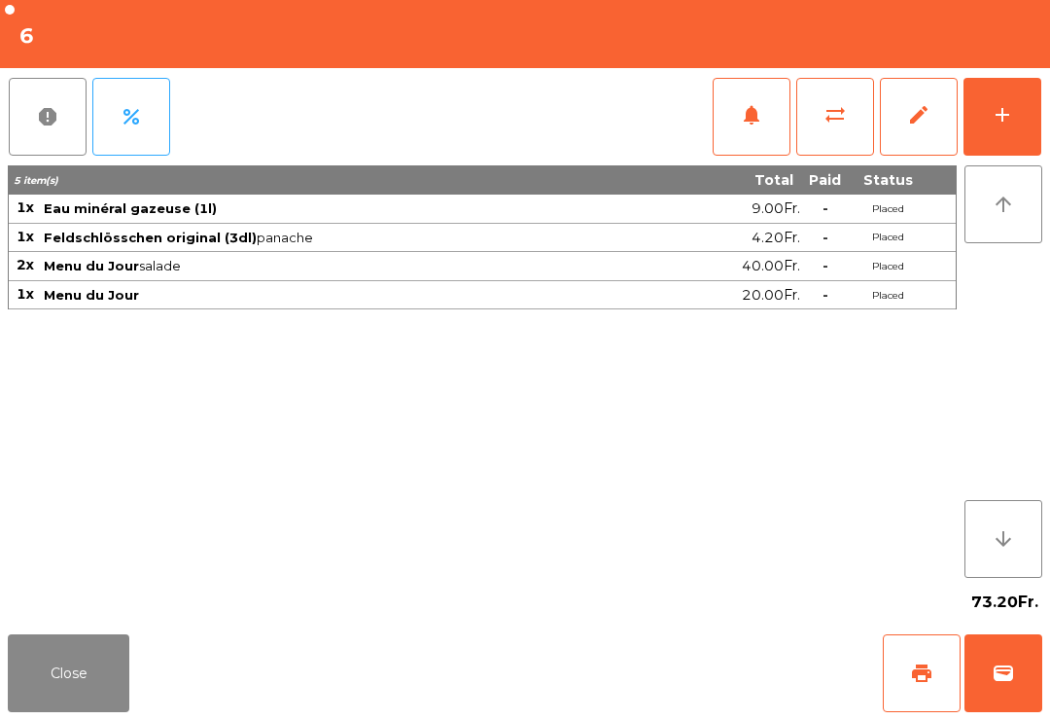
click at [760, 155] on button "notifications" at bounding box center [752, 117] width 78 height 78
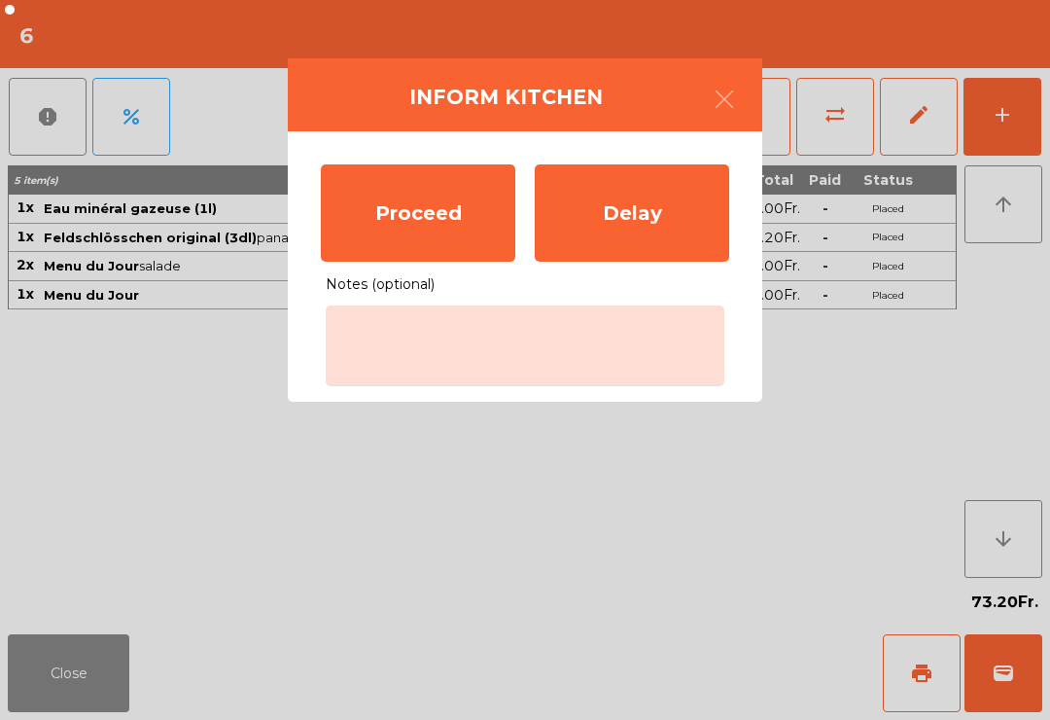
click at [437, 202] on div "Proceed" at bounding box center [418, 212] width 194 height 97
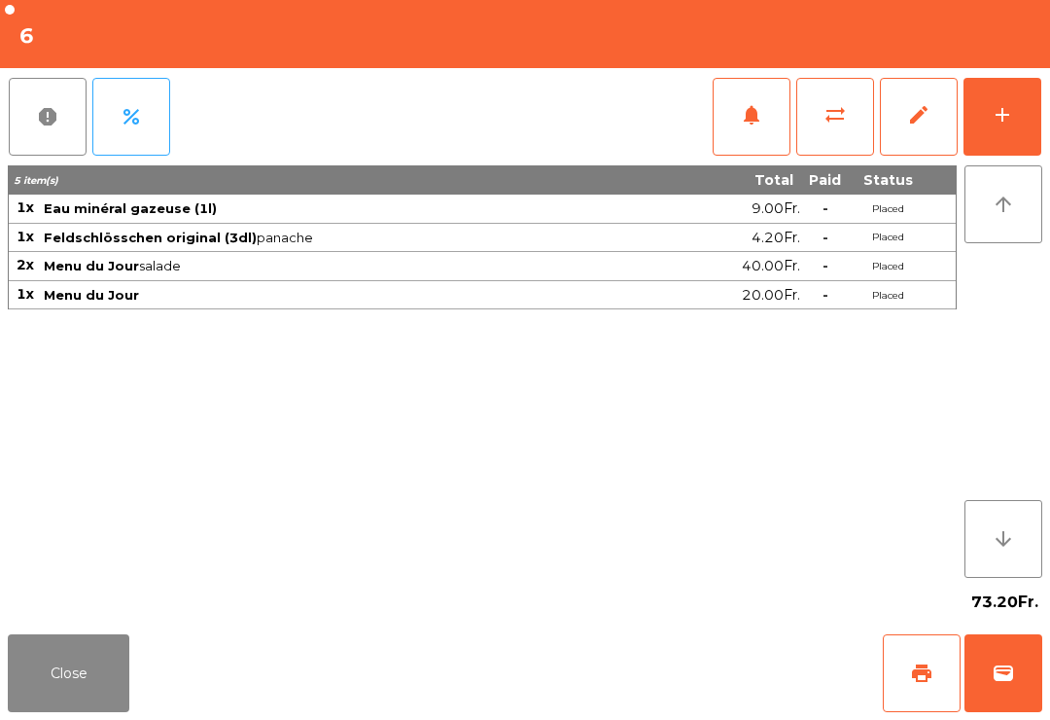
click at [92, 623] on div "73.20Fr." at bounding box center [525, 602] width 1035 height 49
click at [158, 645] on div "Close print wallet" at bounding box center [525, 672] width 1050 height 93
click at [9, 711] on button "Close" at bounding box center [69, 673] width 122 height 78
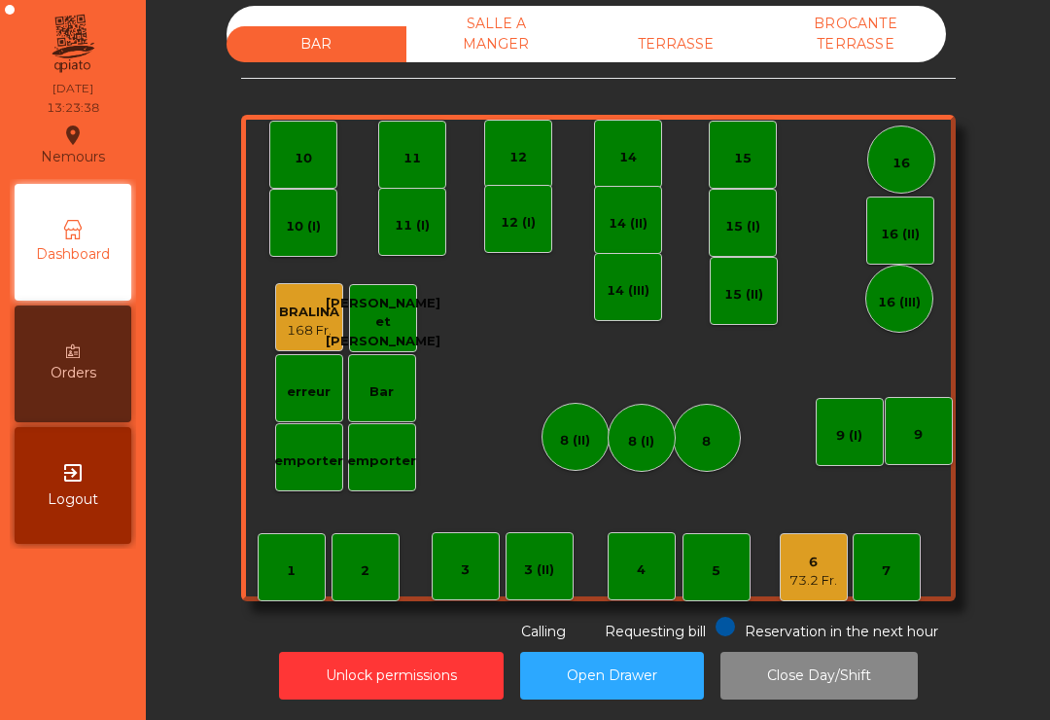
click at [688, 60] on div "TERRASSE" at bounding box center [676, 44] width 180 height 36
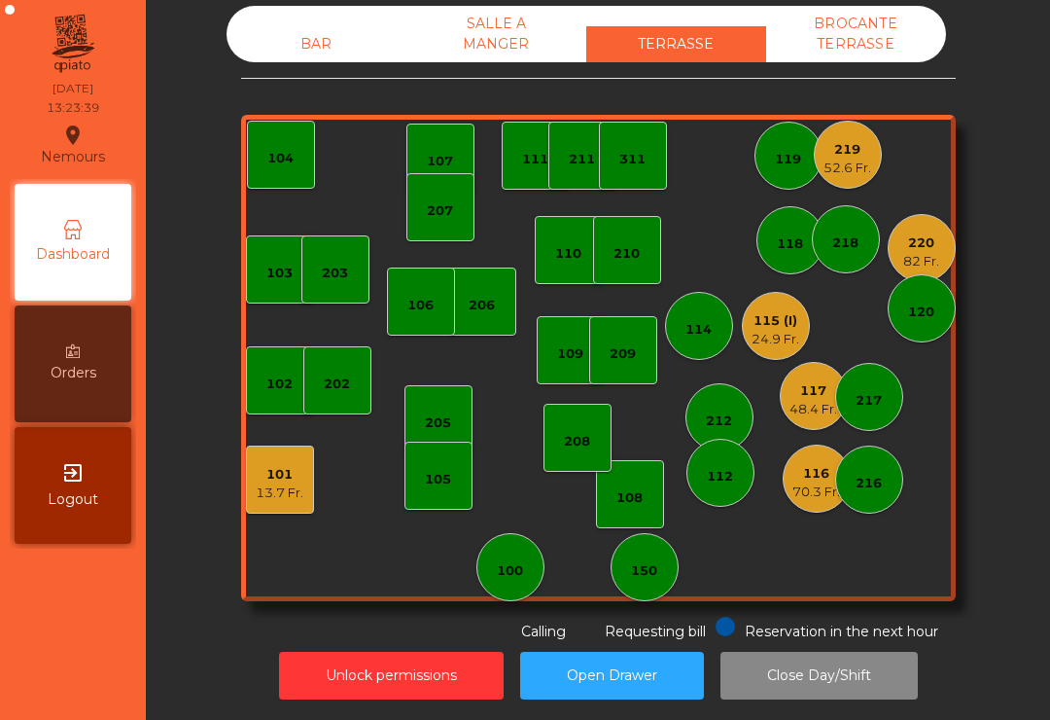
click at [799, 492] on div "70.3 Fr." at bounding box center [817, 491] width 48 height 19
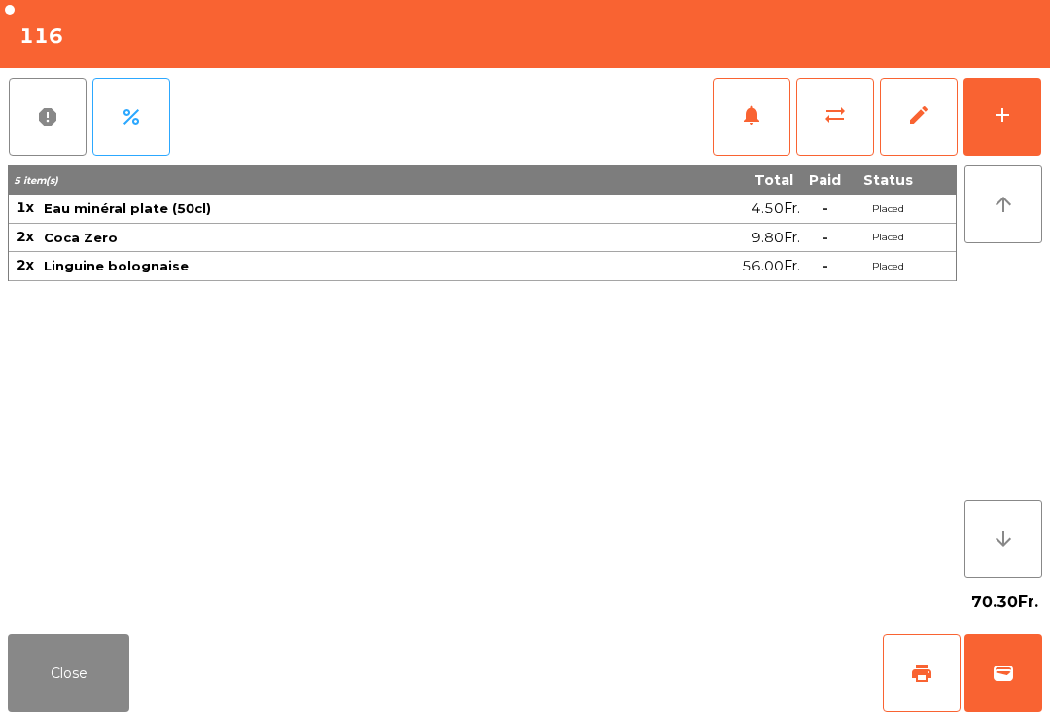
click at [907, 688] on button "print" at bounding box center [922, 673] width 78 height 78
click at [36, 680] on button "Close" at bounding box center [69, 673] width 122 height 78
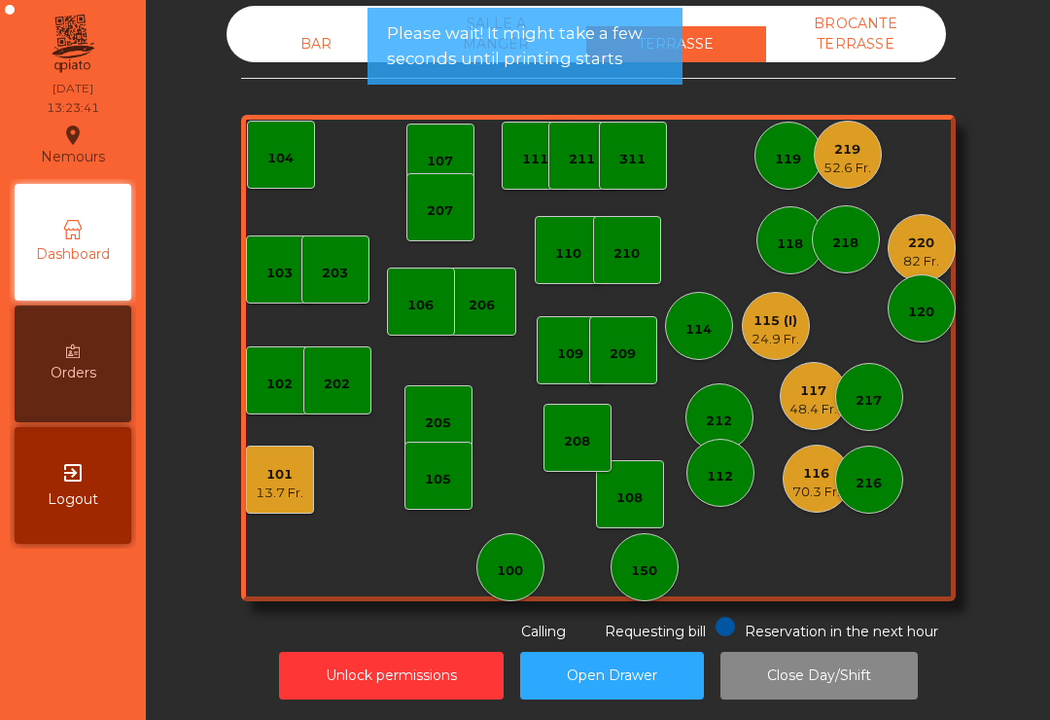
click at [818, 391] on div "117" at bounding box center [814, 390] width 48 height 19
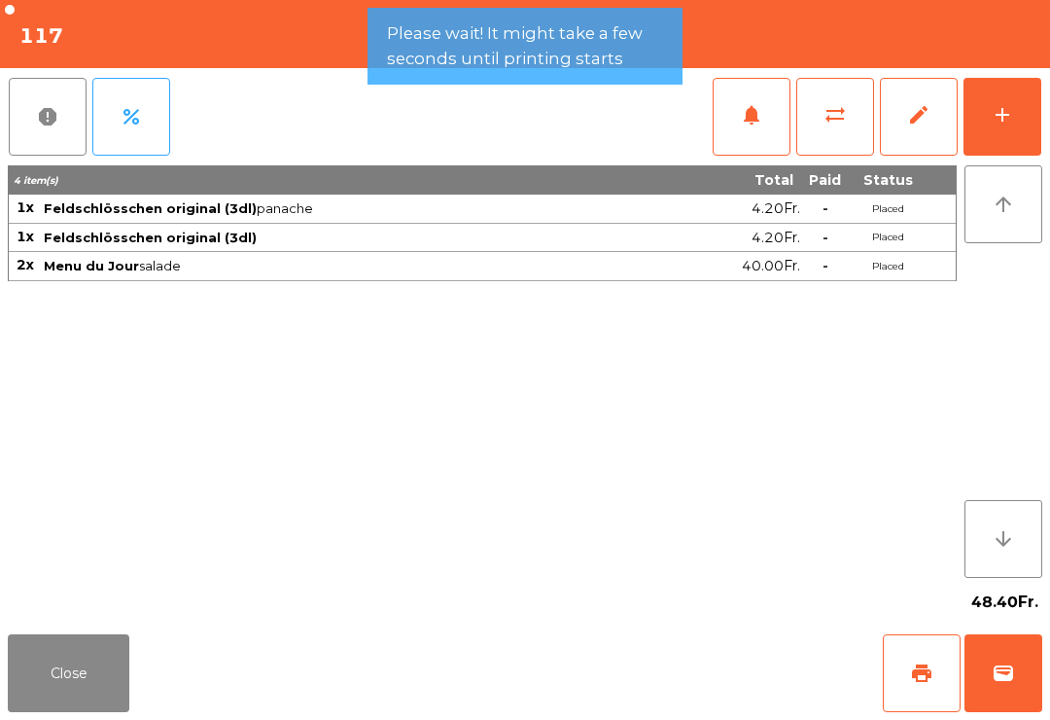
click at [922, 675] on span "print" at bounding box center [921, 672] width 23 height 23
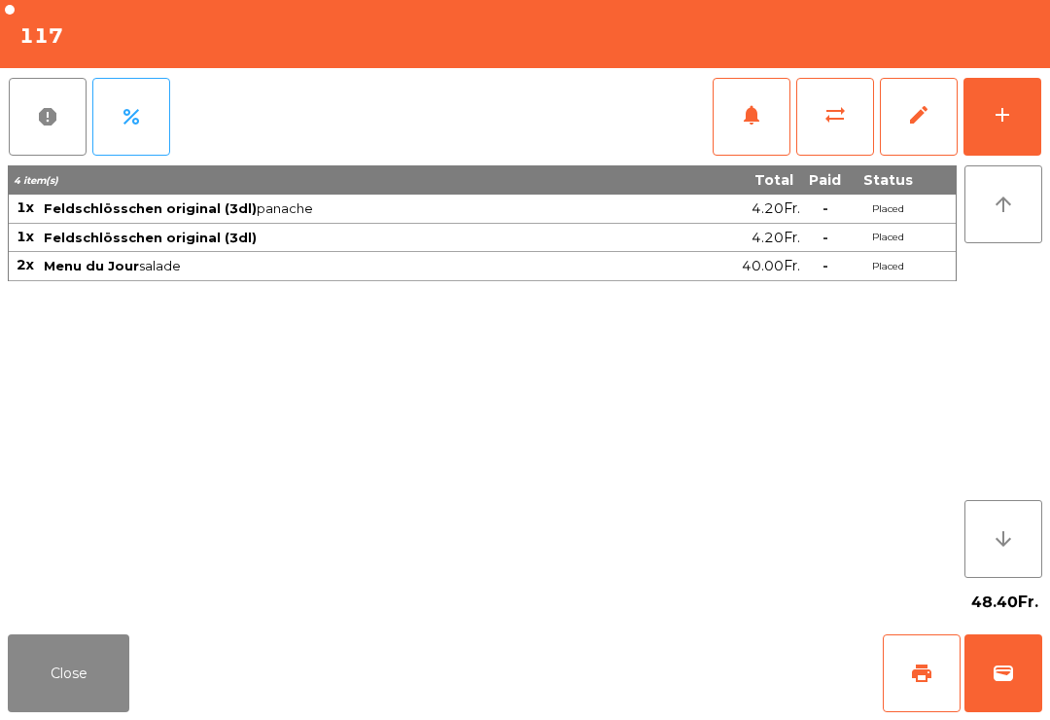
click at [89, 684] on button "Close" at bounding box center [69, 673] width 122 height 78
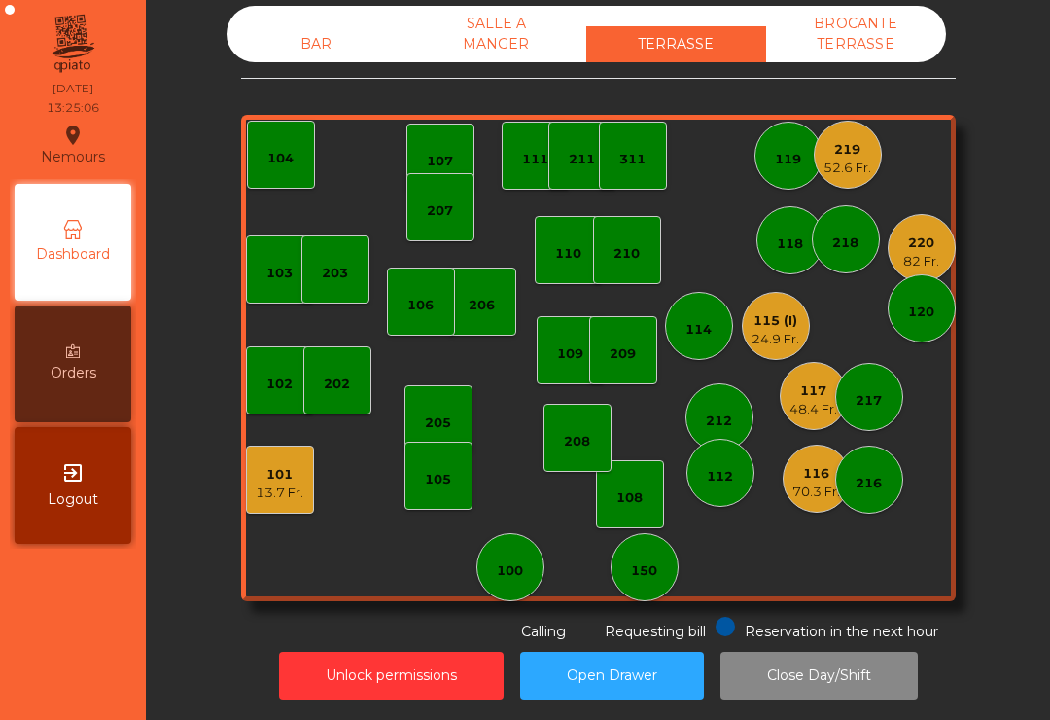
click at [851, 173] on div "52.6 Fr." at bounding box center [848, 168] width 48 height 19
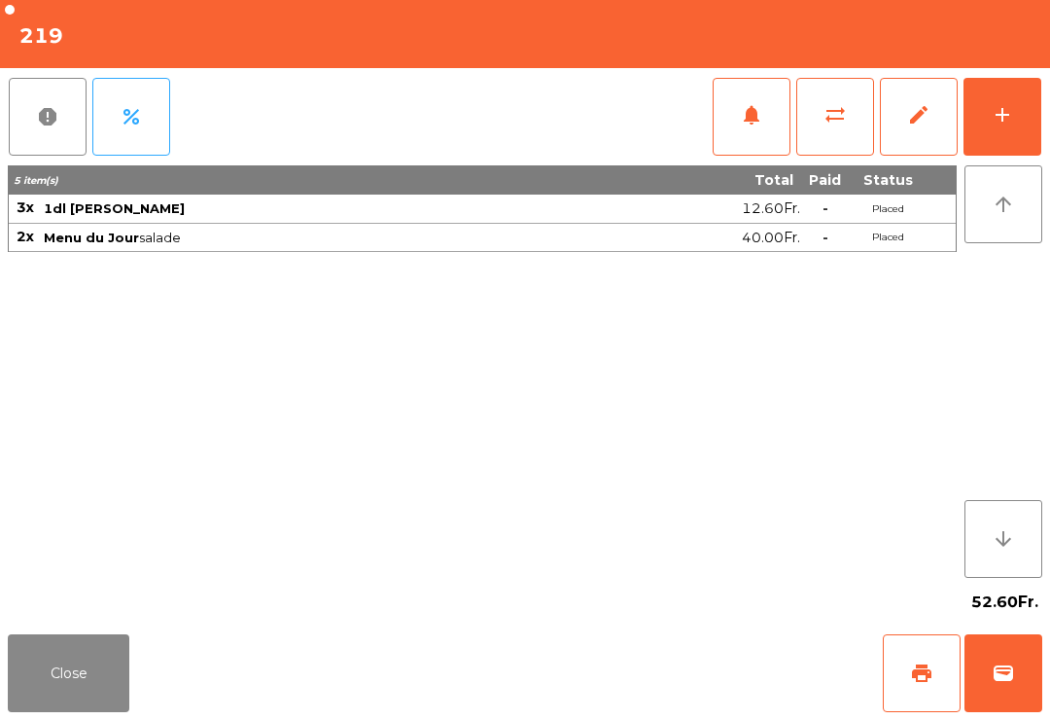
click at [998, 149] on button "add" at bounding box center [1003, 117] width 78 height 78
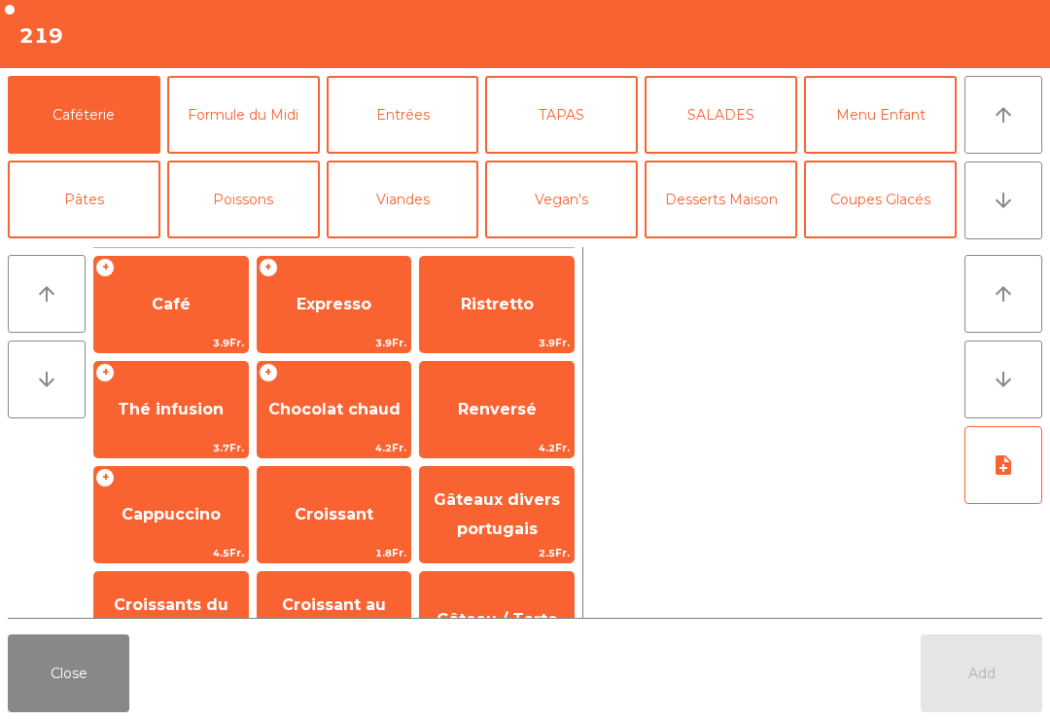
click at [325, 300] on span "Expresso" at bounding box center [334, 304] width 75 height 18
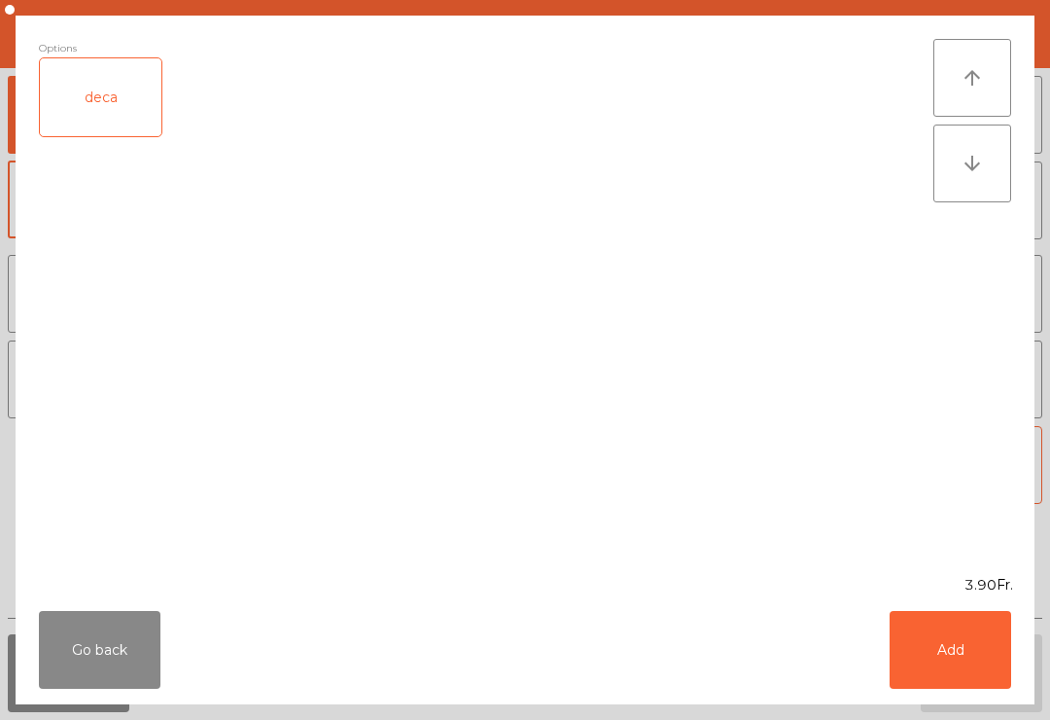
click at [969, 652] on button "Add" at bounding box center [951, 650] width 122 height 78
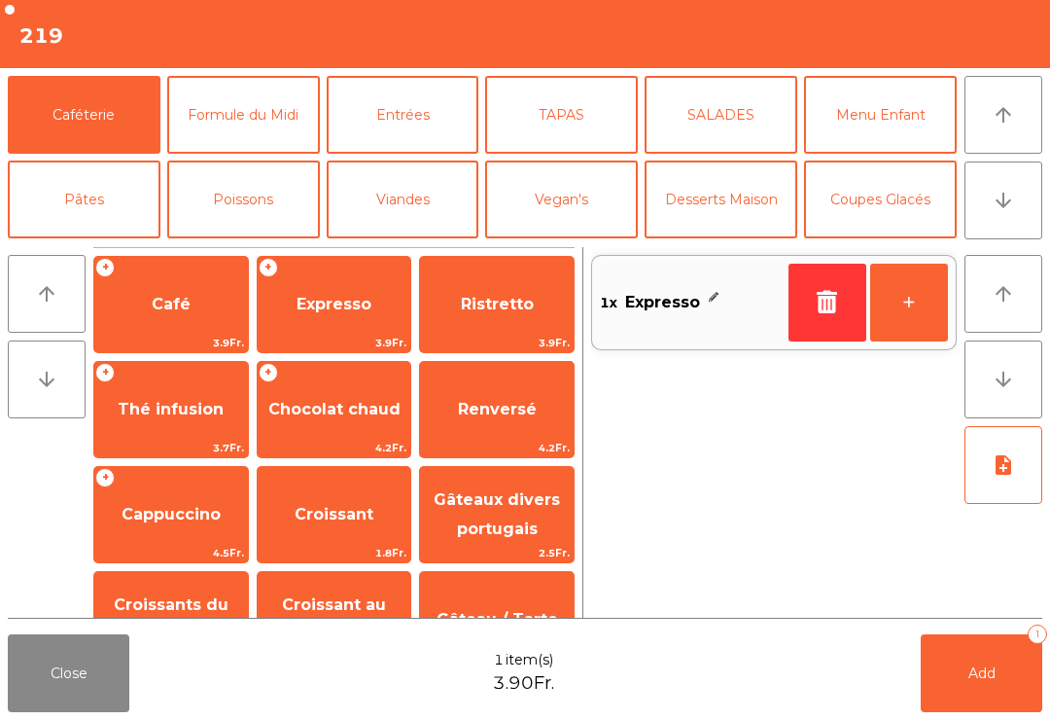
click at [914, 323] on button "+" at bounding box center [909, 303] width 78 height 78
click at [1004, 683] on button "Add 2" at bounding box center [982, 673] width 122 height 78
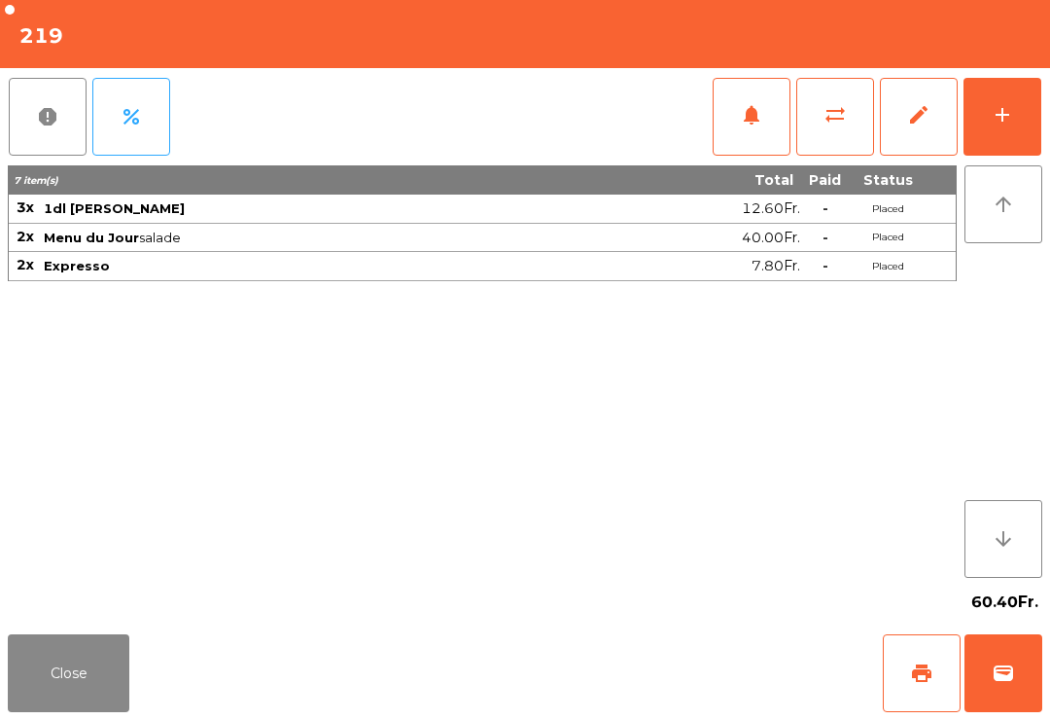
click at [23, 687] on button "Close" at bounding box center [69, 673] width 122 height 78
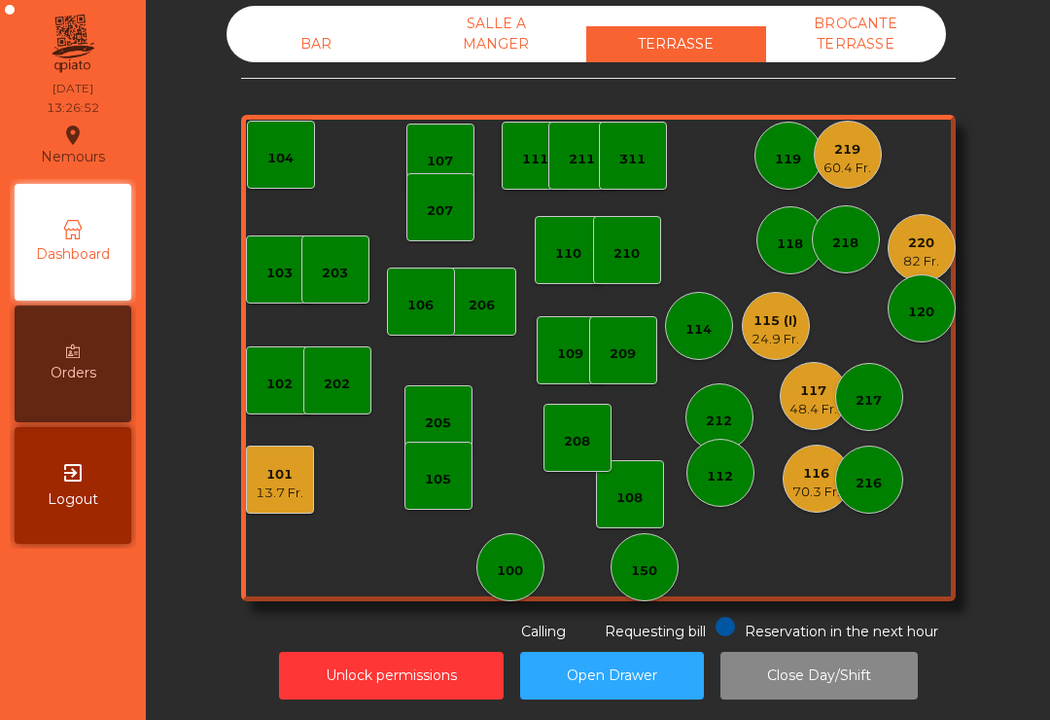
click at [816, 405] on div "48.4 Fr." at bounding box center [814, 409] width 48 height 19
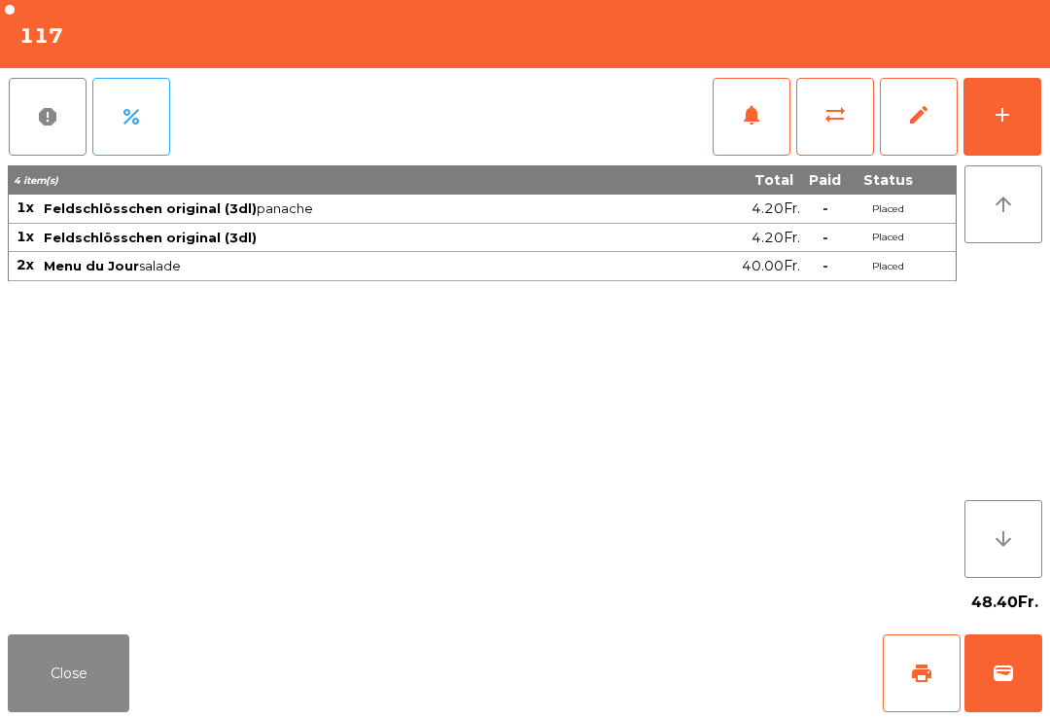
click at [1019, 83] on button "add" at bounding box center [1003, 117] width 78 height 78
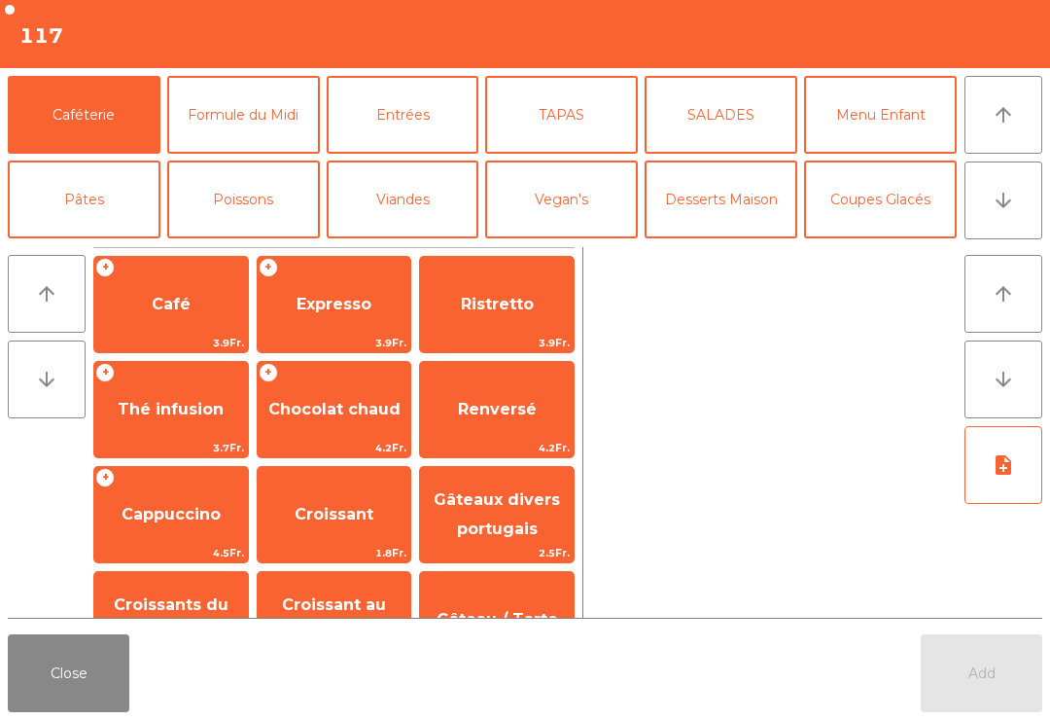
scroll to position [18, 0]
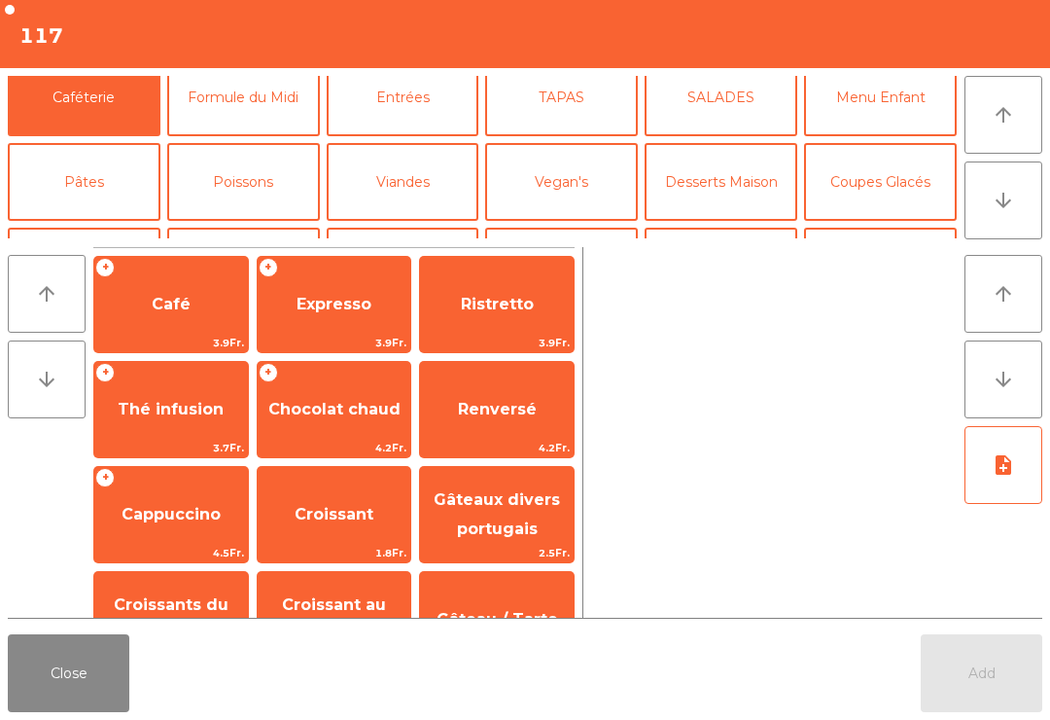
click at [407, 228] on button "Vin Blanc" at bounding box center [403, 267] width 153 height 78
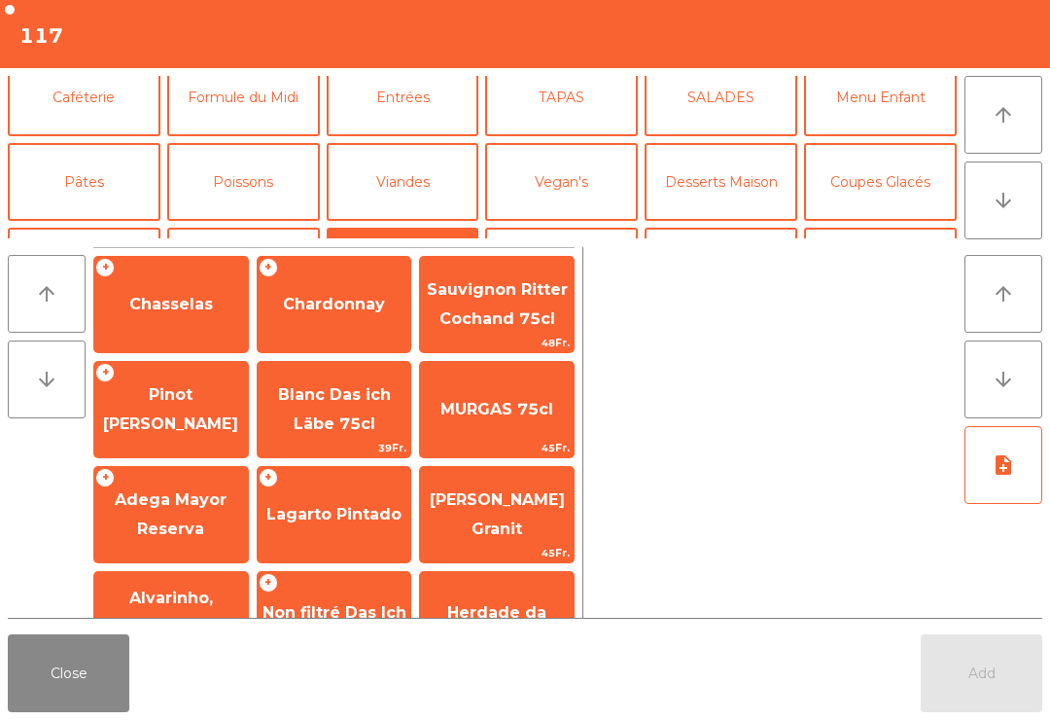
click at [339, 603] on span "Non filtré Das Ich Läbe" at bounding box center [335, 627] width 144 height 48
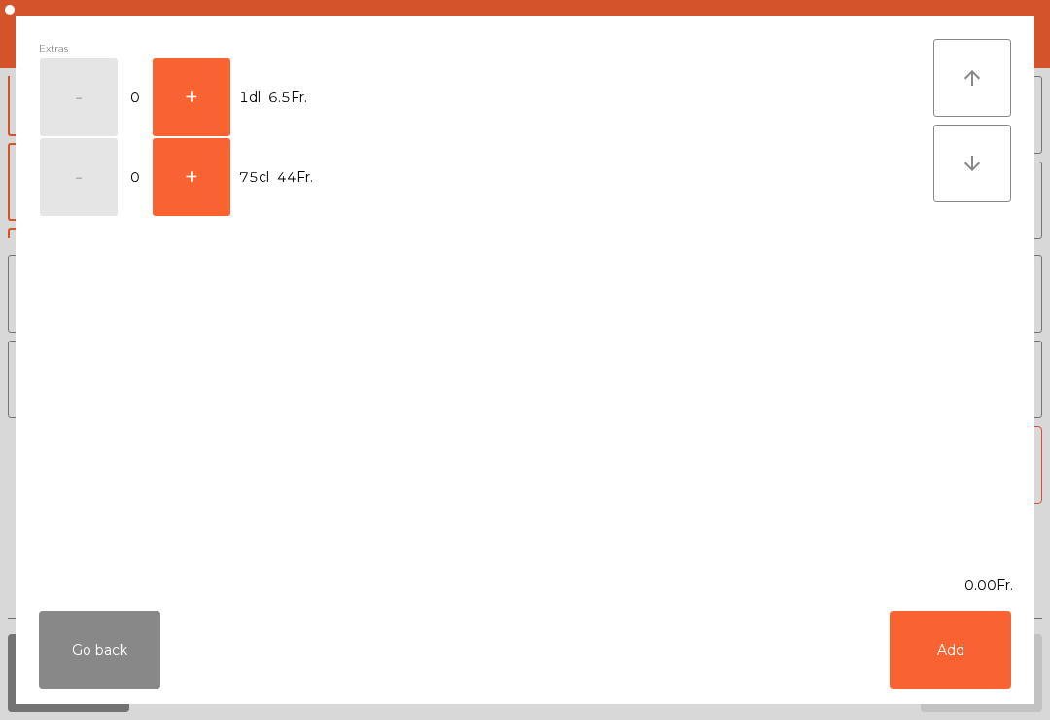
click at [204, 109] on button "+" at bounding box center [192, 97] width 78 height 78
click at [937, 655] on button "Add" at bounding box center [951, 650] width 122 height 78
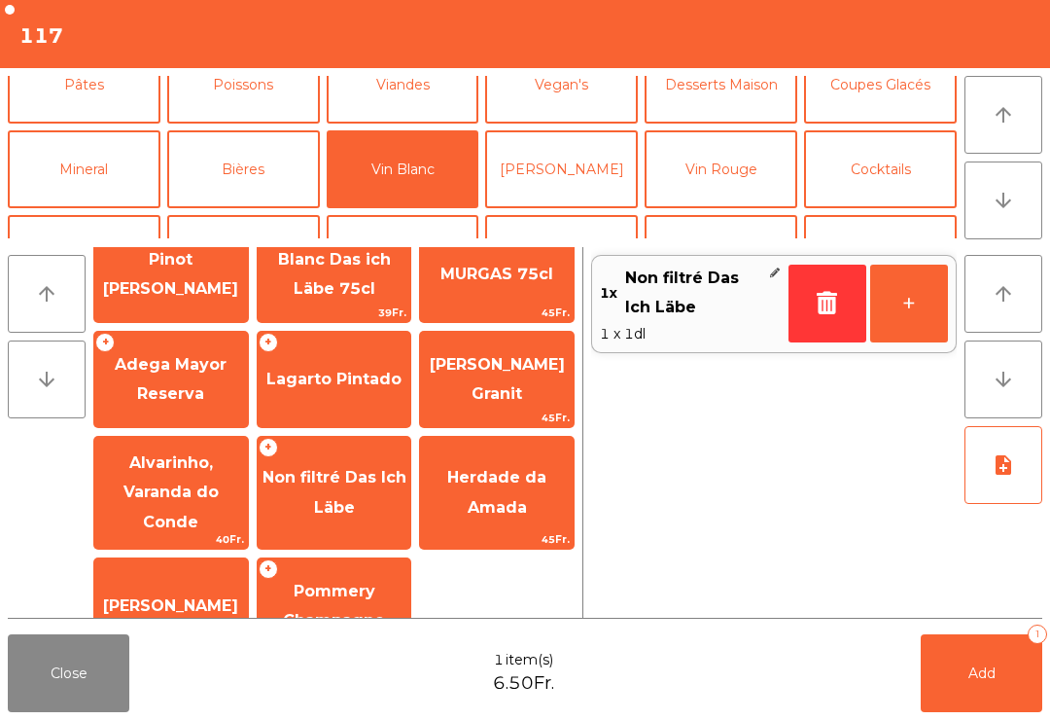
click at [921, 296] on button "+" at bounding box center [909, 303] width 78 height 78
click at [943, 680] on button "Add 3" at bounding box center [982, 673] width 122 height 78
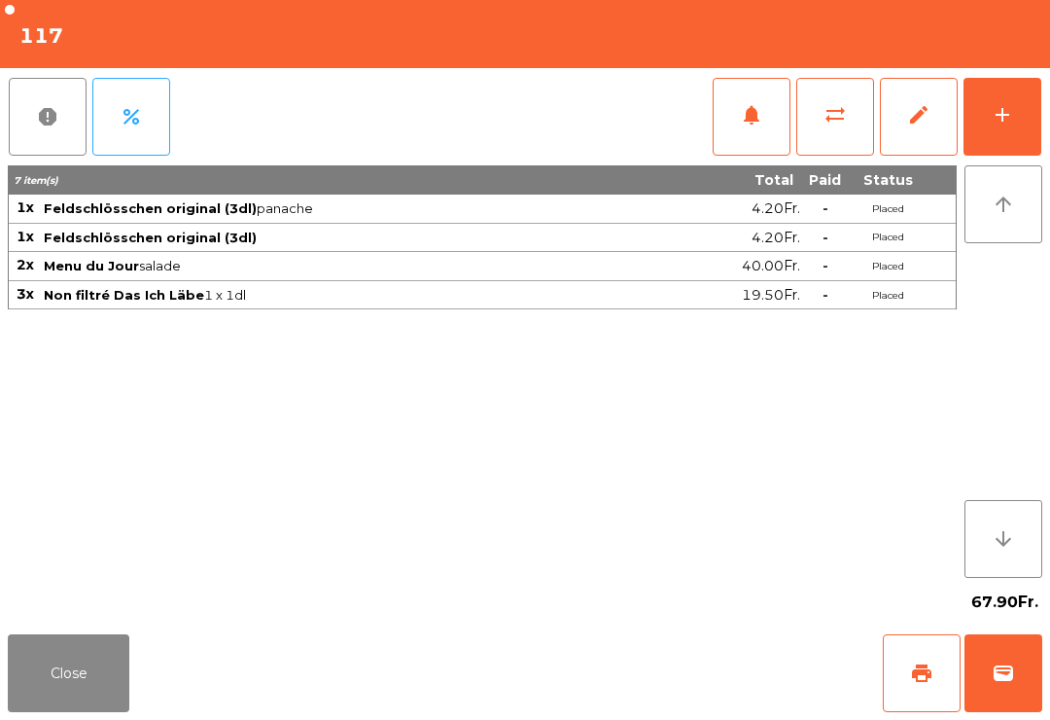
click at [932, 669] on span "print" at bounding box center [921, 672] width 23 height 23
click at [860, 112] on button "sync_alt" at bounding box center [835, 117] width 78 height 78
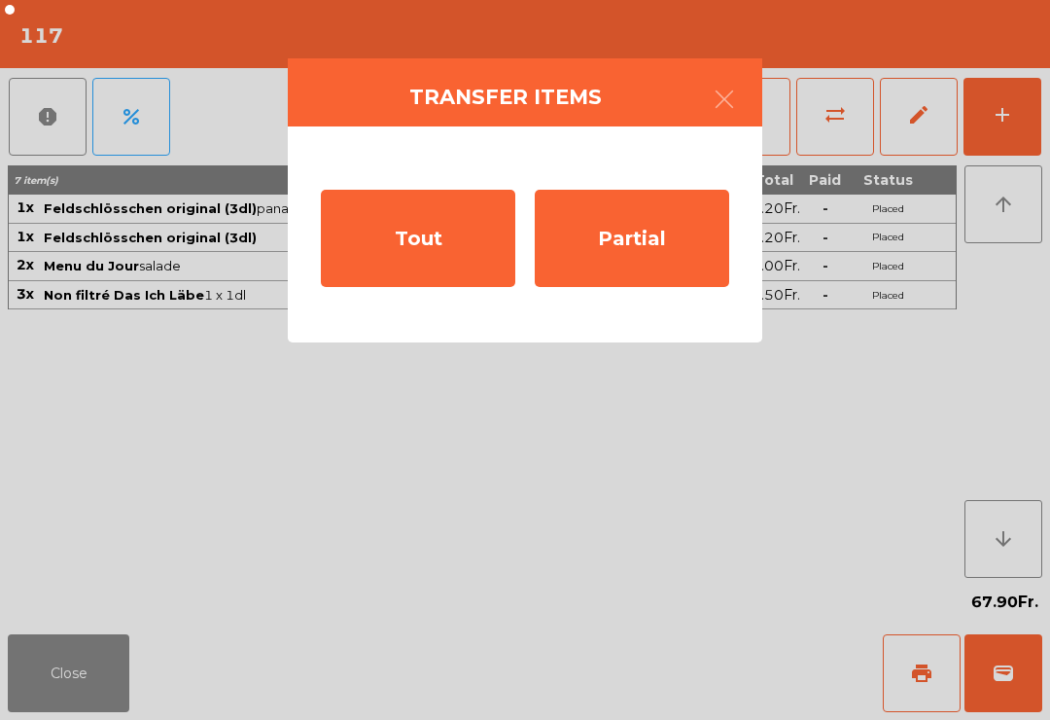
click at [410, 237] on div "Tout" at bounding box center [418, 238] width 194 height 97
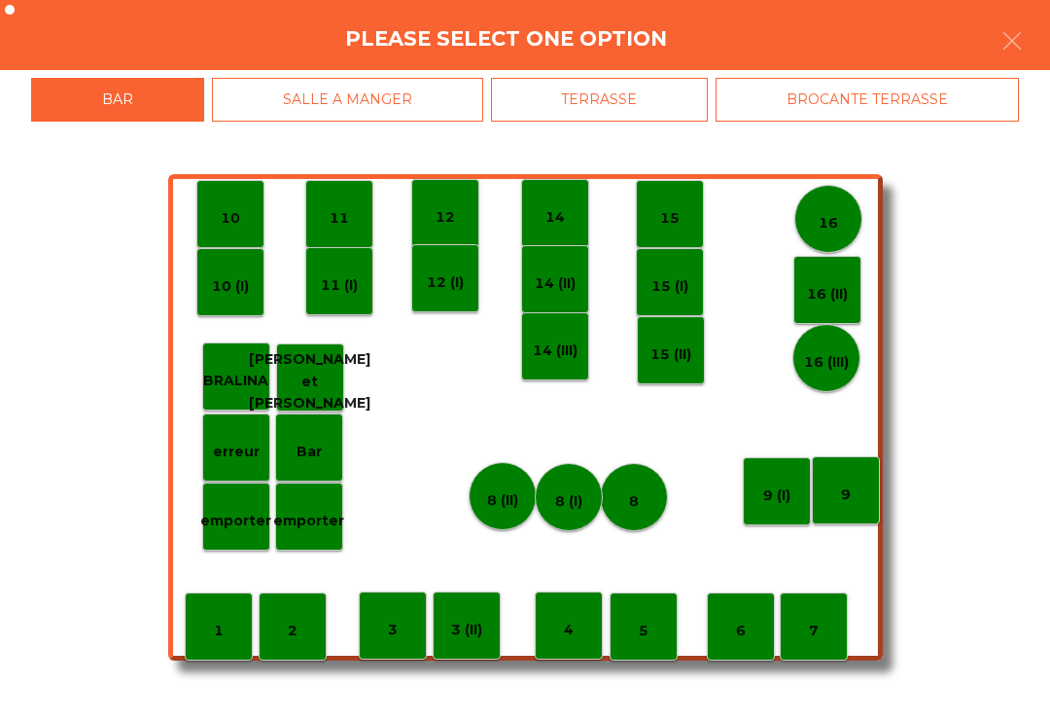
click at [897, 92] on div "BROCANTE TERRASSE" at bounding box center [867, 100] width 303 height 44
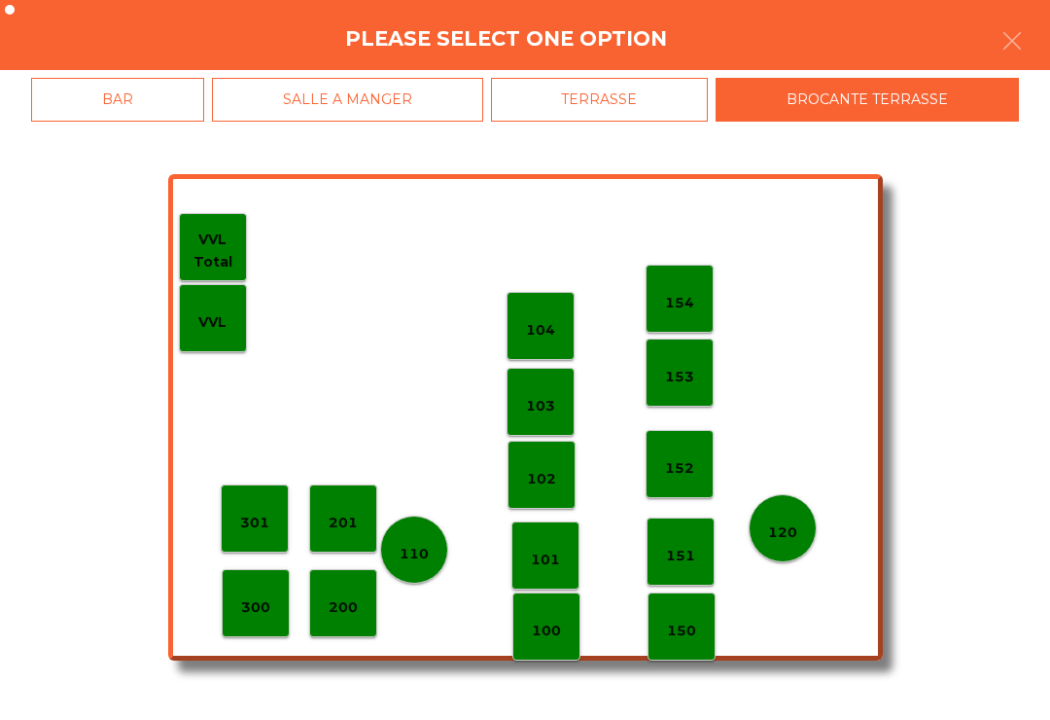
click at [539, 548] on p "101" at bounding box center [545, 559] width 29 height 22
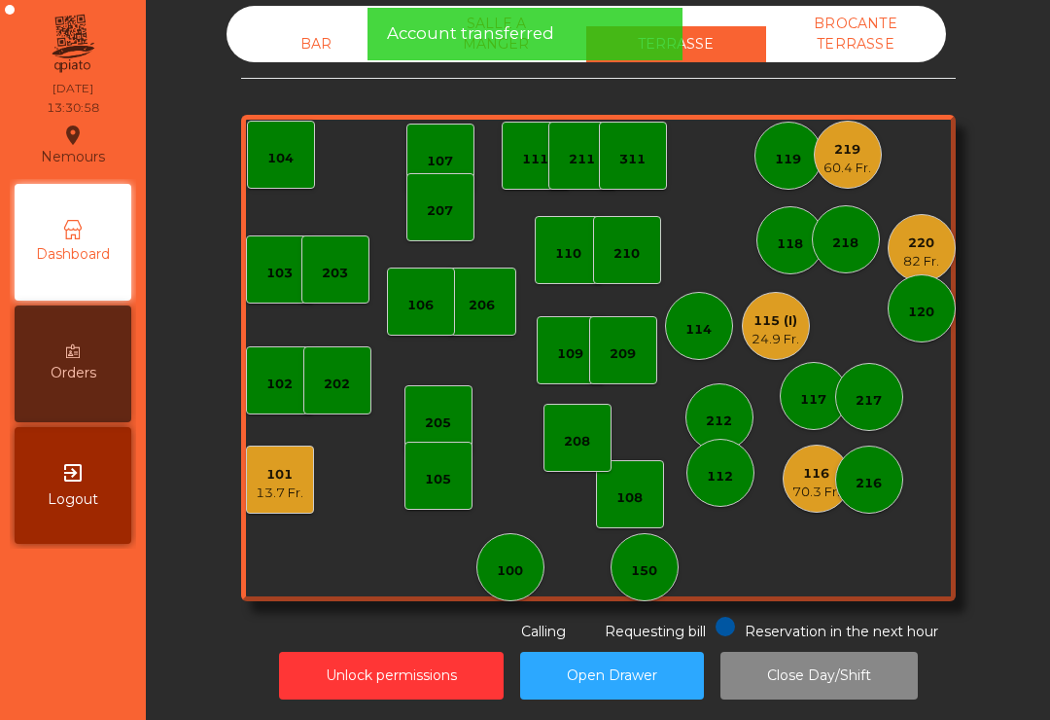
click at [812, 501] on div "116 70.3 Fr." at bounding box center [817, 478] width 68 height 68
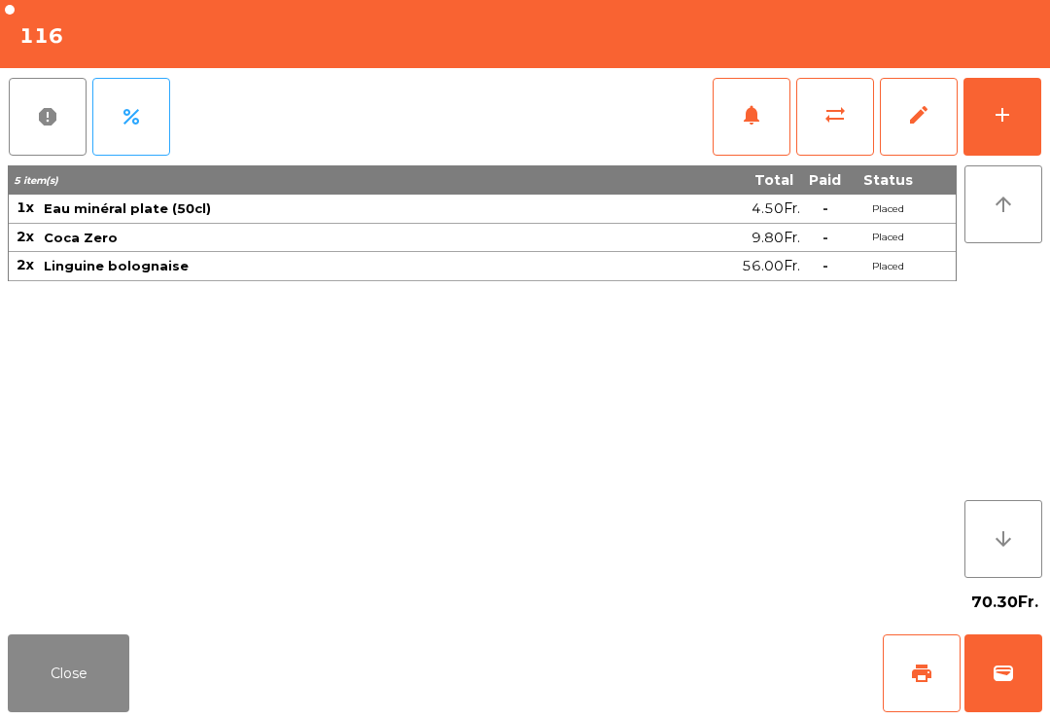
click at [1014, 686] on button "wallet" at bounding box center [1004, 673] width 78 height 78
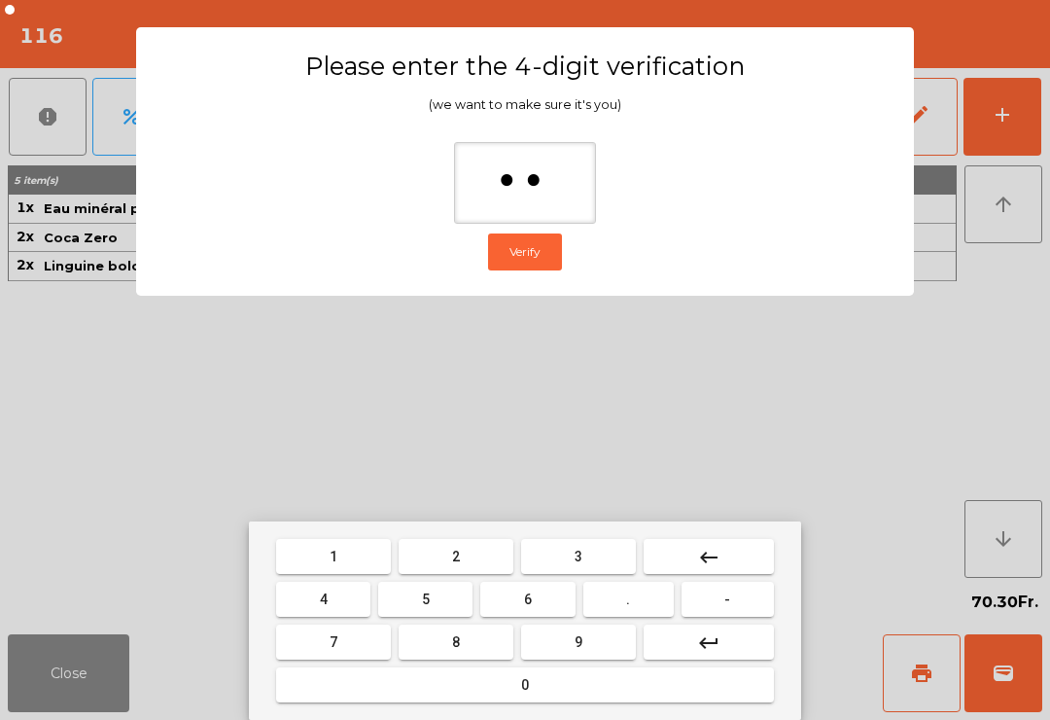
type input "***"
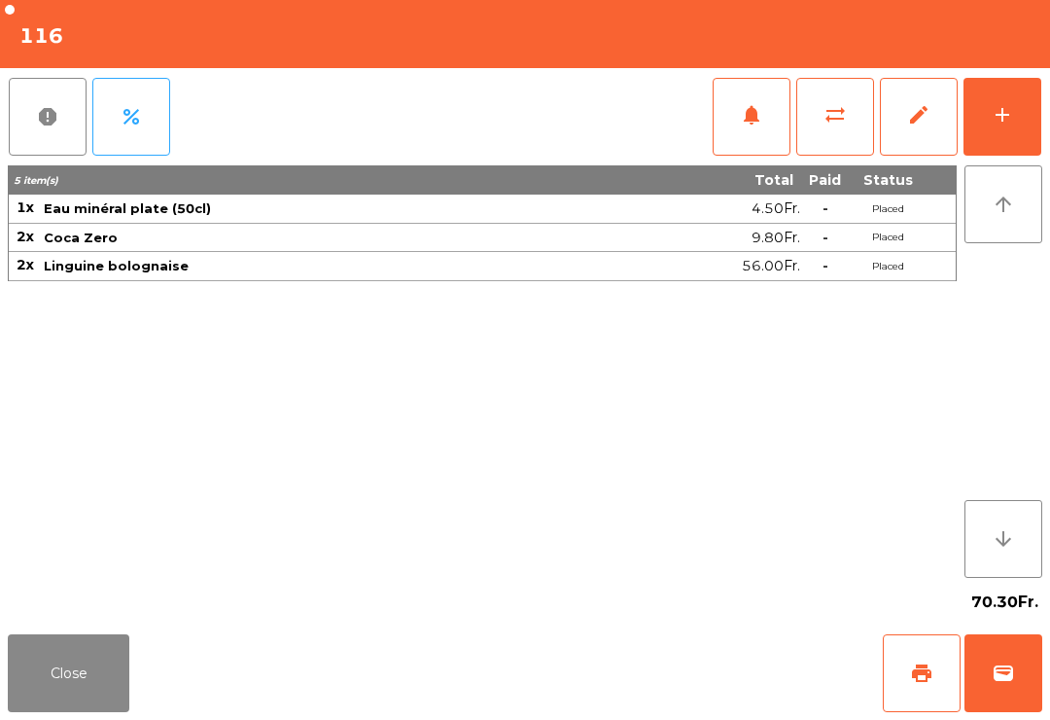
click at [738, 641] on div "Close print wallet" at bounding box center [525, 672] width 1050 height 93
click at [694, 652] on div "Close print wallet" at bounding box center [525, 672] width 1050 height 93
click at [660, 680] on div "Close print wallet" at bounding box center [525, 672] width 1050 height 93
click at [659, 679] on div "Close print wallet" at bounding box center [525, 672] width 1050 height 93
click at [670, 678] on div "Close print wallet" at bounding box center [525, 672] width 1050 height 93
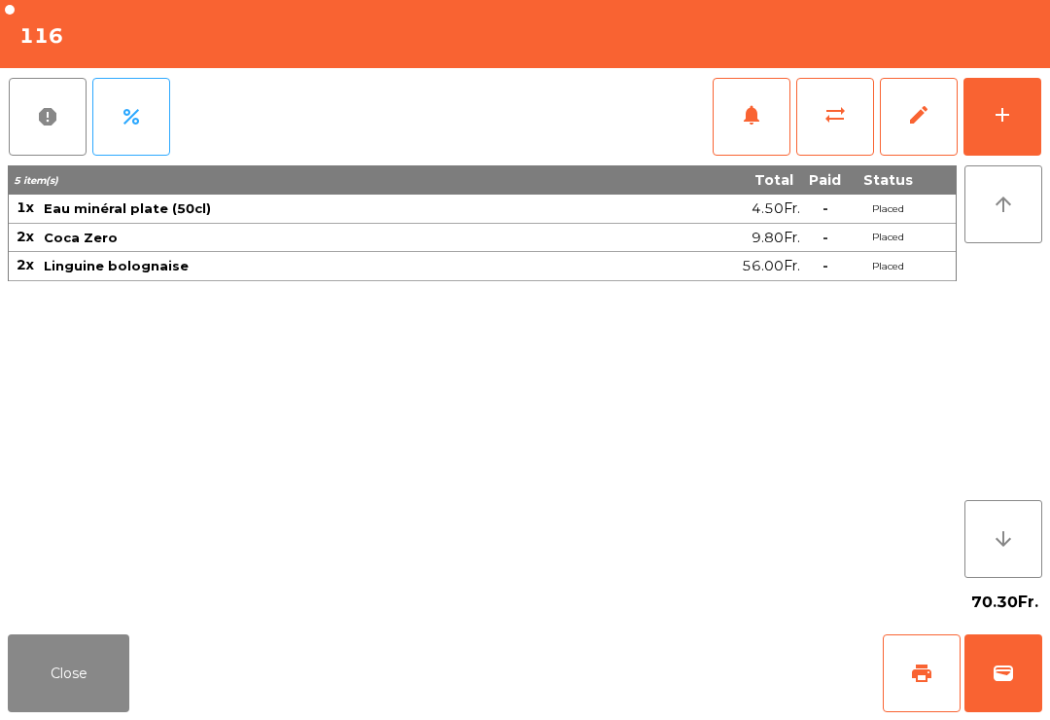
click at [670, 677] on div "Close print wallet" at bounding box center [525, 672] width 1050 height 93
click at [649, 676] on div "Close print wallet" at bounding box center [525, 672] width 1050 height 93
click at [648, 675] on div "Close print wallet" at bounding box center [525, 672] width 1050 height 93
click at [635, 683] on div "Close print wallet" at bounding box center [525, 672] width 1050 height 93
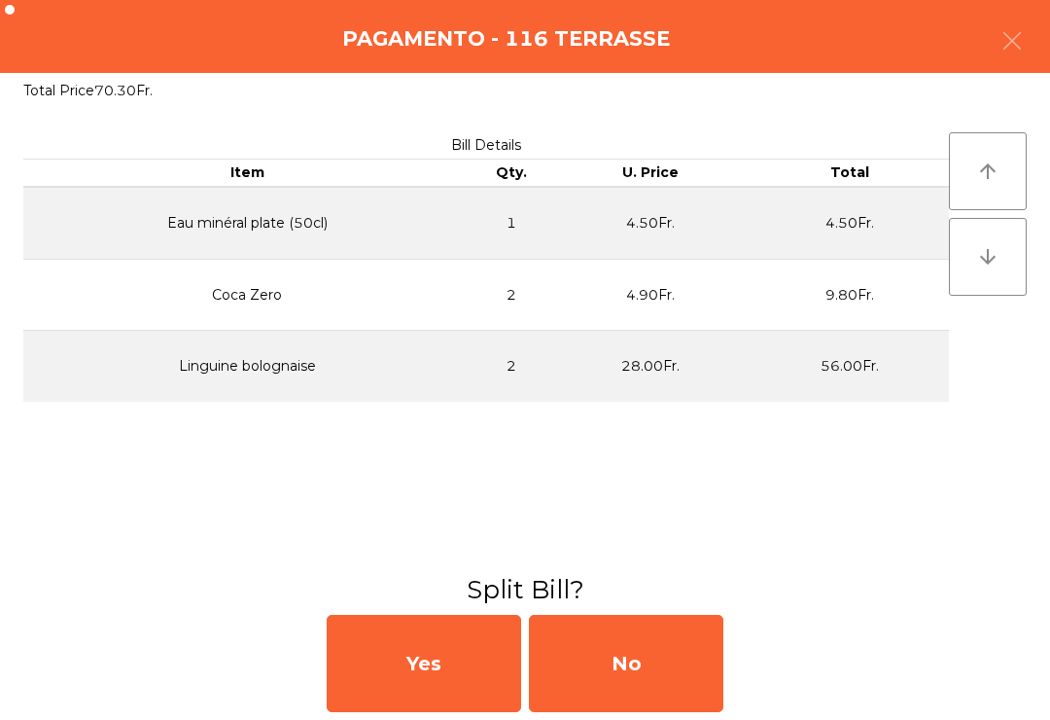
click at [664, 673] on div "No" at bounding box center [626, 663] width 194 height 97
click at [663, 672] on div "MB" at bounding box center [626, 663] width 194 height 97
click at [667, 660] on div "No" at bounding box center [626, 663] width 194 height 97
click at [666, 660] on div "No" at bounding box center [626, 663] width 194 height 97
click at [653, 658] on div "No" at bounding box center [626, 663] width 194 height 97
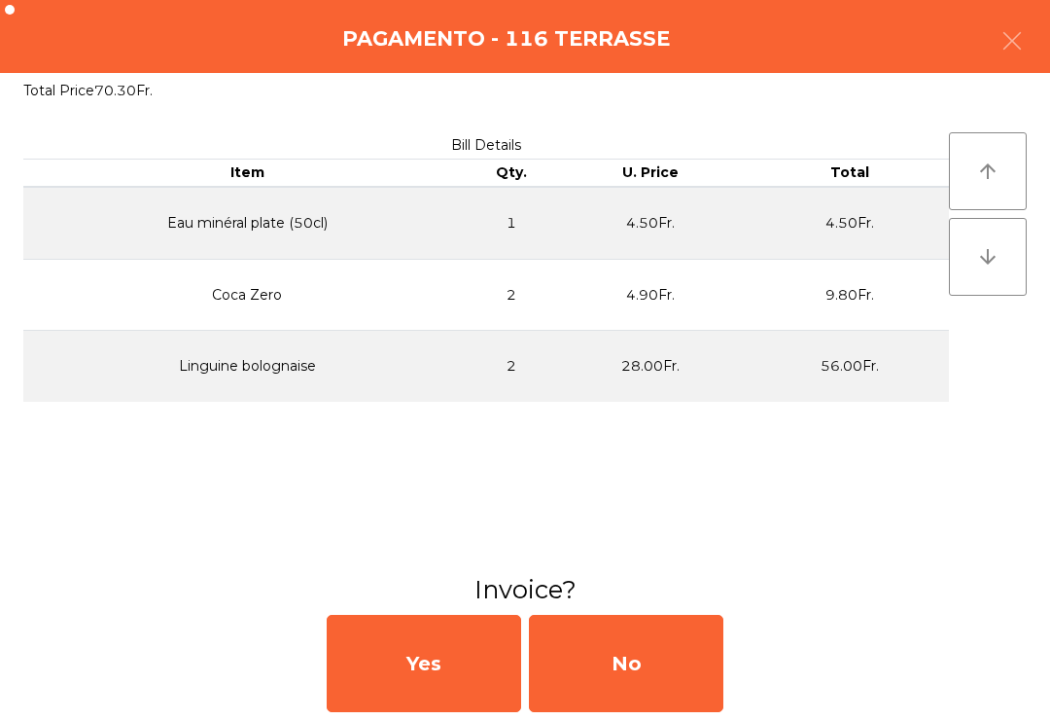
click at [652, 657] on div "No" at bounding box center [626, 663] width 194 height 97
click at [666, 664] on div "No" at bounding box center [626, 663] width 194 height 97
click at [666, 663] on div "No" at bounding box center [626, 663] width 194 height 97
click at [682, 678] on div "No" at bounding box center [626, 663] width 194 height 97
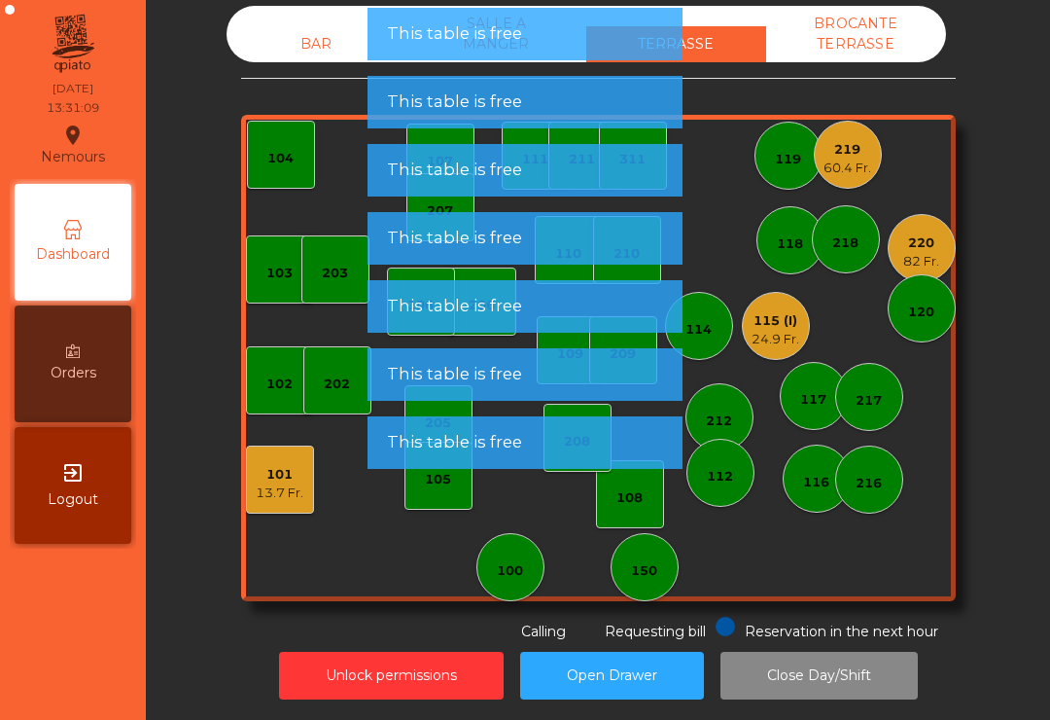
click at [763, 330] on div "24.9 Fr." at bounding box center [776, 339] width 48 height 19
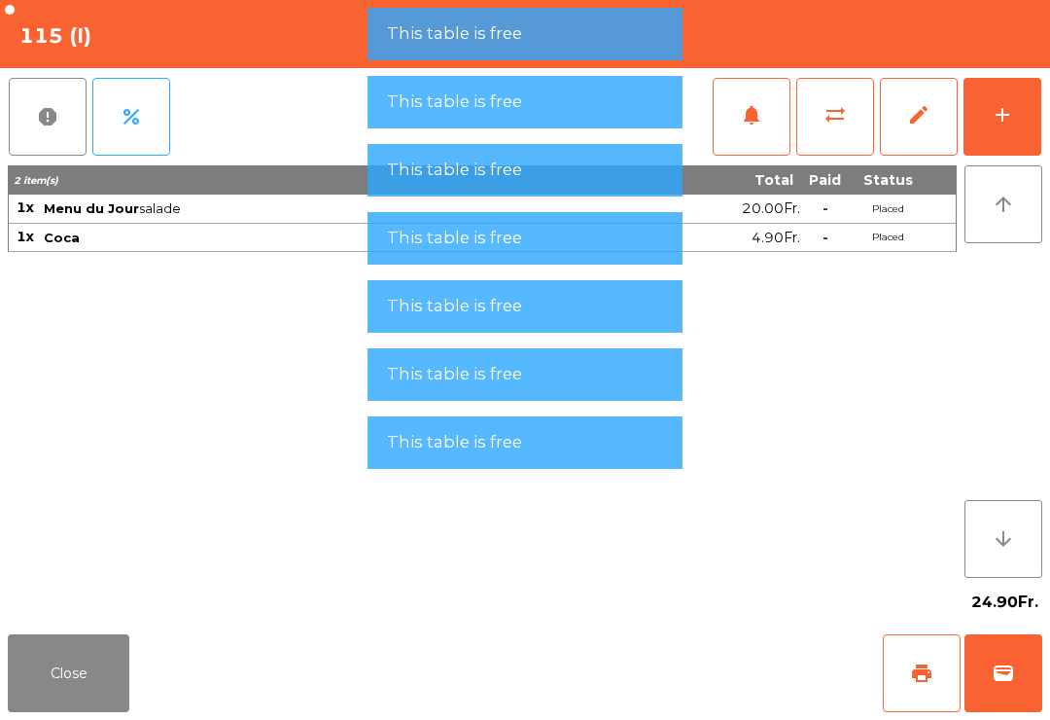
click at [1013, 683] on span "wallet" at bounding box center [1003, 672] width 23 height 23
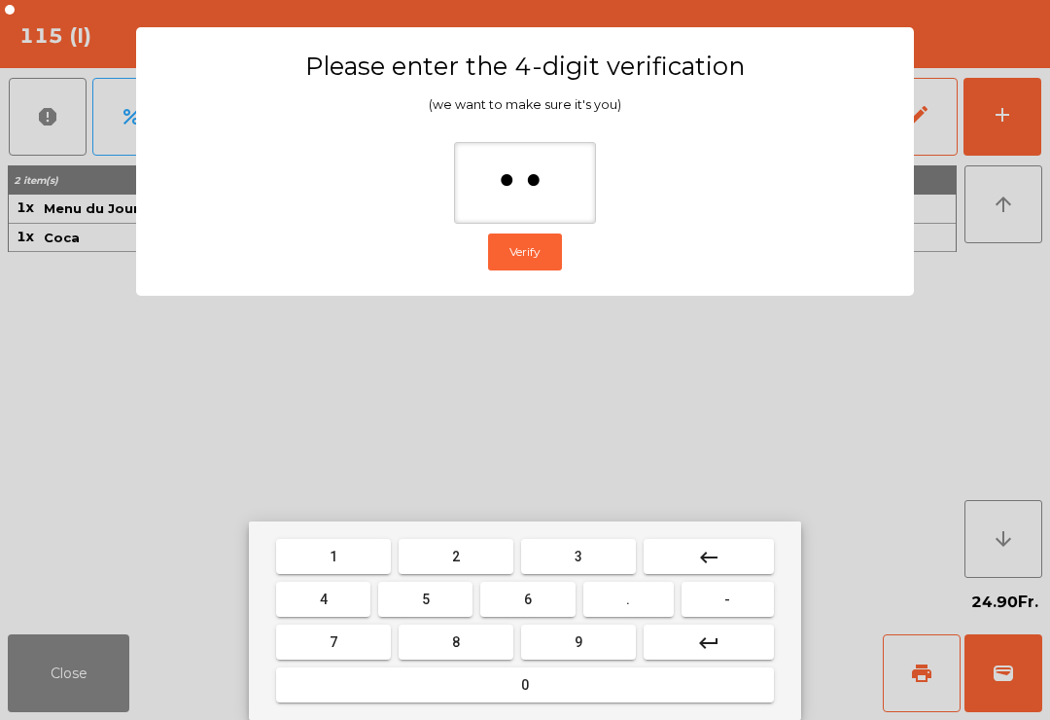
type input "***"
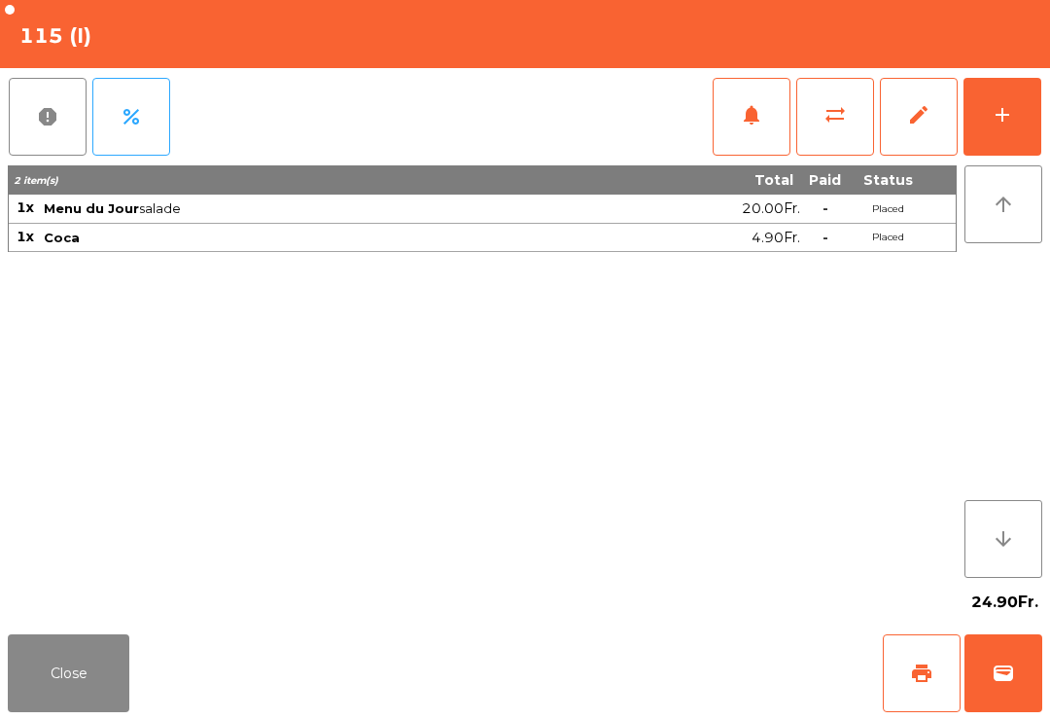
click at [662, 679] on div "Close print wallet" at bounding box center [525, 672] width 1050 height 93
click at [673, 671] on div "Close print wallet" at bounding box center [525, 672] width 1050 height 93
click at [673, 670] on div "Close print wallet" at bounding box center [525, 672] width 1050 height 93
click at [668, 667] on div "Close print wallet" at bounding box center [525, 672] width 1050 height 93
click at [695, 639] on div "Close print wallet" at bounding box center [525, 672] width 1050 height 93
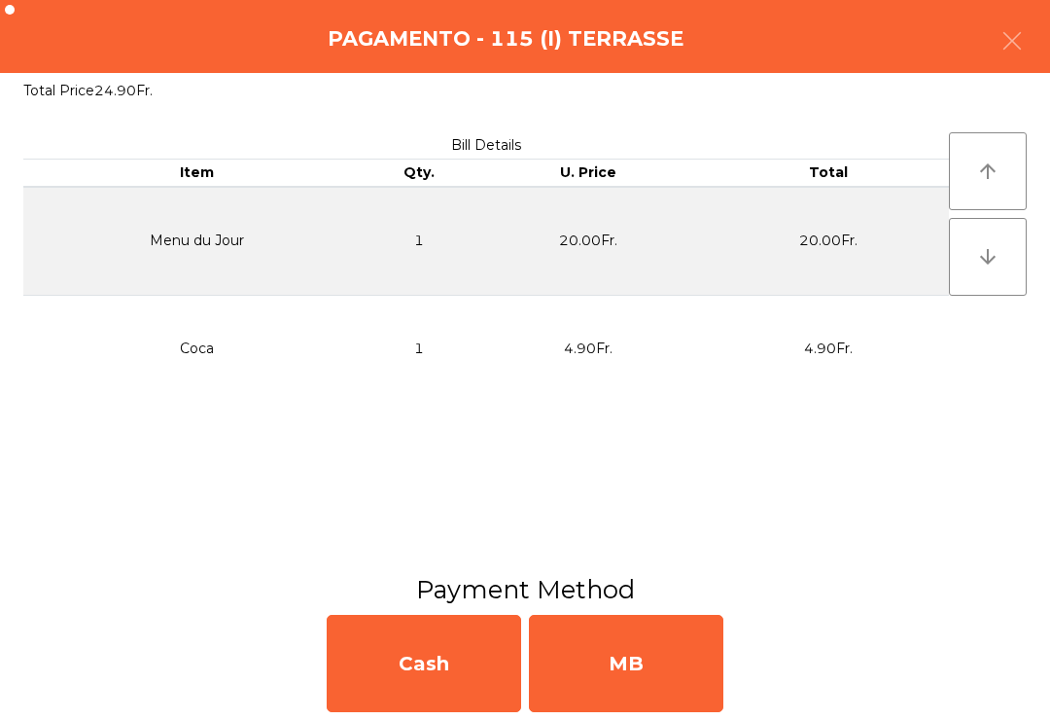
click at [690, 655] on div "MB" at bounding box center [626, 663] width 194 height 97
click at [679, 652] on div "No" at bounding box center [626, 663] width 194 height 97
click at [679, 651] on div "No" at bounding box center [626, 663] width 194 height 97
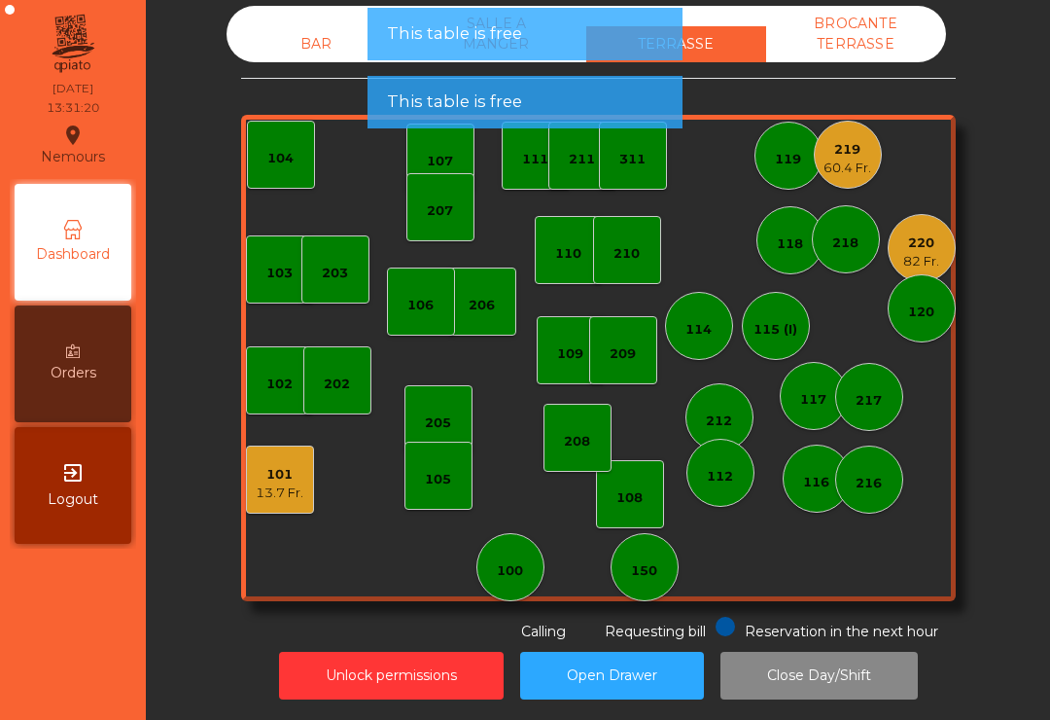
click at [918, 258] on div "82 Fr." at bounding box center [921, 261] width 36 height 19
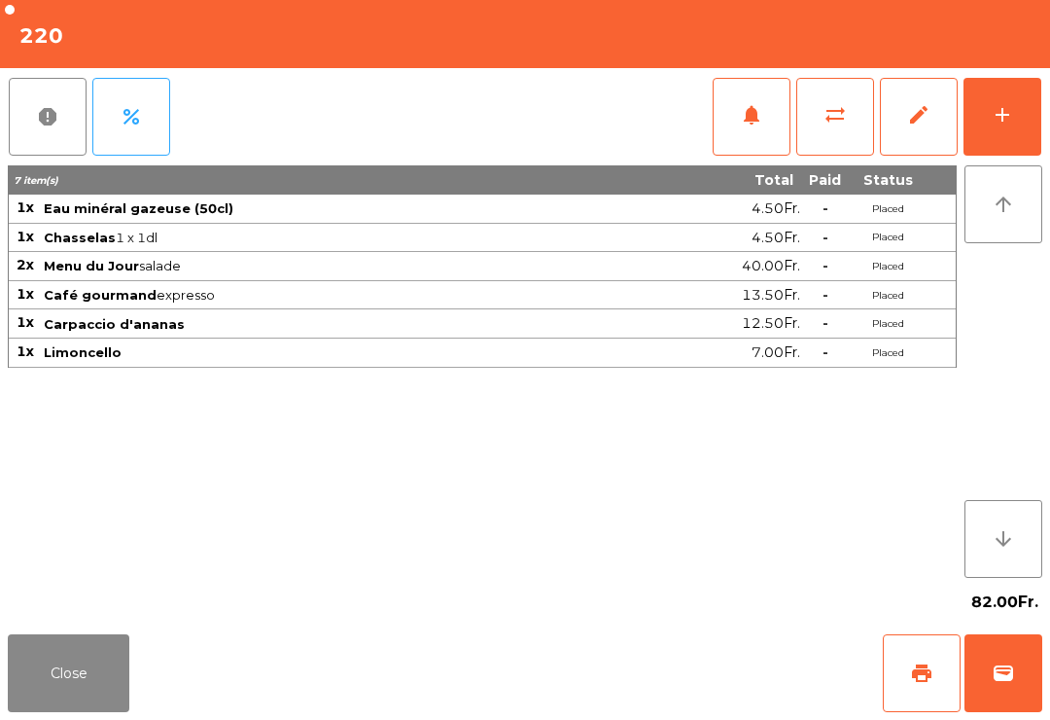
click at [1005, 684] on span "wallet" at bounding box center [1003, 672] width 23 height 23
click at [663, 663] on div "Close print wallet" at bounding box center [525, 672] width 1050 height 93
click at [663, 662] on div "Close print wallet" at bounding box center [525, 672] width 1050 height 93
click at [662, 649] on div "Close print wallet" at bounding box center [525, 672] width 1050 height 93
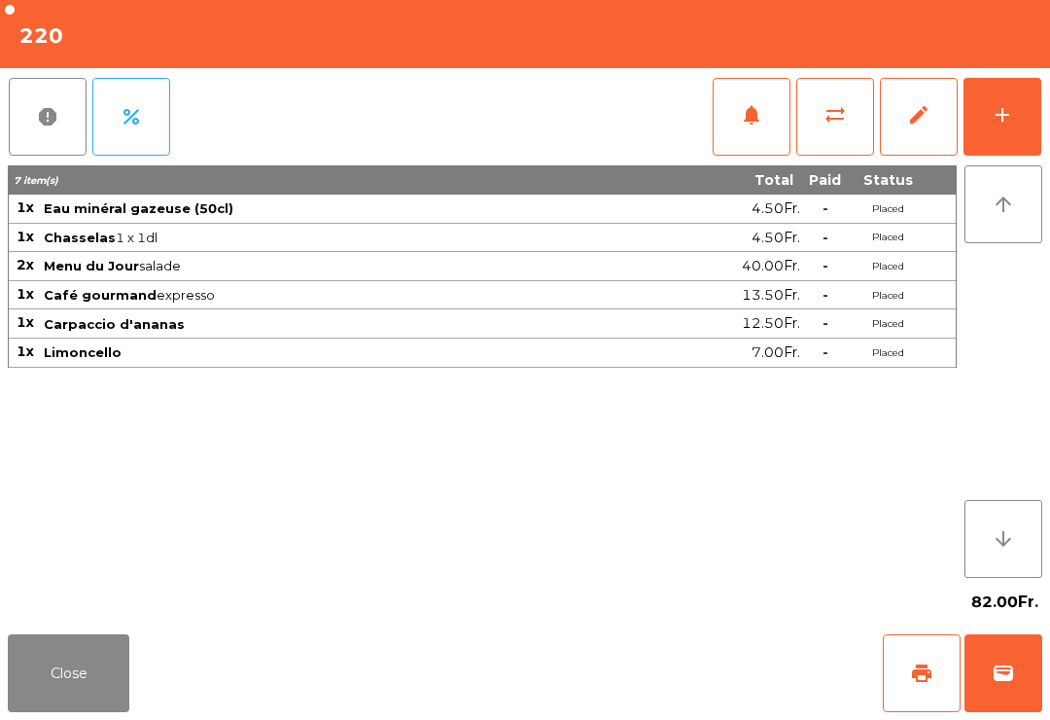
click at [634, 695] on div "Close print wallet" at bounding box center [525, 672] width 1050 height 93
click at [640, 692] on div "Close print wallet" at bounding box center [525, 672] width 1050 height 93
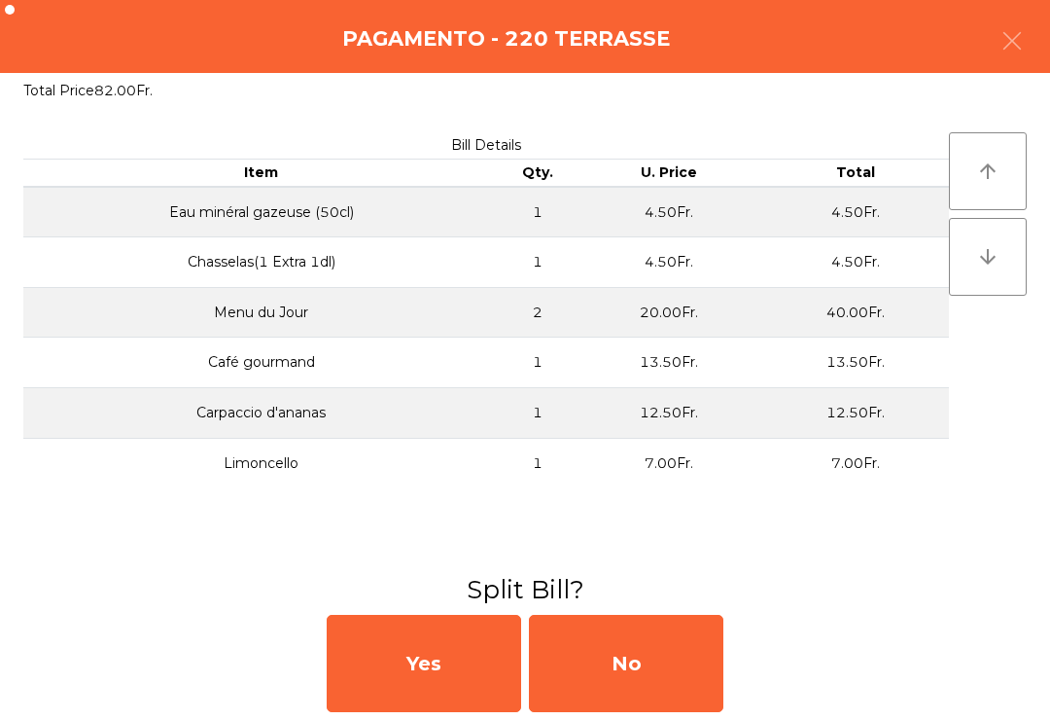
click at [638, 695] on div "No" at bounding box center [626, 663] width 194 height 97
click at [639, 682] on div "MB" at bounding box center [626, 663] width 194 height 97
click at [639, 682] on div "No" at bounding box center [626, 663] width 194 height 97
click at [651, 666] on div "No" at bounding box center [626, 663] width 194 height 97
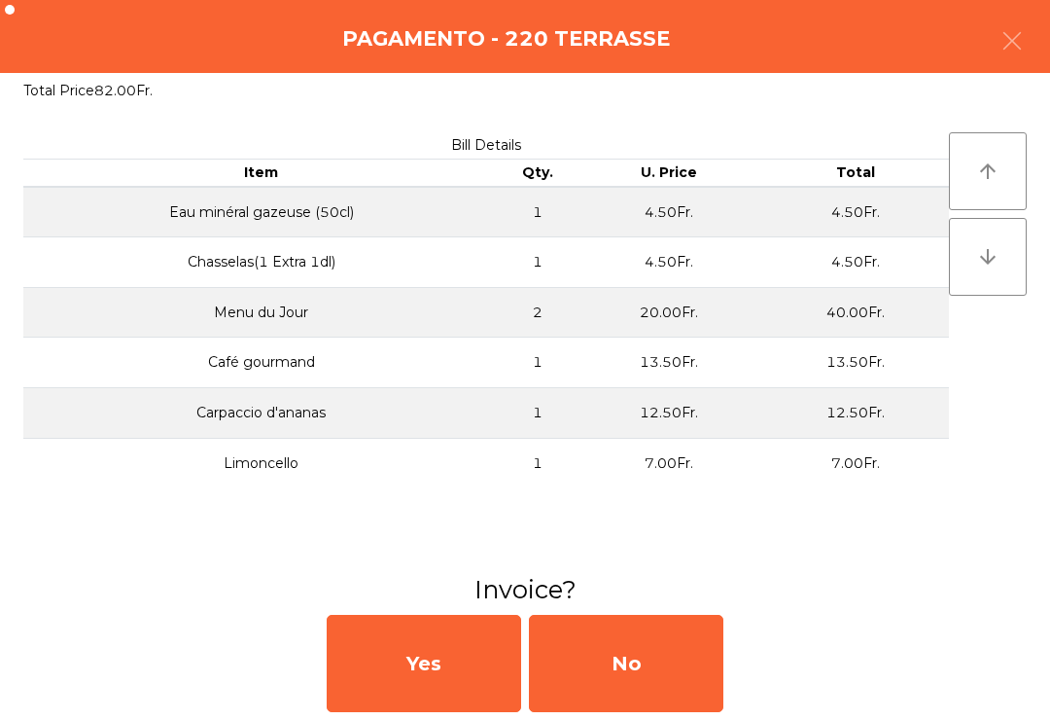
click at [699, 654] on div "No" at bounding box center [626, 663] width 194 height 97
click at [698, 654] on div "No" at bounding box center [626, 663] width 194 height 97
click at [673, 664] on div "No" at bounding box center [626, 663] width 194 height 97
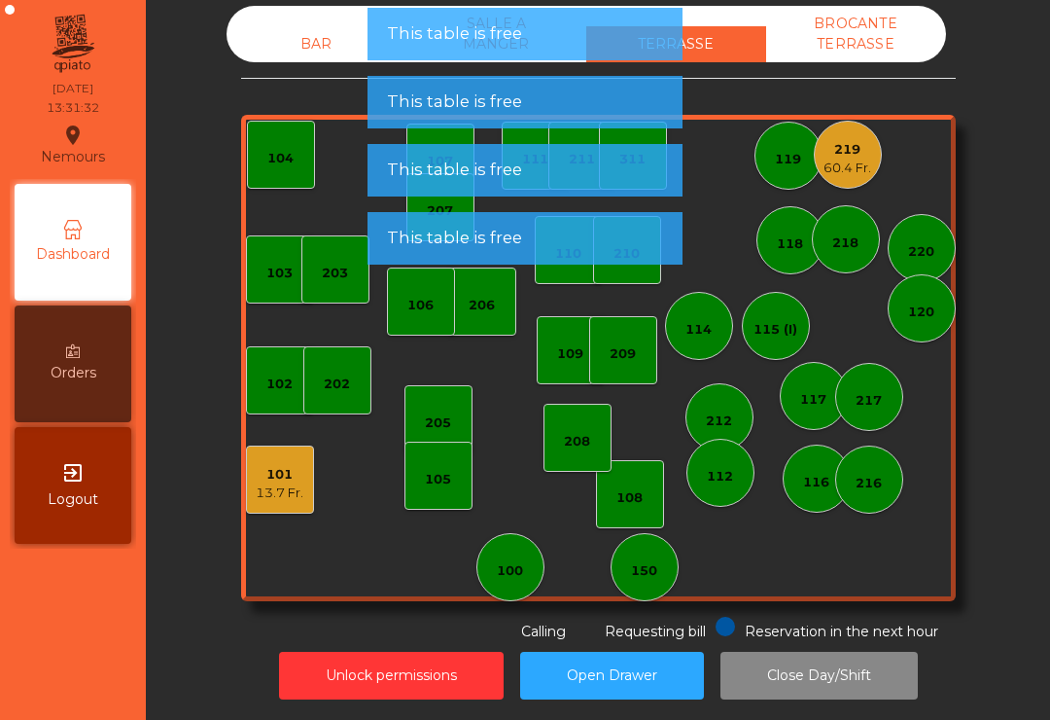
click at [274, 494] on div "13.7 Fr." at bounding box center [280, 492] width 48 height 19
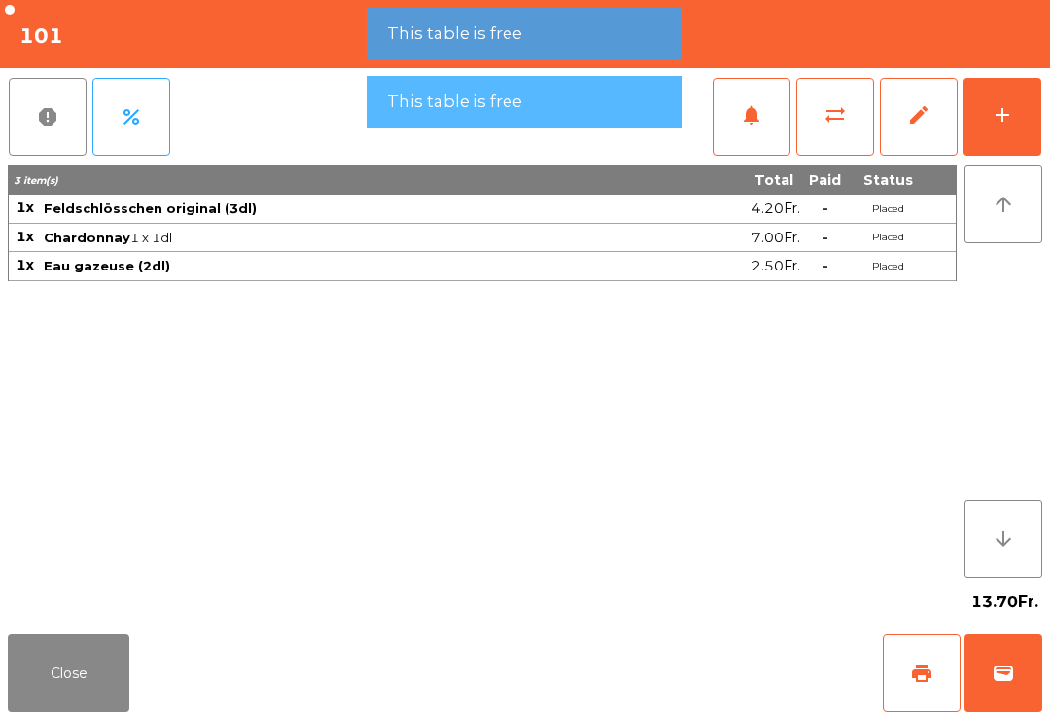
click at [44, 677] on button "Close" at bounding box center [69, 673] width 122 height 78
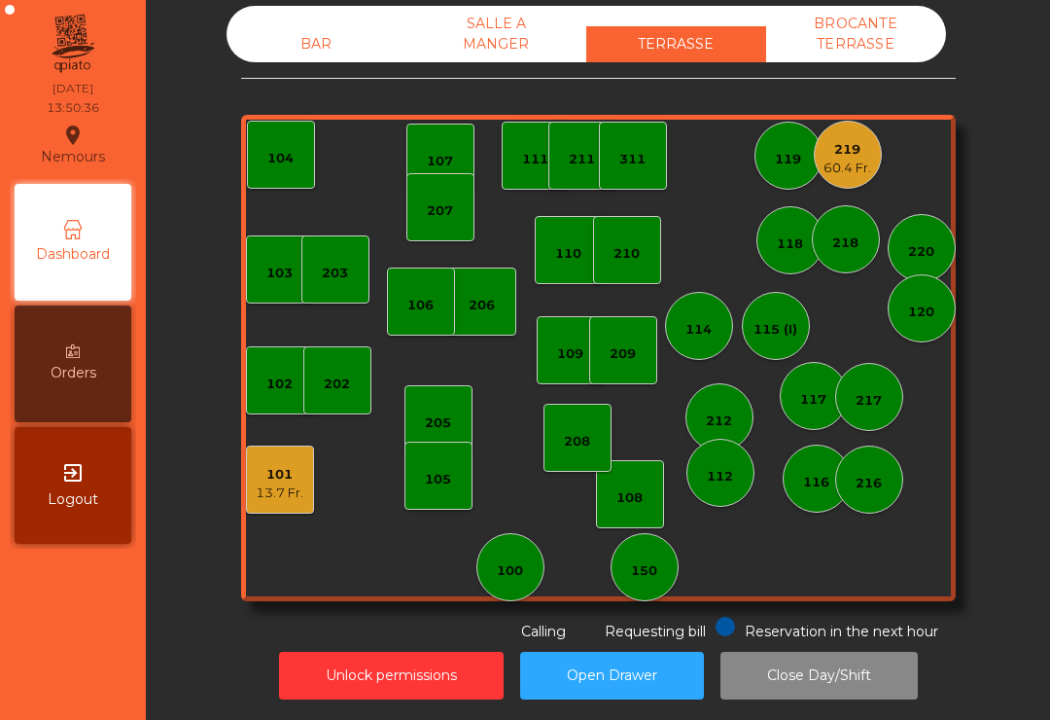
click at [825, 490] on div "116" at bounding box center [816, 482] width 26 height 19
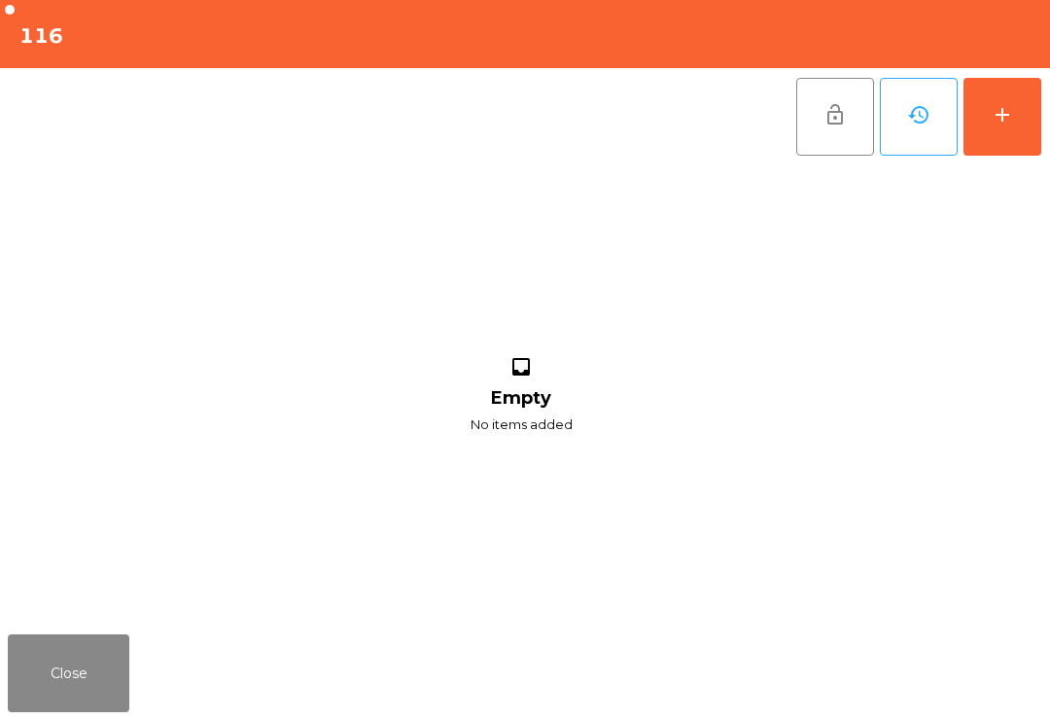
click at [1014, 113] on button "add" at bounding box center [1003, 117] width 78 height 78
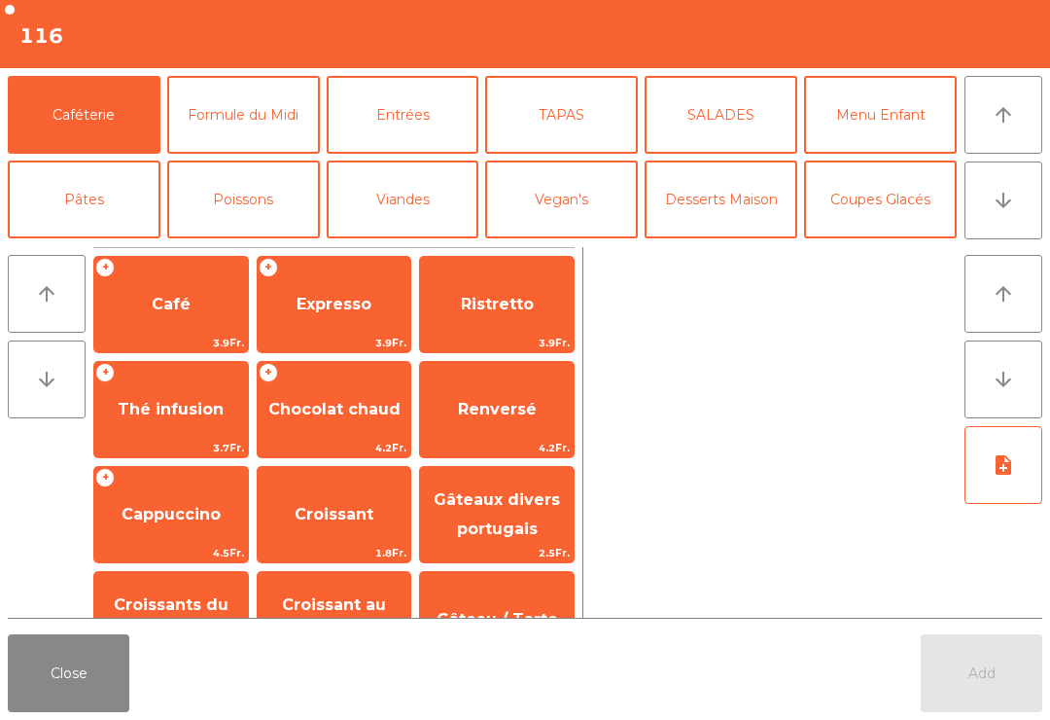
click at [711, 121] on button "SALADES" at bounding box center [721, 115] width 153 height 78
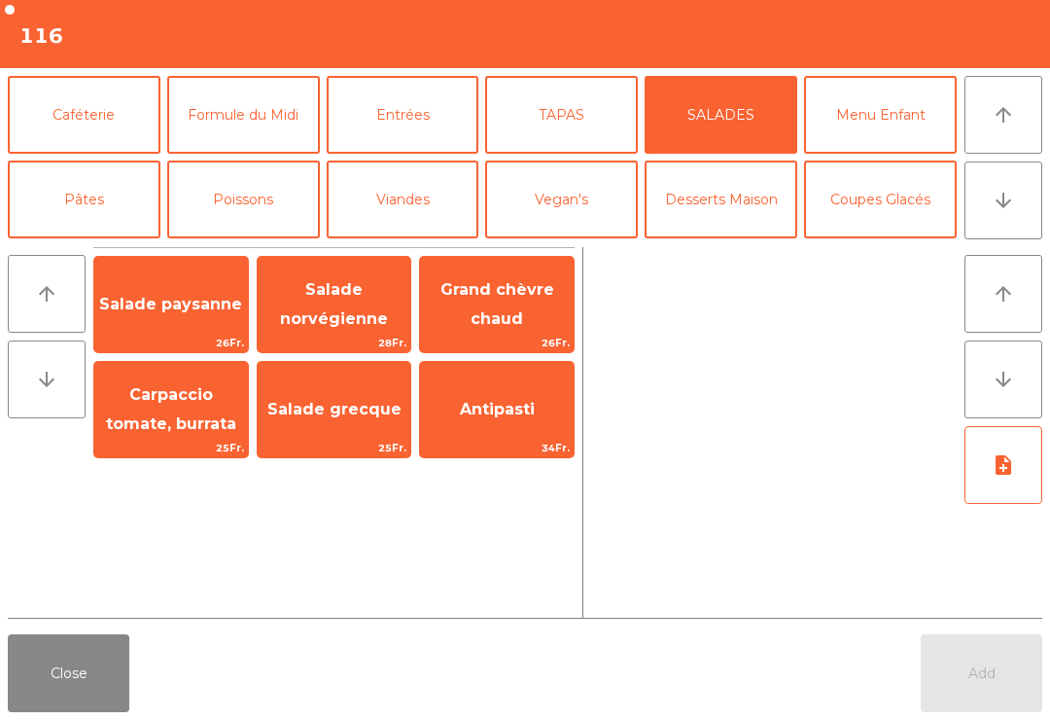
click at [165, 292] on span "Salade paysanne" at bounding box center [171, 304] width 154 height 53
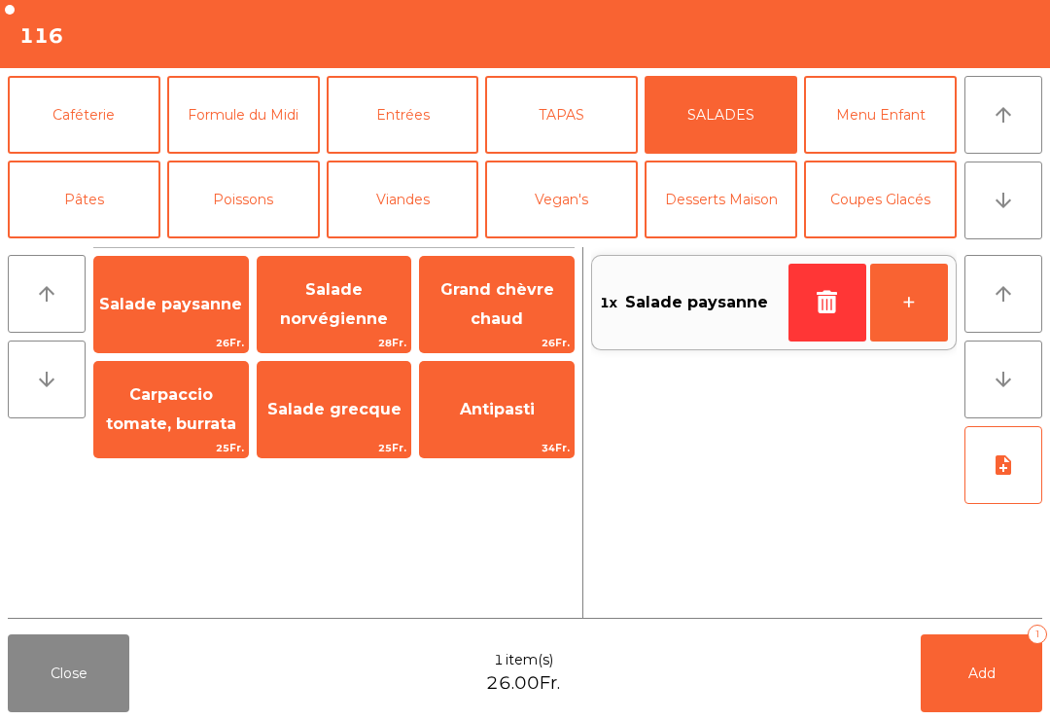
click at [146, 285] on span "Salade paysanne" at bounding box center [171, 304] width 154 height 53
click at [337, 277] on span "Salade norvégienne" at bounding box center [335, 305] width 154 height 83
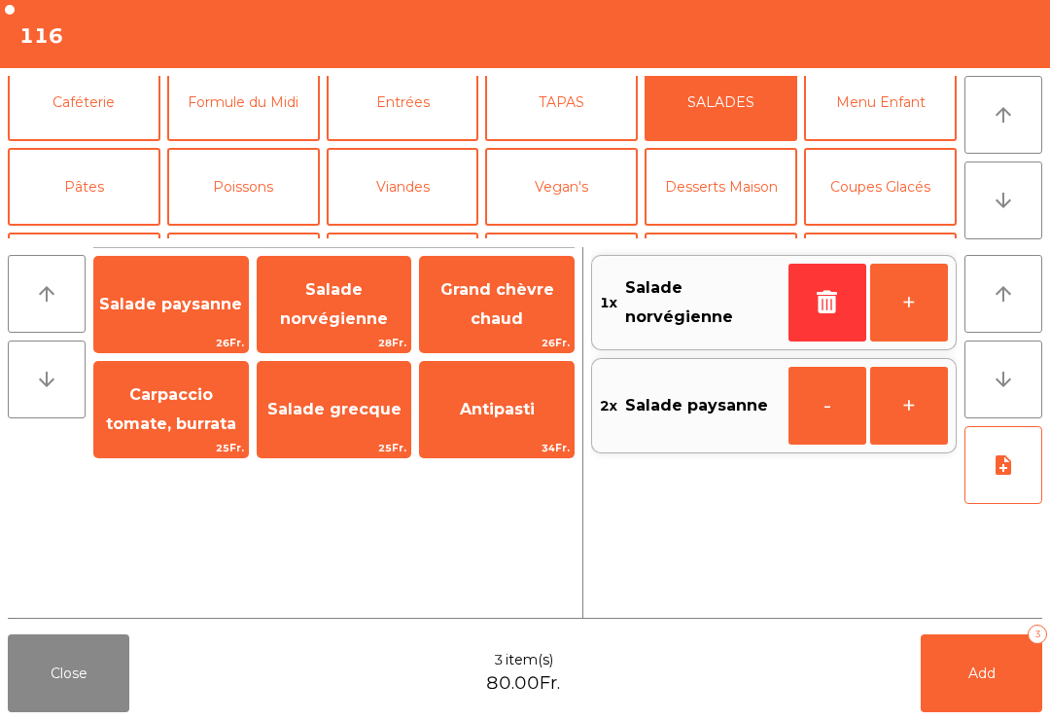
click at [336, 276] on span "Salade norvégienne" at bounding box center [335, 305] width 154 height 83
click at [112, 232] on button "Mineral" at bounding box center [84, 271] width 153 height 78
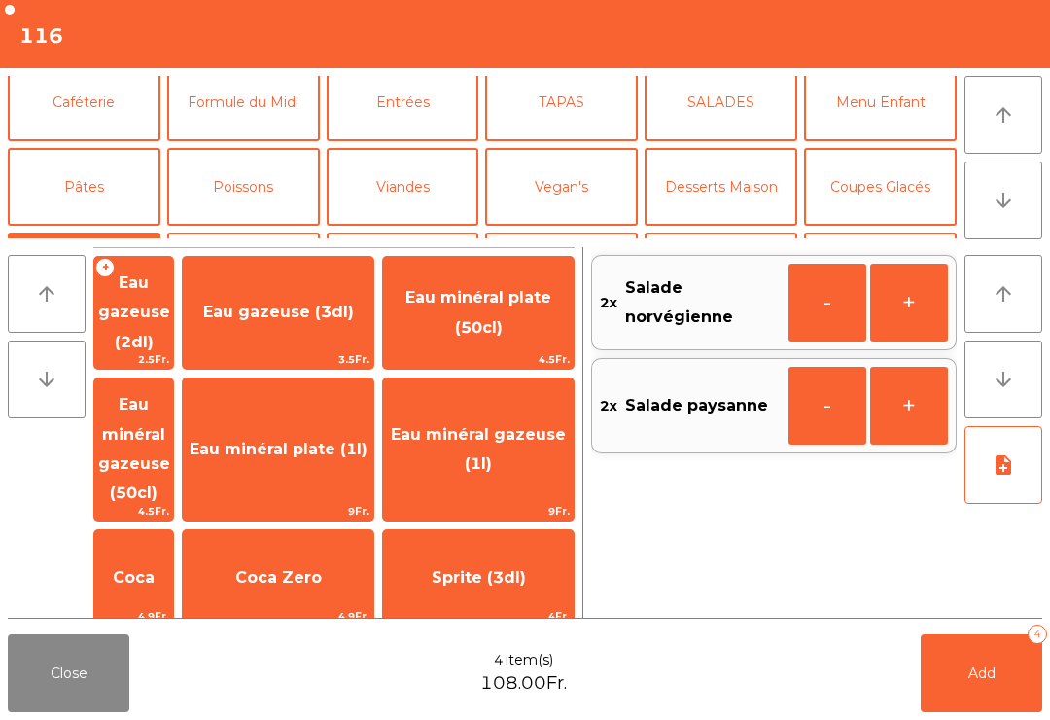
scroll to position [99, 0]
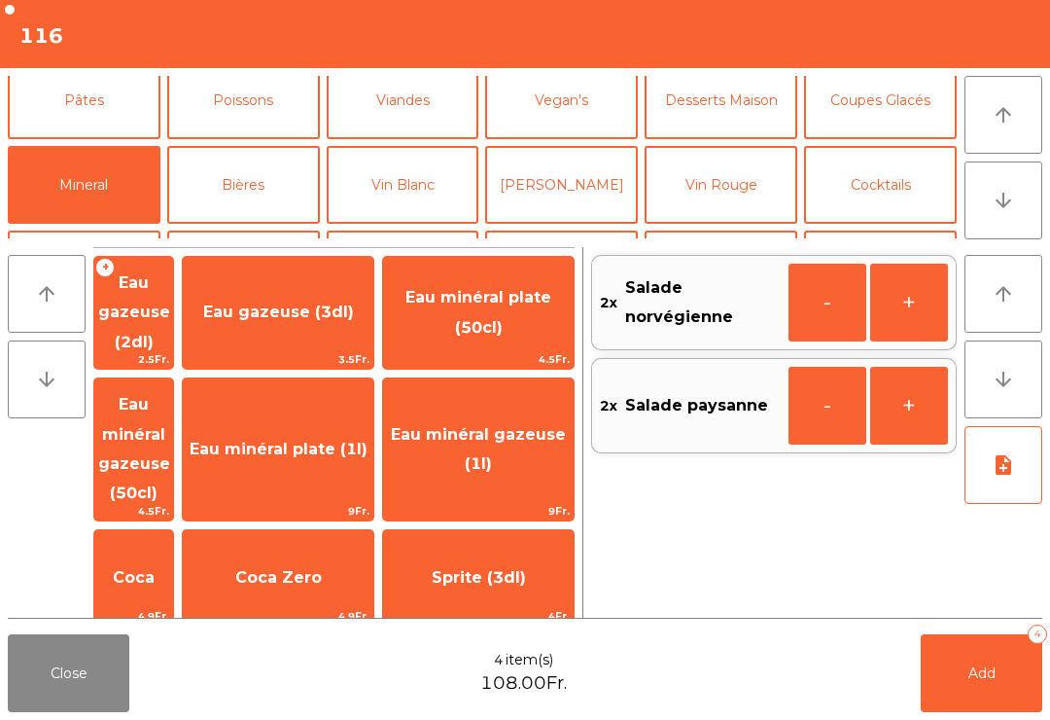
click at [529, 410] on span "Eau minéral gazeuse (1l)" at bounding box center [478, 449] width 191 height 83
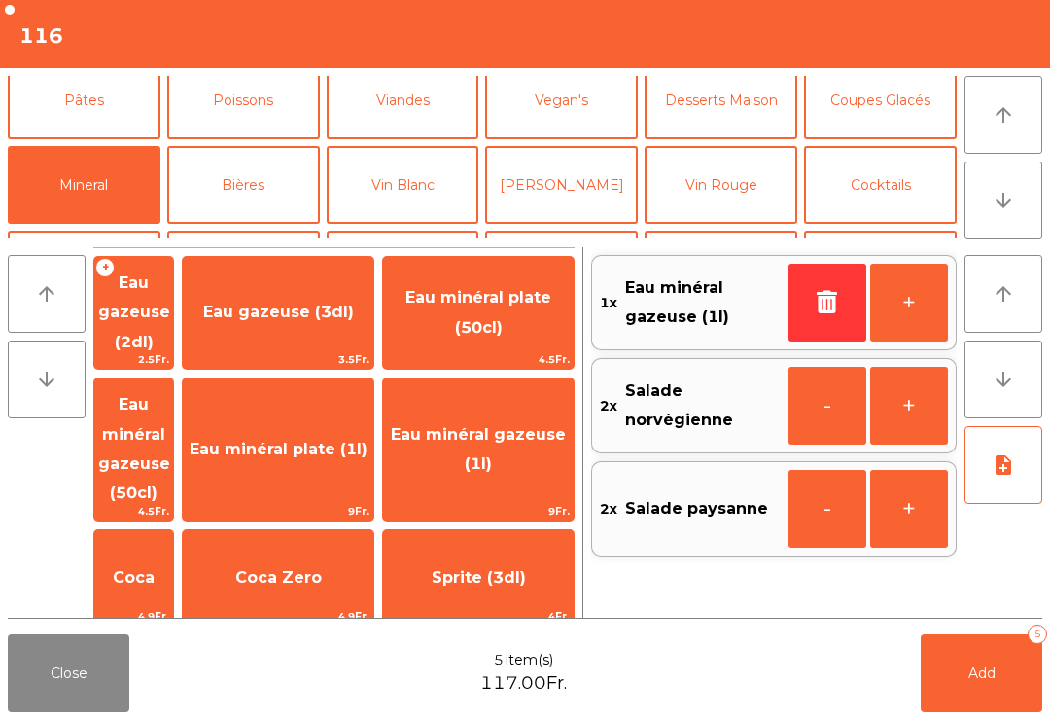
click at [361, 423] on span "Eau minéral plate (1l)" at bounding box center [278, 449] width 191 height 53
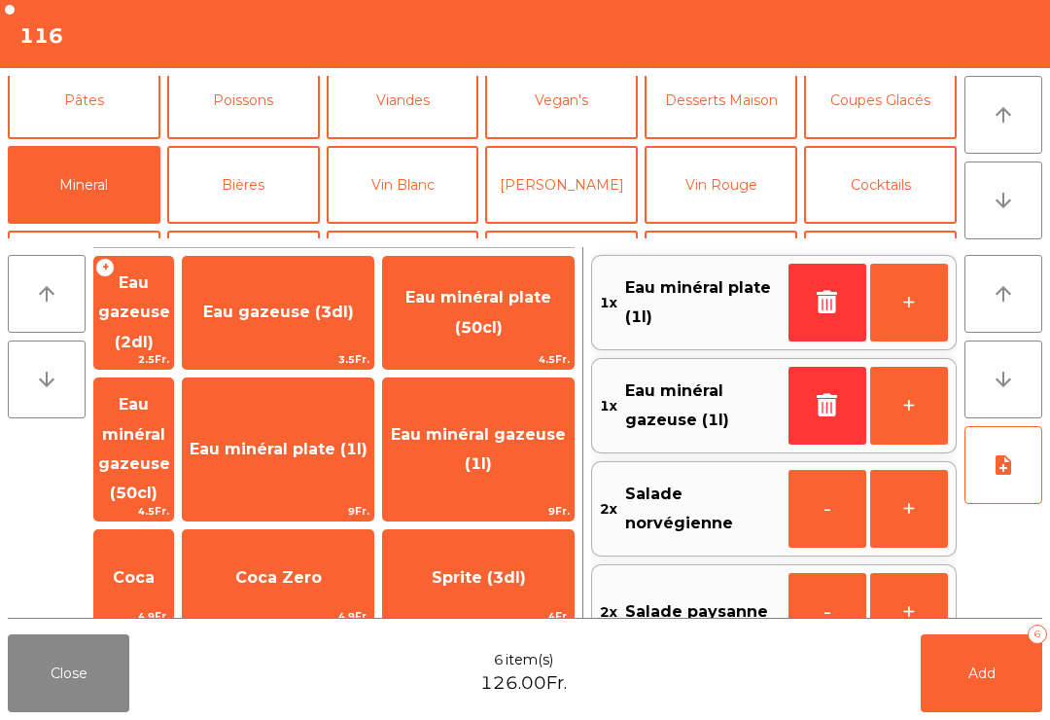
click at [937, 687] on button "Add 6" at bounding box center [982, 673] width 122 height 78
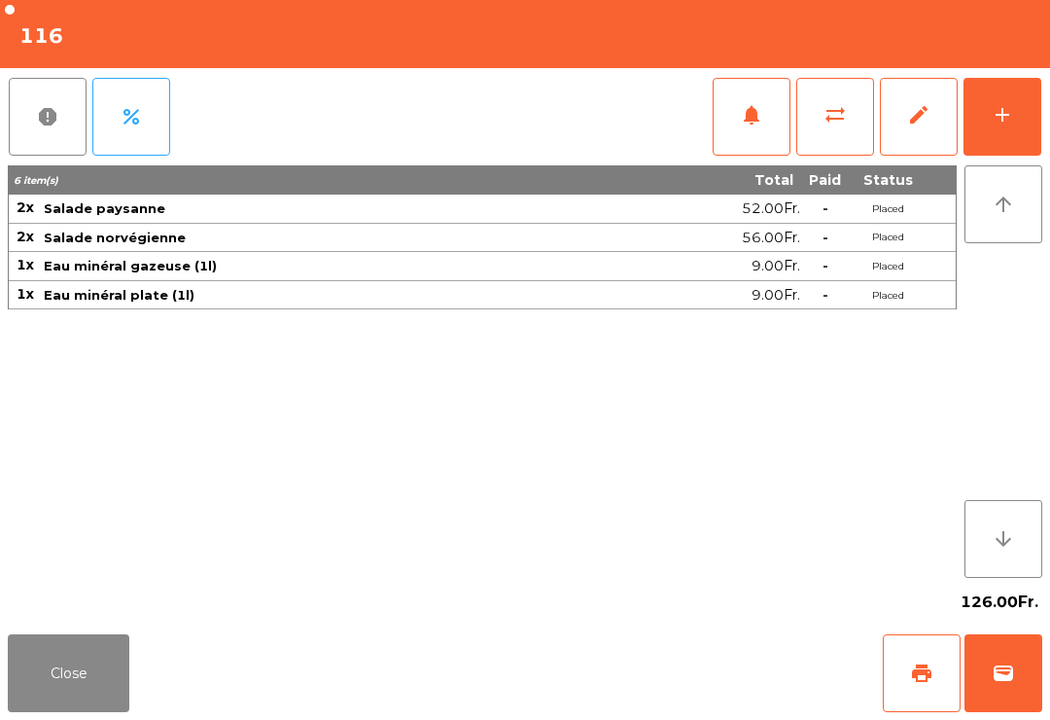
scroll to position [16, 0]
click at [62, 667] on button "Close" at bounding box center [69, 673] width 122 height 78
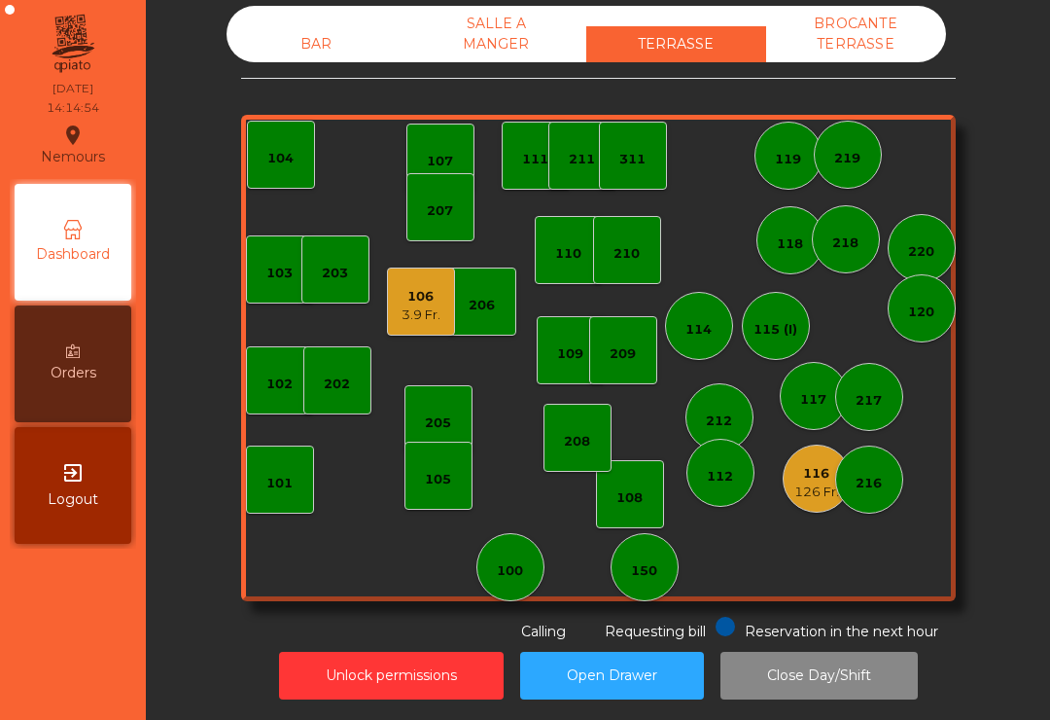
click at [283, 56] on div "BAR" at bounding box center [317, 44] width 180 height 36
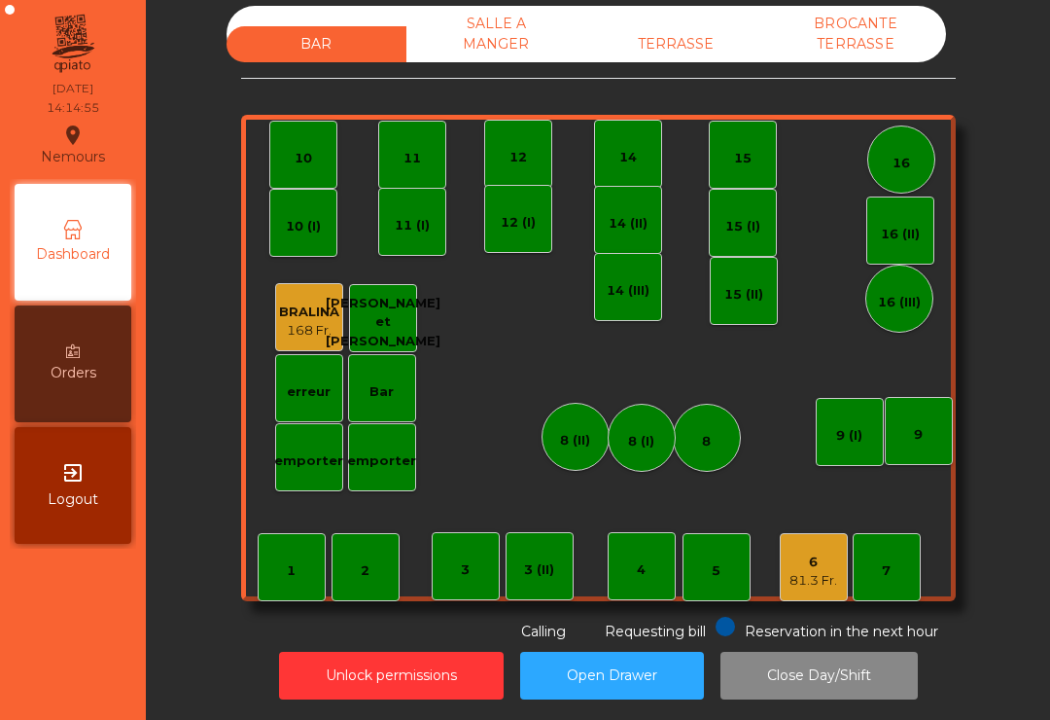
click at [827, 578] on div "81.3 Fr." at bounding box center [814, 580] width 48 height 19
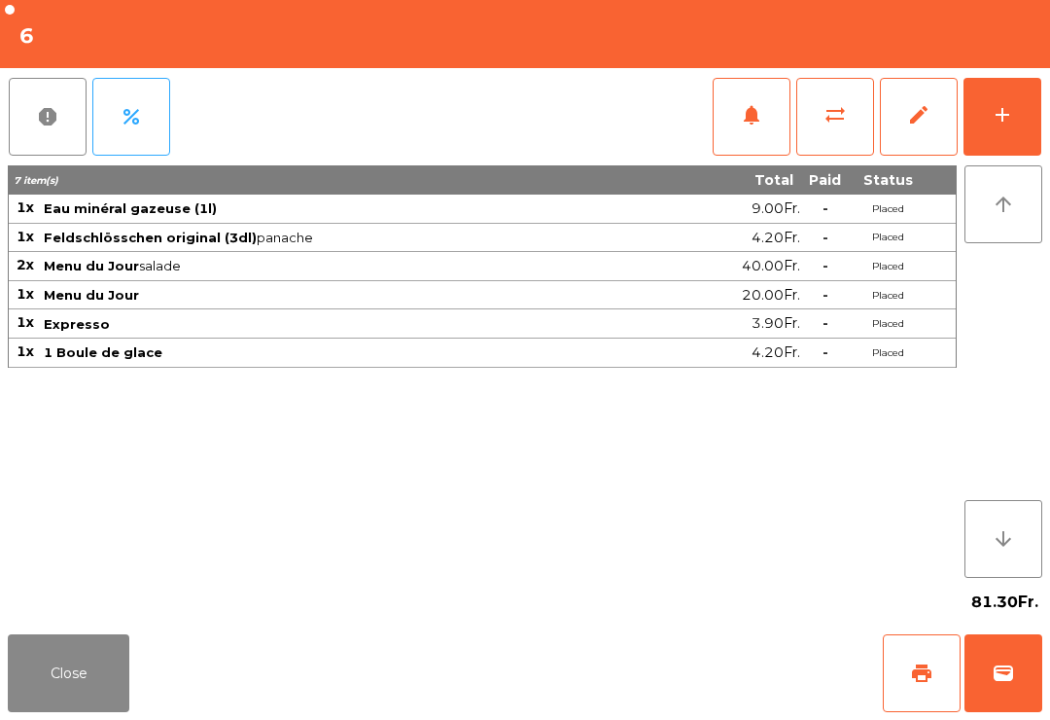
click at [936, 675] on button "print" at bounding box center [922, 673] width 78 height 78
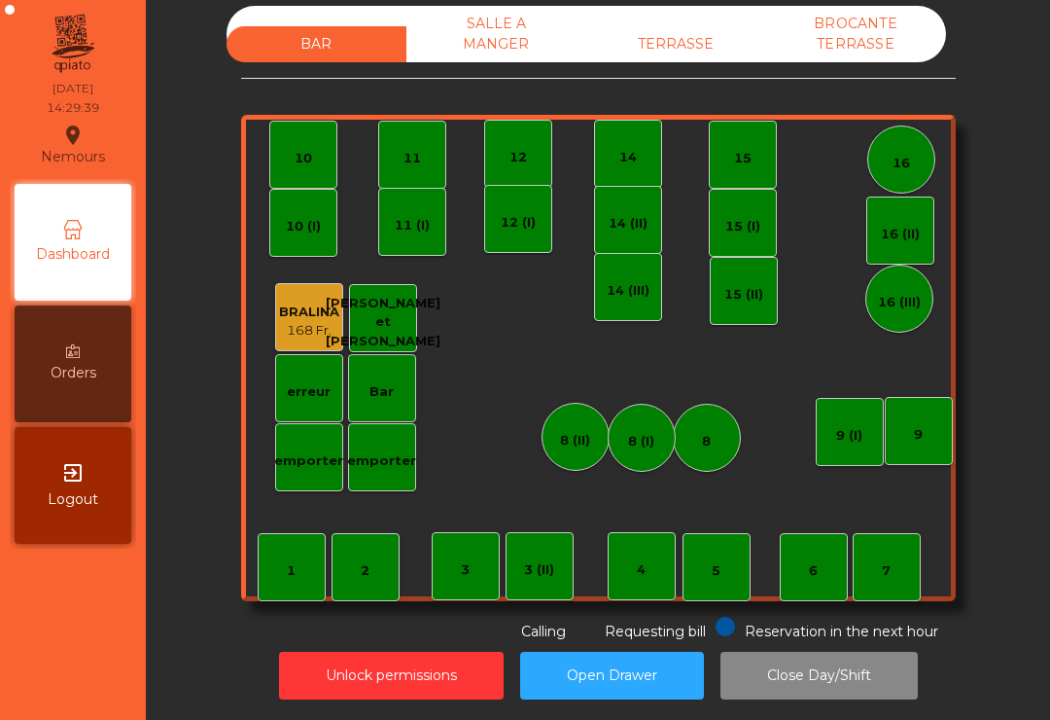
click at [692, 59] on div "TERRASSE" at bounding box center [676, 44] width 180 height 36
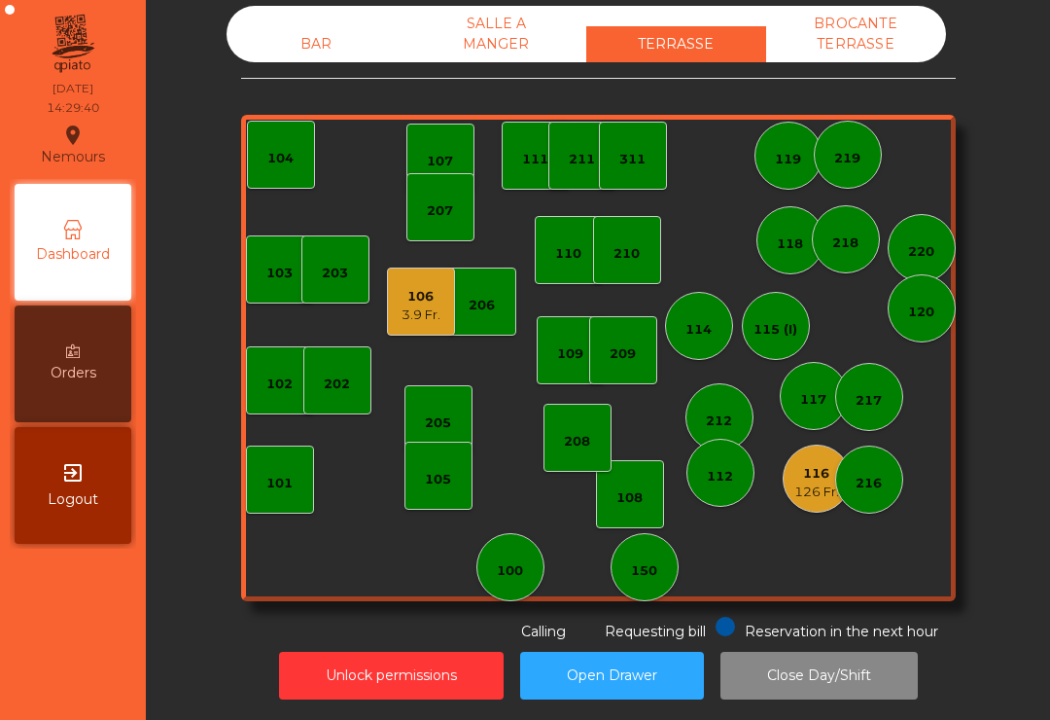
click at [817, 510] on div "116 126 Fr." at bounding box center [817, 478] width 68 height 68
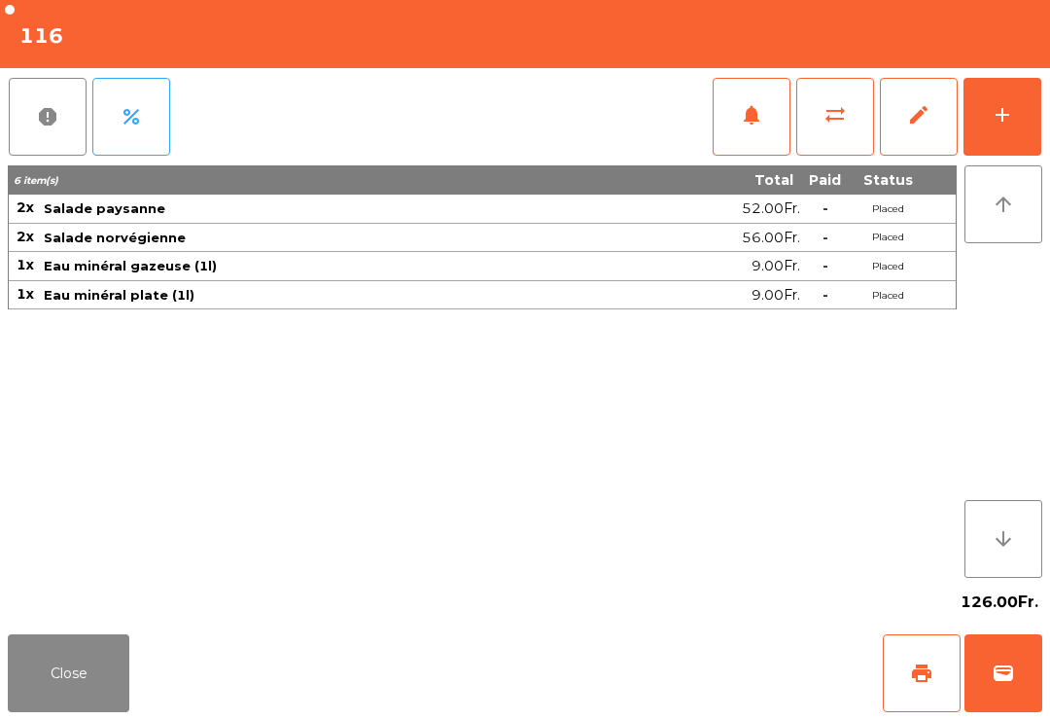
click at [1014, 143] on button "add" at bounding box center [1003, 117] width 78 height 78
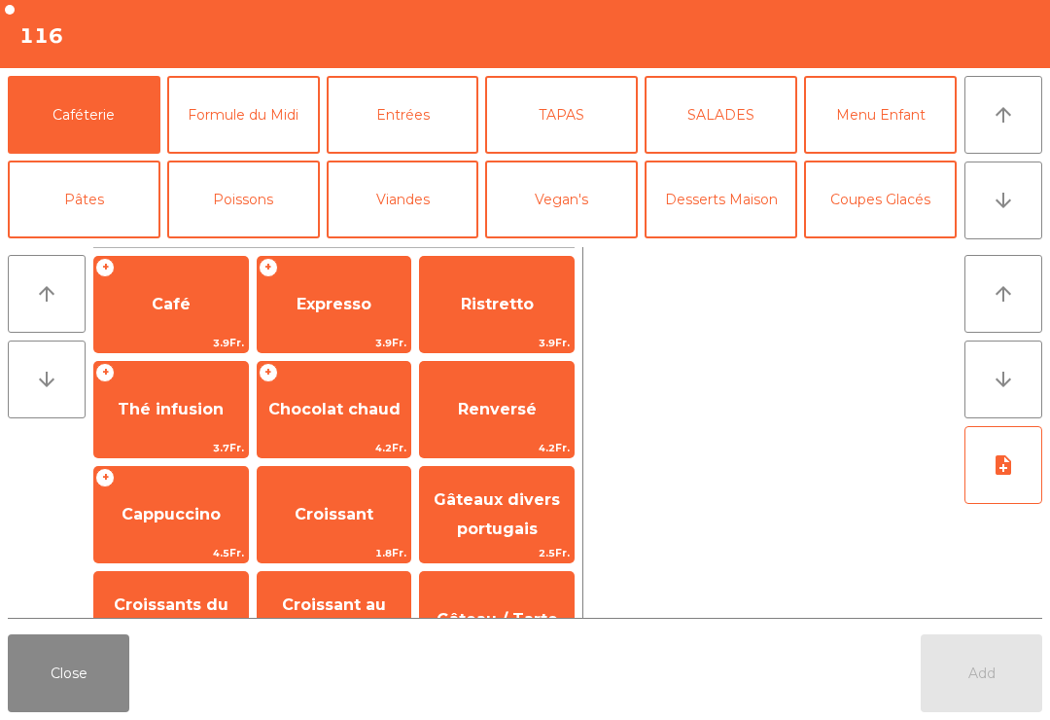
click at [327, 307] on span "Expresso" at bounding box center [334, 304] width 75 height 18
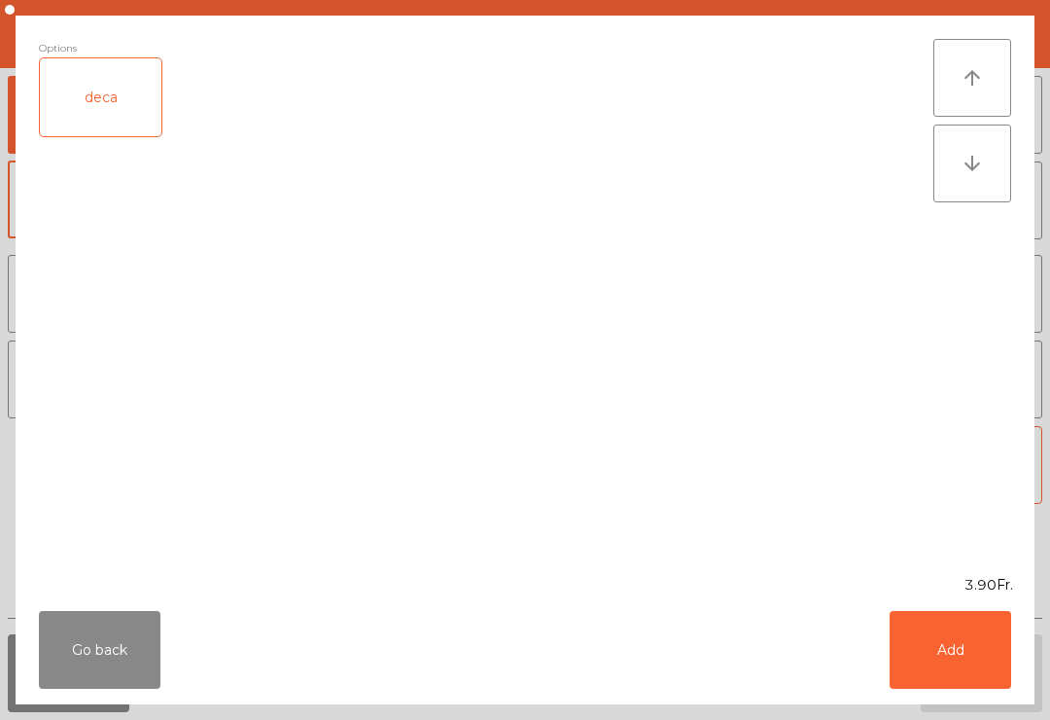
click at [999, 665] on button "Add" at bounding box center [951, 650] width 122 height 78
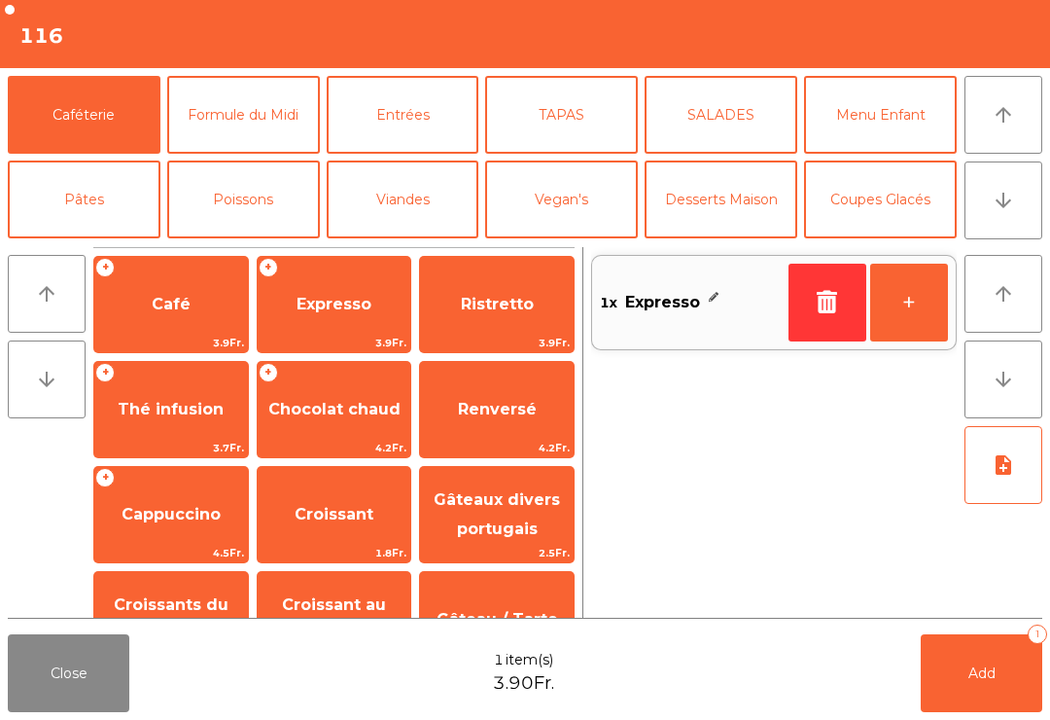
click at [527, 320] on span "Ristretto" at bounding box center [497, 304] width 154 height 53
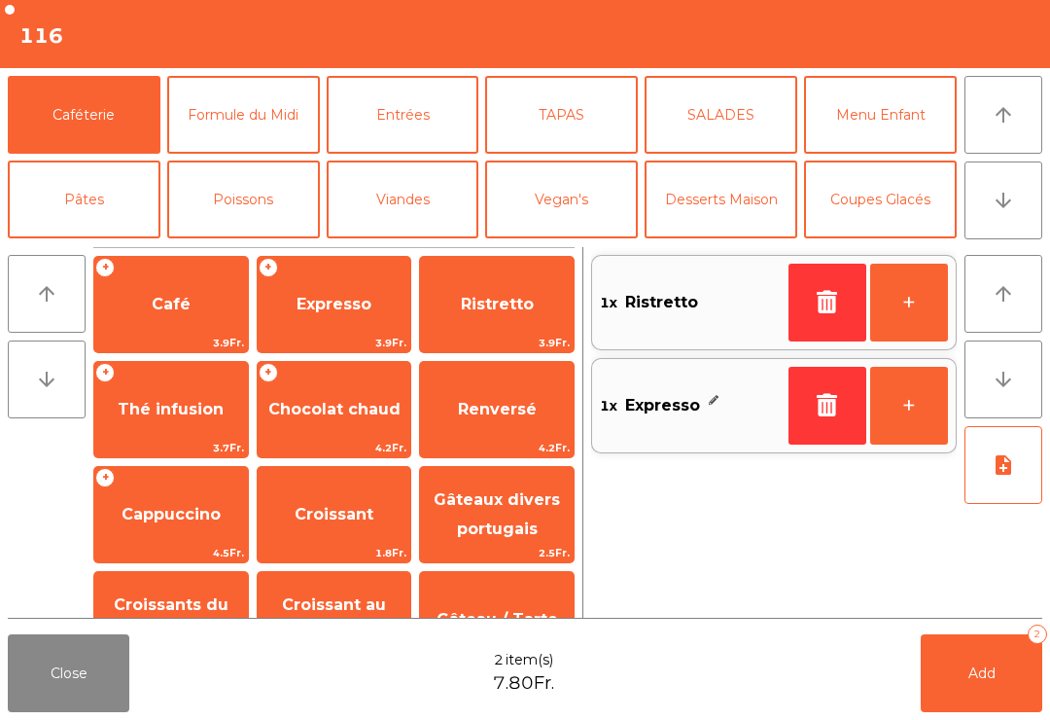
click at [948, 702] on button "Add 2" at bounding box center [982, 673] width 122 height 78
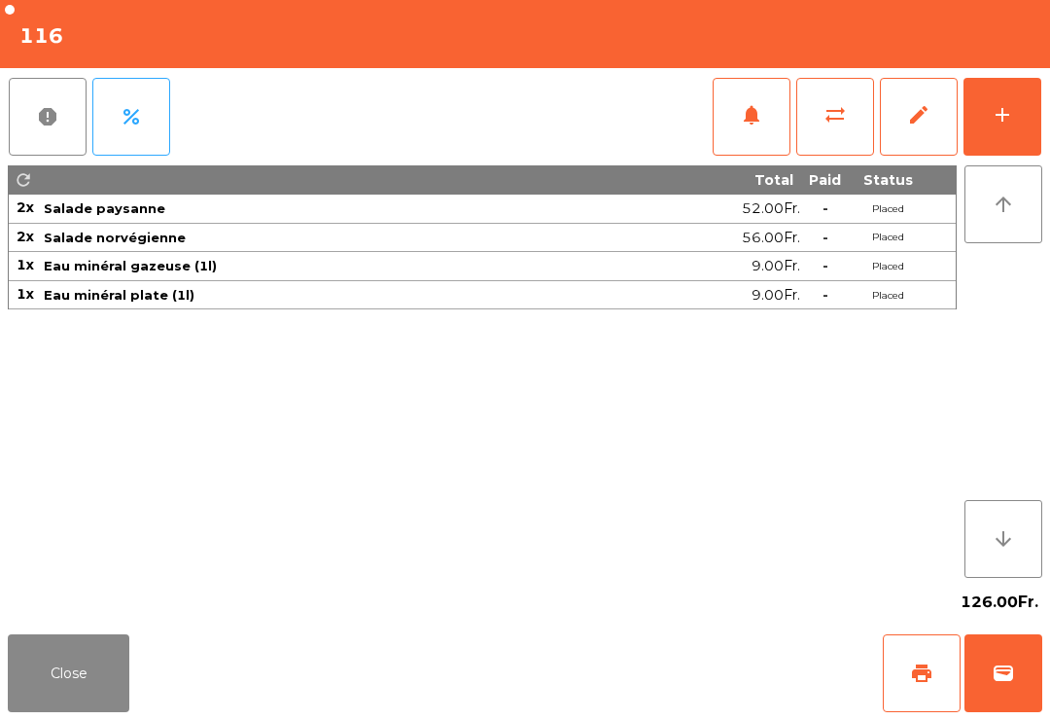
click at [1016, 127] on button "add" at bounding box center [1003, 117] width 78 height 78
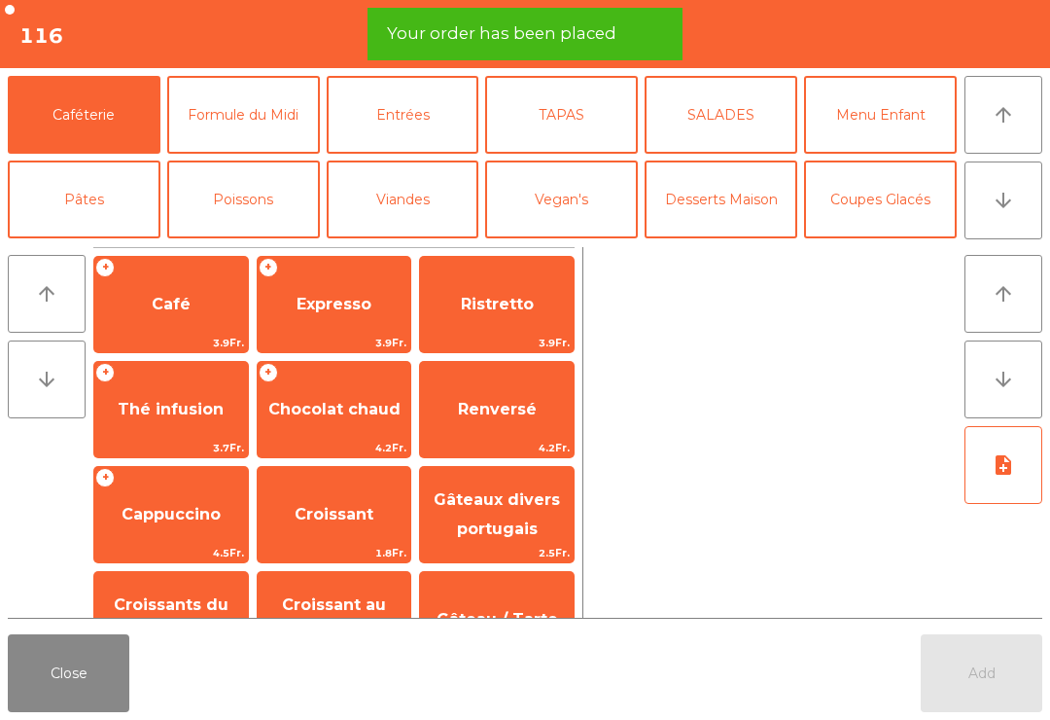
click at [961, 664] on div "Add" at bounding box center [982, 673] width 122 height 78
click at [173, 313] on span "Café" at bounding box center [171, 304] width 39 height 18
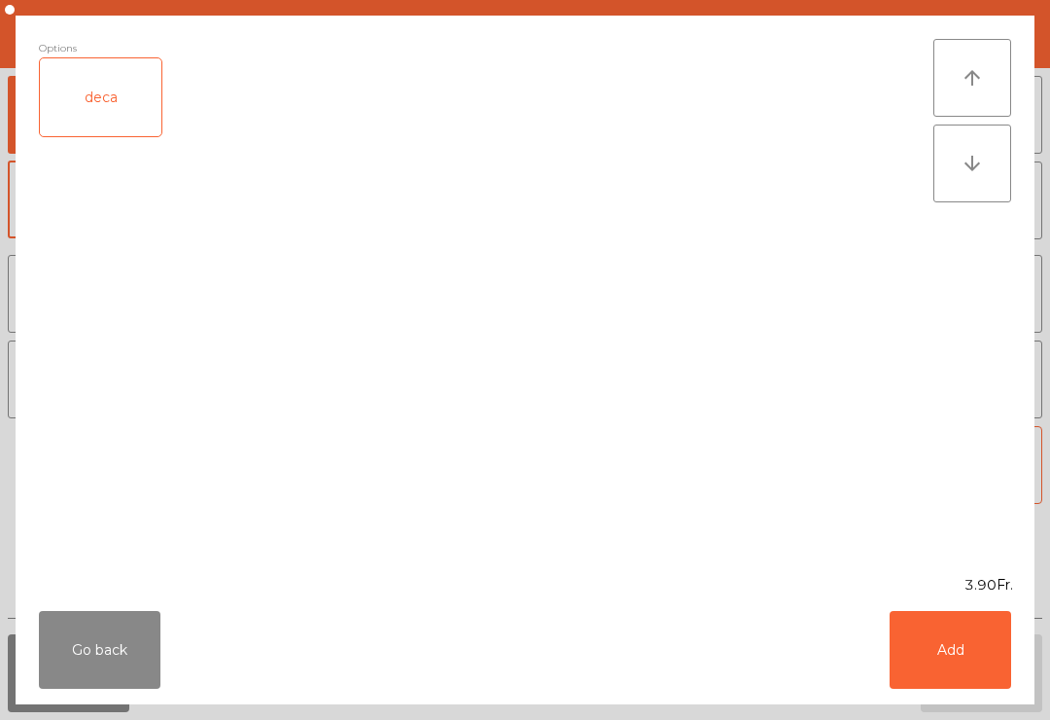
click at [955, 684] on button "Add" at bounding box center [951, 650] width 122 height 78
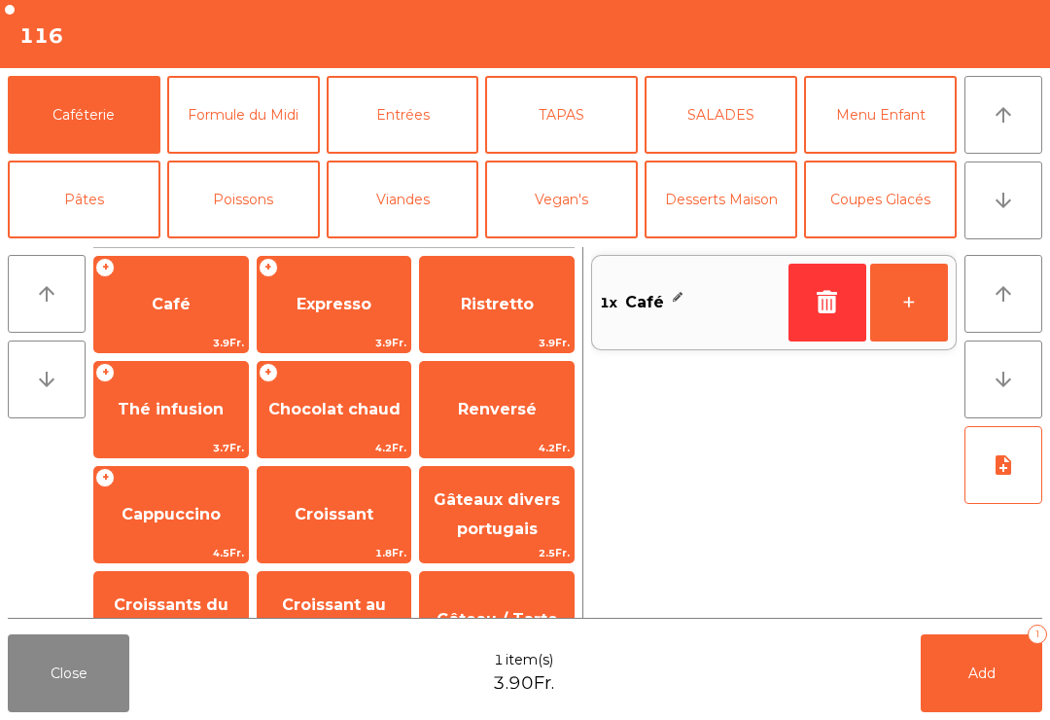
click at [963, 699] on button "Add 1" at bounding box center [982, 673] width 122 height 78
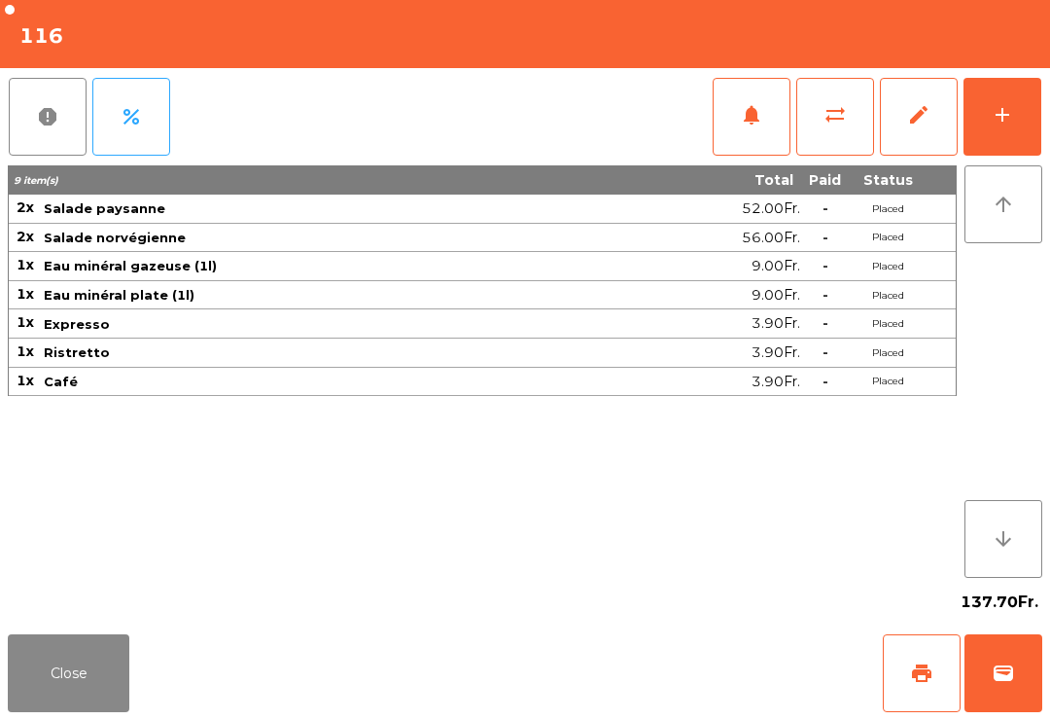
click at [939, 682] on button "print" at bounding box center [922, 673] width 78 height 78
click at [993, 679] on span "wallet" at bounding box center [1003, 672] width 23 height 23
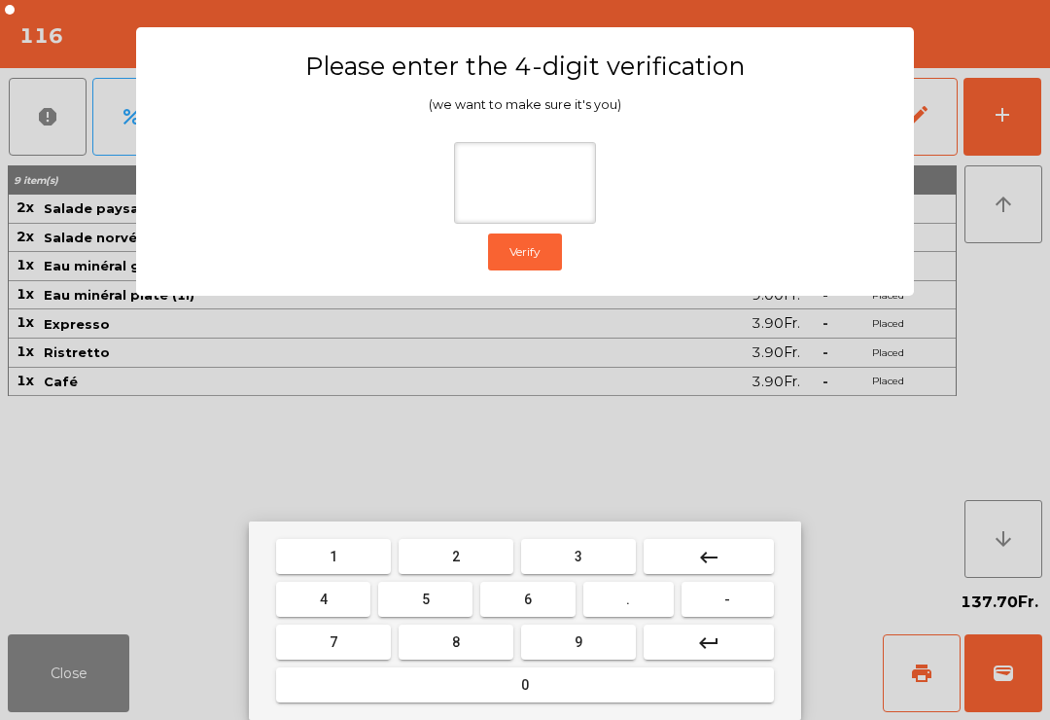
type input "*"
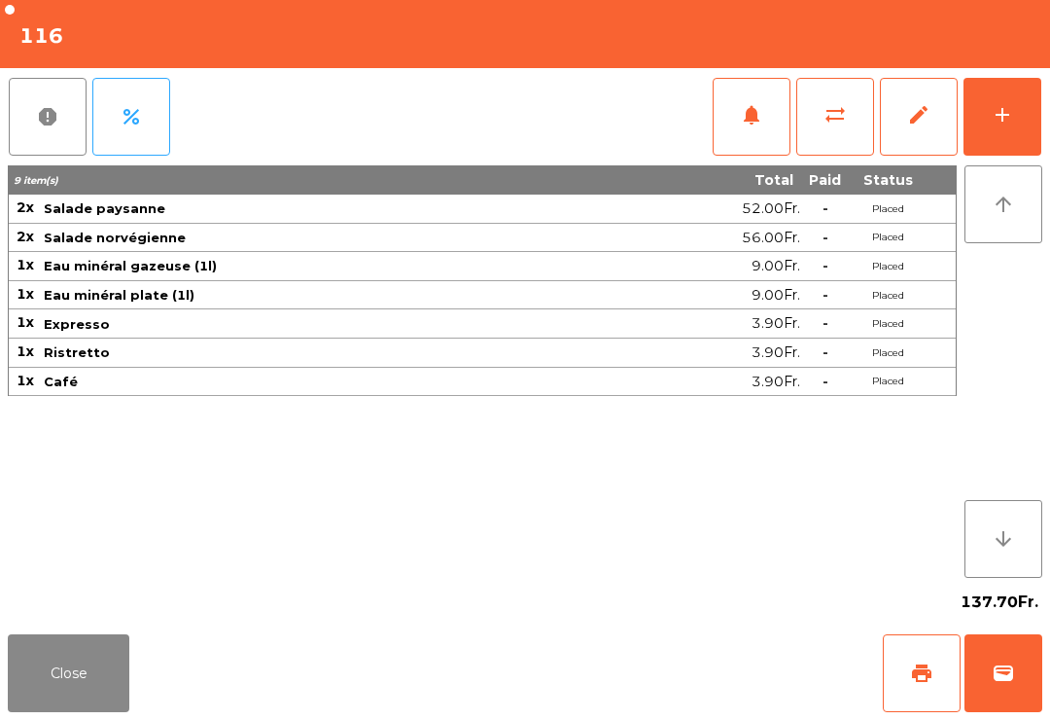
click at [704, 686] on div "Close print wallet" at bounding box center [525, 672] width 1050 height 93
click at [674, 686] on div "Close print wallet" at bounding box center [525, 672] width 1050 height 93
click at [674, 676] on div "Close print wallet" at bounding box center [525, 672] width 1050 height 93
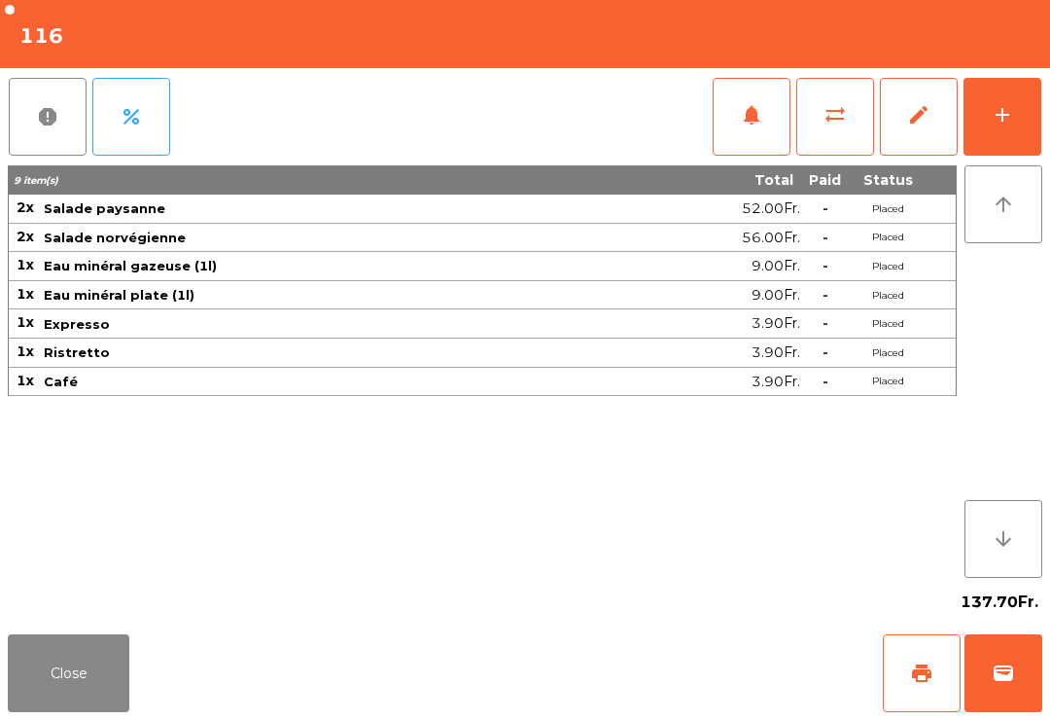
click at [673, 675] on div "Close print wallet" at bounding box center [525, 672] width 1050 height 93
click at [673, 687] on div "Close print wallet" at bounding box center [525, 672] width 1050 height 93
click at [672, 687] on div "Close print wallet" at bounding box center [525, 672] width 1050 height 93
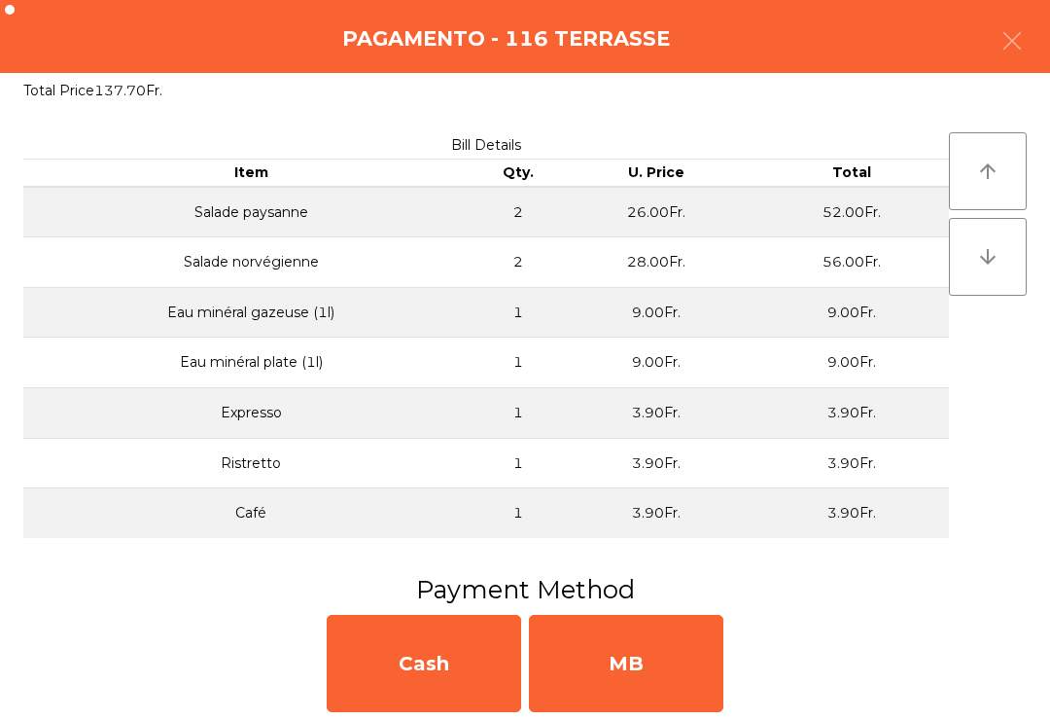
click at [673, 685] on div "MB" at bounding box center [626, 663] width 194 height 97
click at [658, 683] on div "No" at bounding box center [626, 663] width 194 height 97
click at [657, 683] on div "No" at bounding box center [626, 663] width 194 height 97
click at [629, 677] on div "No" at bounding box center [626, 663] width 194 height 97
